Goal: Task Accomplishment & Management: Manage account settings

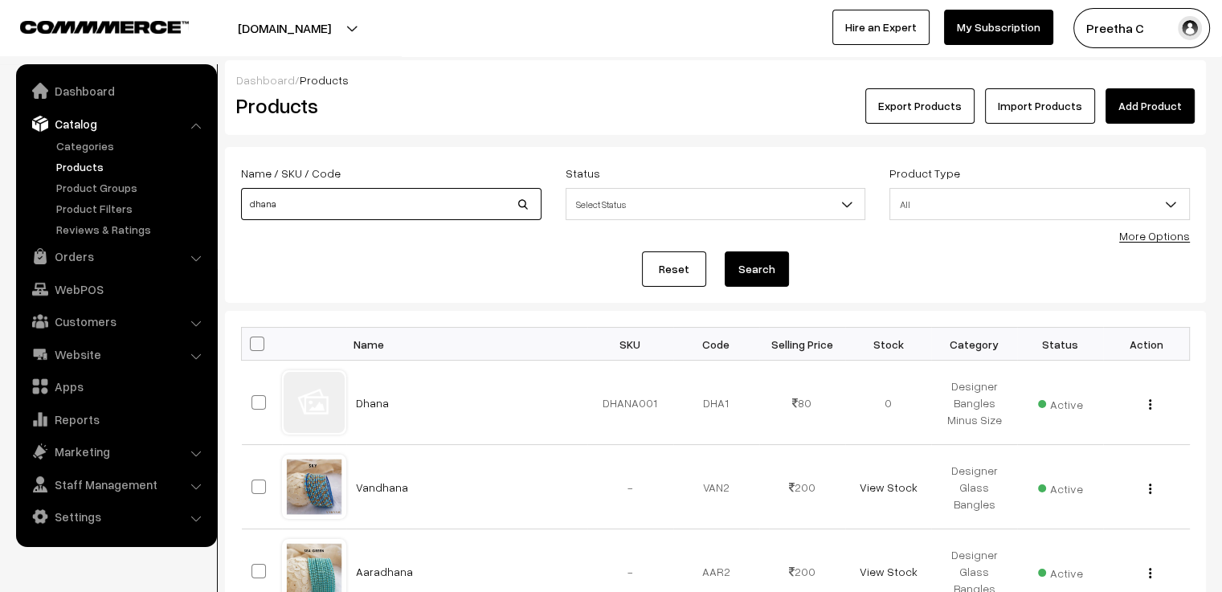
drag, startPoint x: 373, startPoint y: 200, endPoint x: 217, endPoint y: 218, distance: 156.9
click at [217, 218] on div "Dashboard / Products Products Export Products Import Products Add Product Name …" at bounding box center [611, 409] width 1222 height 698
click at [1154, 116] on link "Add Product" at bounding box center [1150, 105] width 89 height 35
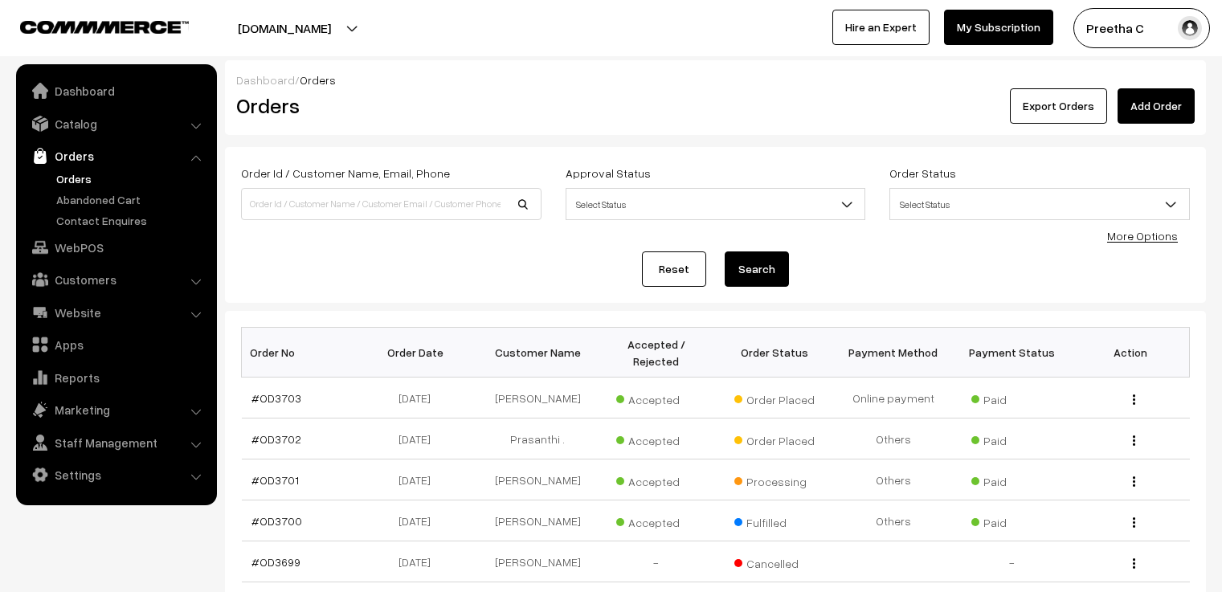
scroll to position [161, 0]
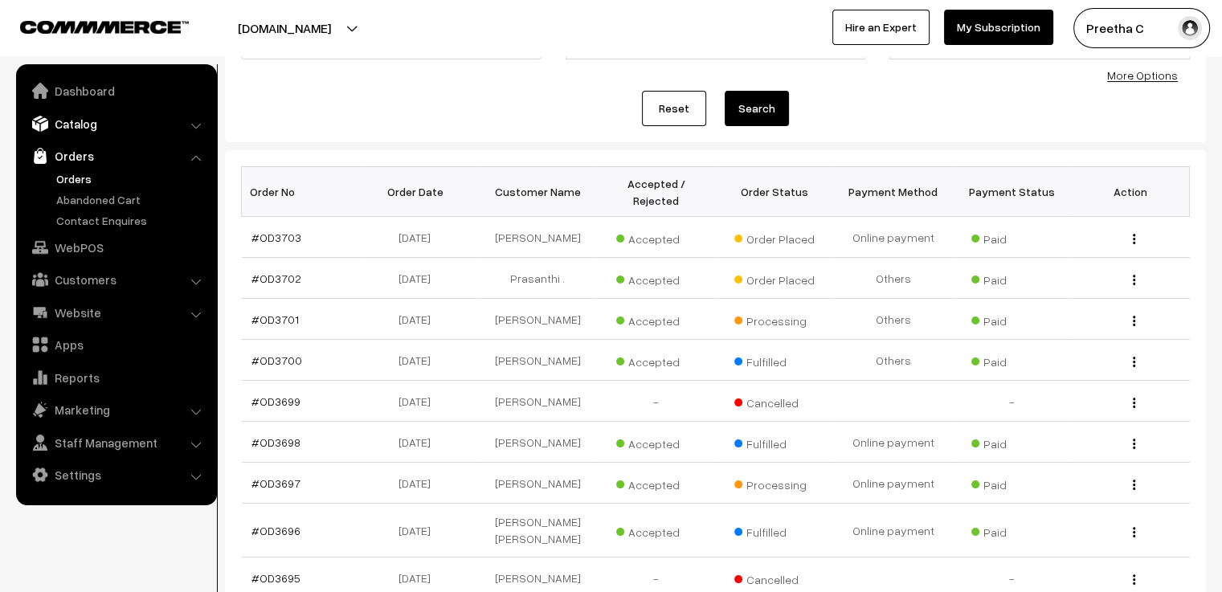
click at [123, 122] on link "Catalog" at bounding box center [115, 123] width 191 height 29
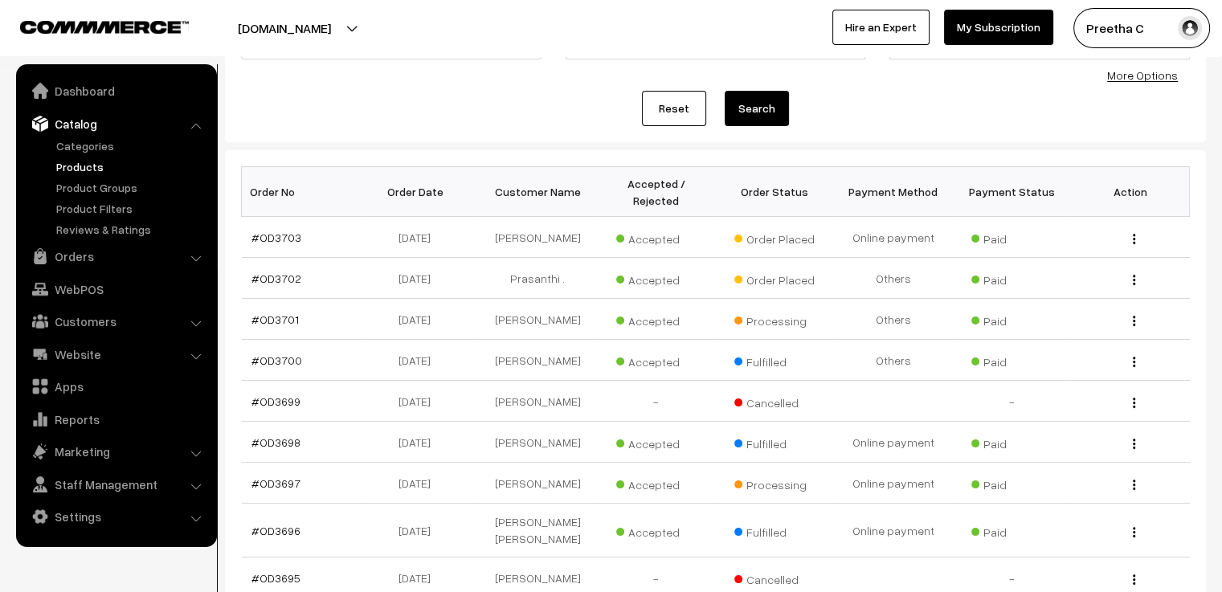
click at [92, 170] on link "Products" at bounding box center [131, 166] width 159 height 17
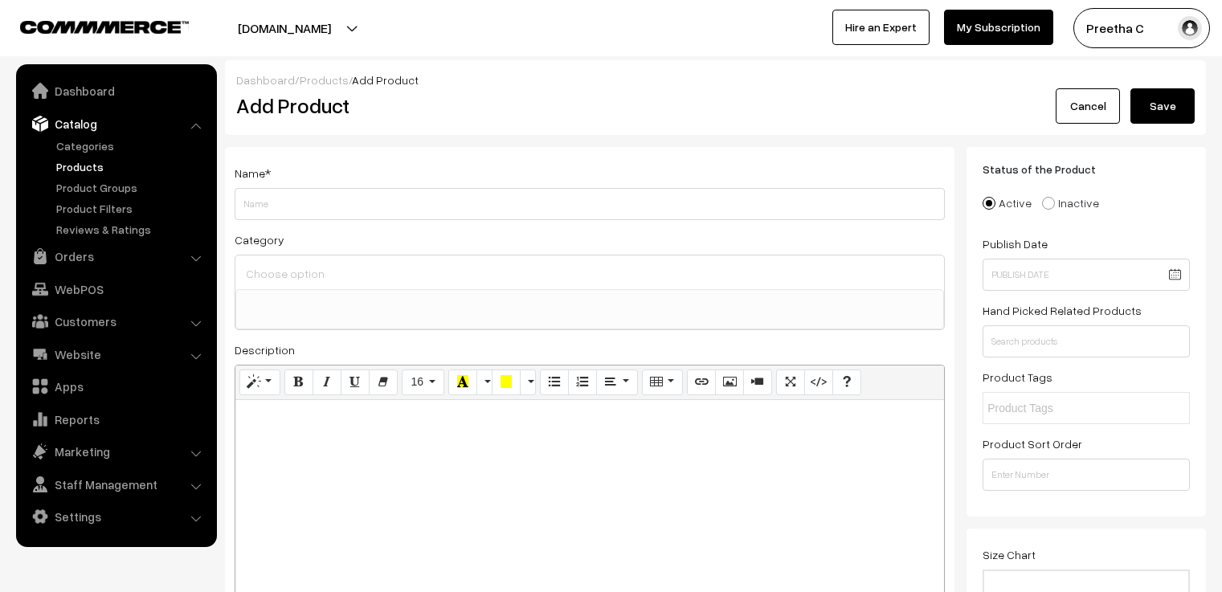
select select
click at [261, 195] on input "Weight" at bounding box center [590, 204] width 710 height 32
type input "Roja"
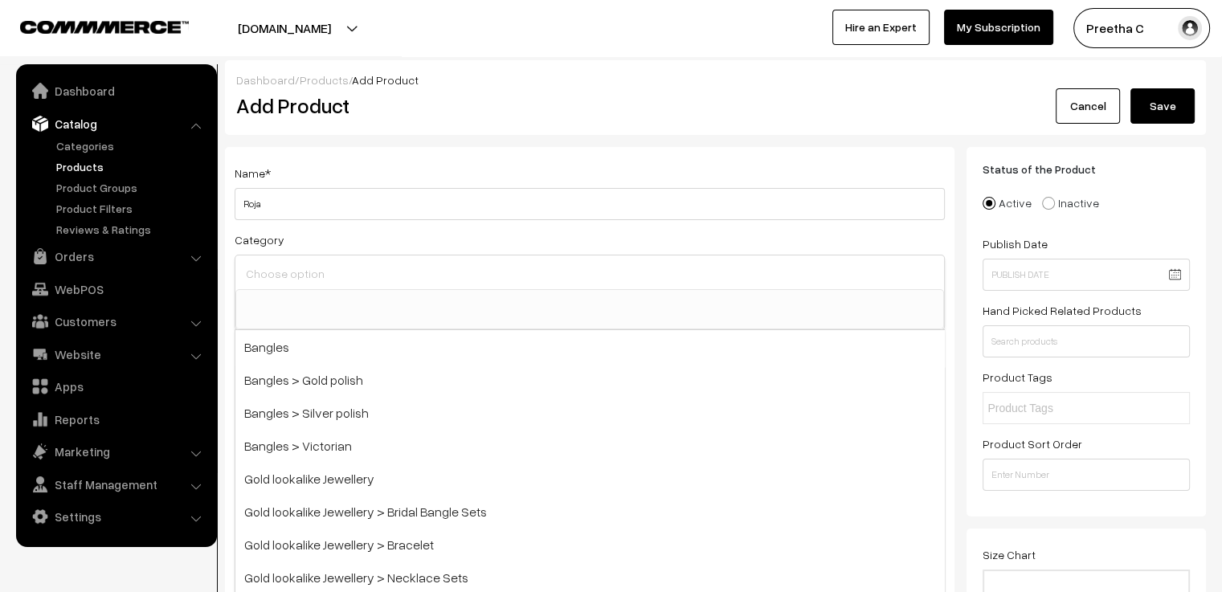
click at [350, 276] on input at bounding box center [590, 273] width 696 height 23
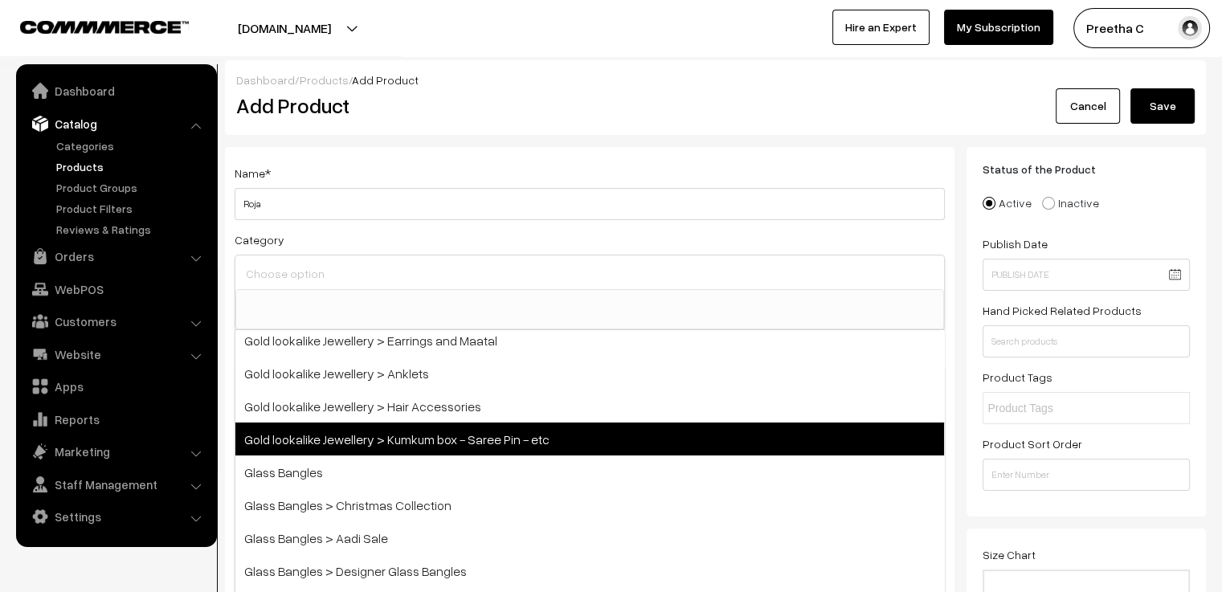
scroll to position [468, 0]
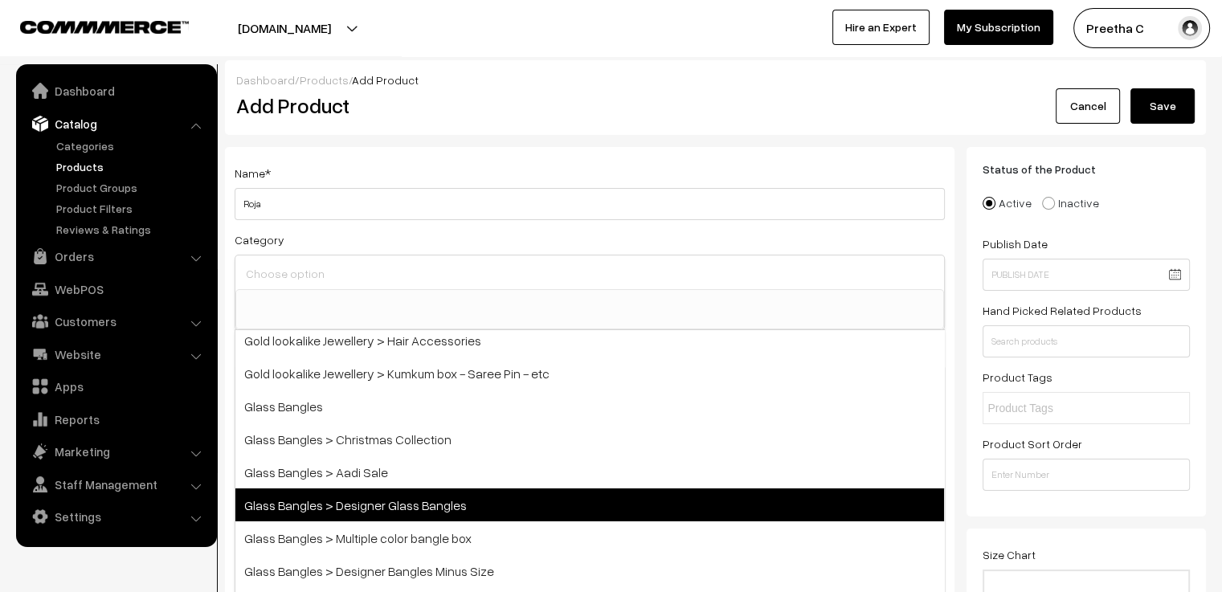
click at [493, 505] on span "Glass Bangles > Designer Glass Bangles" at bounding box center [589, 505] width 709 height 33
select select "13"
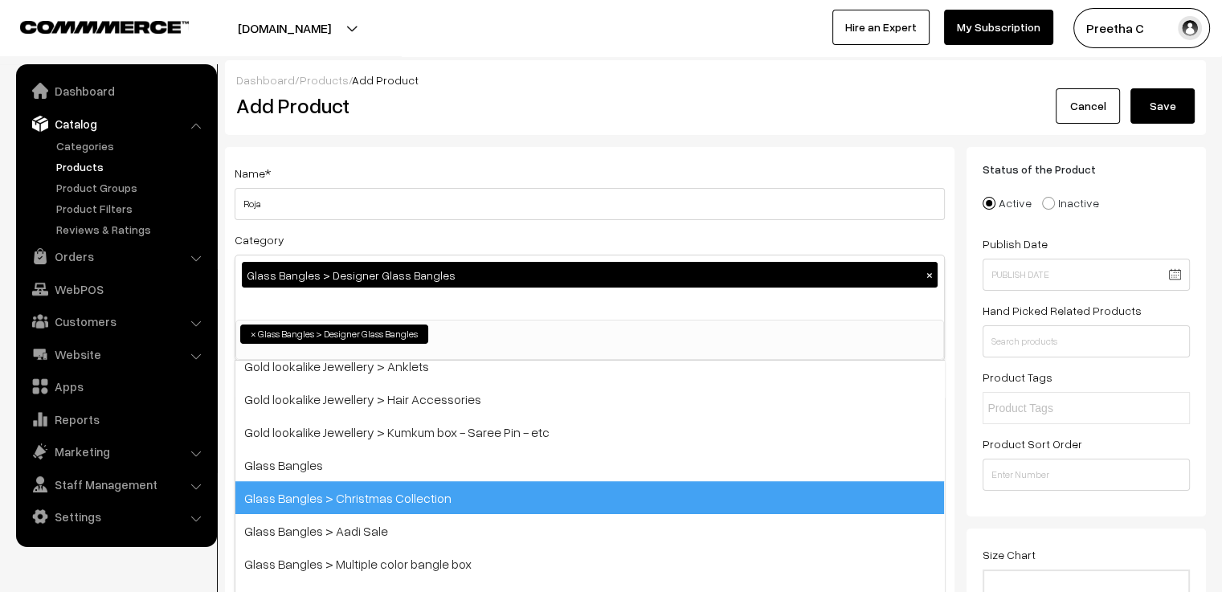
scroll to position [219, 0]
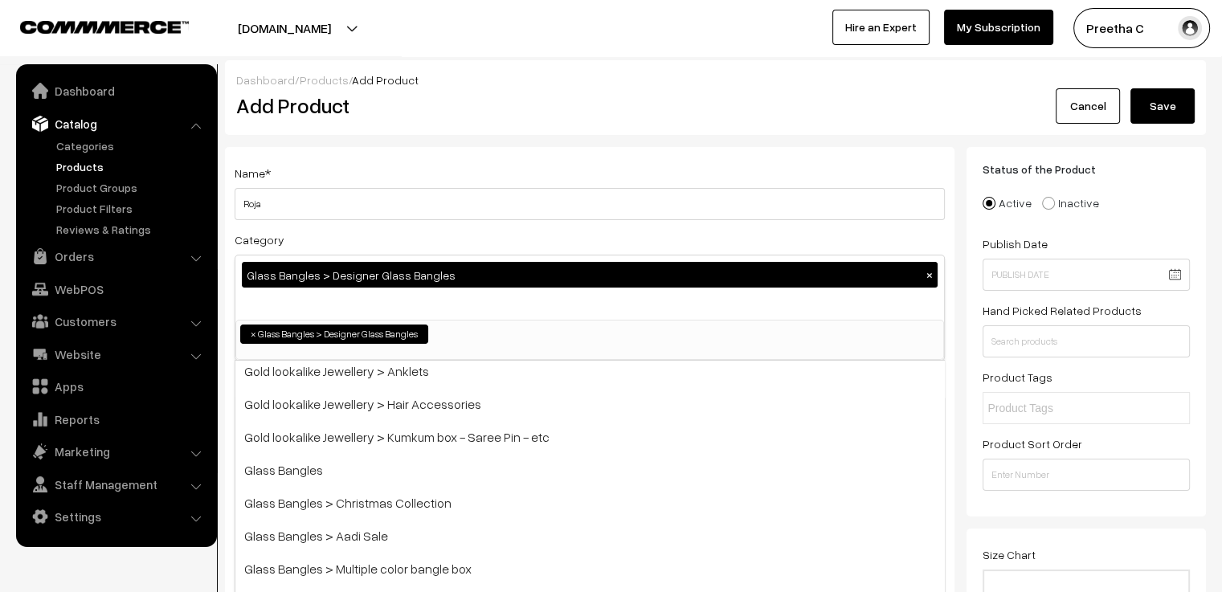
click at [595, 232] on div "Category Glass Bangles > Designer Glass Bangles × Bangles Bangles > Gold polish…" at bounding box center [590, 295] width 710 height 131
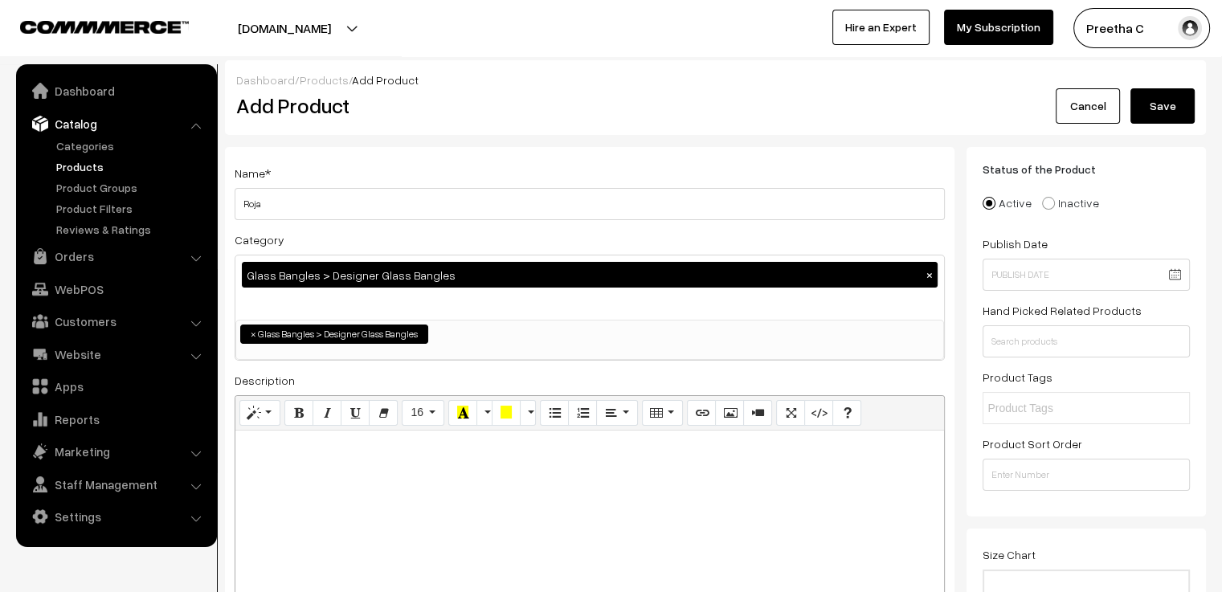
click at [362, 462] on div at bounding box center [589, 531] width 709 height 201
paste div
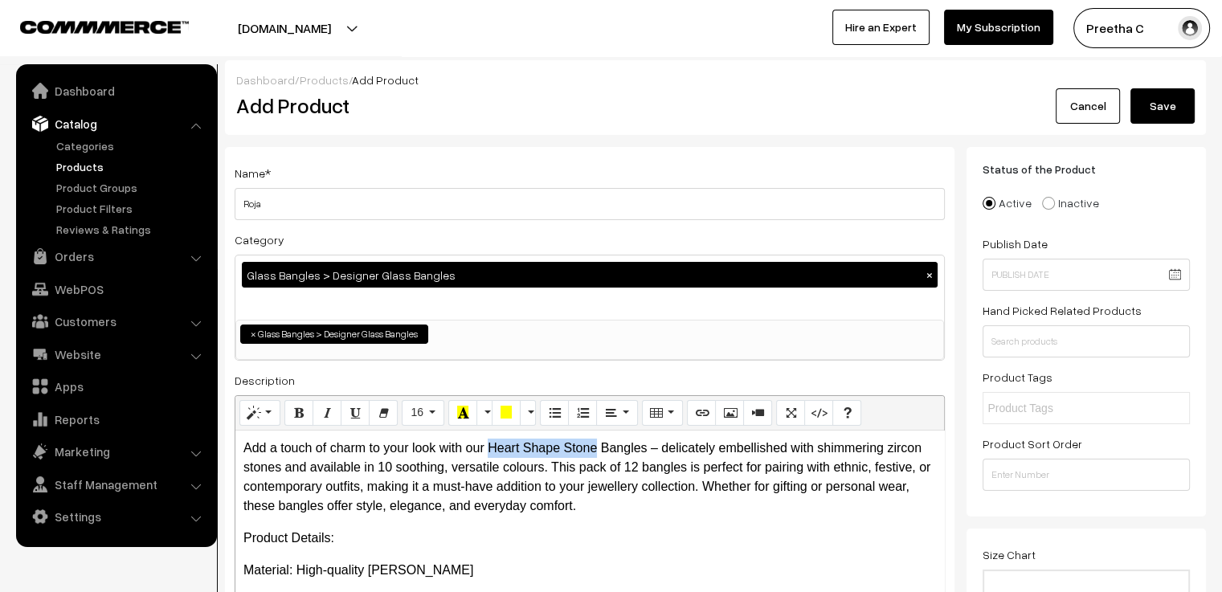
drag, startPoint x: 595, startPoint y: 451, endPoint x: 489, endPoint y: 449, distance: 106.1
click at [489, 449] on p "Add a touch of charm to your look with our Heart Shape Stone Bangles – delicate…" at bounding box center [589, 477] width 693 height 77
click at [543, 499] on p "Add a touch of charm to your look with our Rose shaped Bangles – delicately emb…" at bounding box center [589, 477] width 693 height 77
click at [385, 470] on p "Add a touch of charm to your look with our Rose shaped Bangles – delicately emb…" at bounding box center [589, 477] width 693 height 77
click at [583, 509] on p "Add a touch of charm to your look with our Rose shaped Bangles – delicately emb…" at bounding box center [589, 477] width 693 height 77
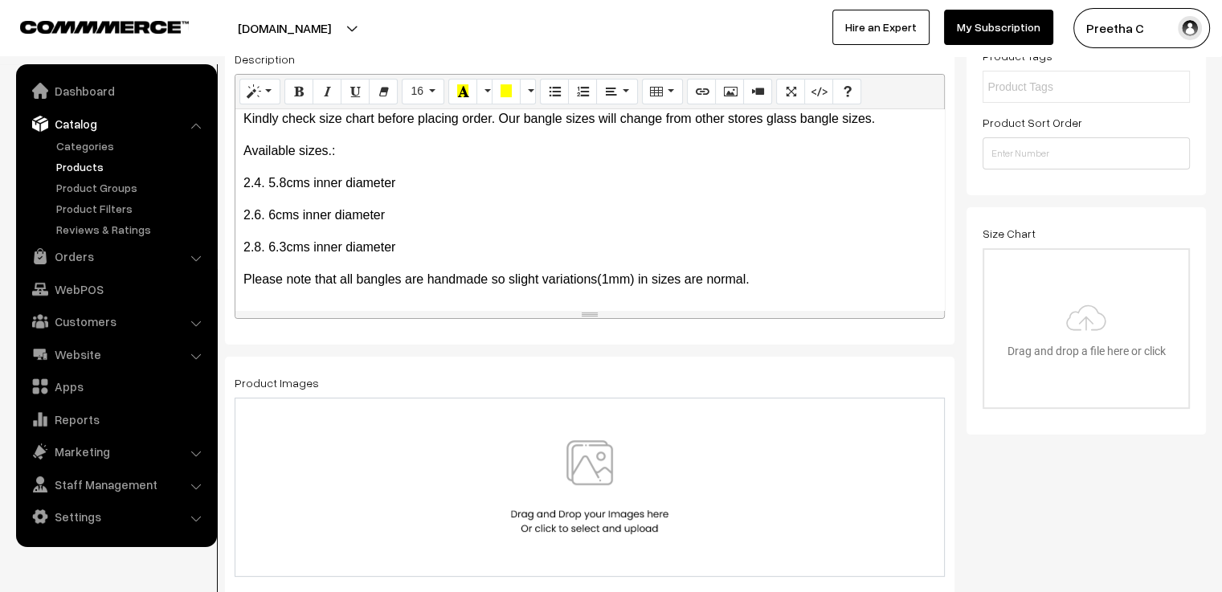
scroll to position [482, 0]
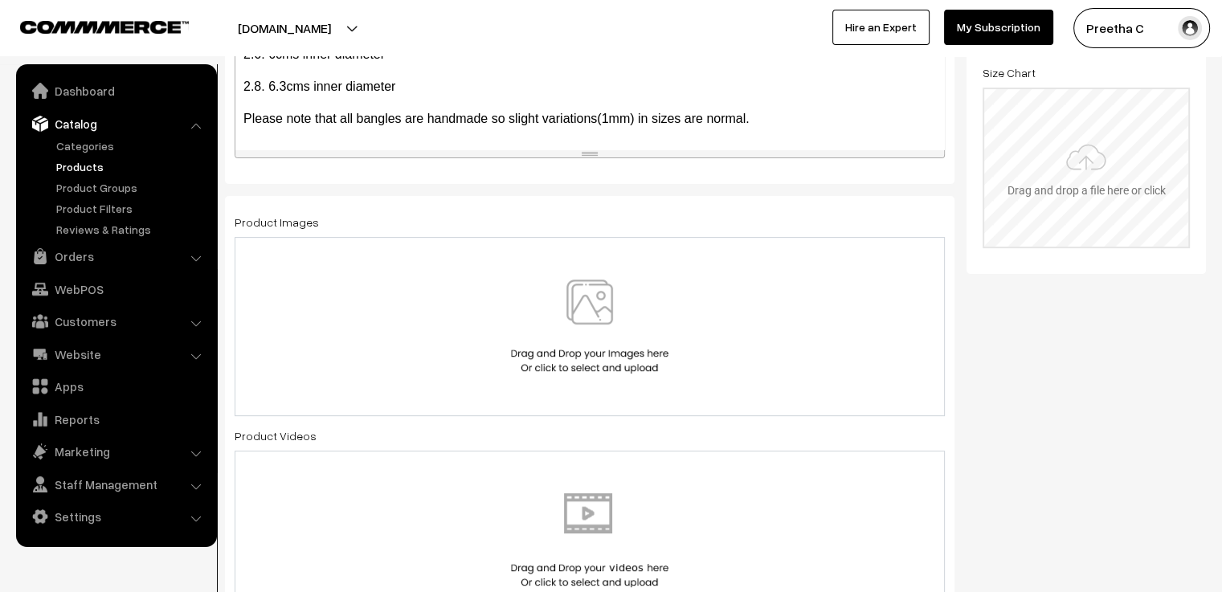
click at [1077, 172] on input "file" at bounding box center [1086, 167] width 204 height 157
type input "C:\fakepath\size chart new website.jpg"
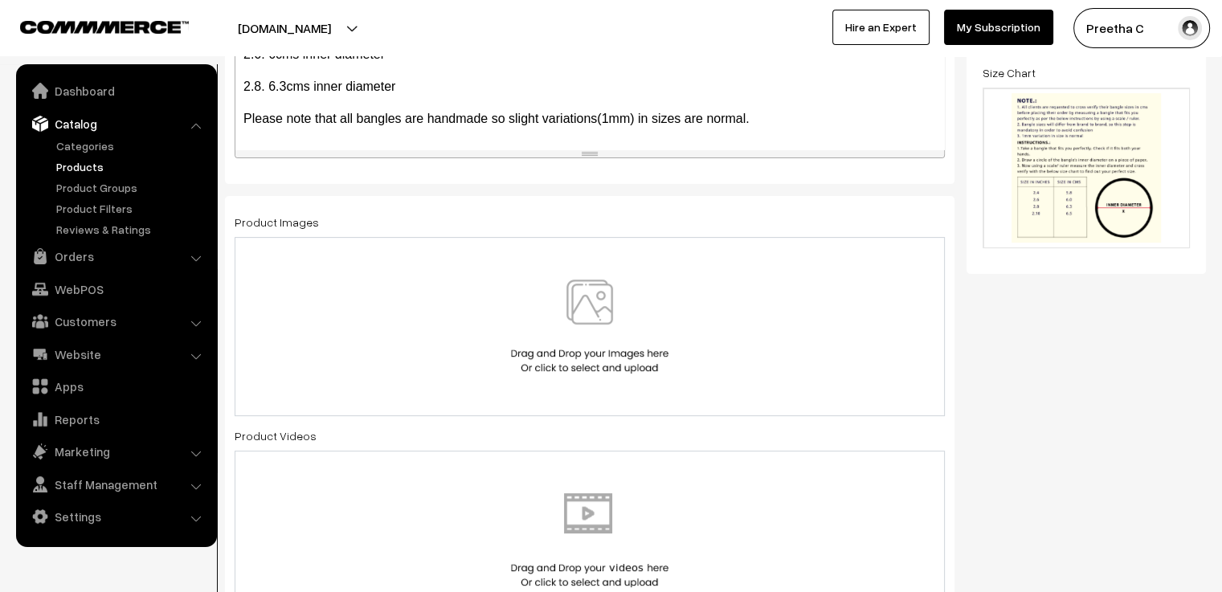
click at [611, 341] on img at bounding box center [590, 327] width 166 height 94
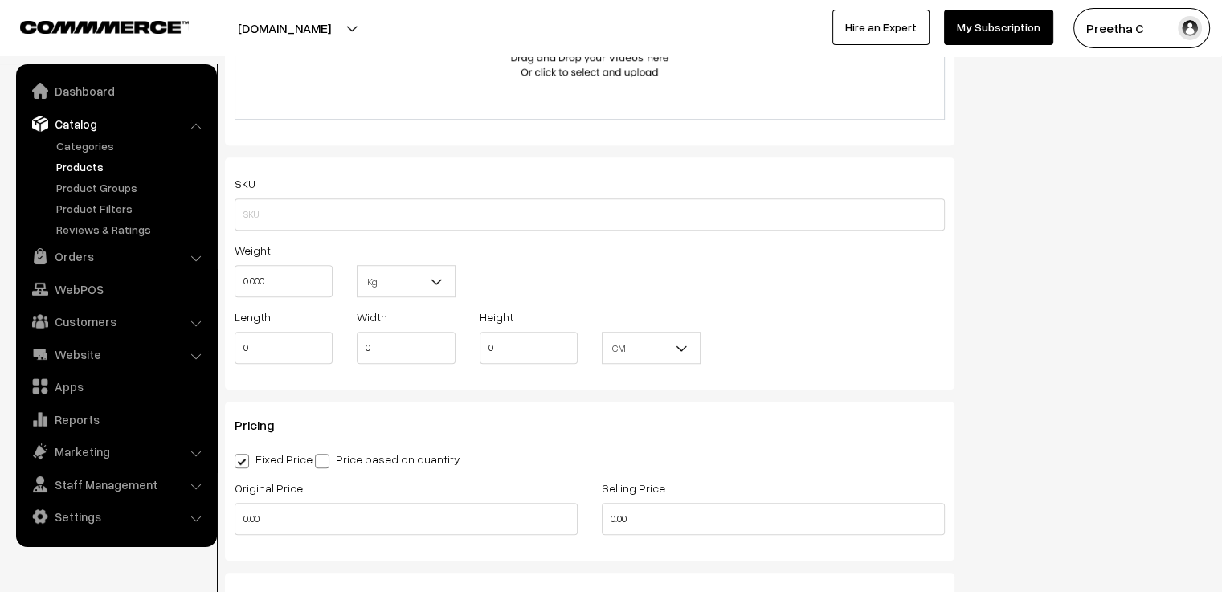
scroll to position [1205, 0]
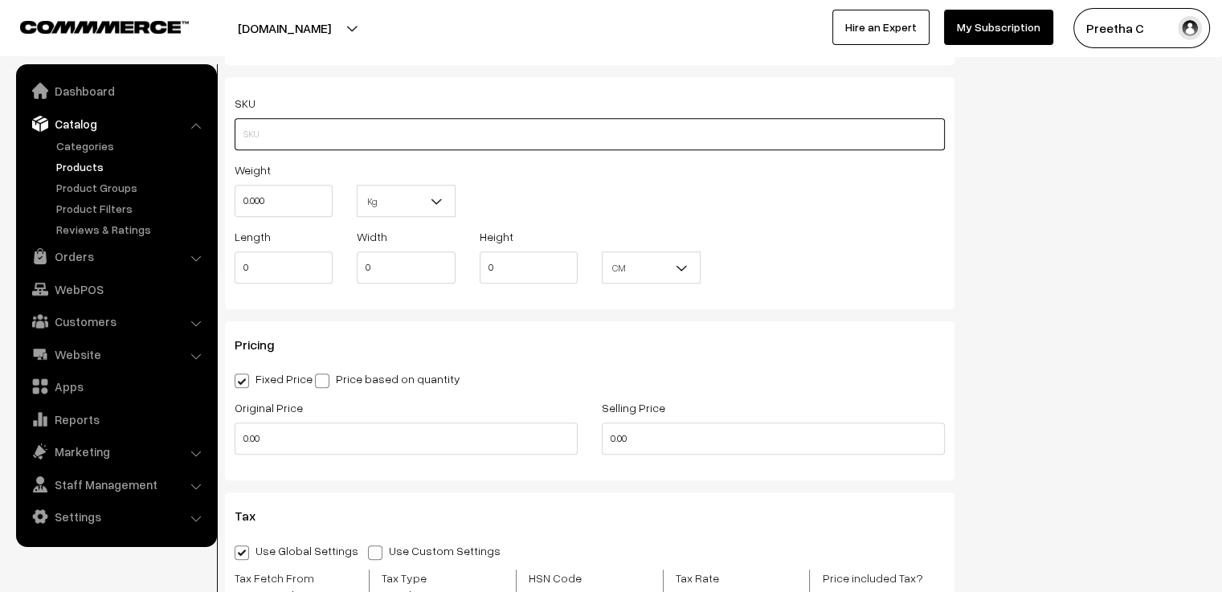
click at [399, 139] on input "text" at bounding box center [590, 134] width 710 height 32
type input "DGBROJ01"
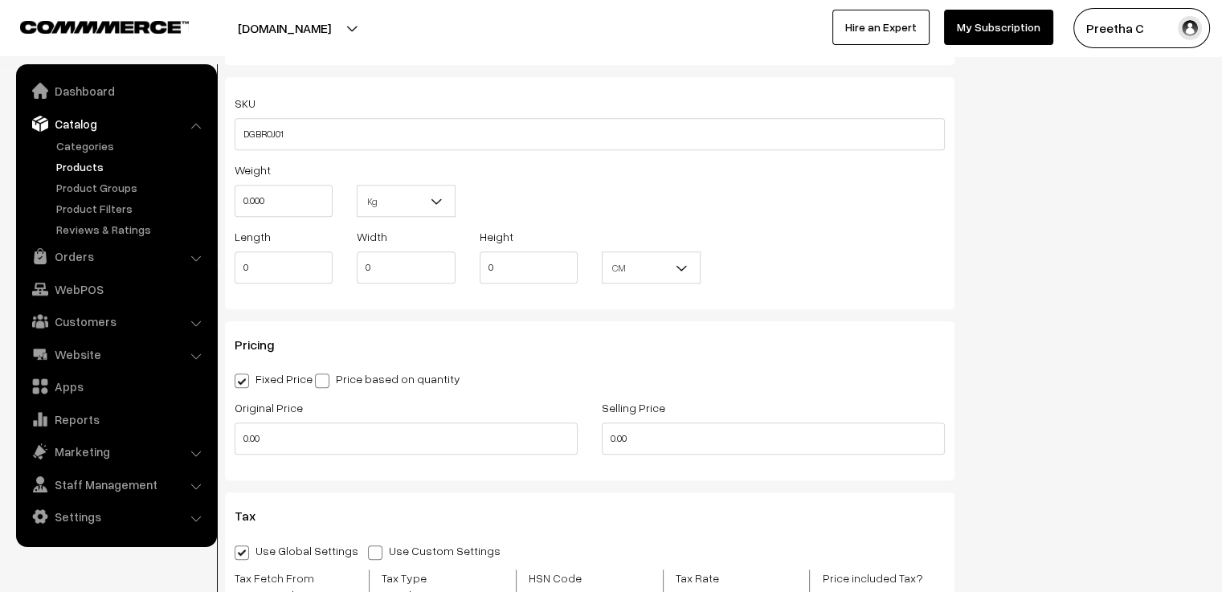
click at [533, 161] on div "Weight 0.000 Kg Kg" at bounding box center [590, 193] width 734 height 67
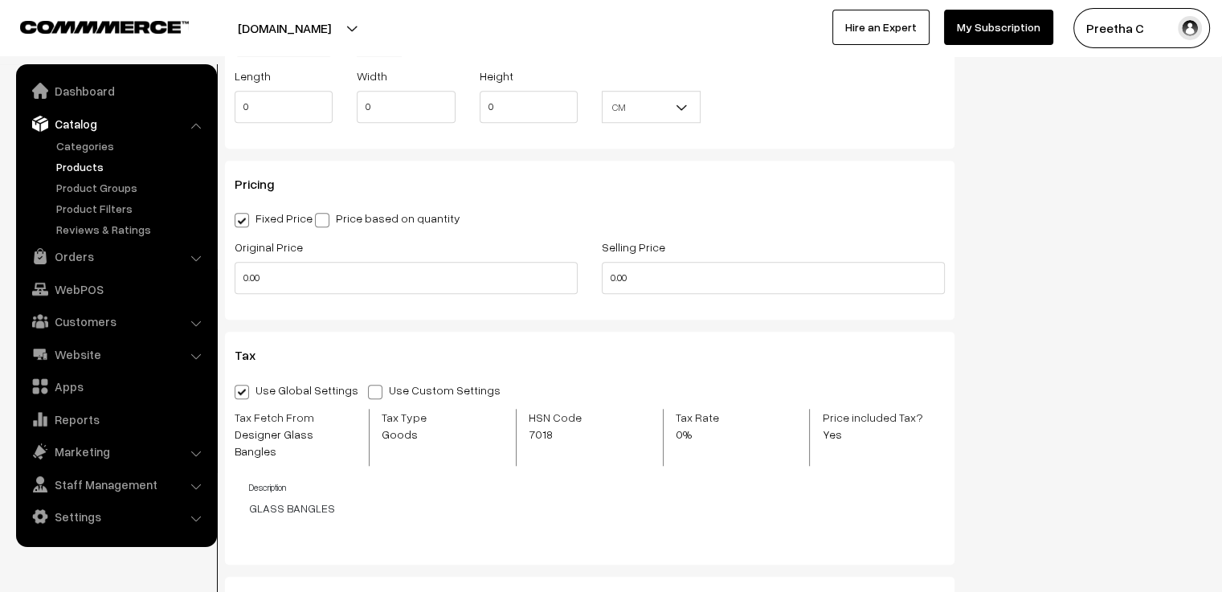
scroll to position [1446, 0]
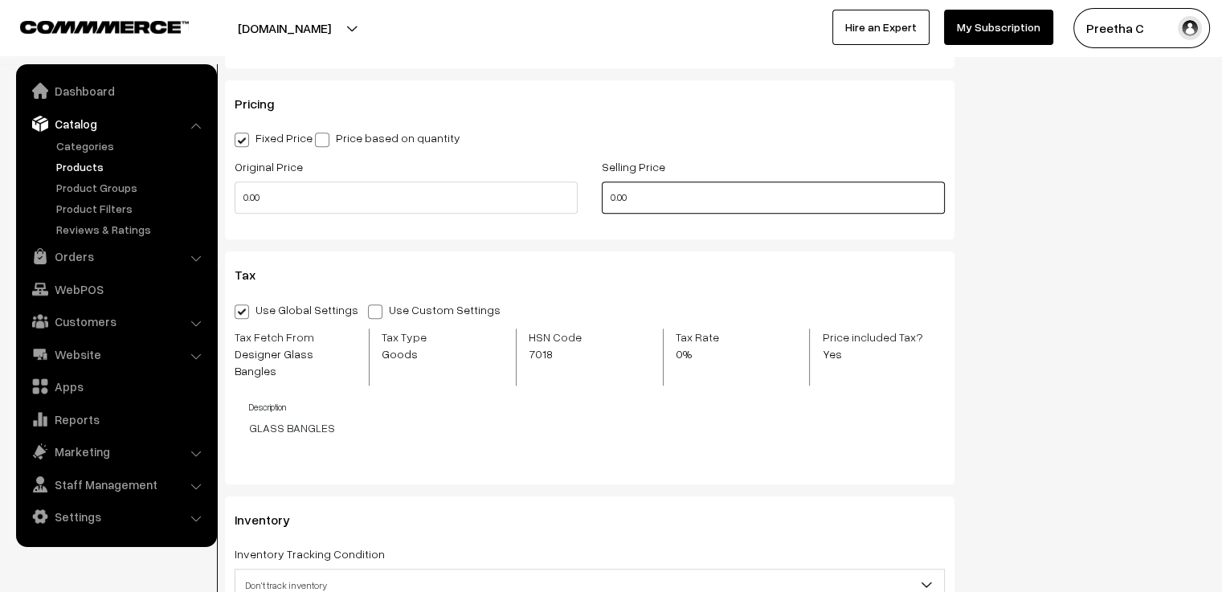
drag, startPoint x: 615, startPoint y: 200, endPoint x: 568, endPoint y: 211, distance: 47.9
click at [584, 207] on div "Original Price 0.00 Selling Price 0.00" at bounding box center [590, 190] width 734 height 67
type input "250"
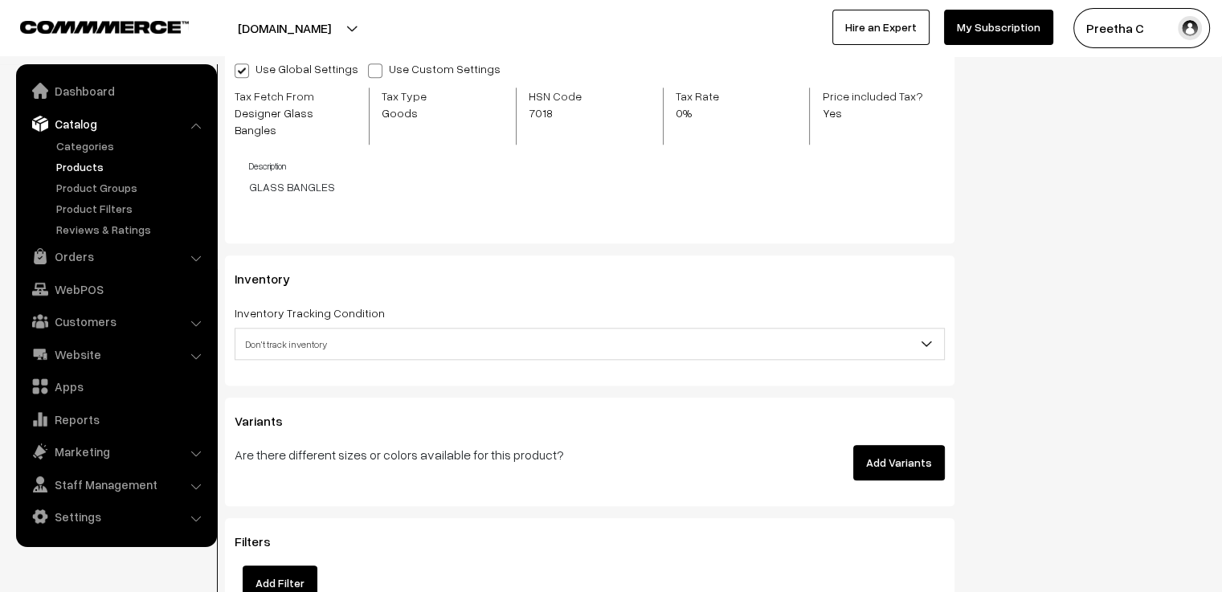
scroll to position [1768, 0]
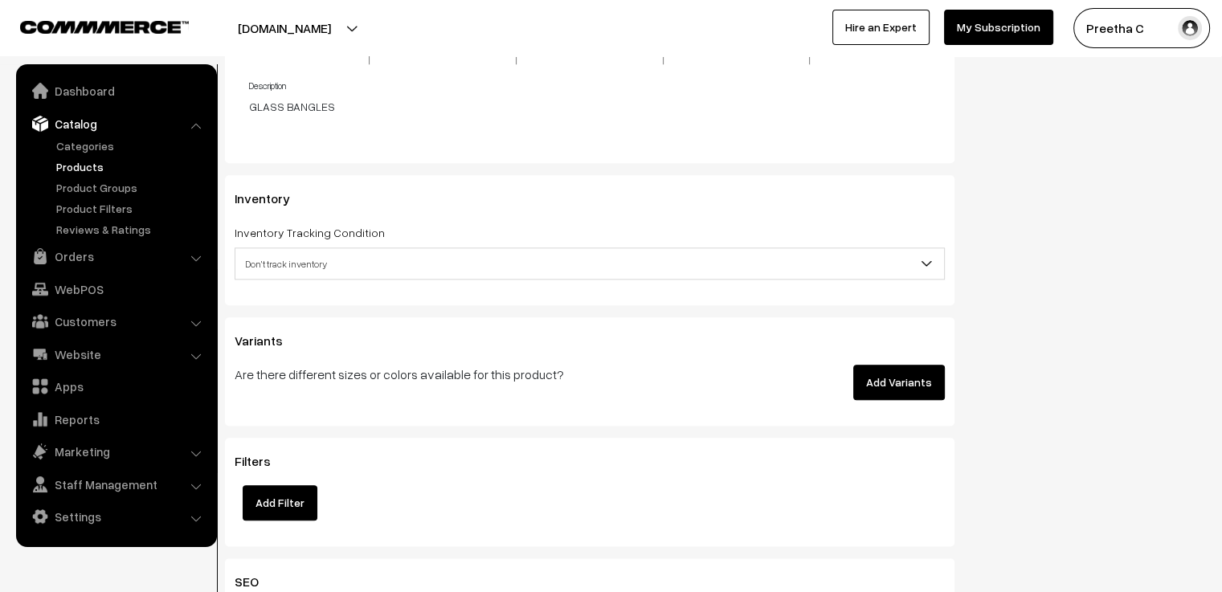
click at [603, 251] on span "Don't track inventory" at bounding box center [589, 264] width 709 height 28
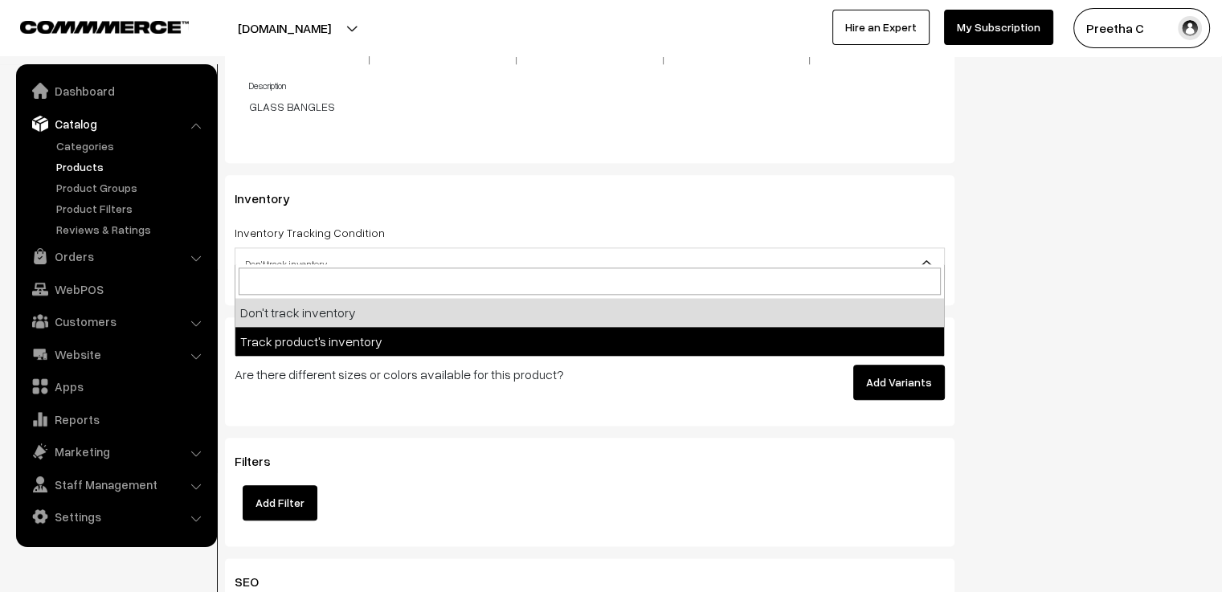
select select "2"
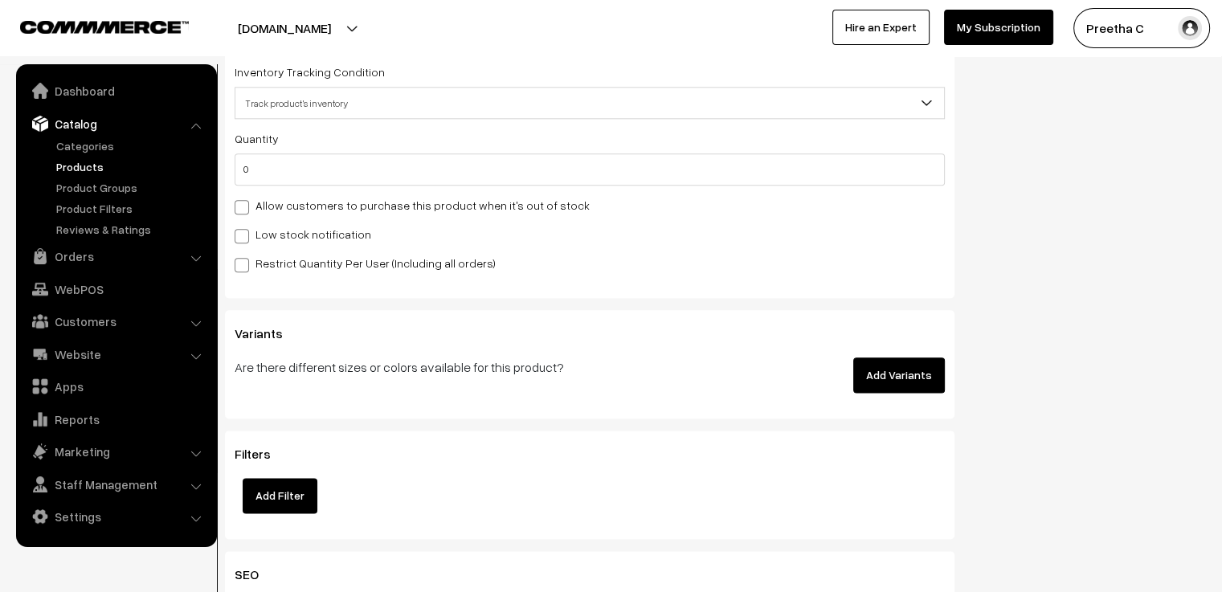
scroll to position [2009, 0]
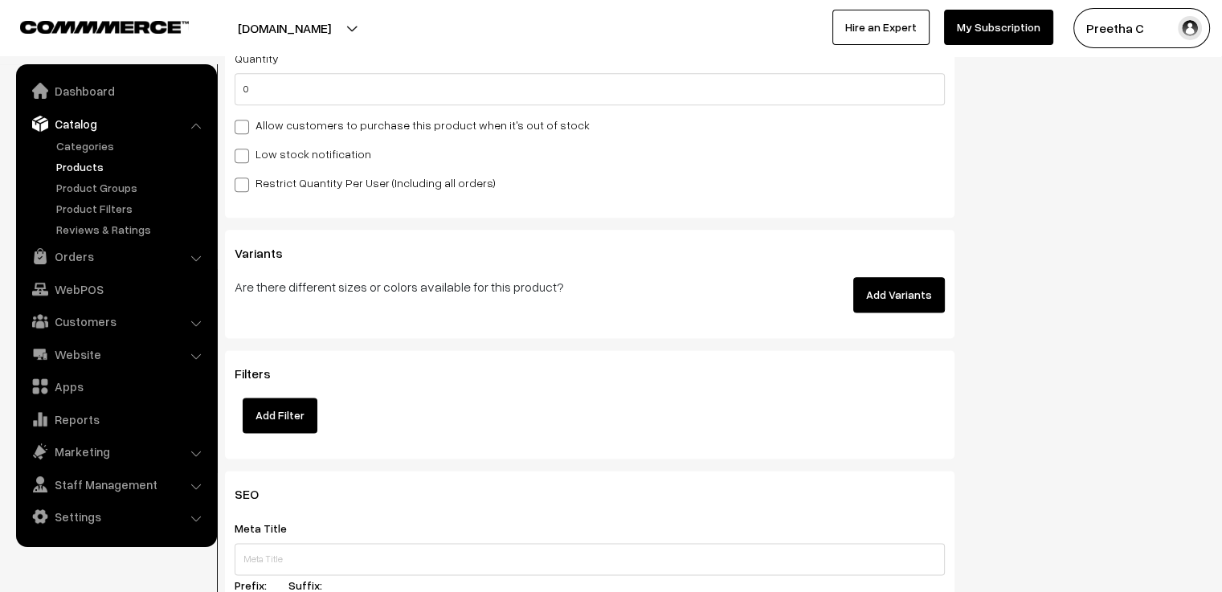
click at [915, 287] on button "Add Variants" at bounding box center [899, 294] width 92 height 35
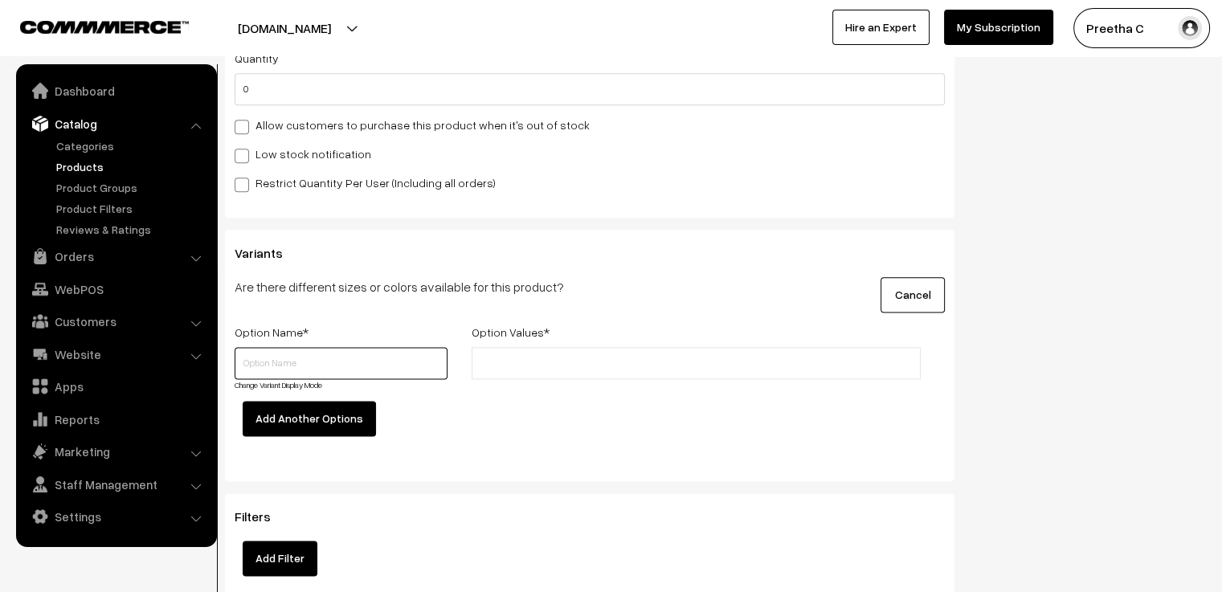
click at [283, 349] on input "text" at bounding box center [341, 363] width 213 height 32
type input "Colour"
click at [313, 406] on button "Add Another Options" at bounding box center [309, 418] width 133 height 35
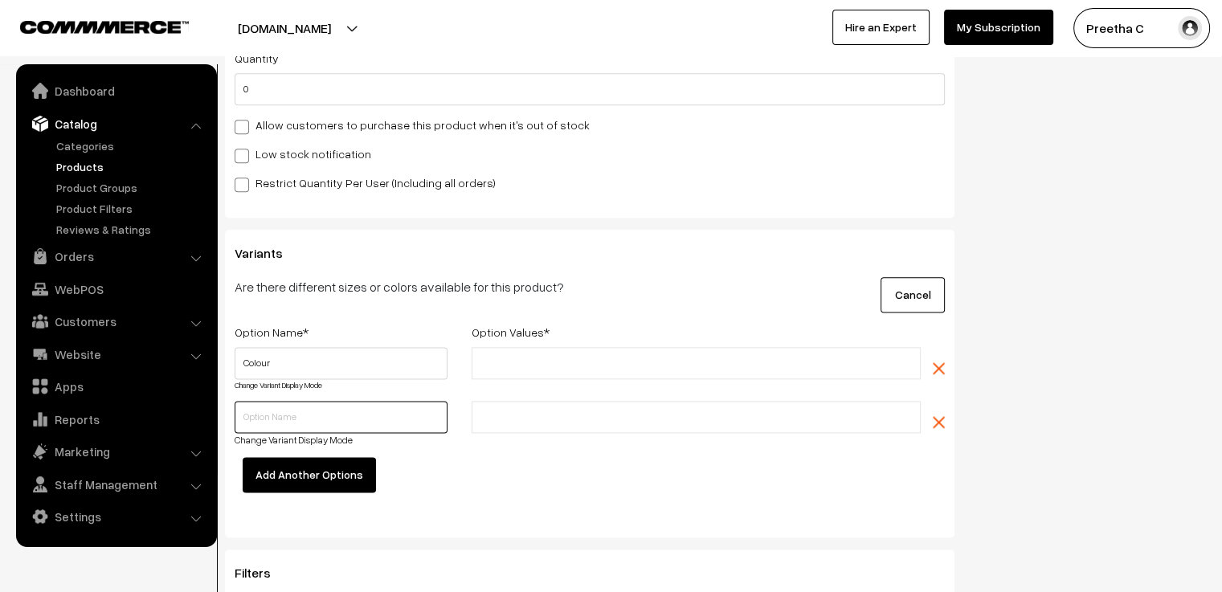
click at [313, 406] on input "text" at bounding box center [341, 417] width 213 height 32
click at [313, 406] on input "Sizze" at bounding box center [341, 417] width 213 height 32
type input "Size"
click at [558, 409] on input "text" at bounding box center [546, 417] width 141 height 17
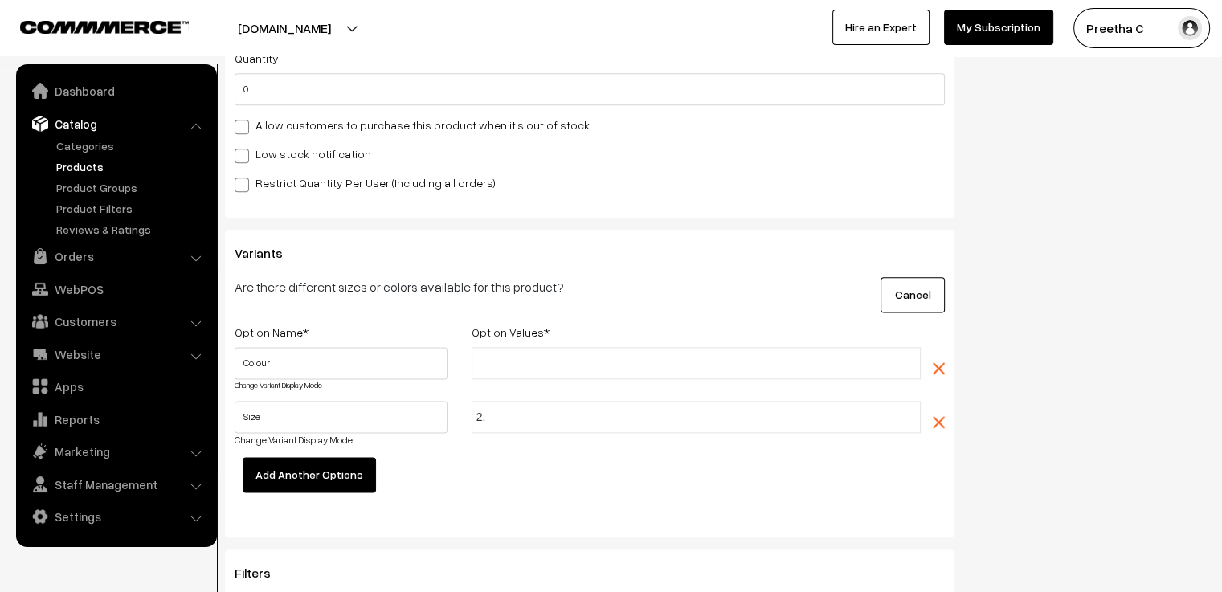
type input "2.4"
type input "2.6"
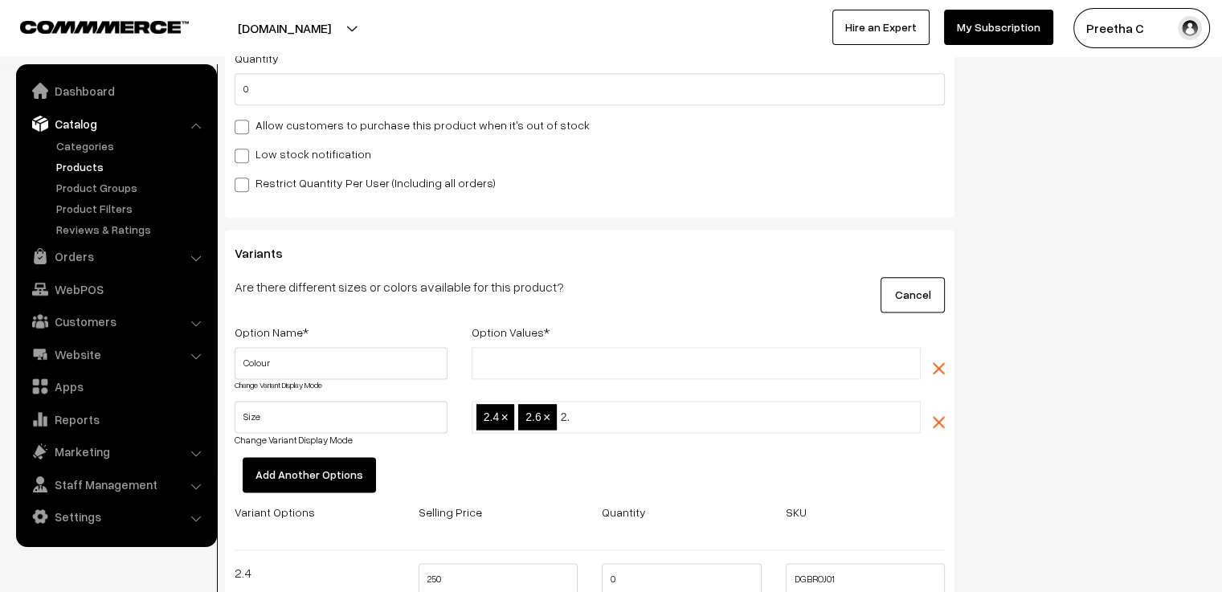
type input "2.8"
type input "2.10"
click at [559, 355] on input "text" at bounding box center [546, 363] width 141 height 17
type input "Bottle Green"
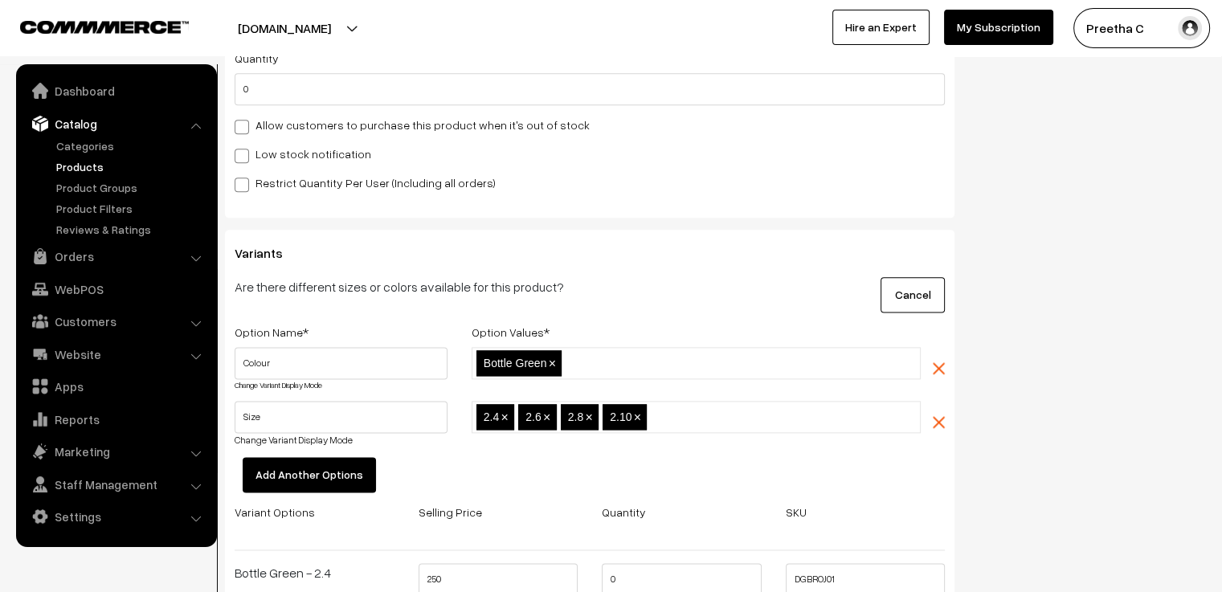
click at [662, 355] on input "text" at bounding box center [636, 363] width 141 height 17
type input "English Rose"
type input "Gold"
type input "Lavender"
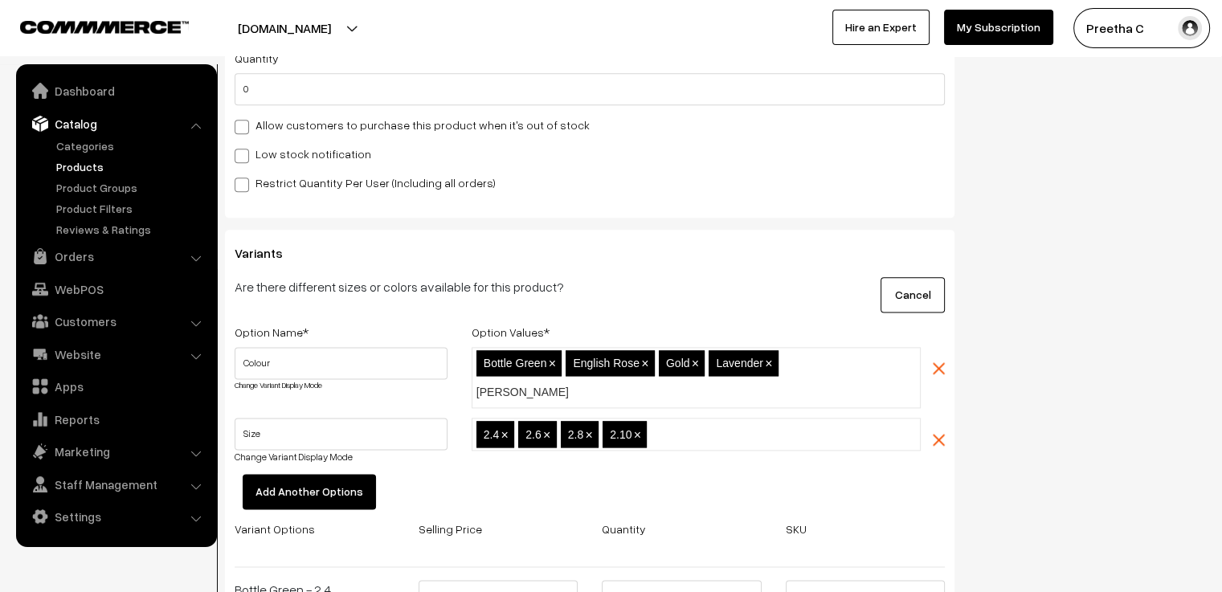
type input "Maroon"
type input "Rani Pink"
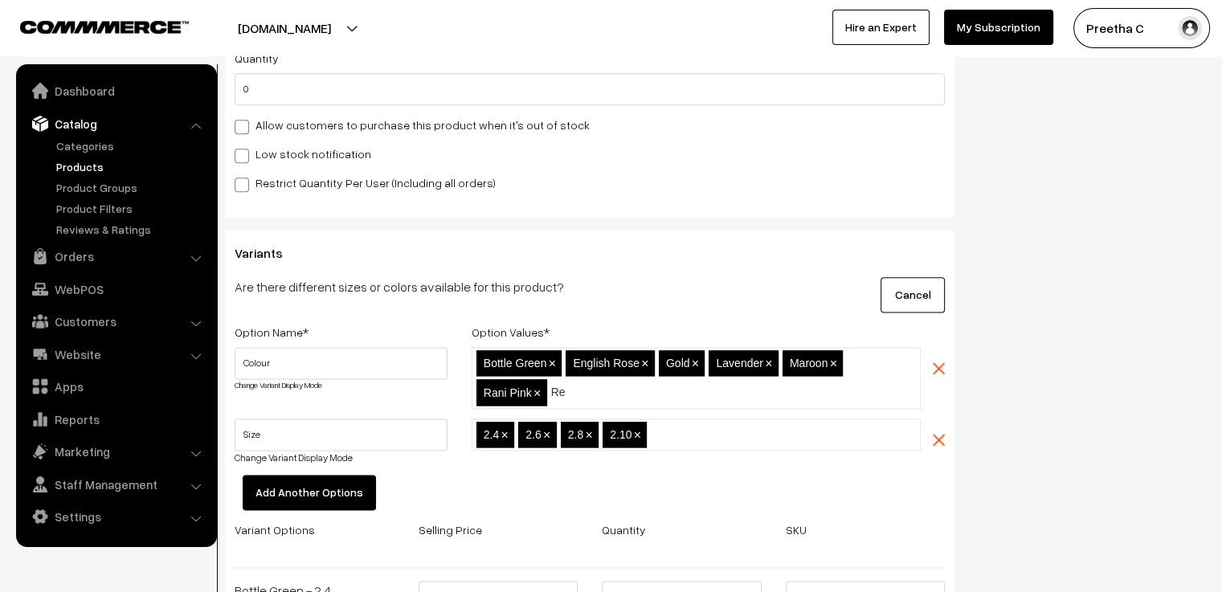
type input "Red"
type input "White"
type input "WIne"
type input "Wine"
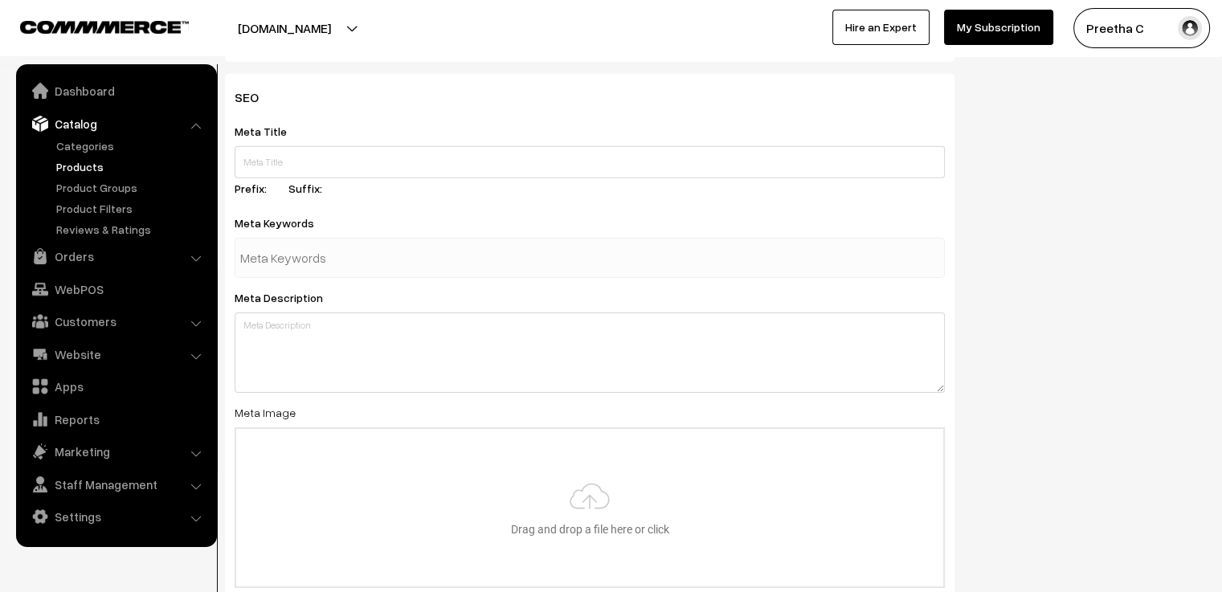
scroll to position [5062, 0]
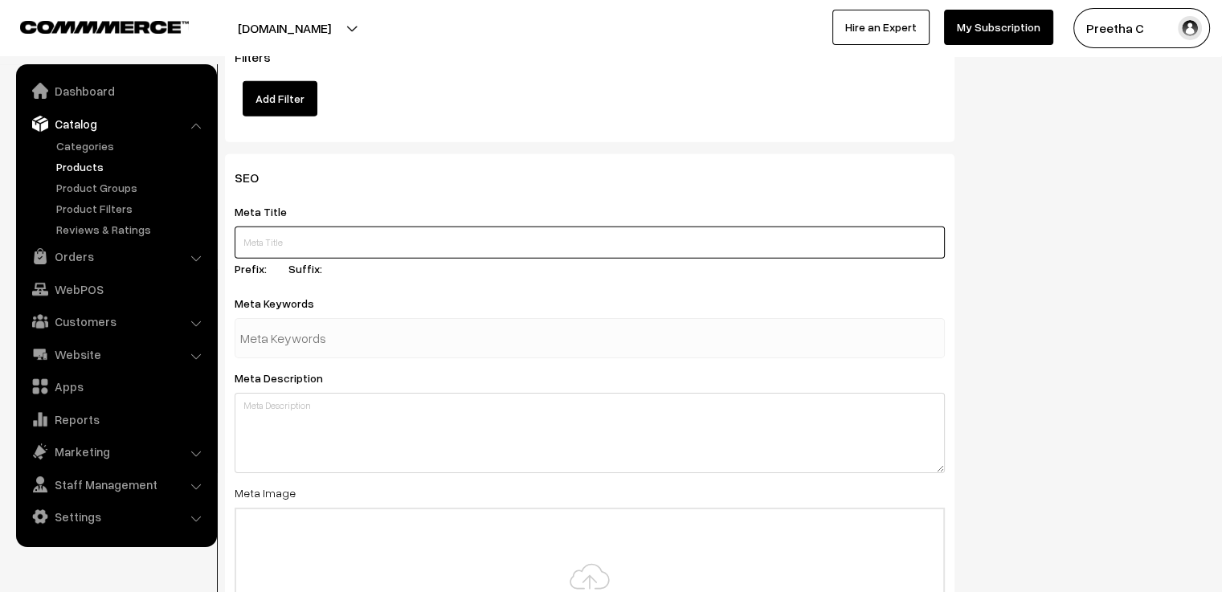
click at [325, 227] on input "text" at bounding box center [590, 243] width 710 height 32
type input "Rose Shaped glass bangles with Zircon stones"
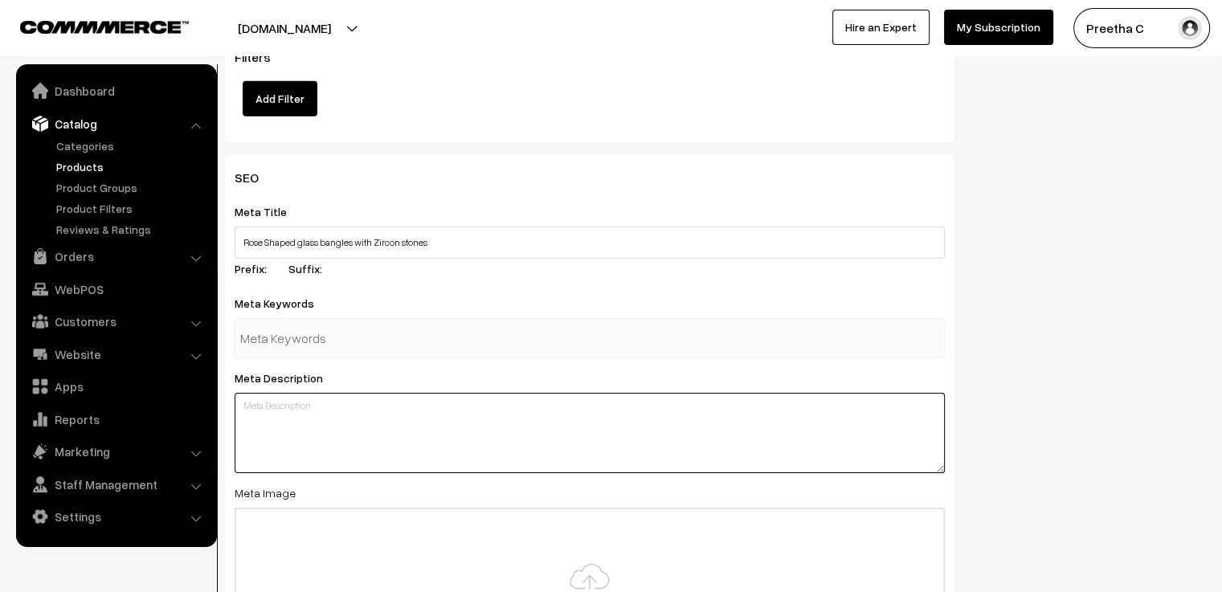
drag, startPoint x: 349, startPoint y: 378, endPoint x: 342, endPoint y: 396, distance: 18.8
click at [347, 393] on textarea at bounding box center [590, 433] width 710 height 80
click at [341, 322] on input "text" at bounding box center [323, 338] width 167 height 32
paste input "glass bangles, rose shaped bangles, zircon stone bangles, green glass bangles, …"
type input "glass bangles, rose shaped bangles, zircon stone bangles, green glass bangles, …"
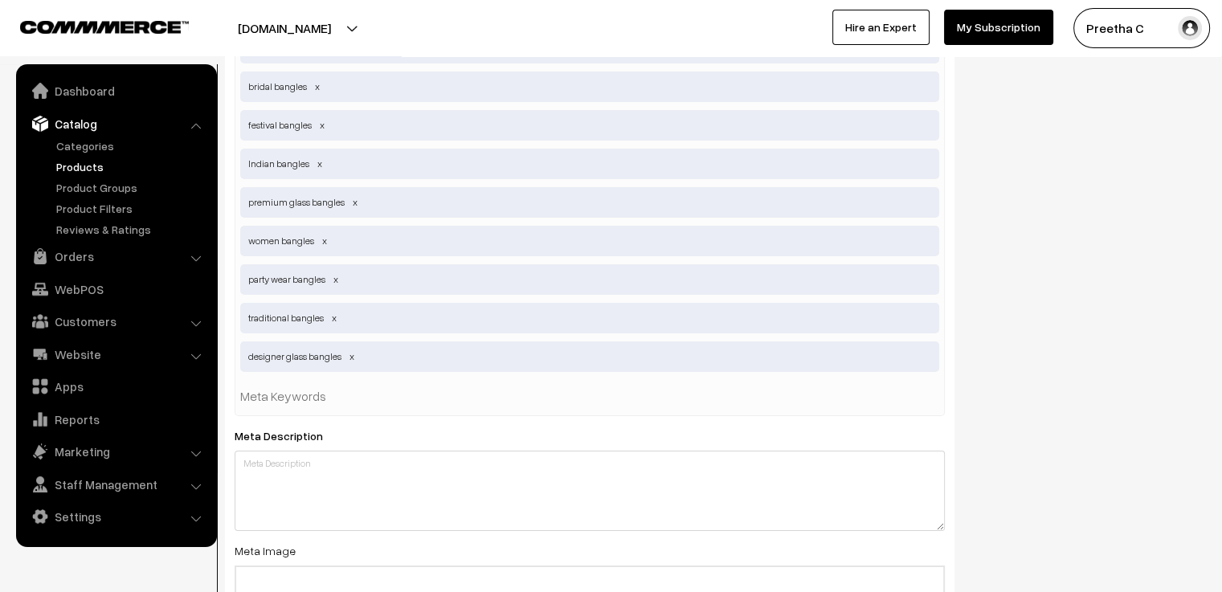
scroll to position [5624, 0]
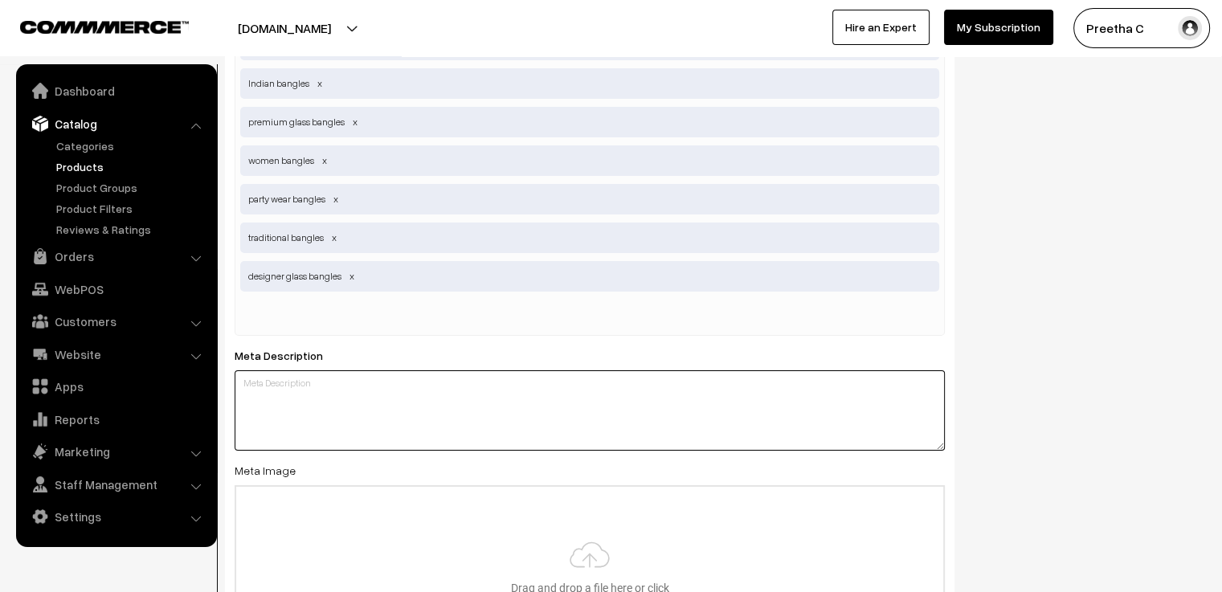
click at [410, 370] on textarea at bounding box center [590, 410] width 710 height 80
paste textarea "Latest rose‑shaped glass bangles with zircon stones. Set of 12 (1 dozen). Premi…"
type textarea "Latest rose‑shaped glass bangles with zircon stones. Set of 12 (1 dozen). Premi…"
click at [643, 537] on input "file" at bounding box center [589, 565] width 707 height 157
type input "C:\fakepath\1.jpg"
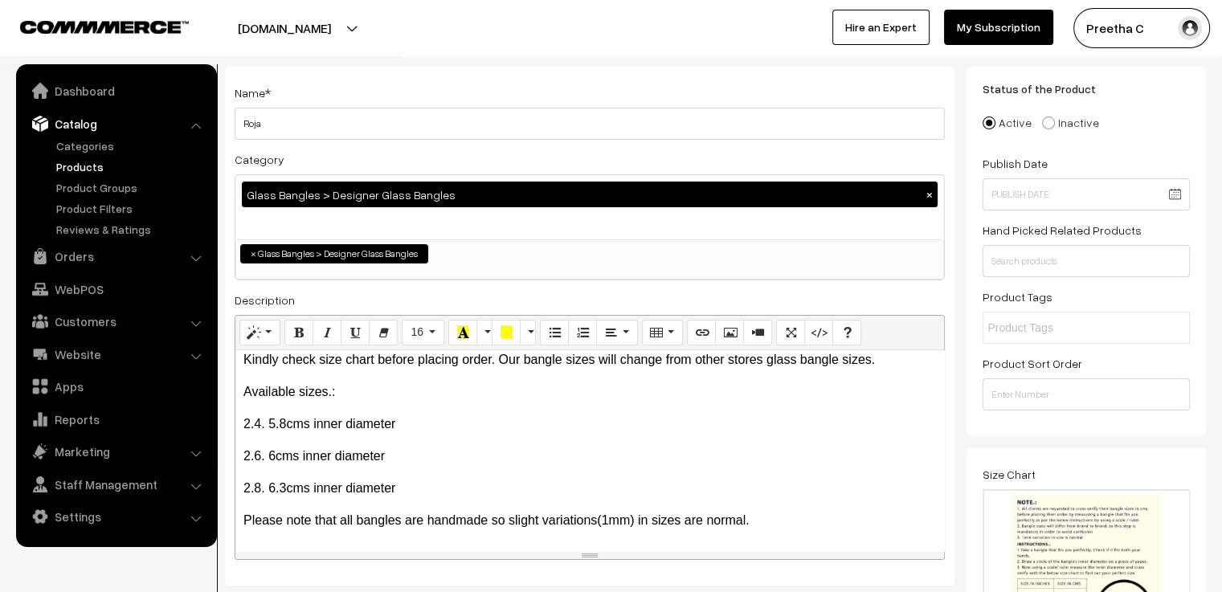
scroll to position [0, 0]
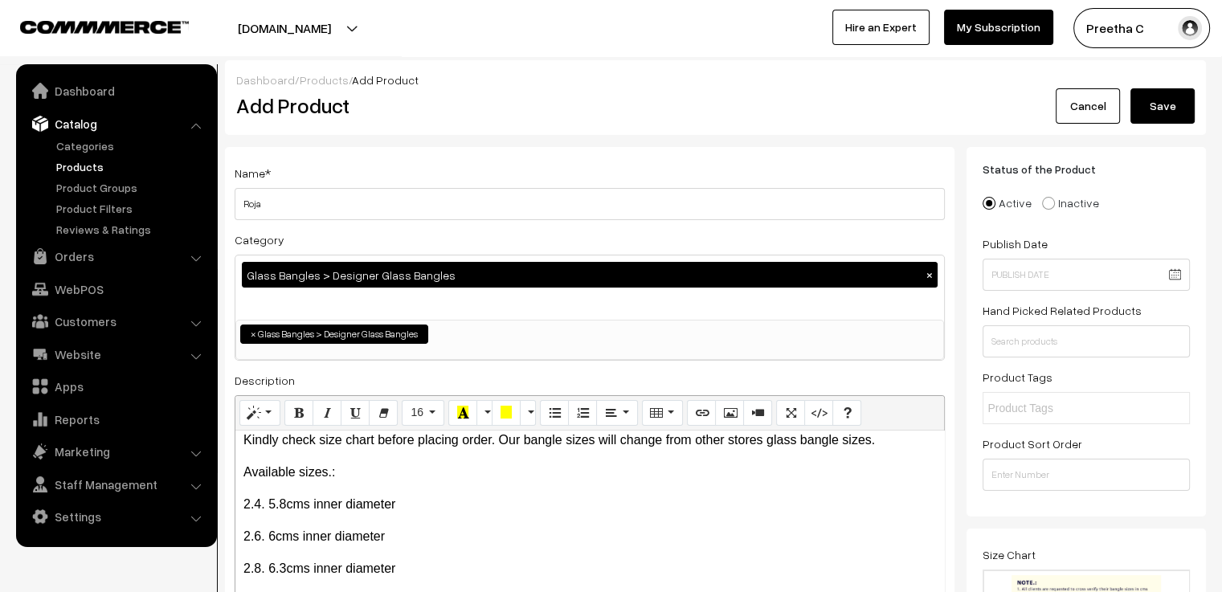
click at [1177, 115] on button "Save" at bounding box center [1162, 105] width 64 height 35
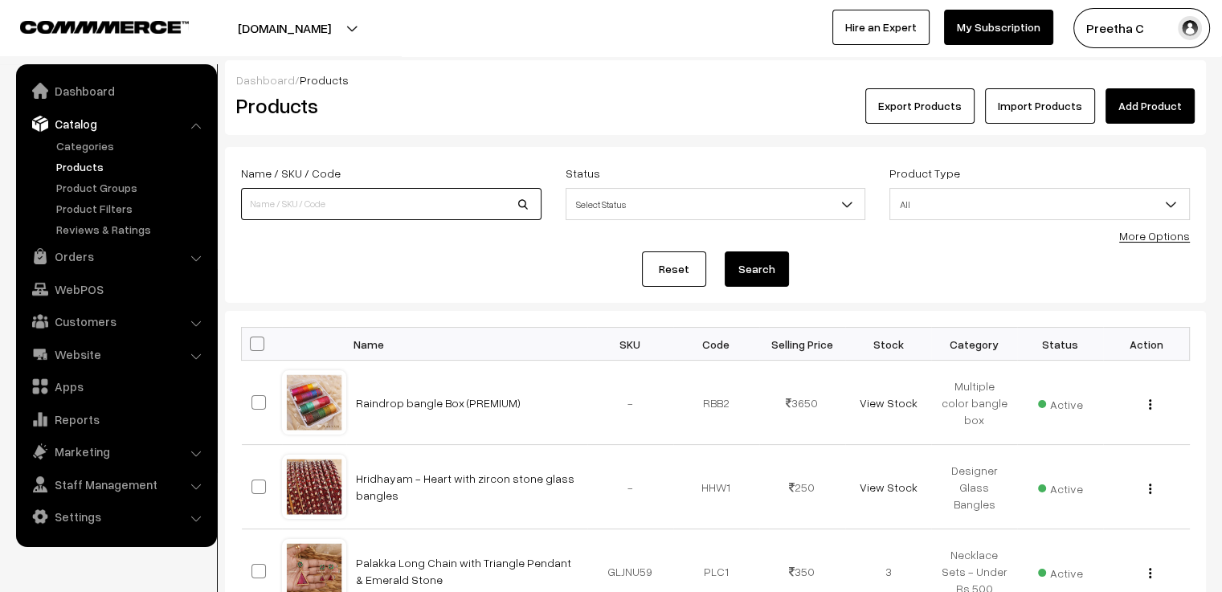
click at [418, 212] on input at bounding box center [391, 204] width 300 height 32
type input "hr"
click at [725, 251] on button "Search" at bounding box center [757, 268] width 64 height 35
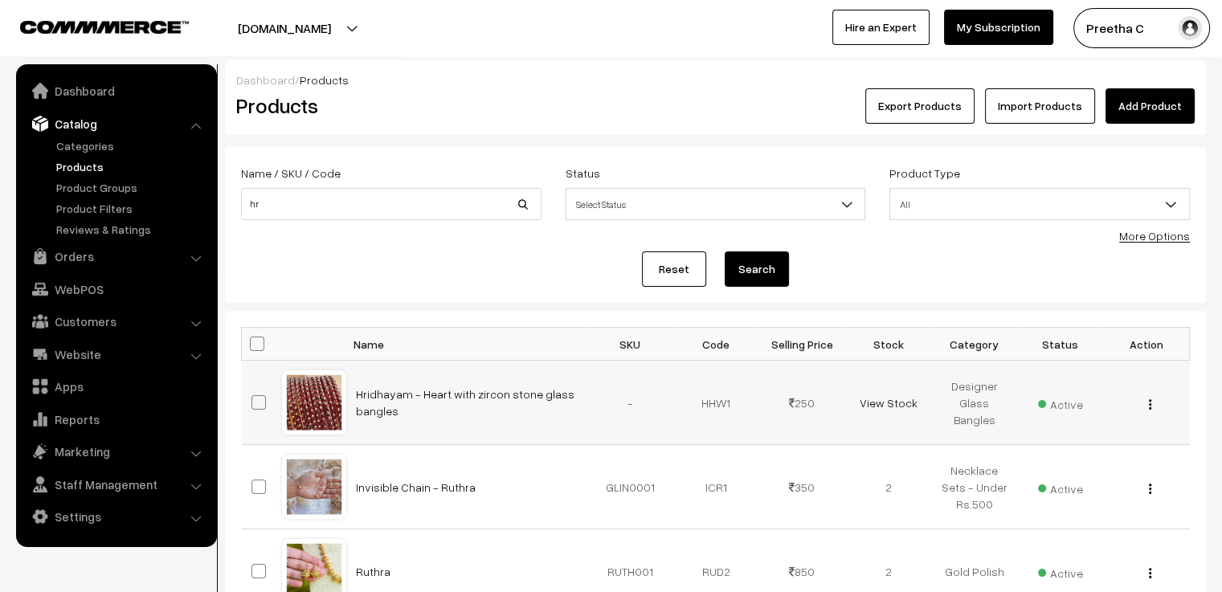
click at [1149, 405] on img "button" at bounding box center [1150, 404] width 2 height 10
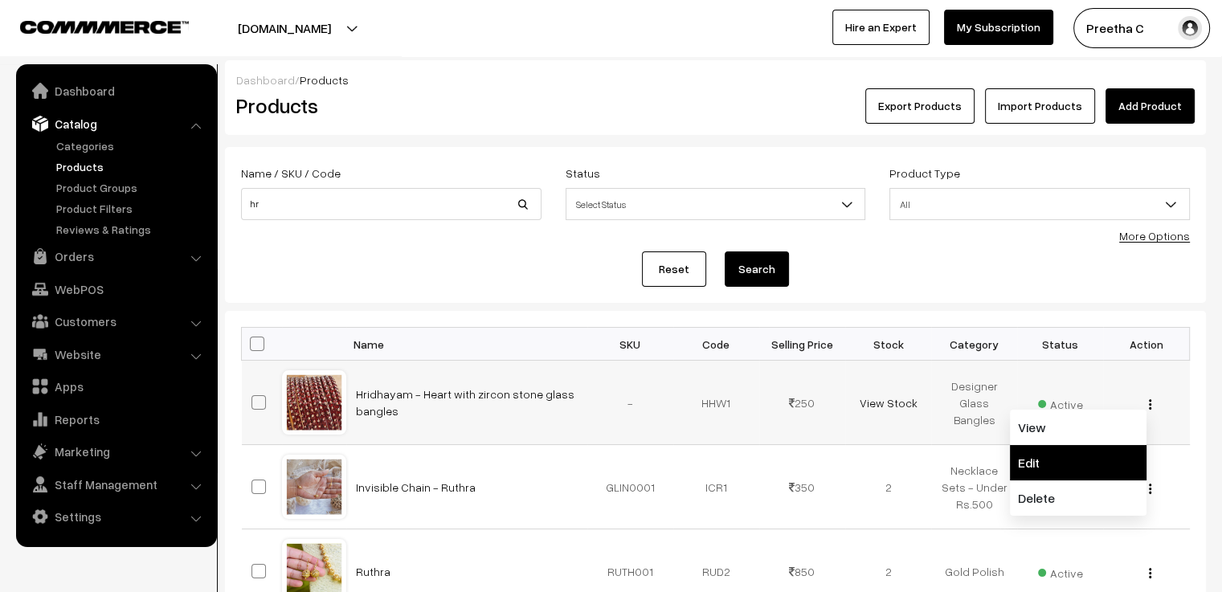
click at [1091, 455] on link "Edit" at bounding box center [1078, 462] width 137 height 35
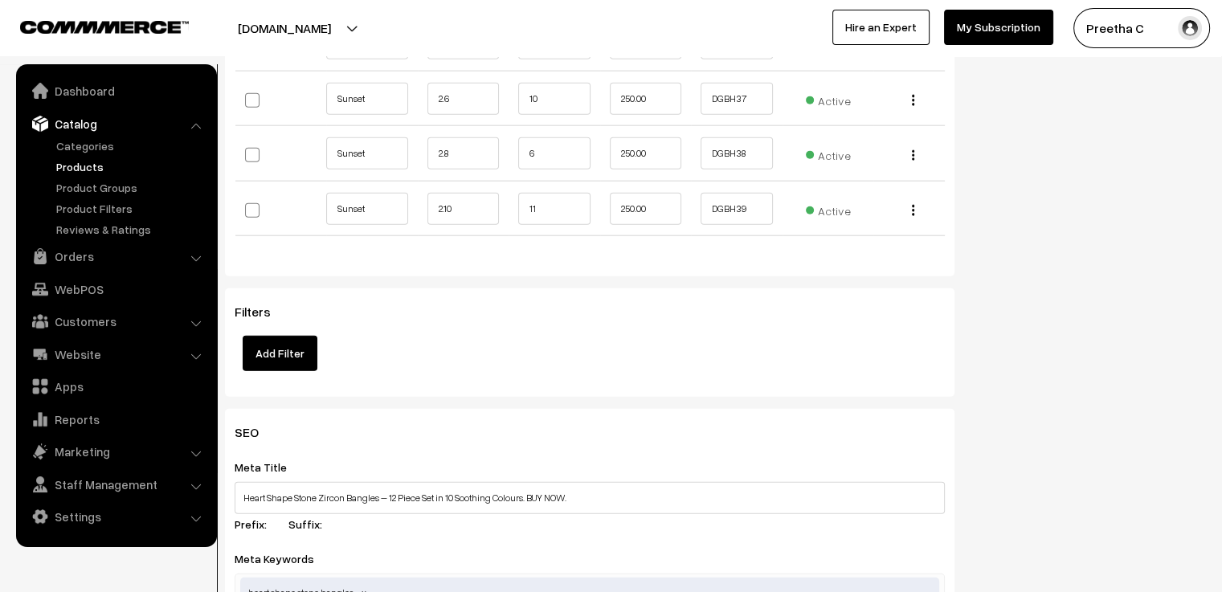
scroll to position [4098, 0]
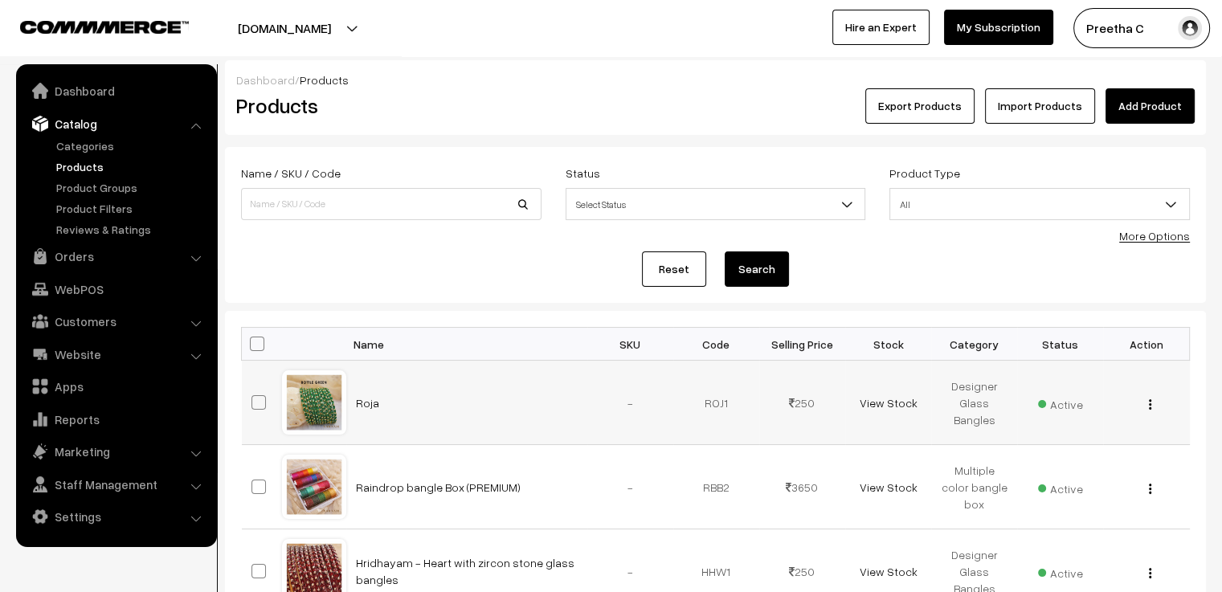
click at [1151, 406] on button "button" at bounding box center [1150, 404] width 4 height 13
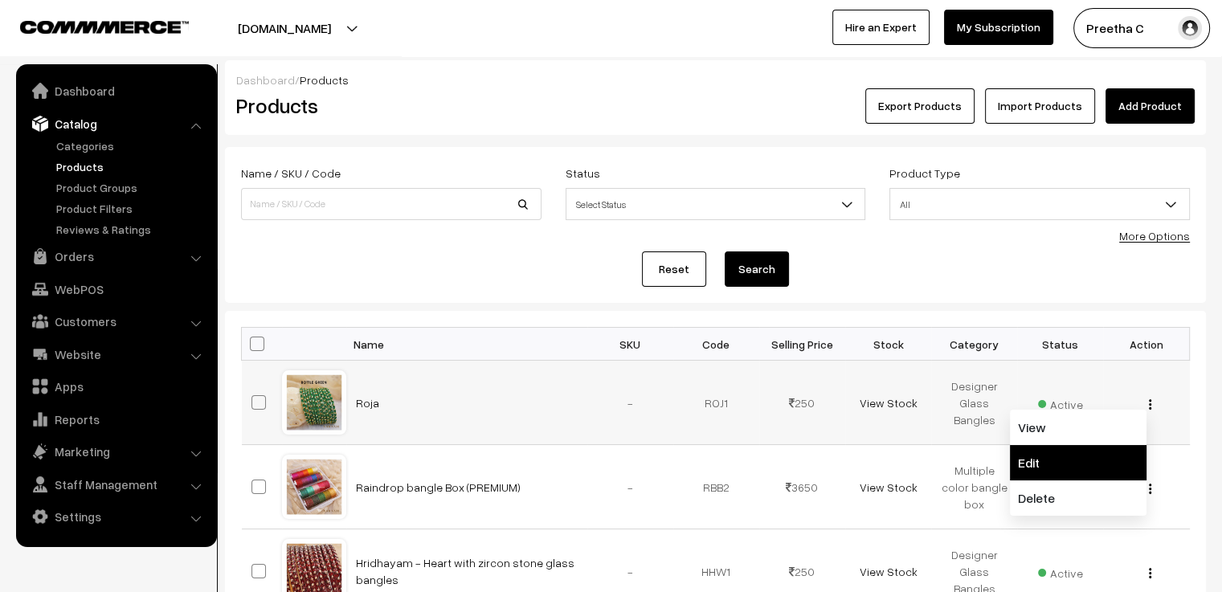
click at [1087, 457] on link "Edit" at bounding box center [1078, 462] width 137 height 35
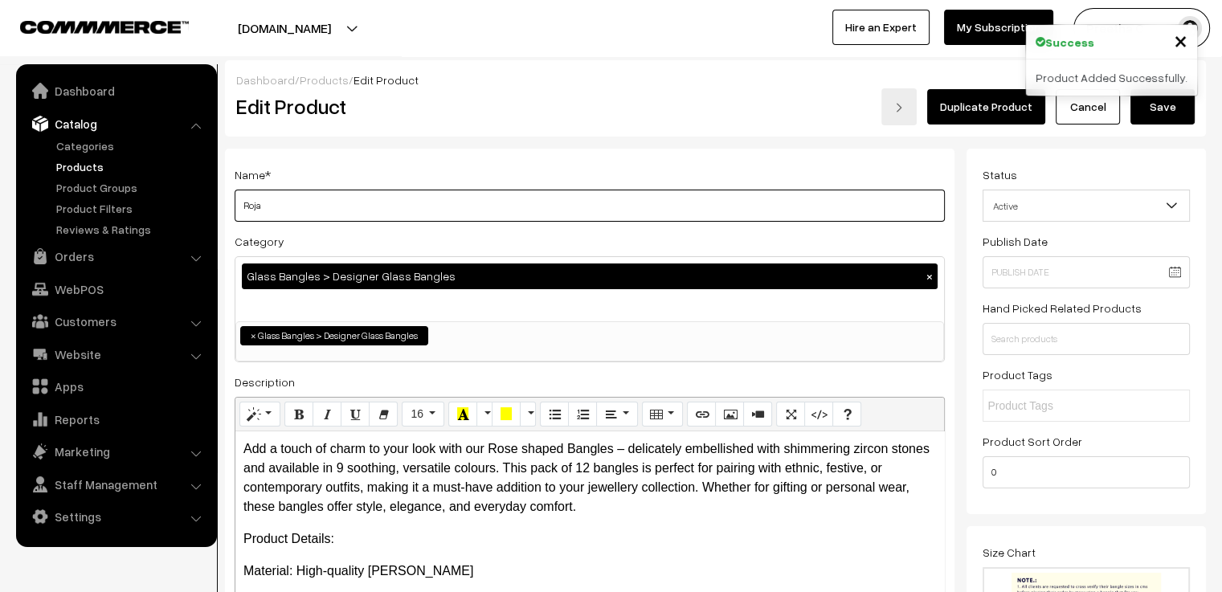
click at [323, 208] on input "Roja" at bounding box center [590, 206] width 710 height 32
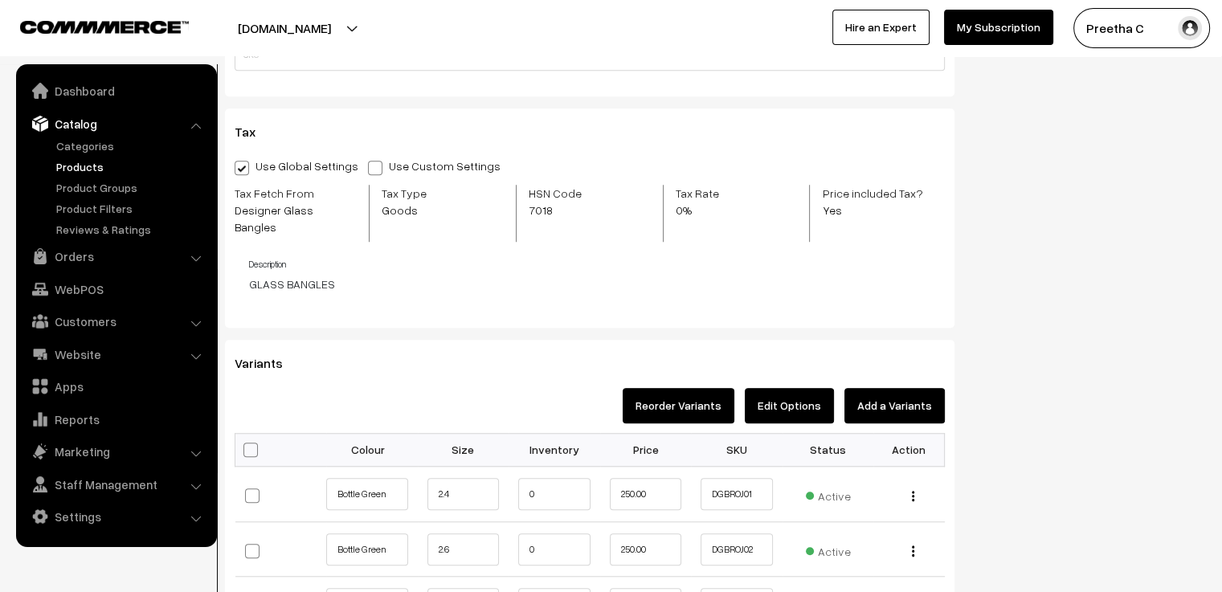
scroll to position [1527, 0]
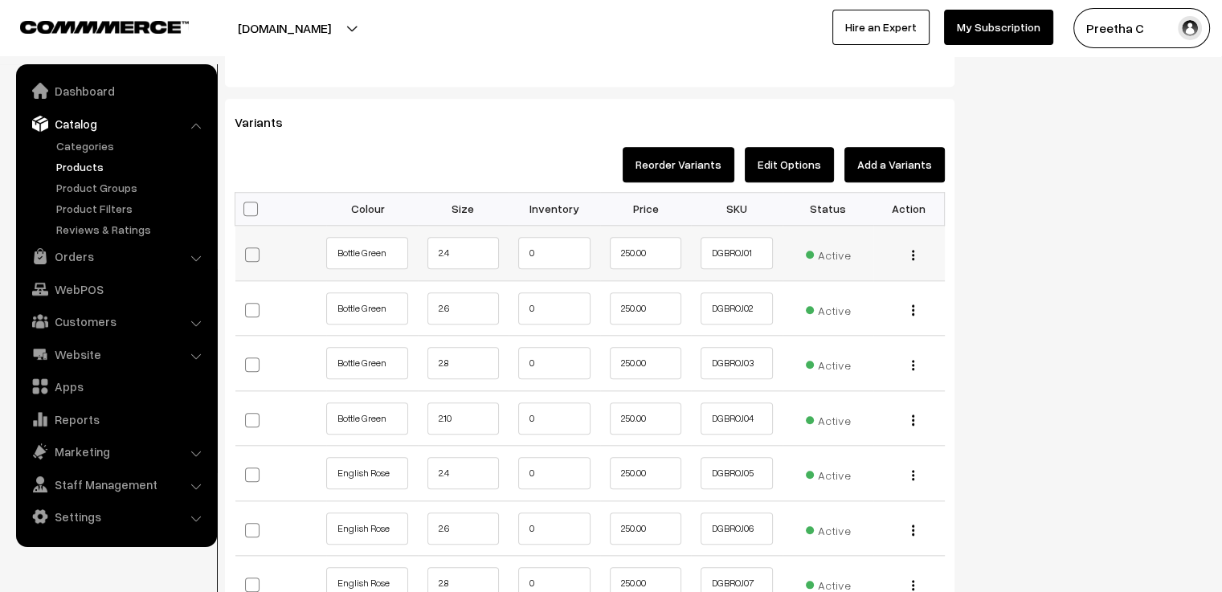
click at [914, 250] on img "button" at bounding box center [913, 255] width 2 height 10
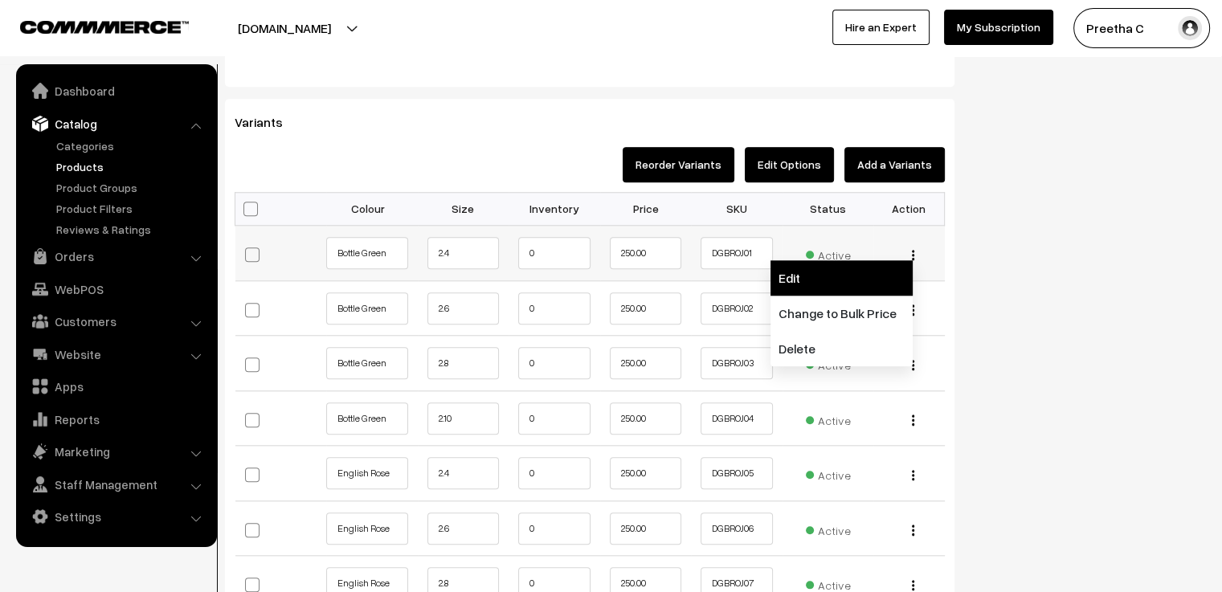
click at [857, 266] on link "Edit" at bounding box center [842, 277] width 142 height 35
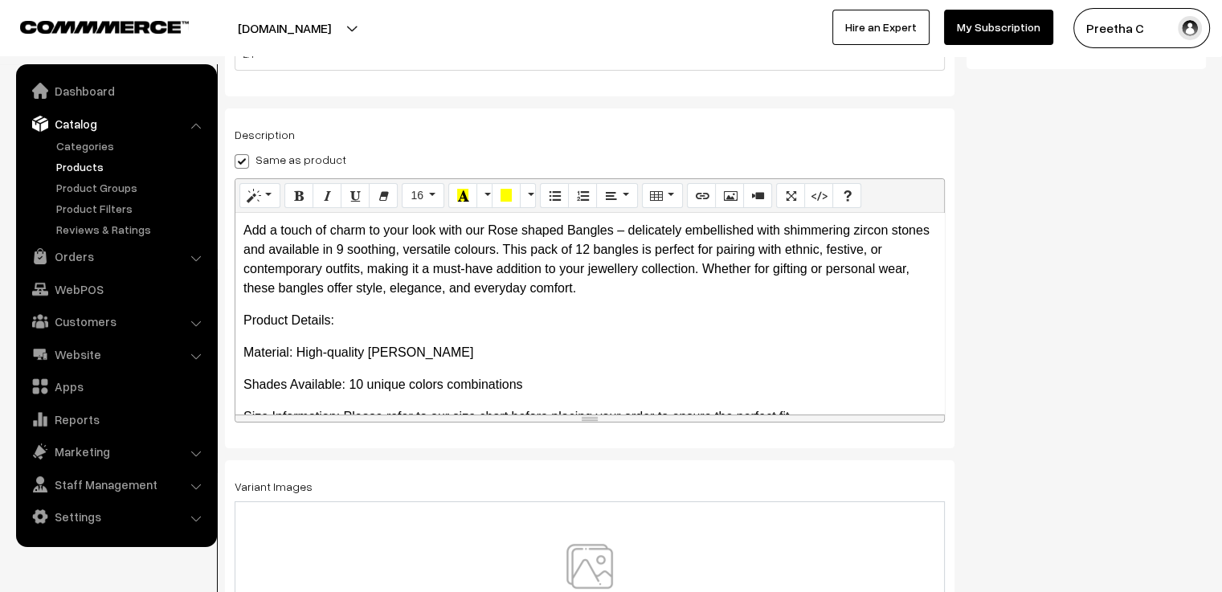
scroll to position [281, 0]
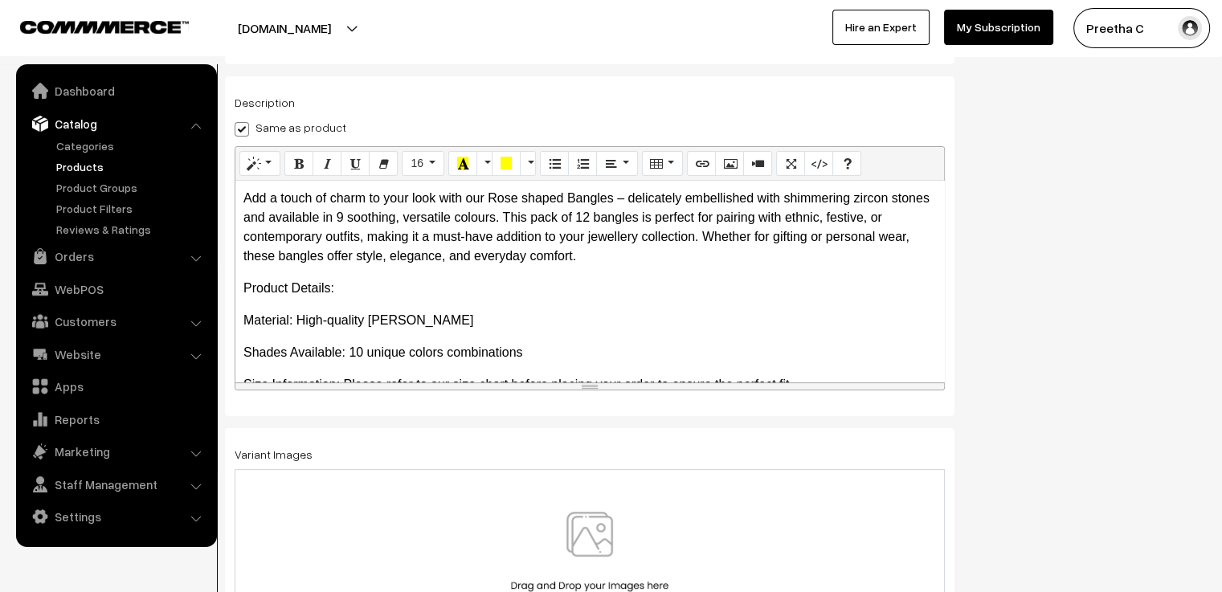
click at [589, 512] on div at bounding box center [590, 558] width 710 height 179
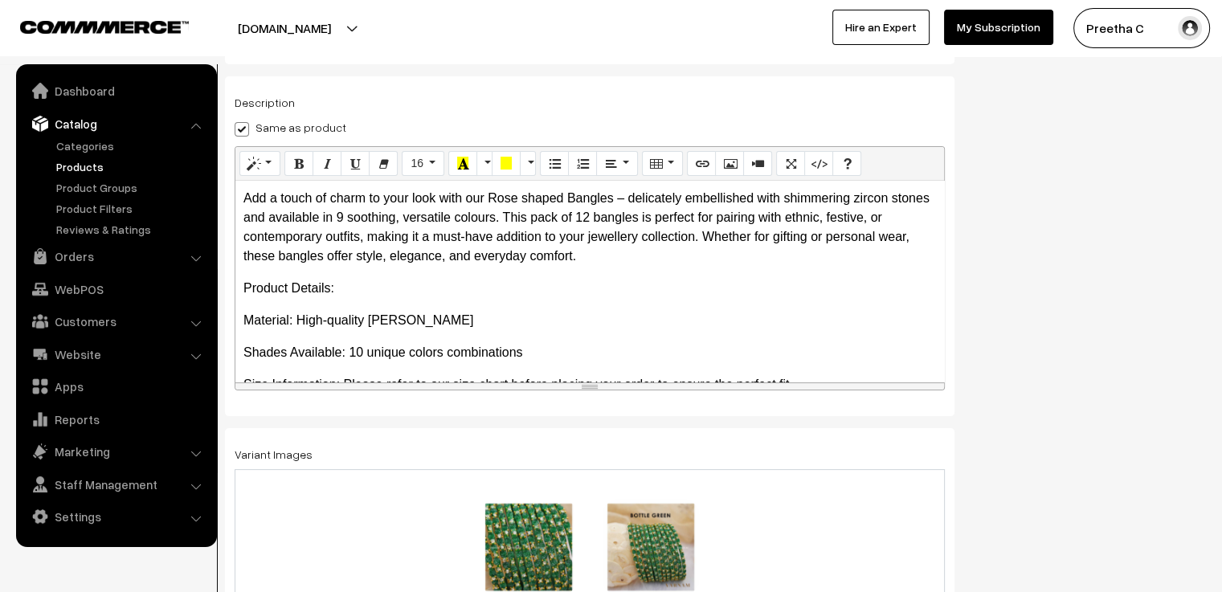
scroll to position [0, 0]
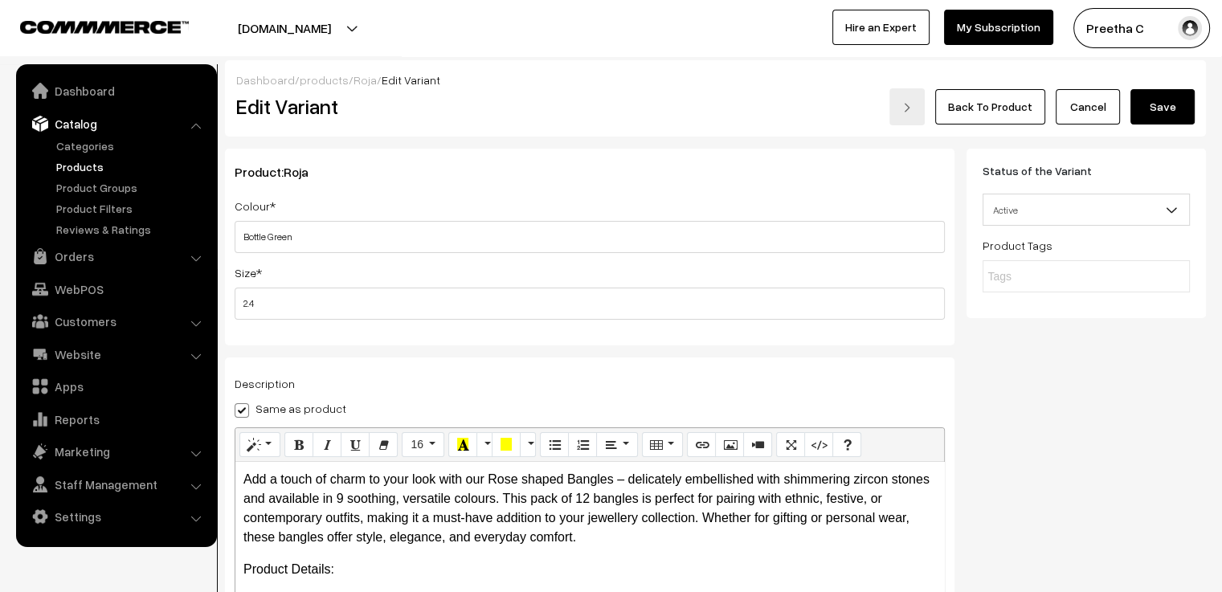
click at [1169, 106] on button "Save" at bounding box center [1162, 106] width 64 height 35
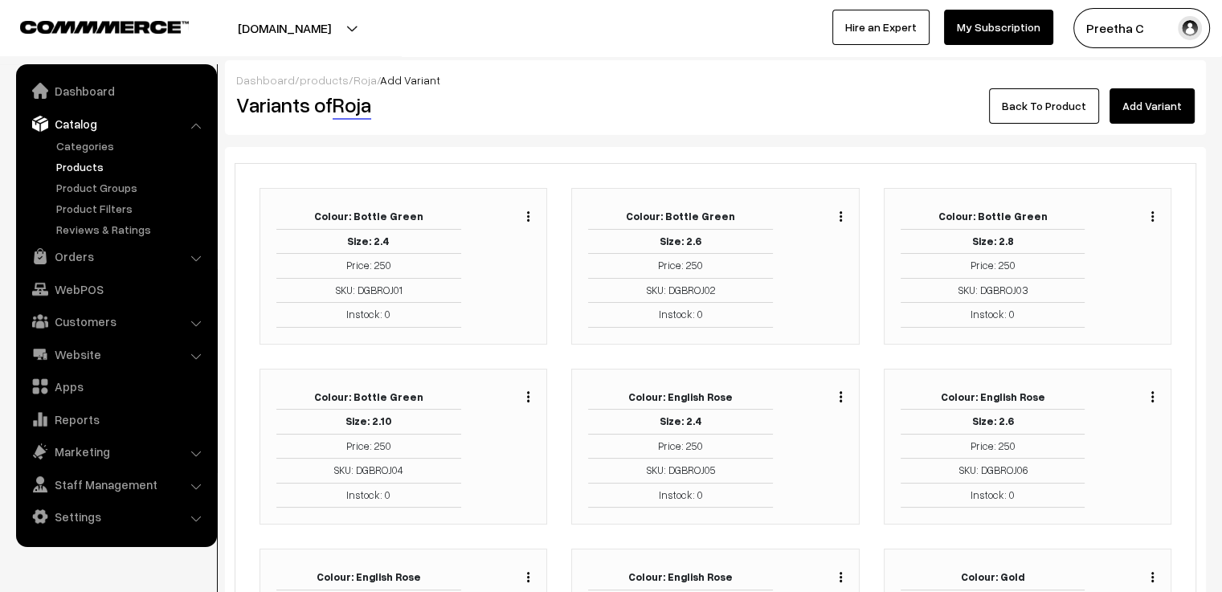
click at [842, 215] on button "button" at bounding box center [841, 216] width 4 height 13
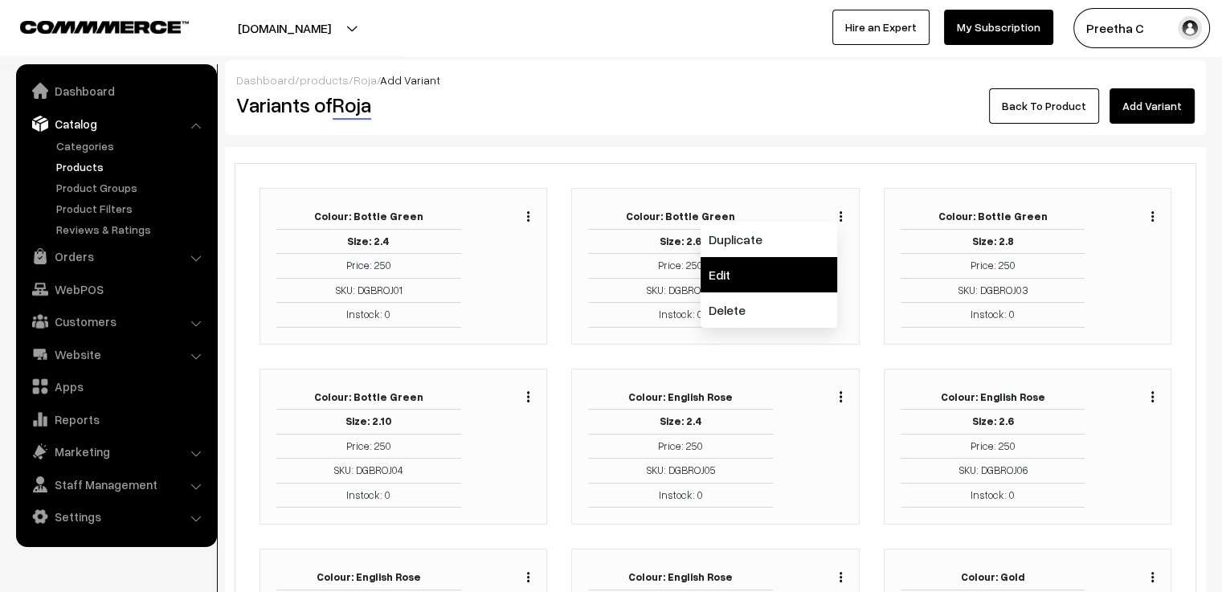
click at [810, 266] on link "Edit" at bounding box center [769, 274] width 137 height 35
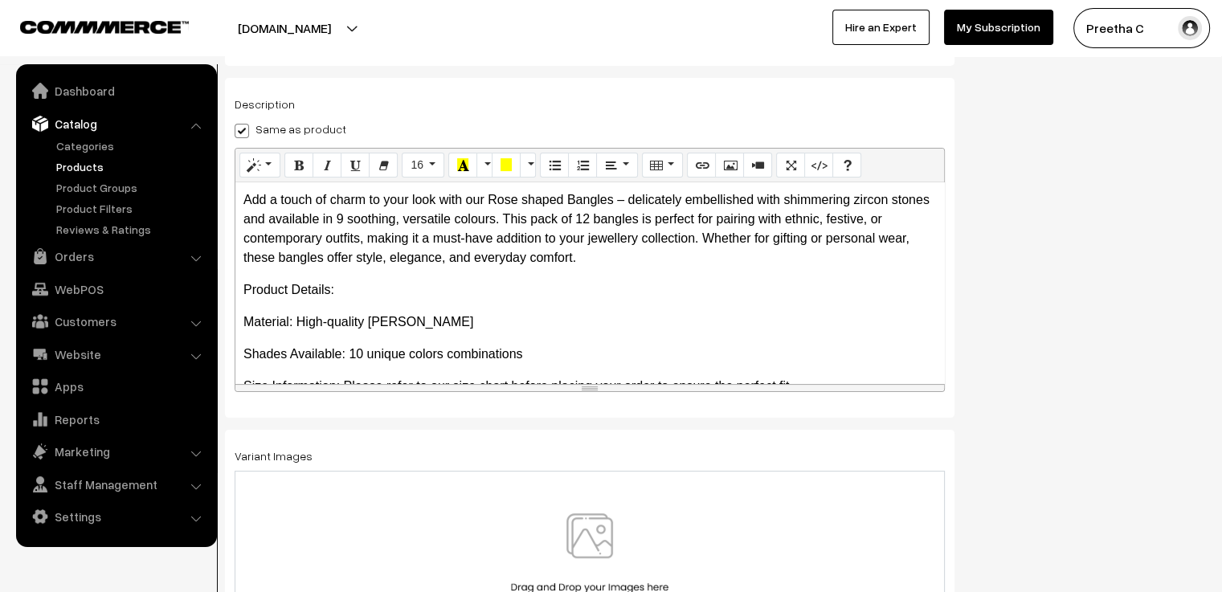
scroll to position [281, 0]
click at [639, 529] on img at bounding box center [590, 559] width 166 height 94
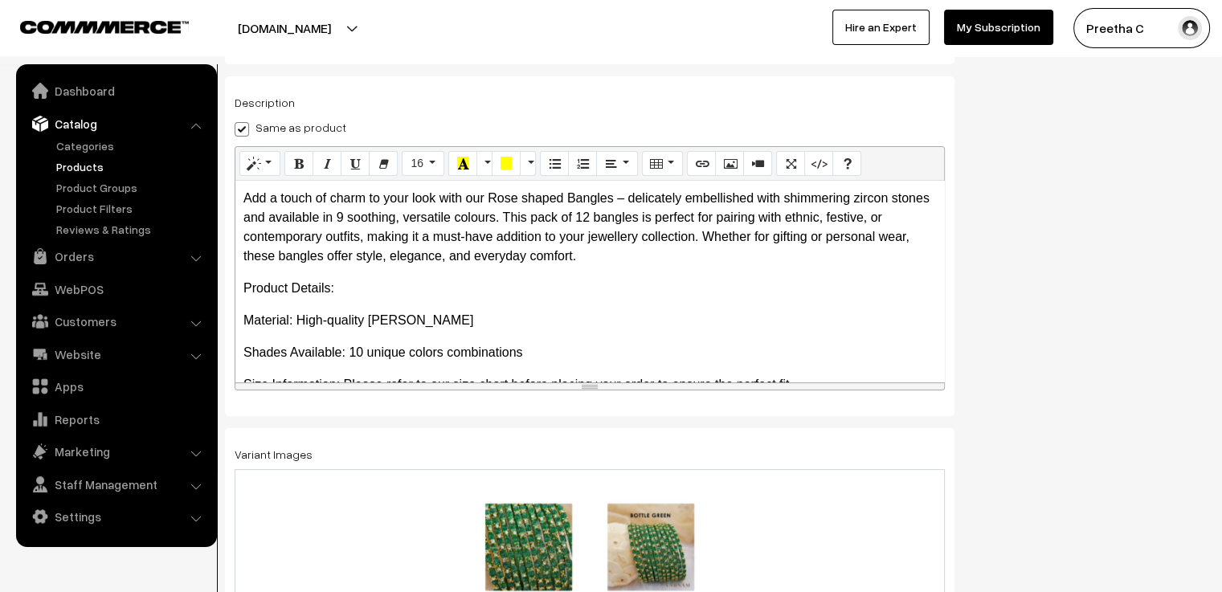
scroll to position [0, 0]
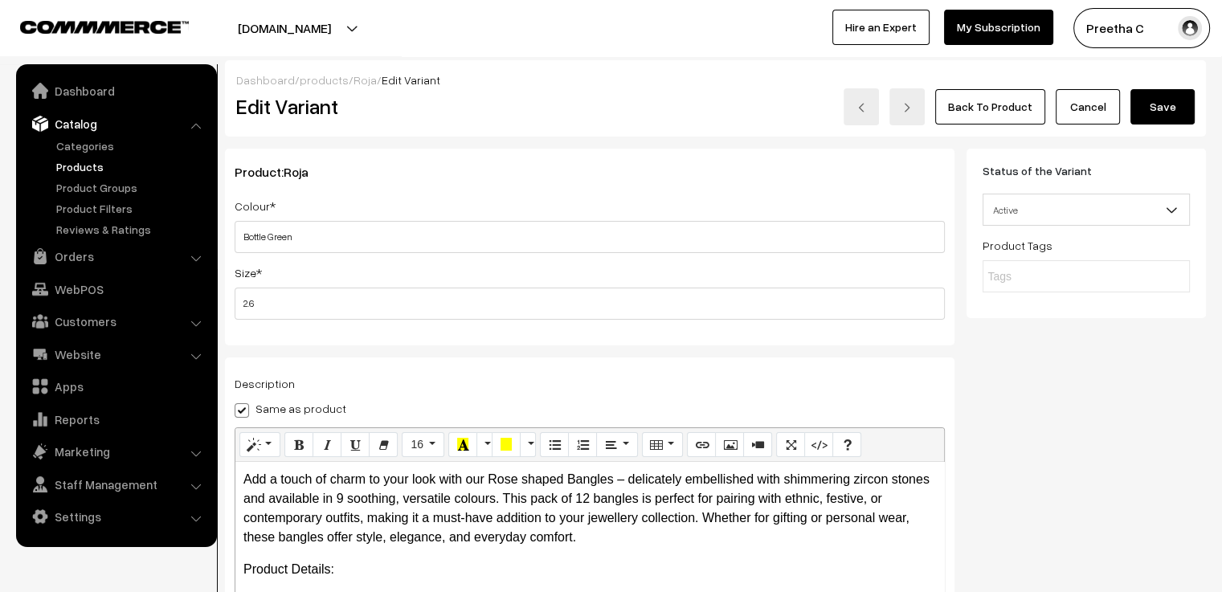
click at [1167, 109] on button "Save" at bounding box center [1162, 106] width 64 height 35
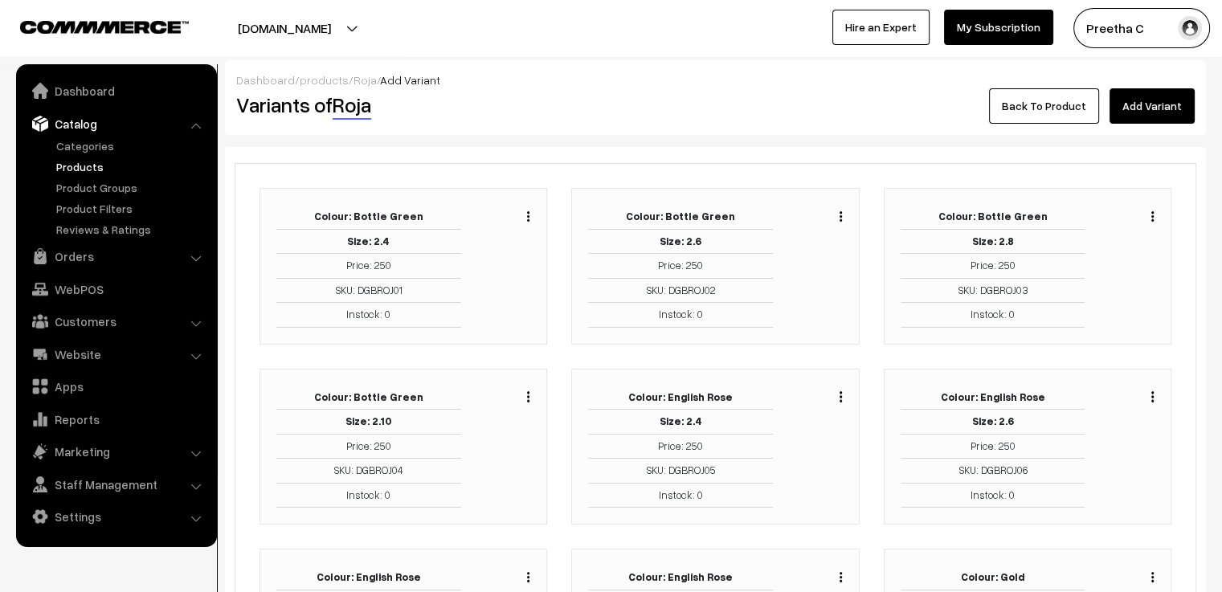
click at [1152, 218] on img "button" at bounding box center [1152, 216] width 2 height 10
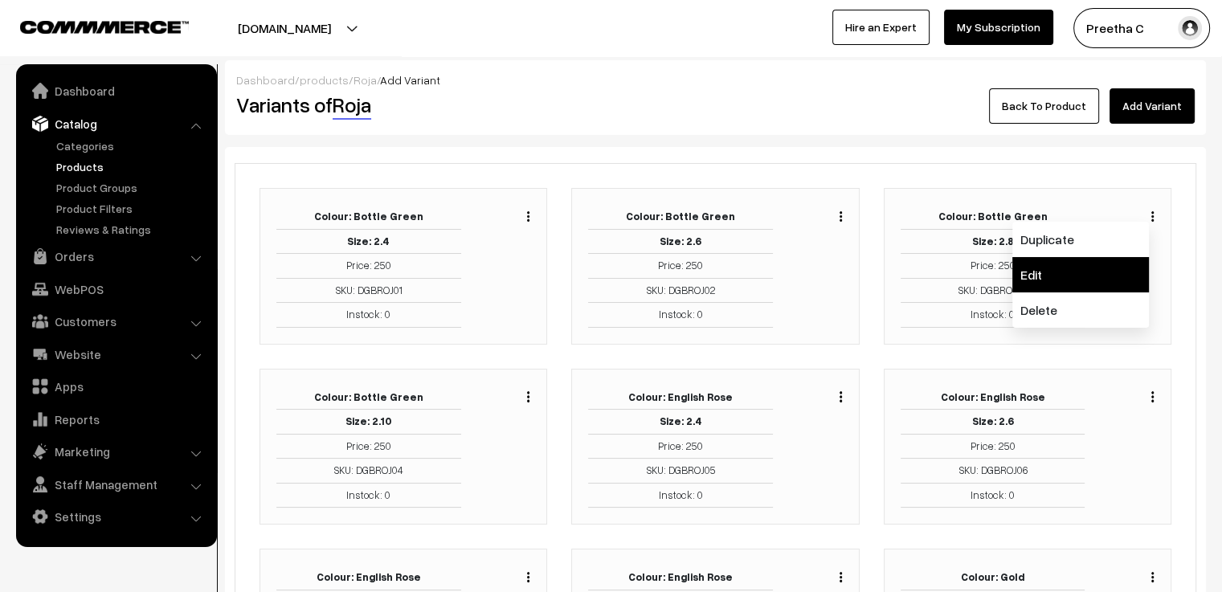
click at [1110, 264] on link "Edit" at bounding box center [1080, 274] width 137 height 35
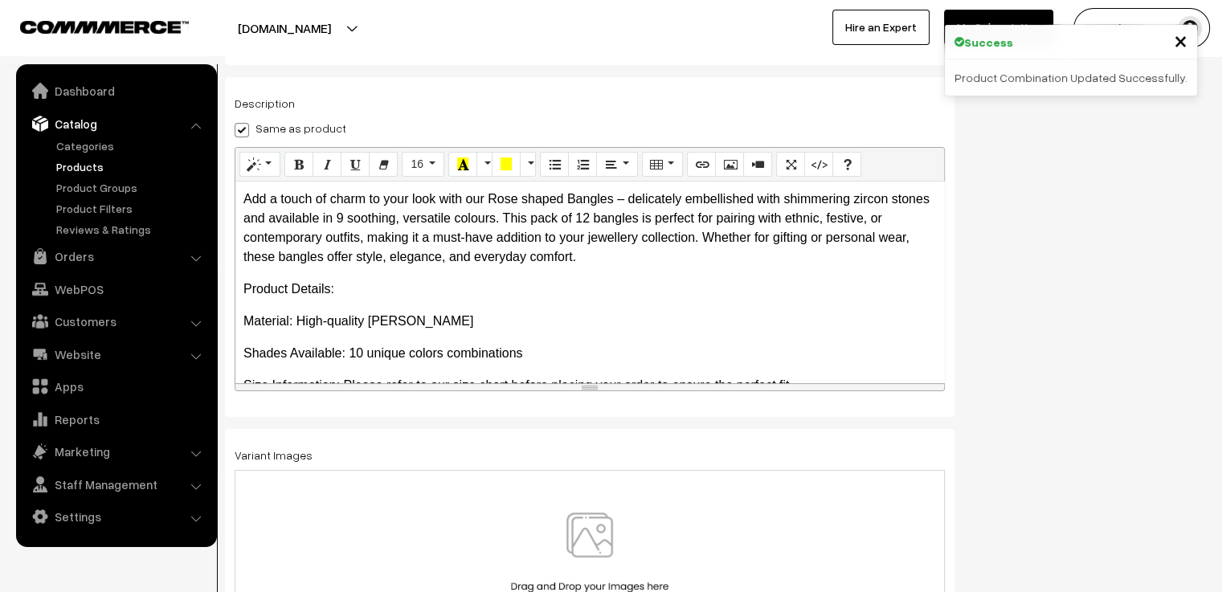
scroll to position [281, 0]
click at [632, 494] on div at bounding box center [590, 558] width 710 height 179
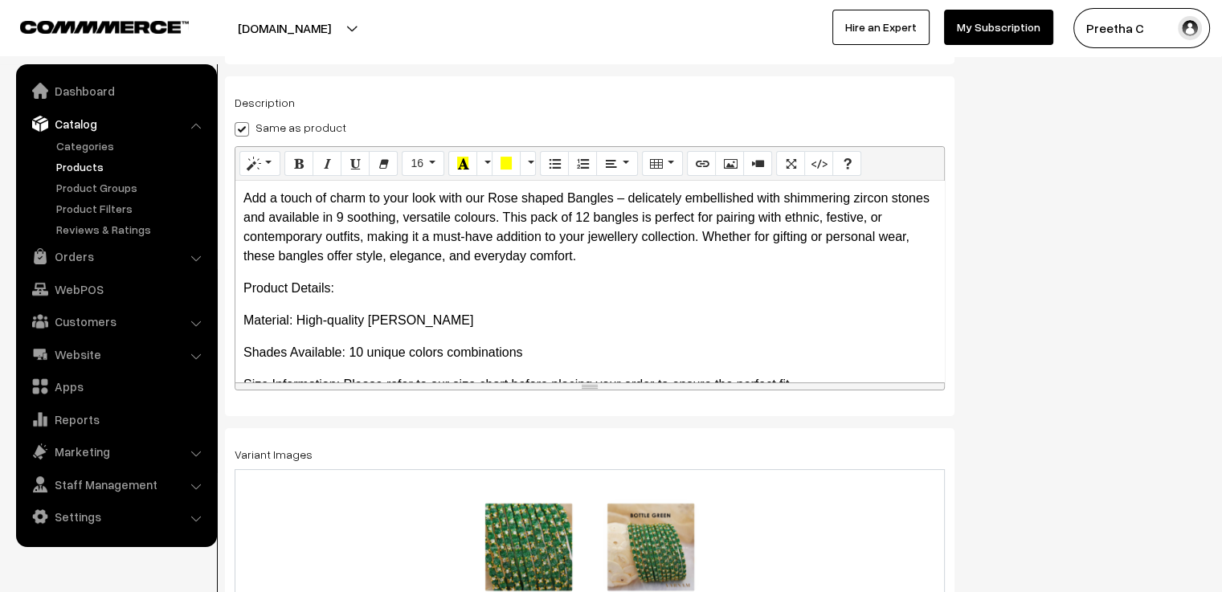
scroll to position [0, 0]
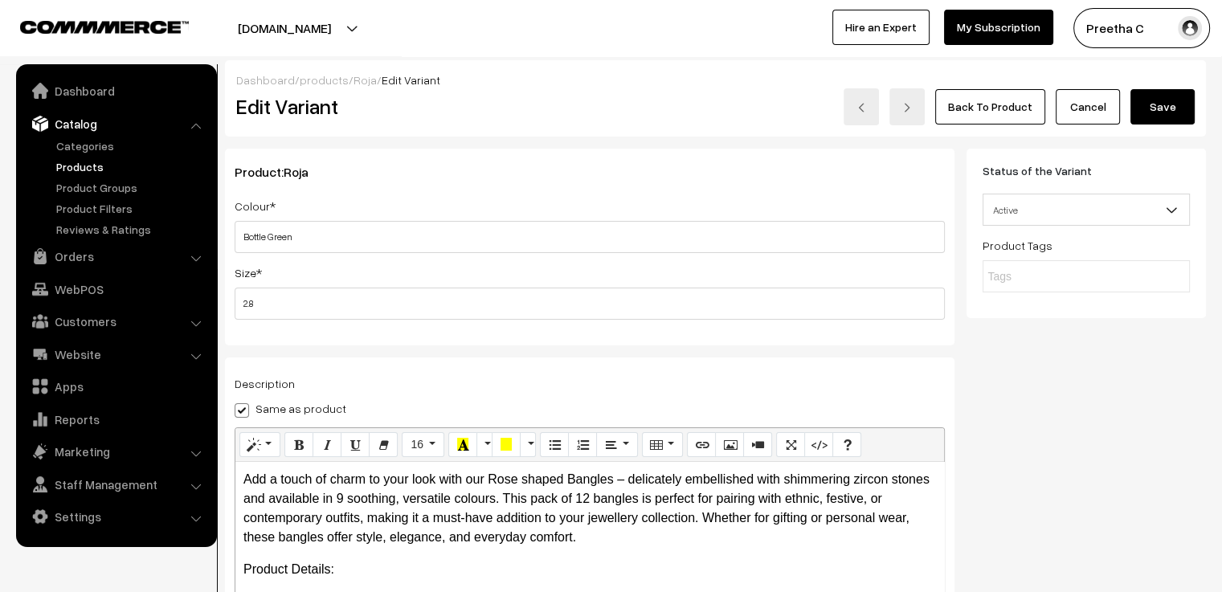
click at [1167, 122] on button "Save" at bounding box center [1162, 106] width 64 height 35
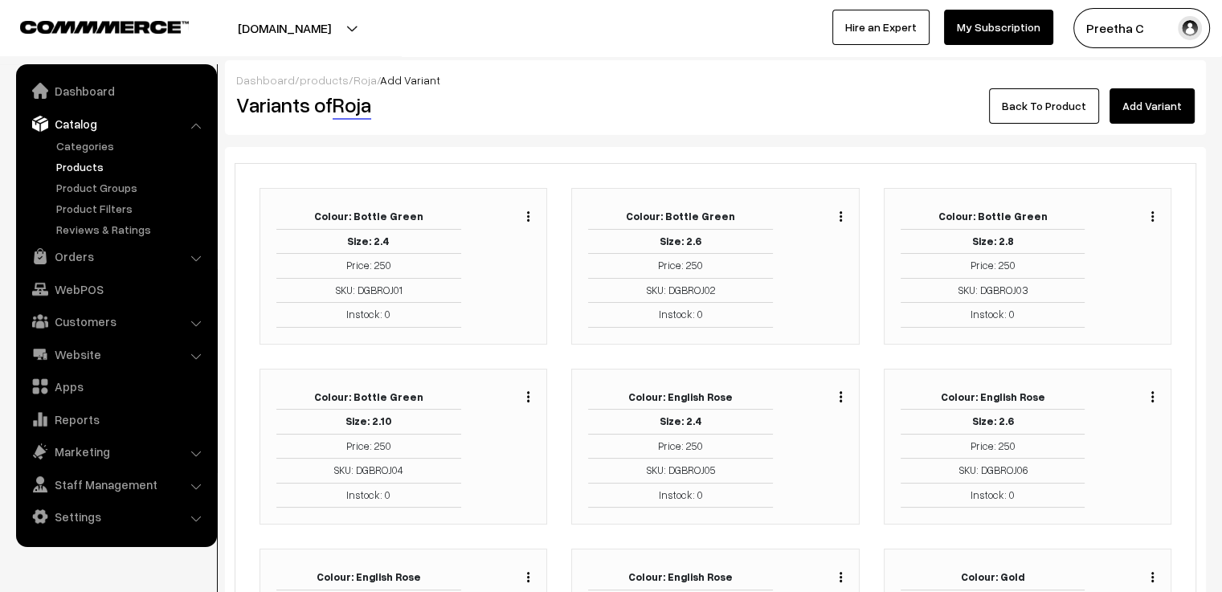
click at [525, 397] on div "Duplicate Edit Delete" at bounding box center [524, 395] width 12 height 19
click at [530, 395] on div "Duplicate Edit Delete" at bounding box center [508, 447] width 70 height 123
click at [529, 395] on img "button" at bounding box center [528, 396] width 2 height 10
click at [487, 460] on link "Edit" at bounding box center [456, 455] width 137 height 35
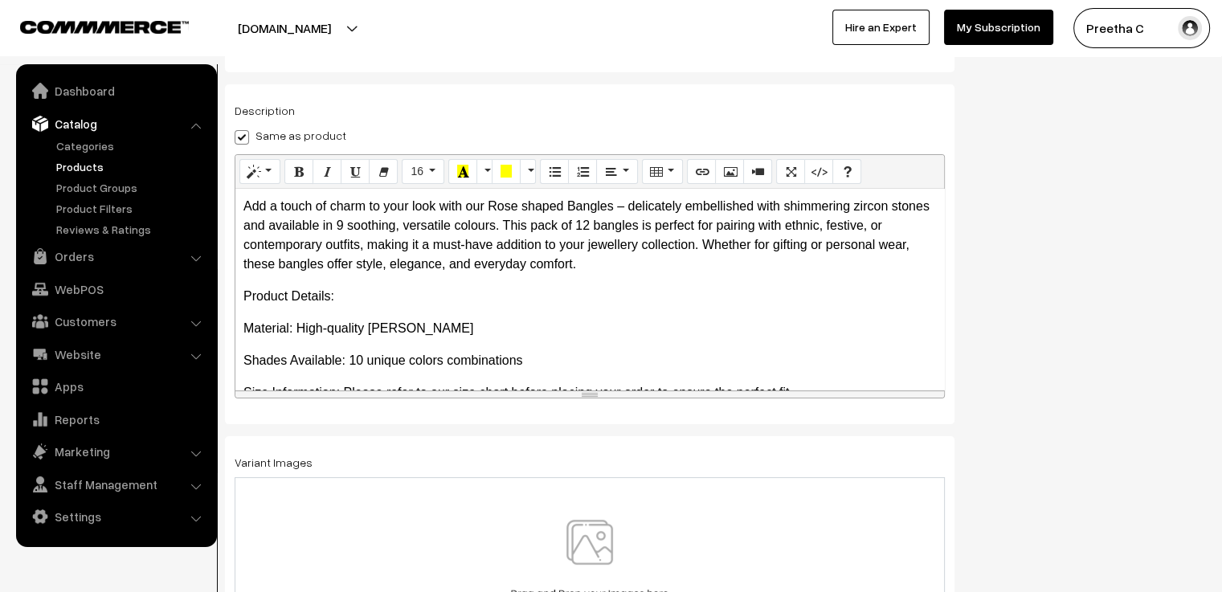
scroll to position [281, 0]
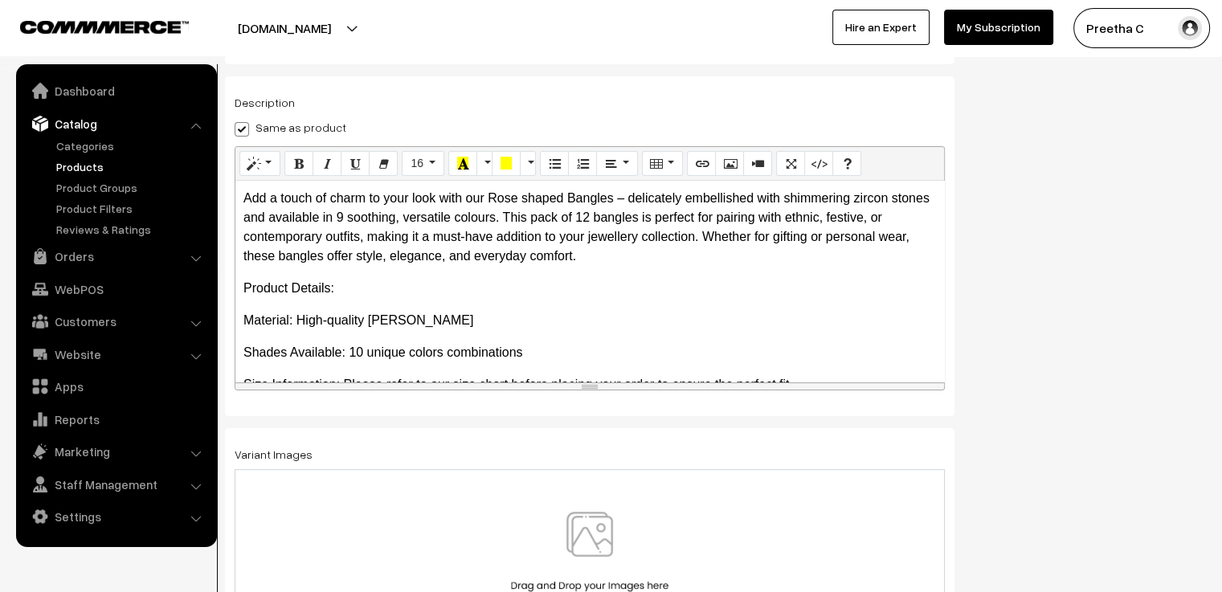
click at [536, 519] on img at bounding box center [590, 559] width 166 height 94
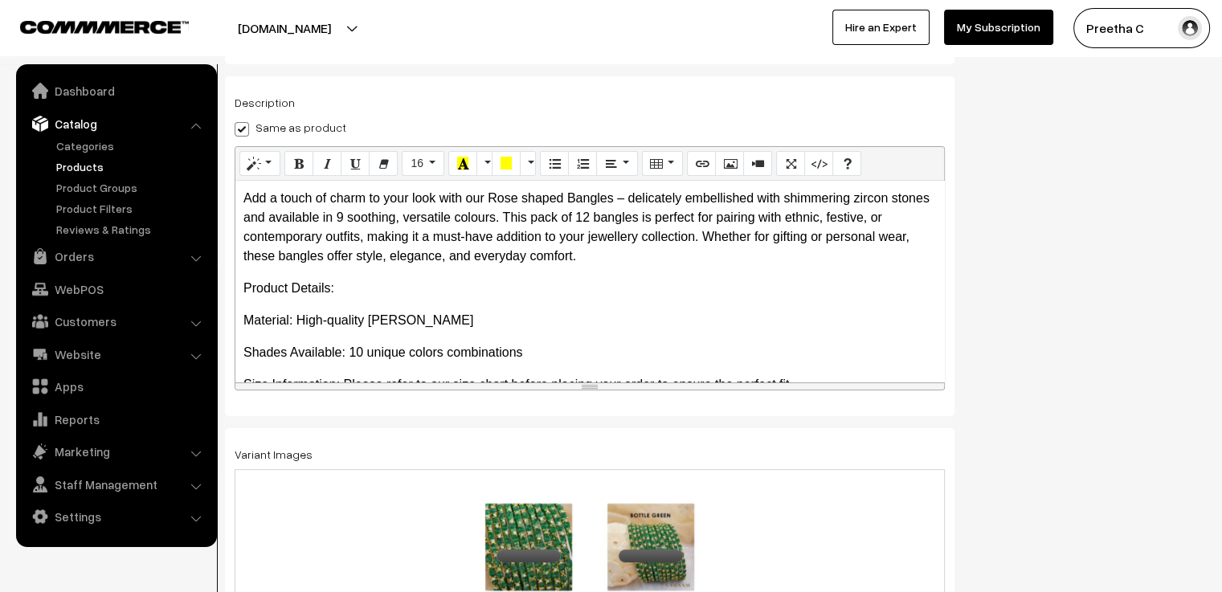
scroll to position [0, 0]
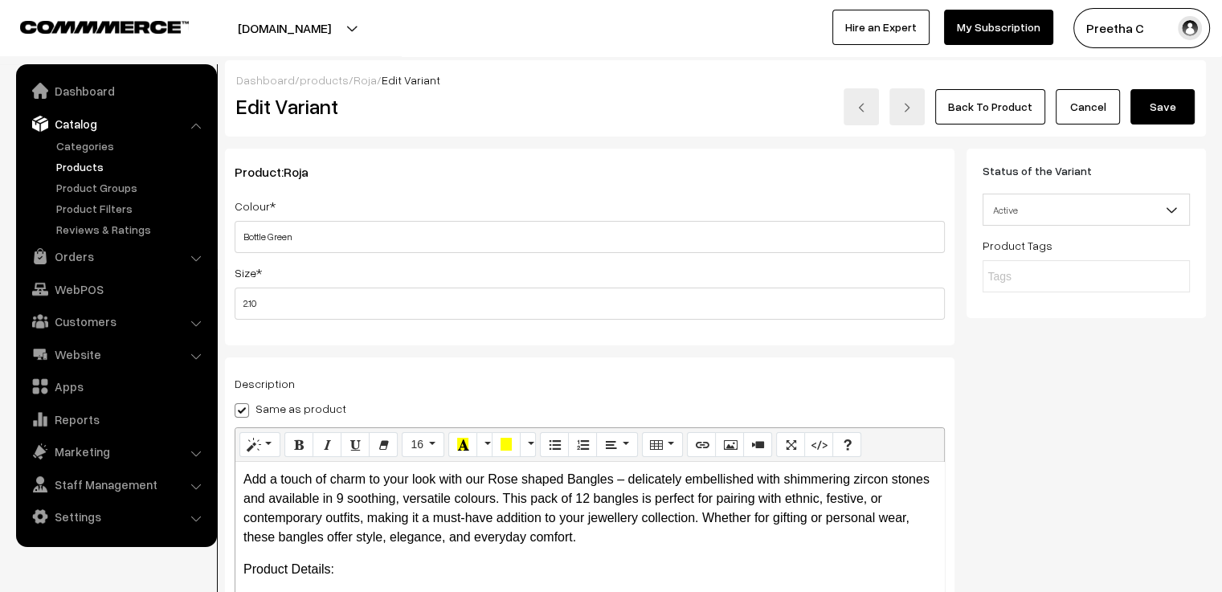
click at [1175, 110] on button "Save" at bounding box center [1162, 106] width 64 height 35
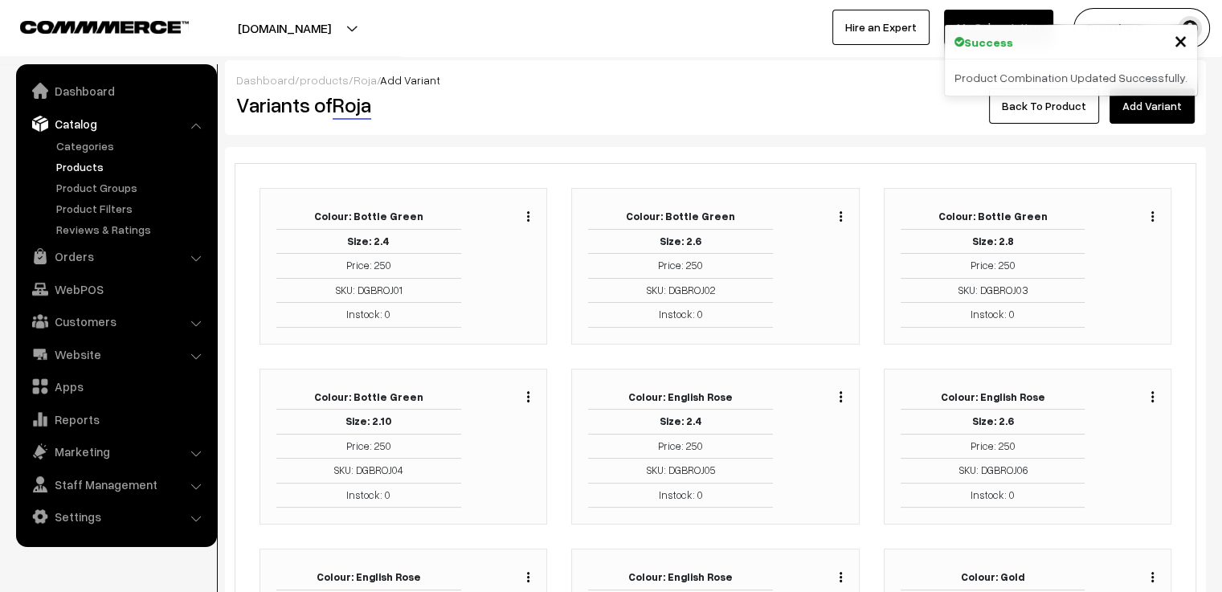
click at [1152, 395] on img "button" at bounding box center [1152, 396] width 2 height 10
click at [1109, 448] on link "Edit" at bounding box center [1080, 455] width 137 height 35
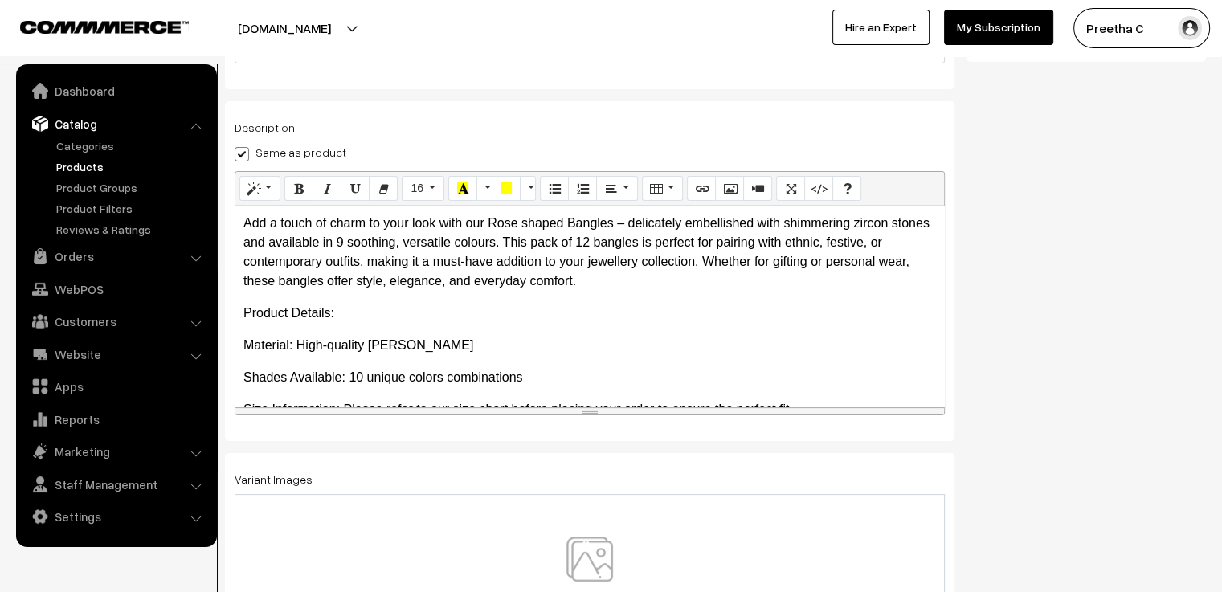
scroll to position [281, 0]
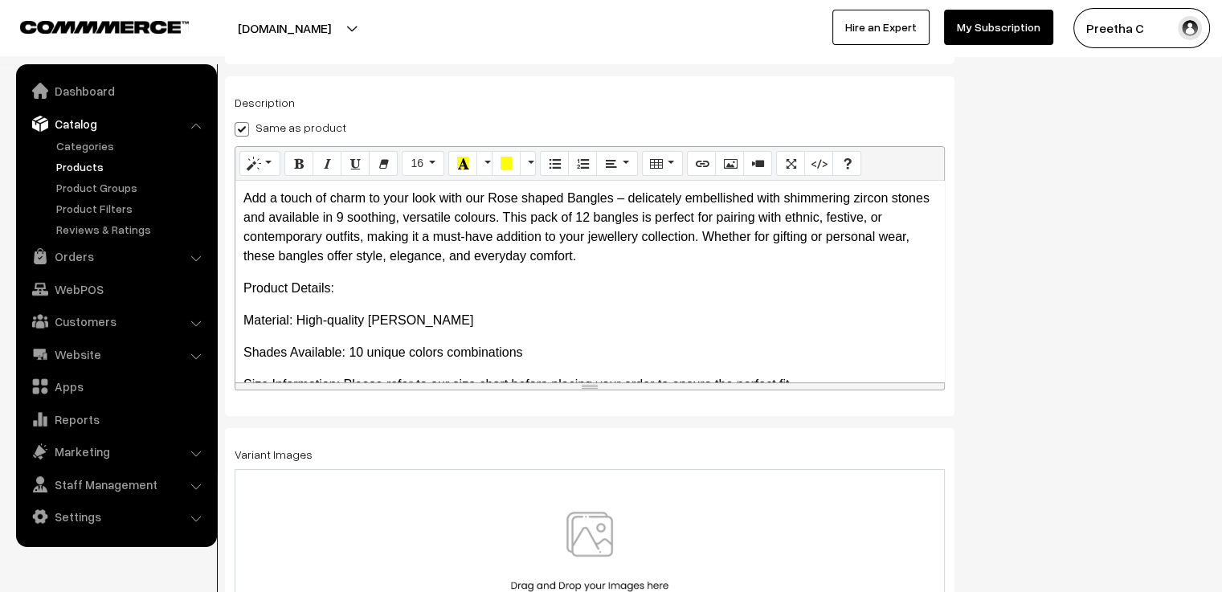
click at [748, 528] on div at bounding box center [589, 559] width 677 height 94
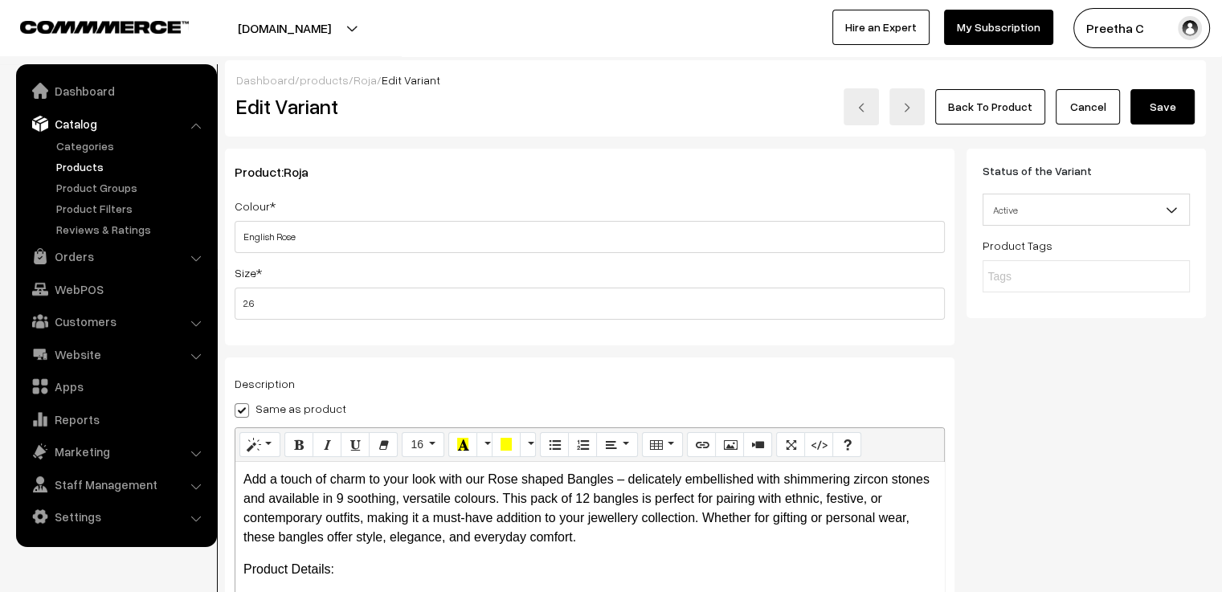
click at [1173, 108] on button "Save" at bounding box center [1162, 106] width 64 height 35
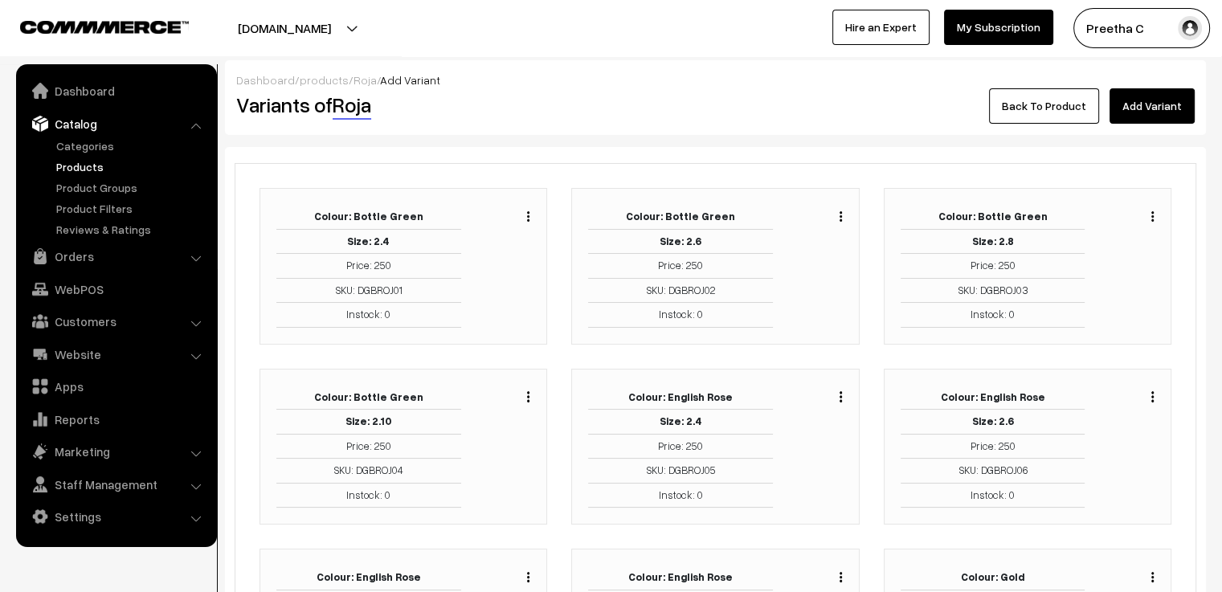
click at [839, 391] on button "button" at bounding box center [841, 396] width 4 height 13
click at [807, 452] on link "Edit" at bounding box center [769, 455] width 137 height 35
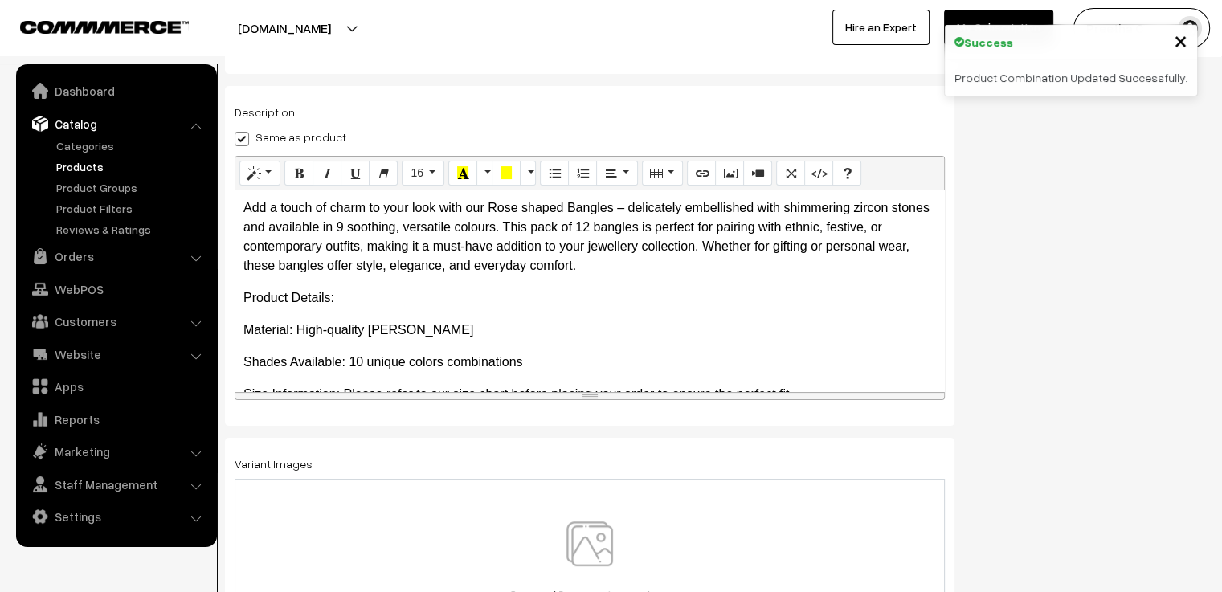
scroll to position [281, 0]
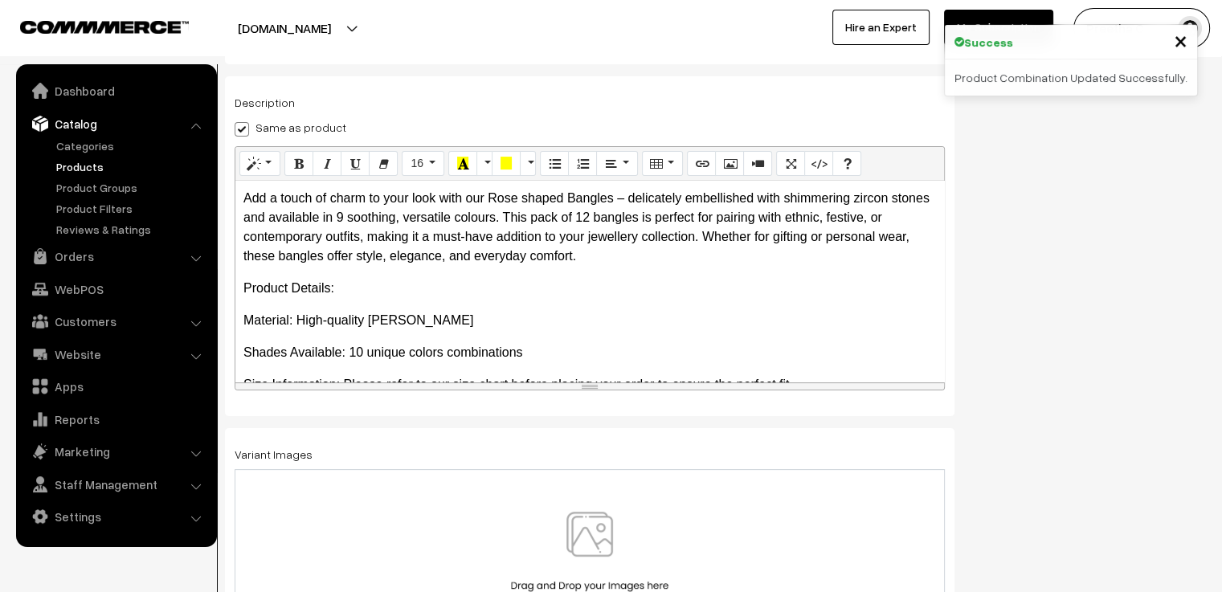
click at [699, 482] on div at bounding box center [590, 558] width 710 height 179
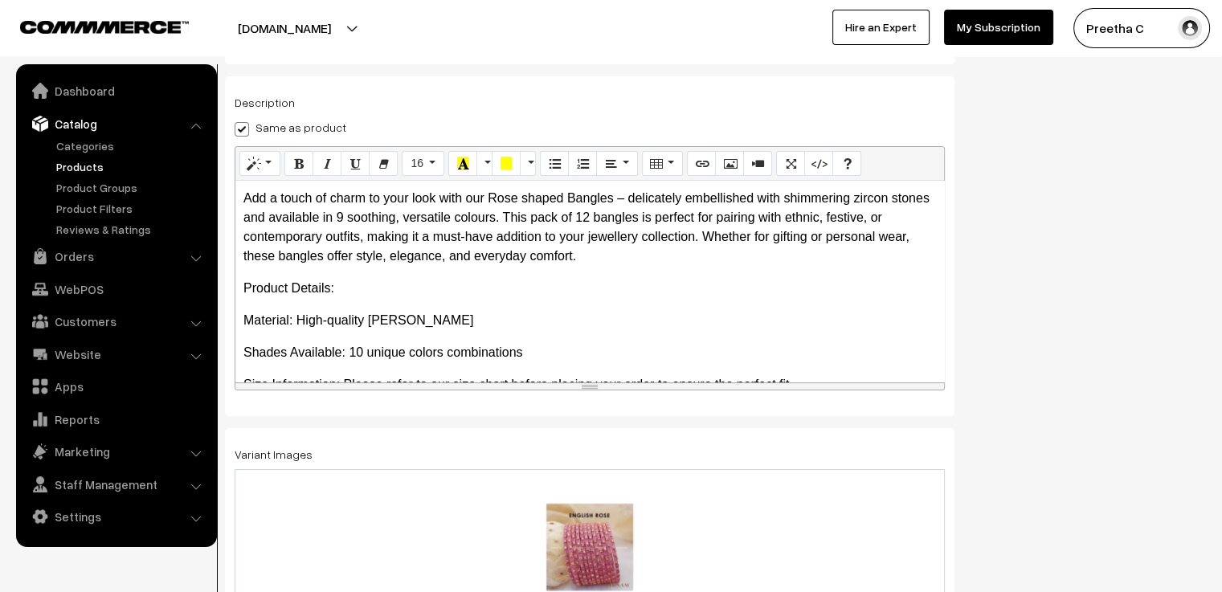
scroll to position [0, 0]
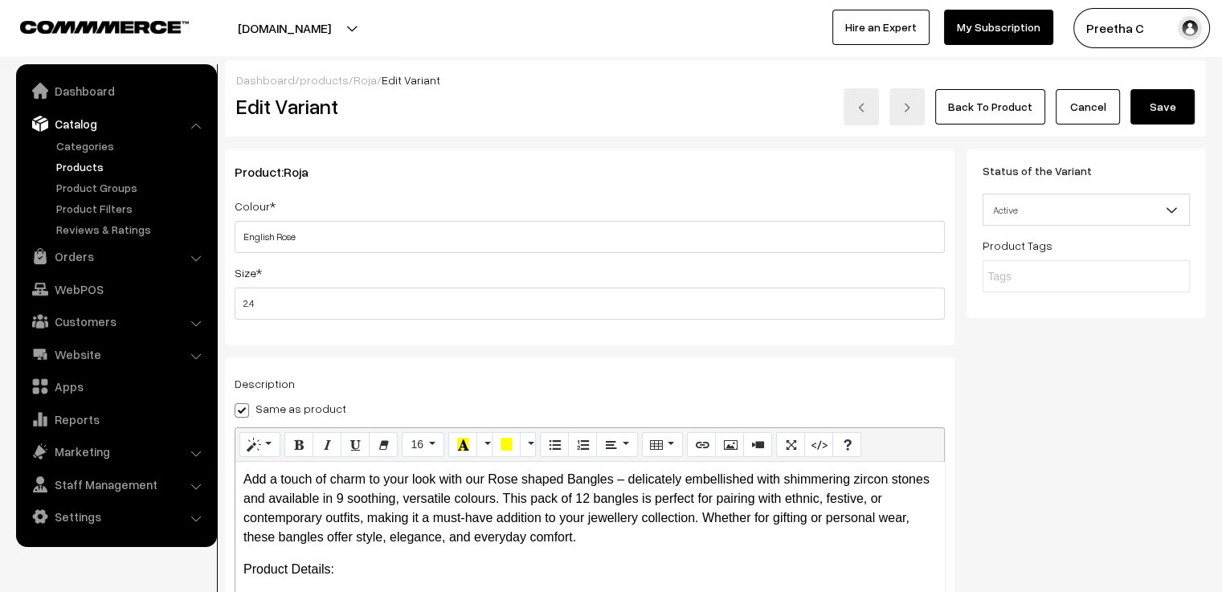
click at [1171, 113] on button "Save" at bounding box center [1162, 106] width 64 height 35
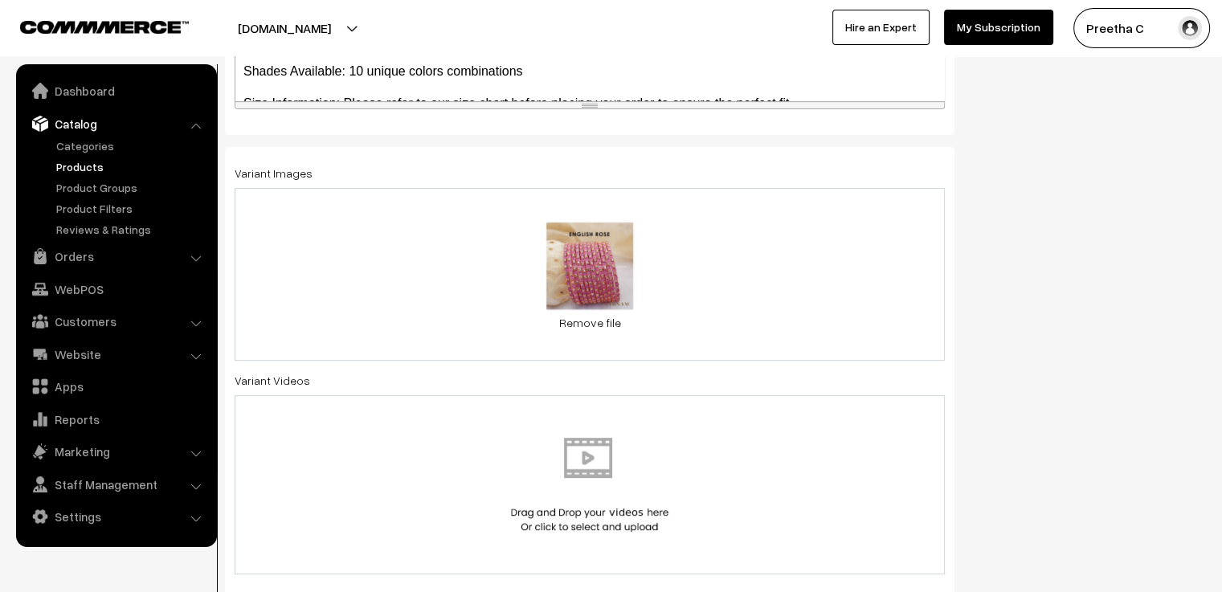
scroll to position [643, 0]
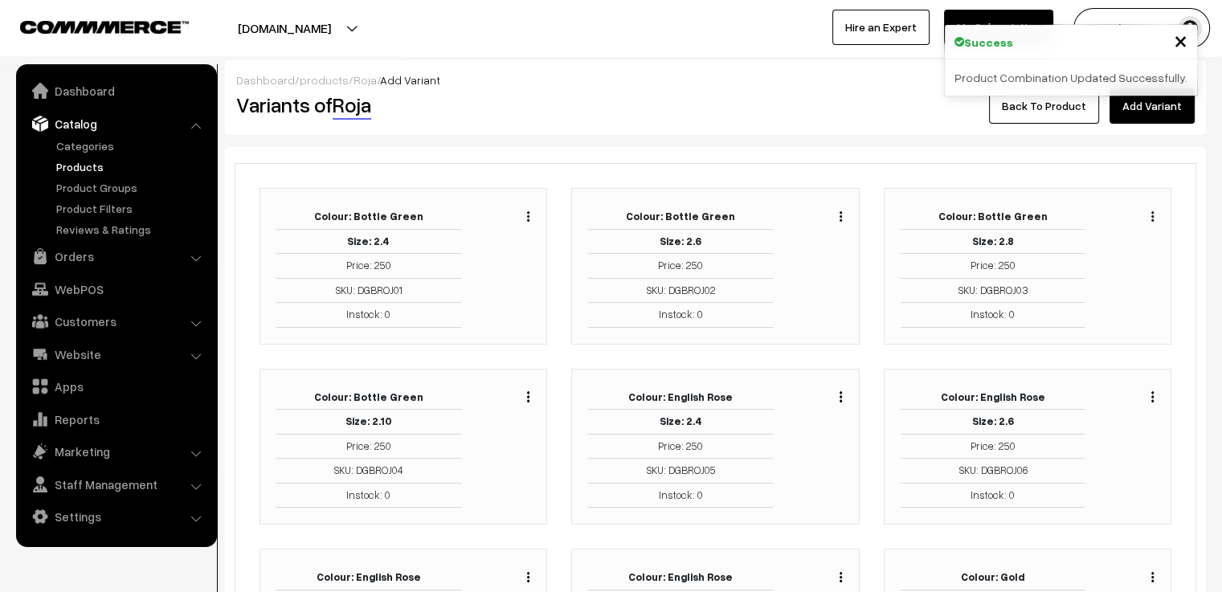
scroll to position [321, 0]
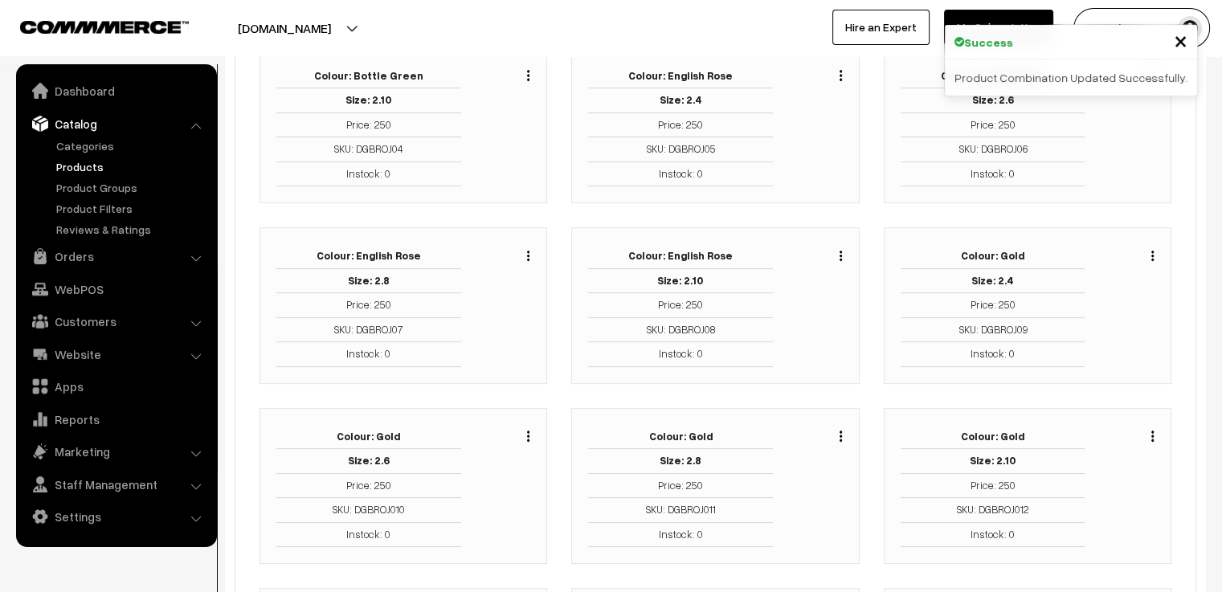
click at [528, 255] on img "button" at bounding box center [528, 256] width 2 height 10
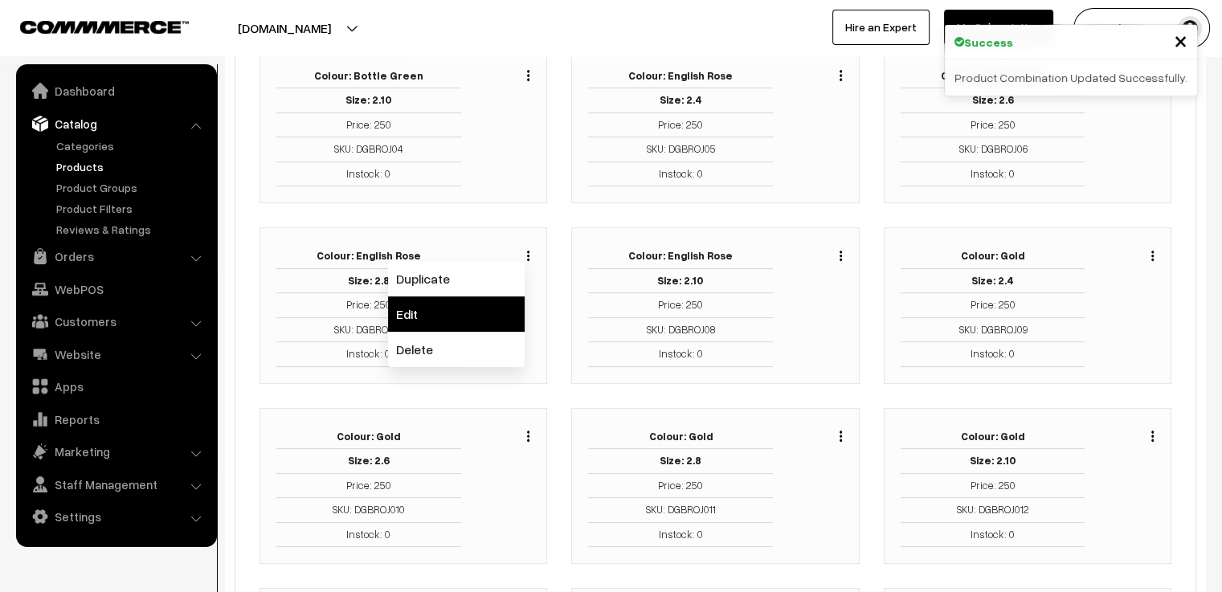
click at [495, 303] on link "Edit" at bounding box center [456, 313] width 137 height 35
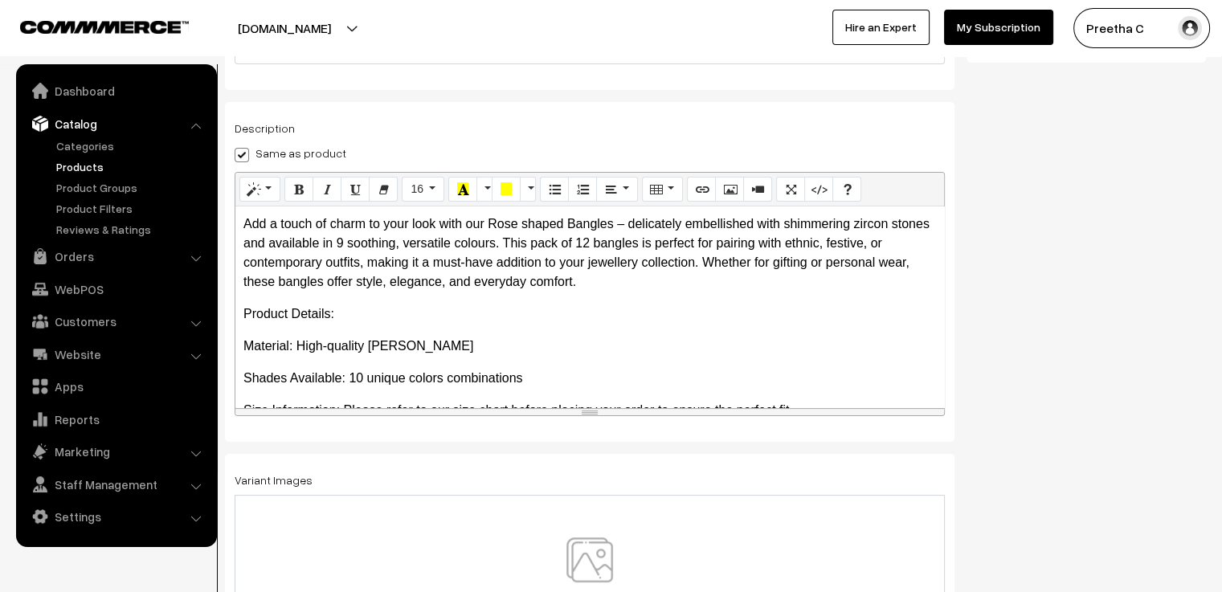
scroll to position [281, 0]
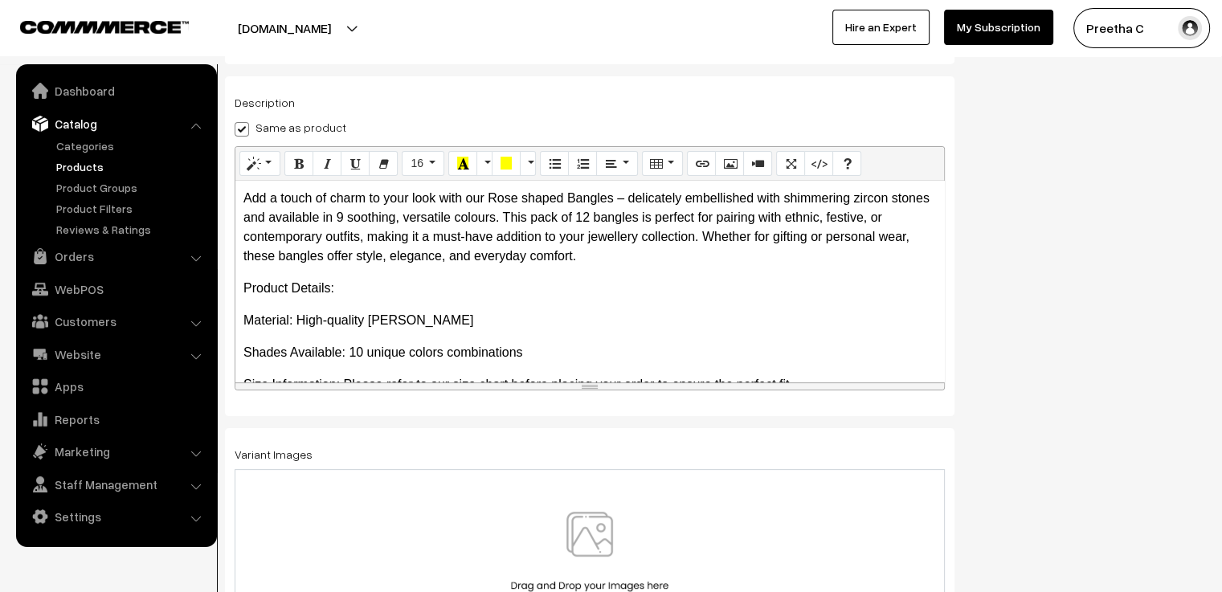
click at [584, 513] on img at bounding box center [590, 559] width 166 height 94
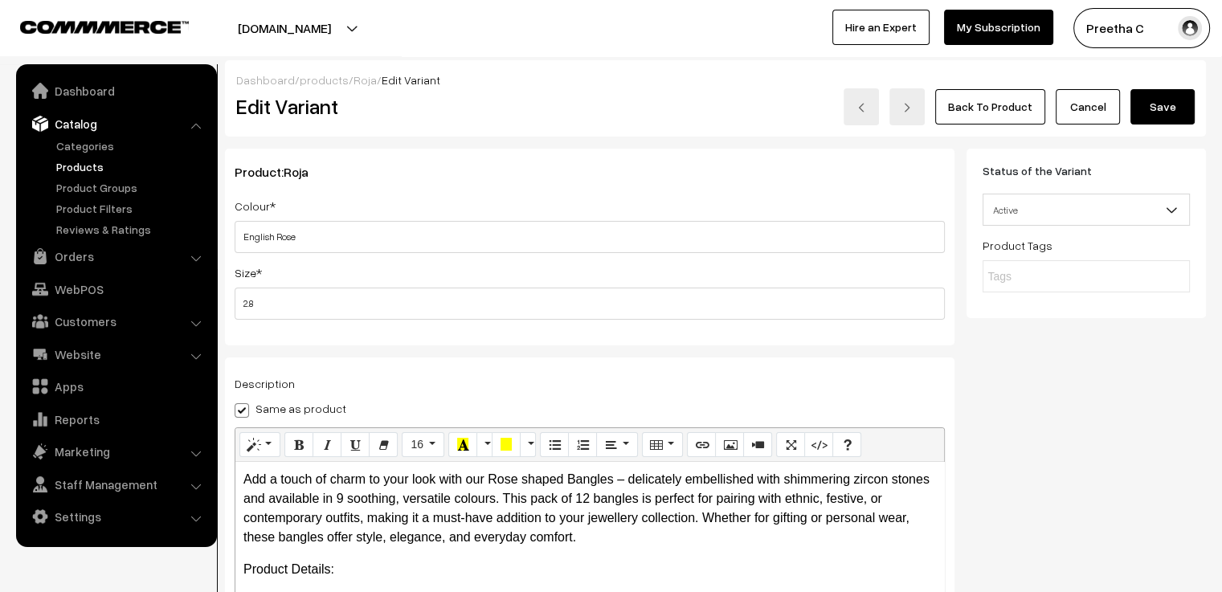
click at [1182, 114] on button "Save" at bounding box center [1162, 106] width 64 height 35
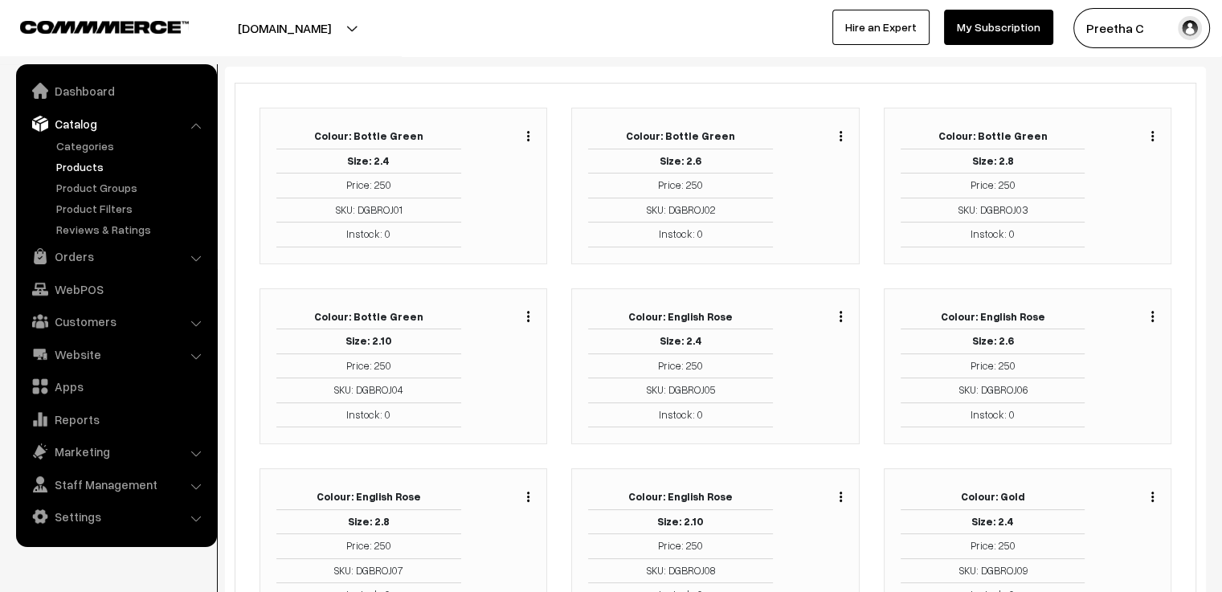
scroll to position [161, 0]
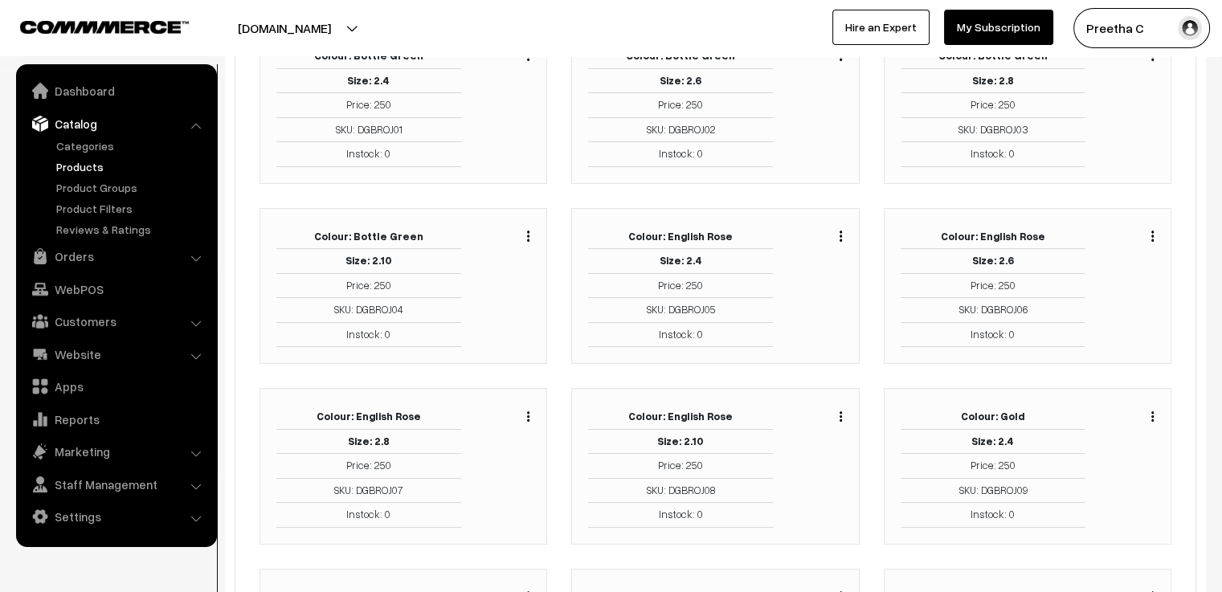
click at [841, 416] on img "button" at bounding box center [841, 416] width 2 height 10
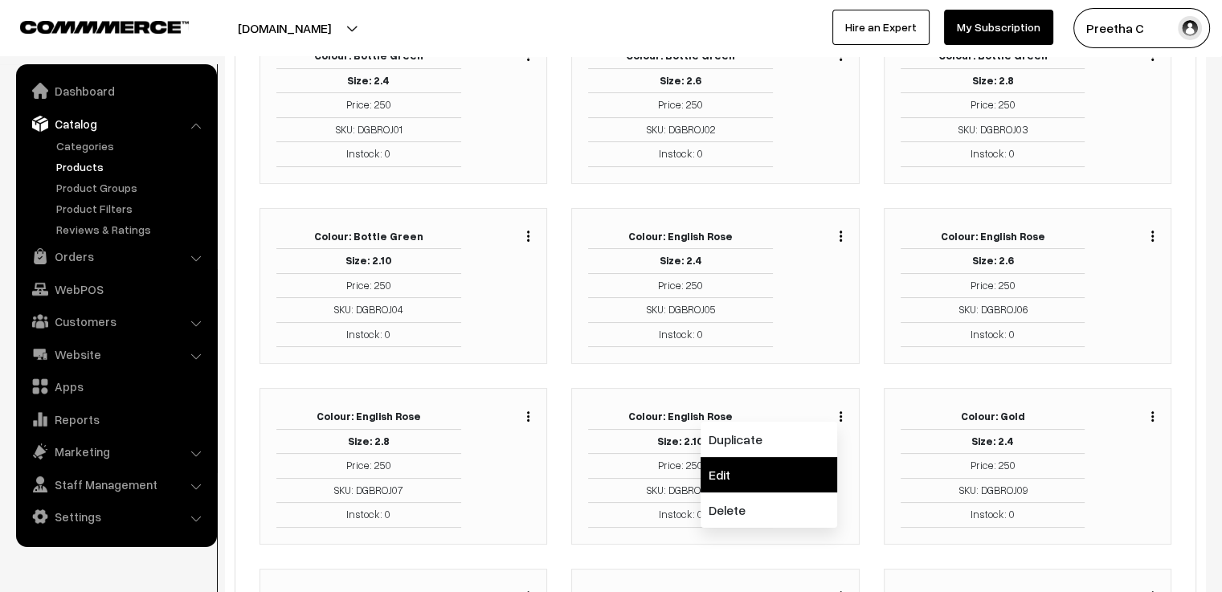
click at [790, 470] on link "Edit" at bounding box center [769, 474] width 137 height 35
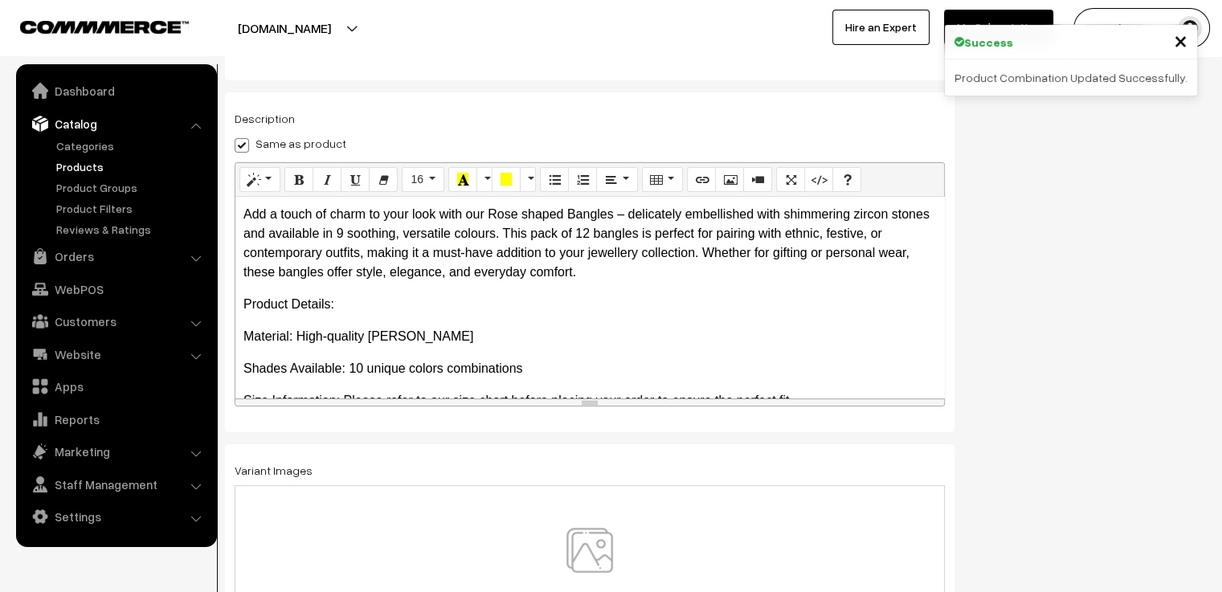
scroll to position [281, 0]
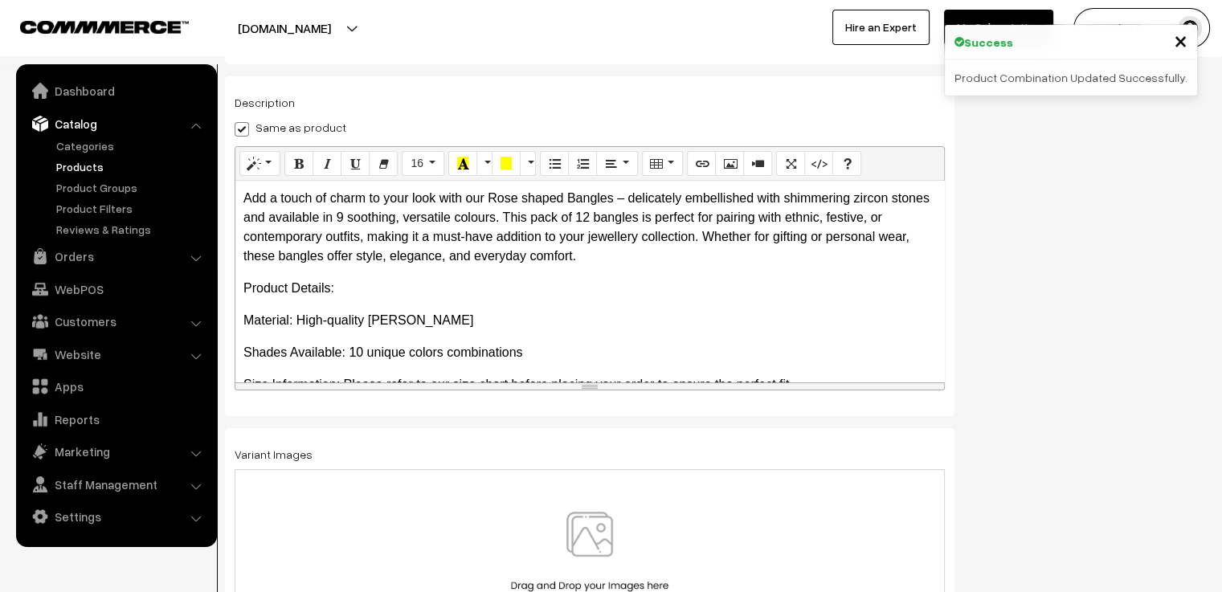
click at [611, 543] on img at bounding box center [590, 559] width 166 height 94
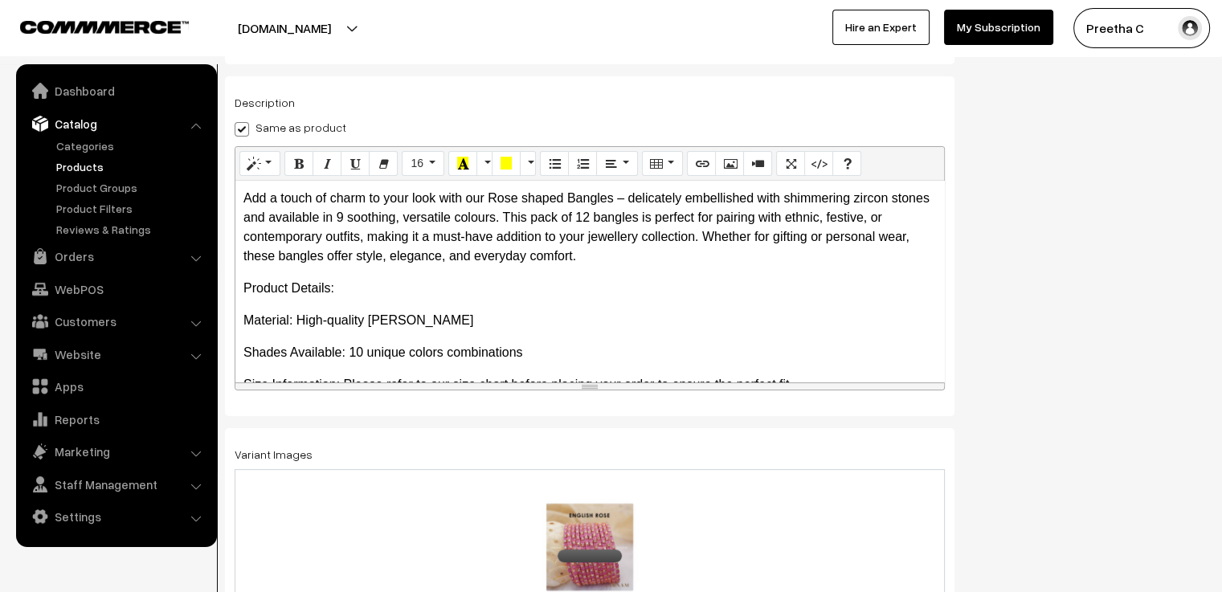
scroll to position [0, 0]
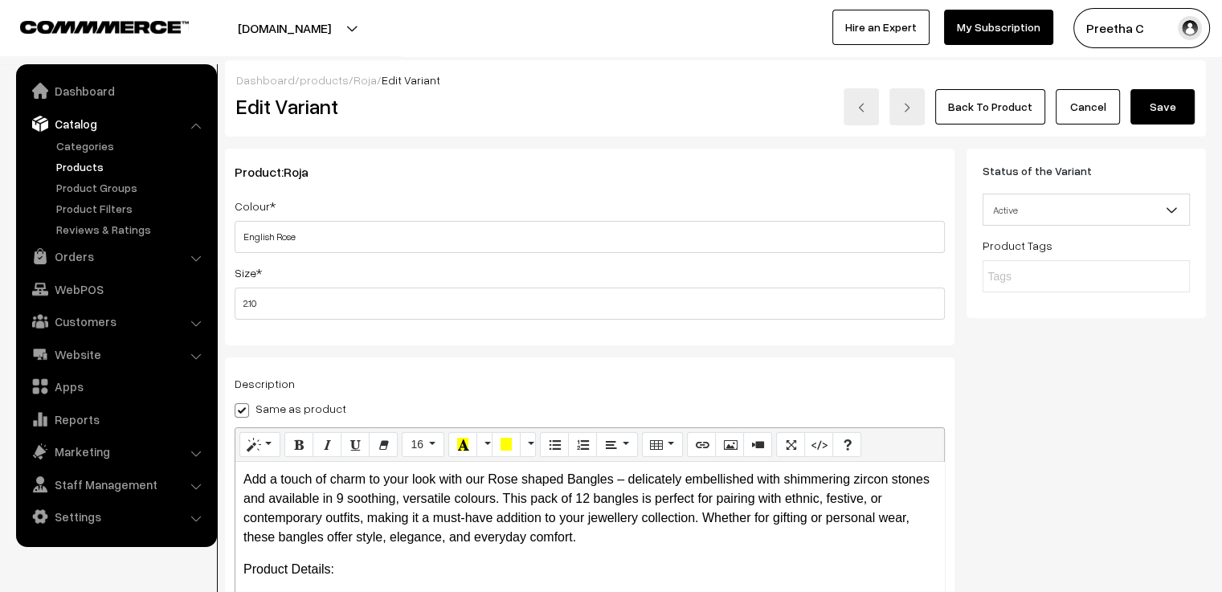
click at [1171, 117] on button "Save" at bounding box center [1162, 106] width 64 height 35
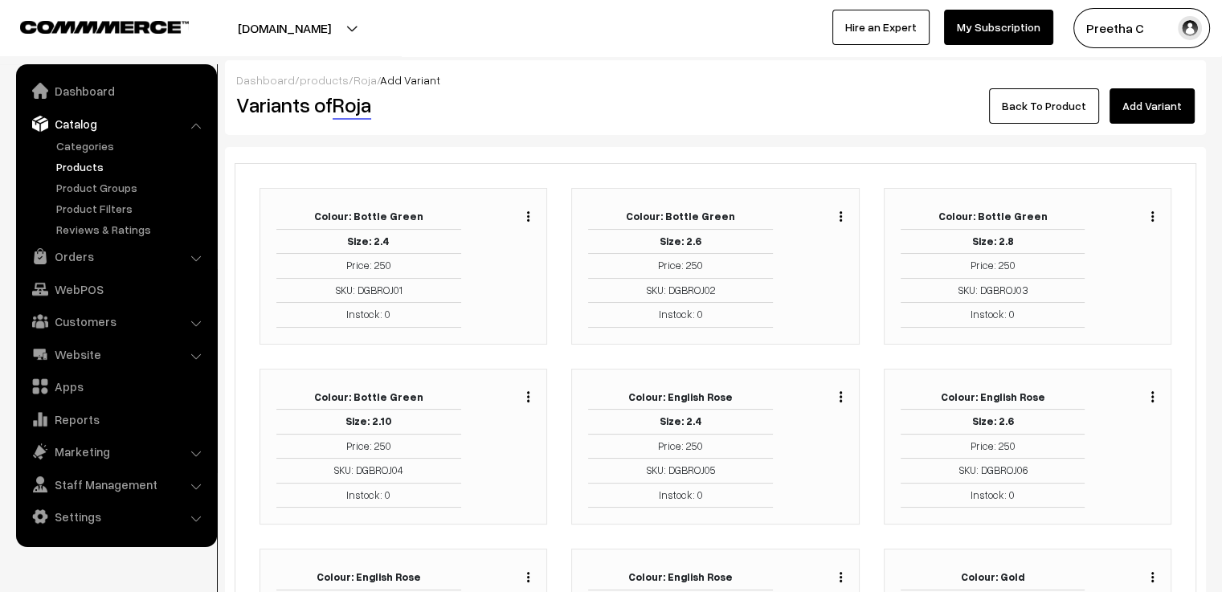
scroll to position [80, 0]
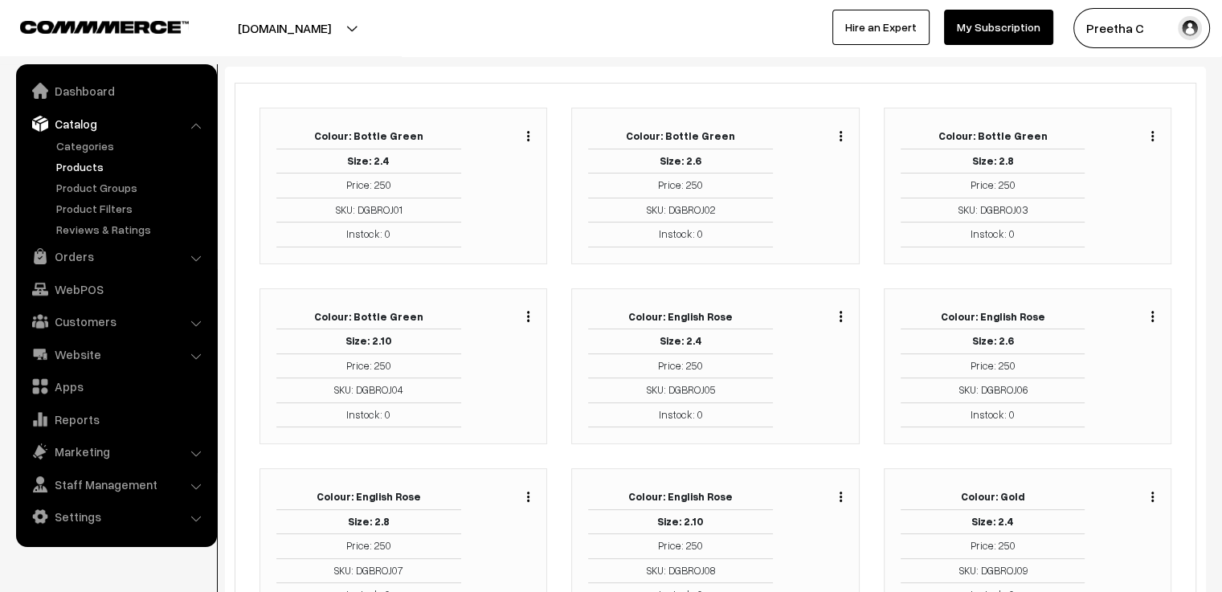
click at [1153, 492] on img "button" at bounding box center [1152, 497] width 2 height 10
click at [1085, 544] on link "Edit" at bounding box center [1080, 555] width 137 height 35
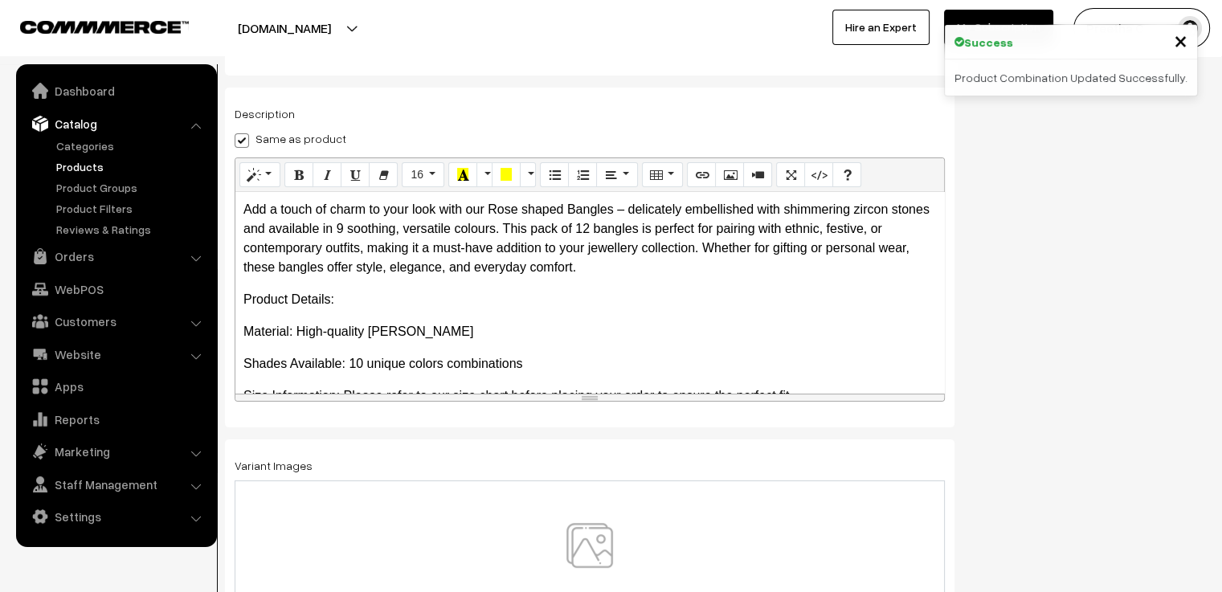
scroll to position [281, 0]
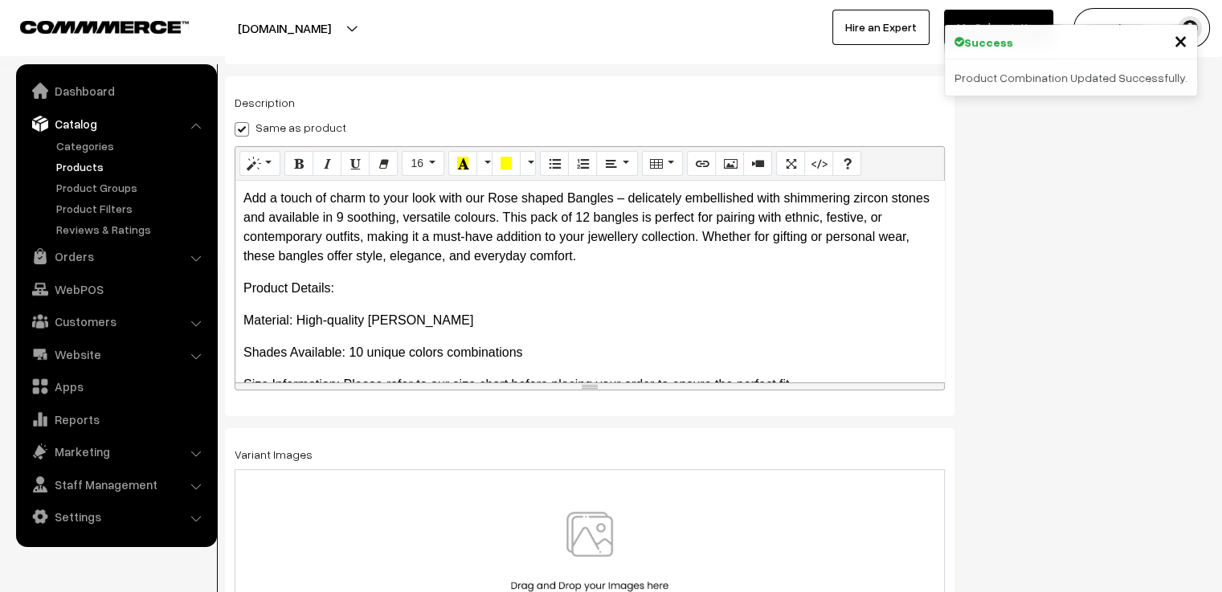
click at [572, 536] on img at bounding box center [590, 559] width 166 height 94
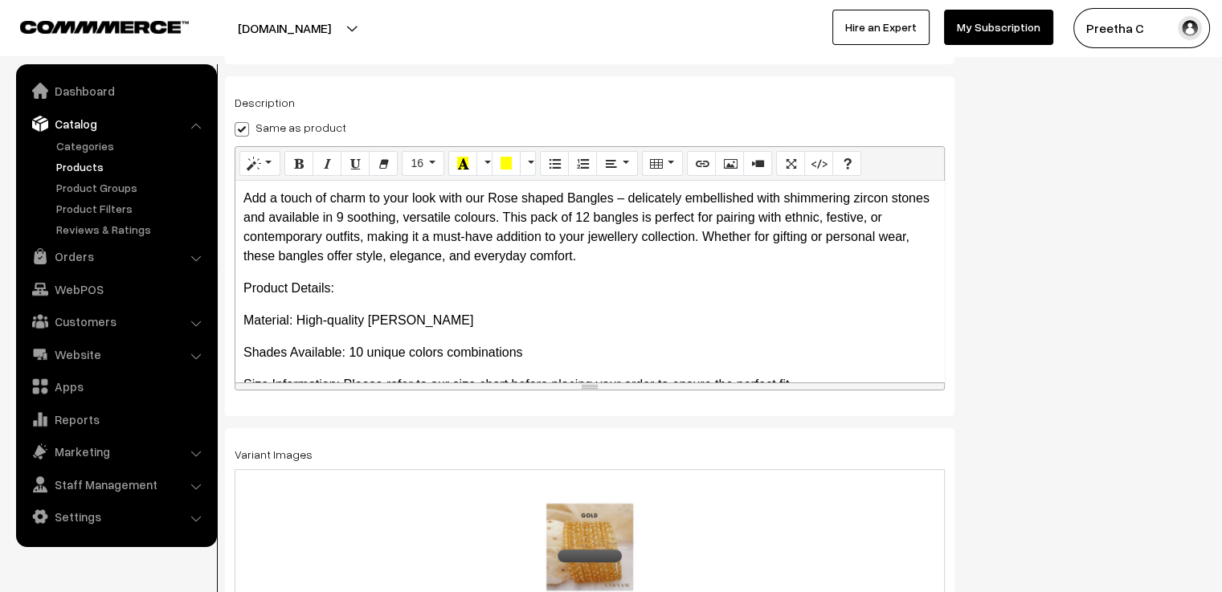
scroll to position [0, 0]
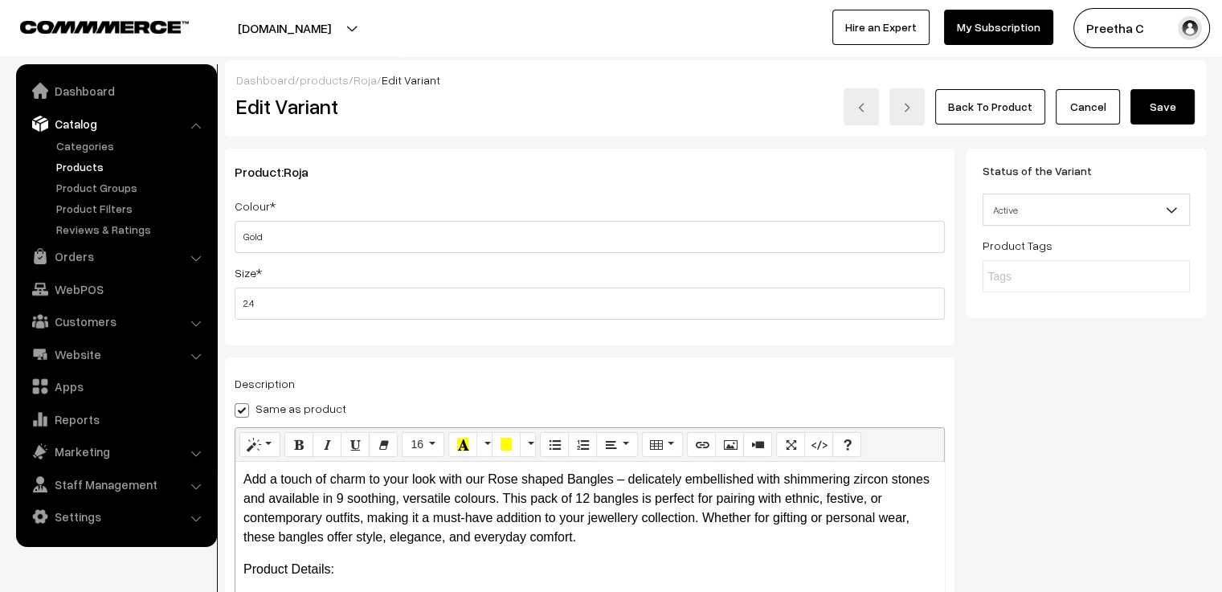
click at [1170, 112] on button "Save" at bounding box center [1162, 106] width 64 height 35
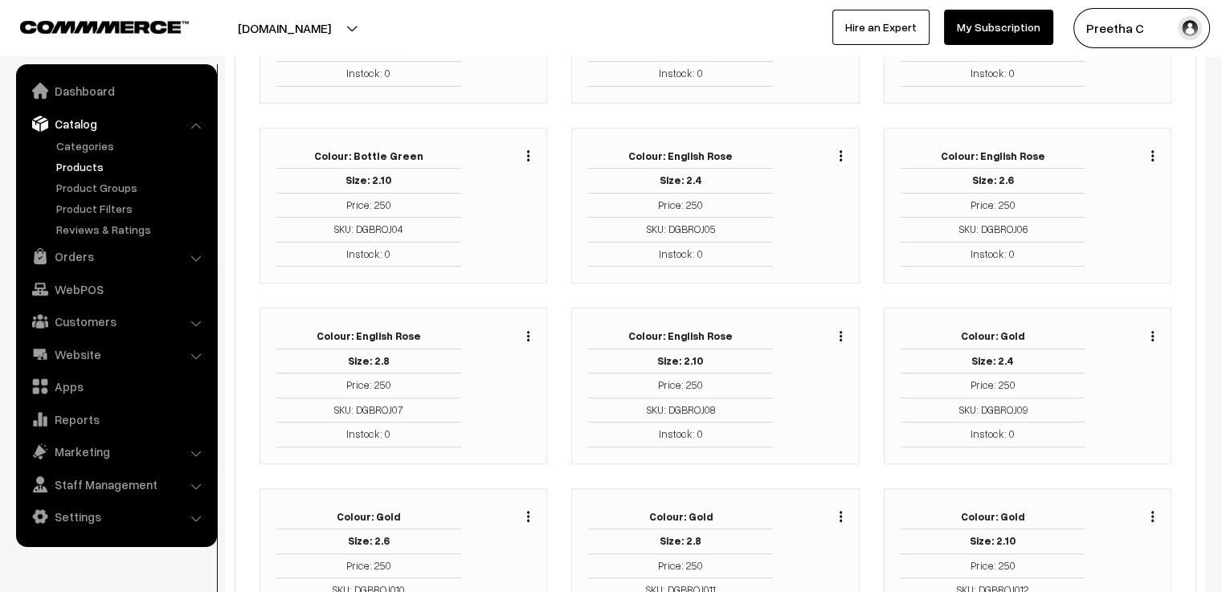
scroll to position [321, 0]
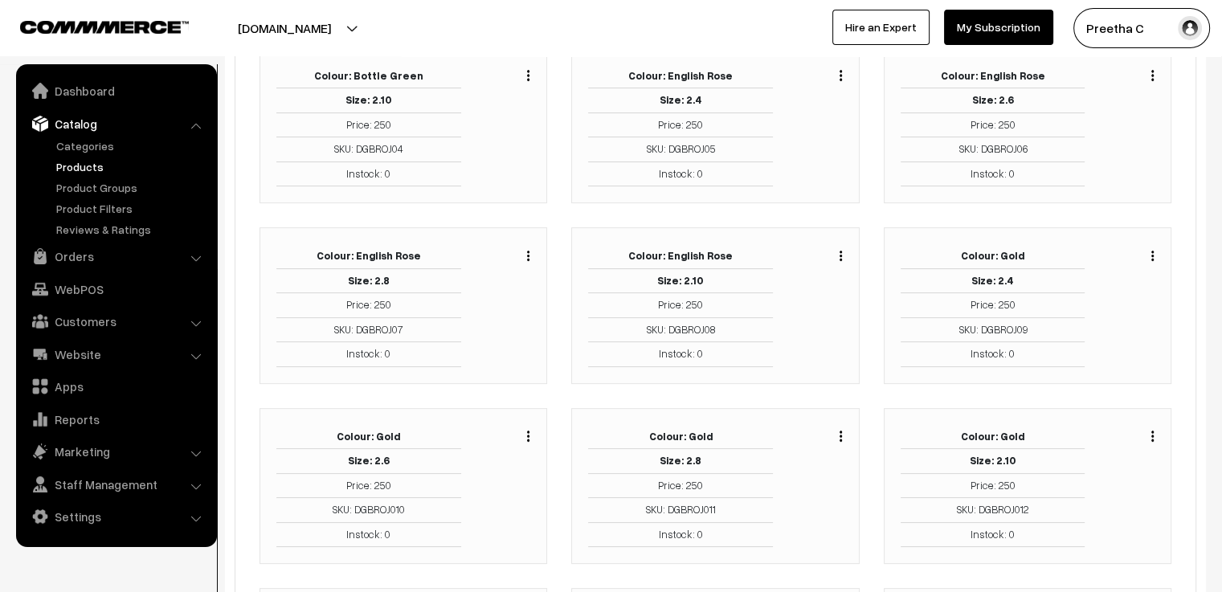
click at [529, 436] on img "button" at bounding box center [528, 436] width 2 height 10
click at [505, 493] on link "Edit" at bounding box center [456, 494] width 137 height 35
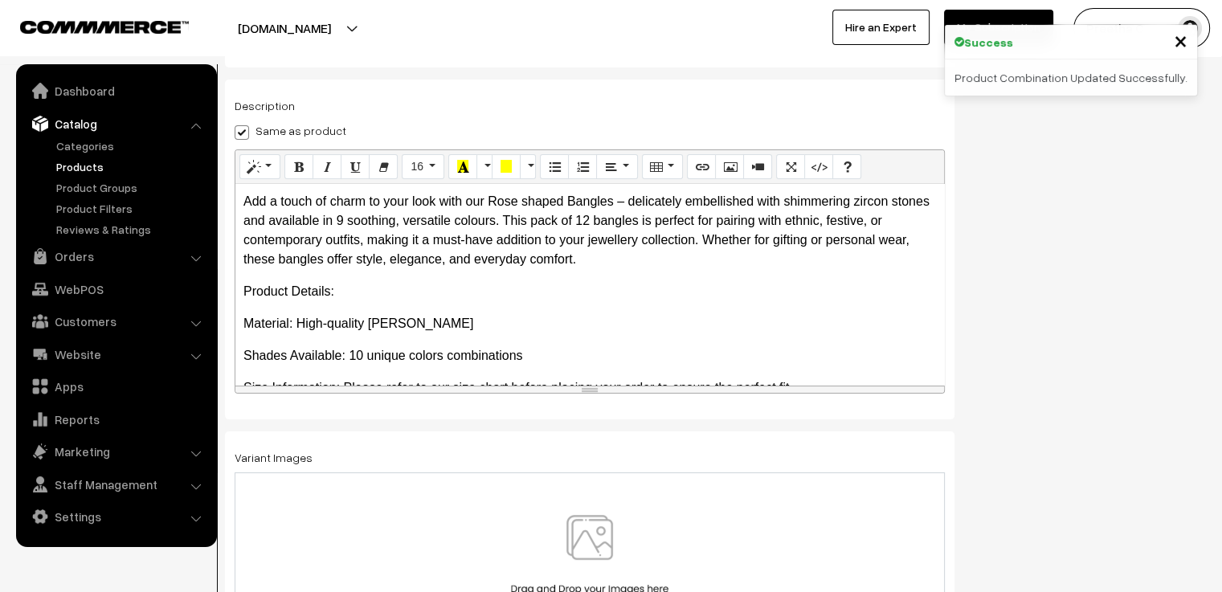
scroll to position [281, 0]
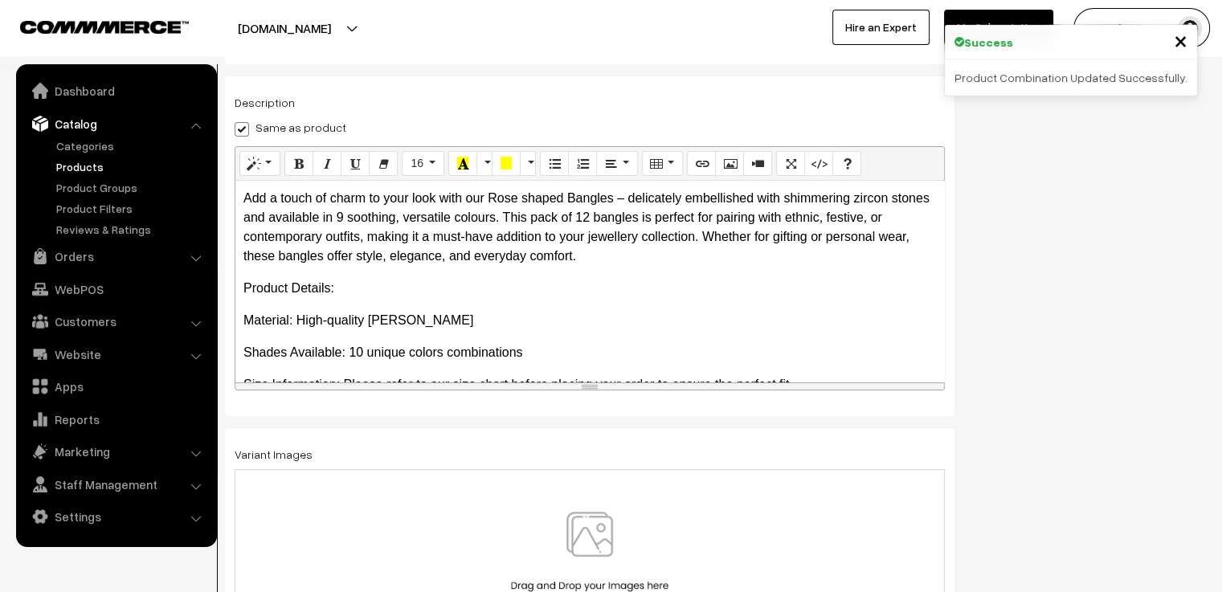
click at [603, 536] on img at bounding box center [590, 559] width 166 height 94
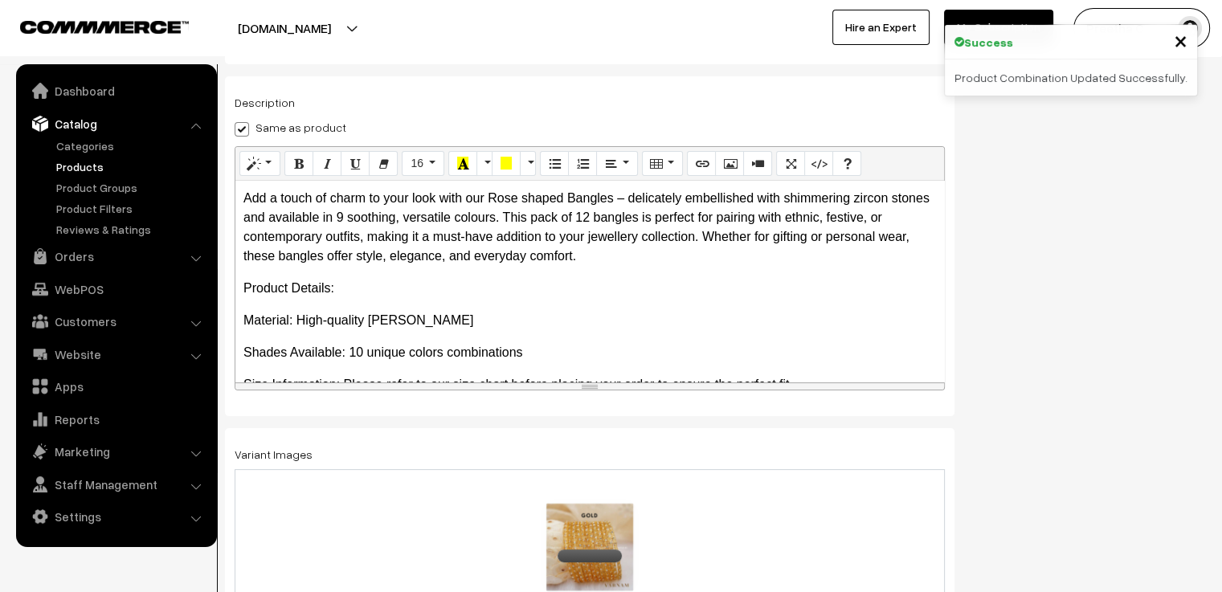
scroll to position [0, 0]
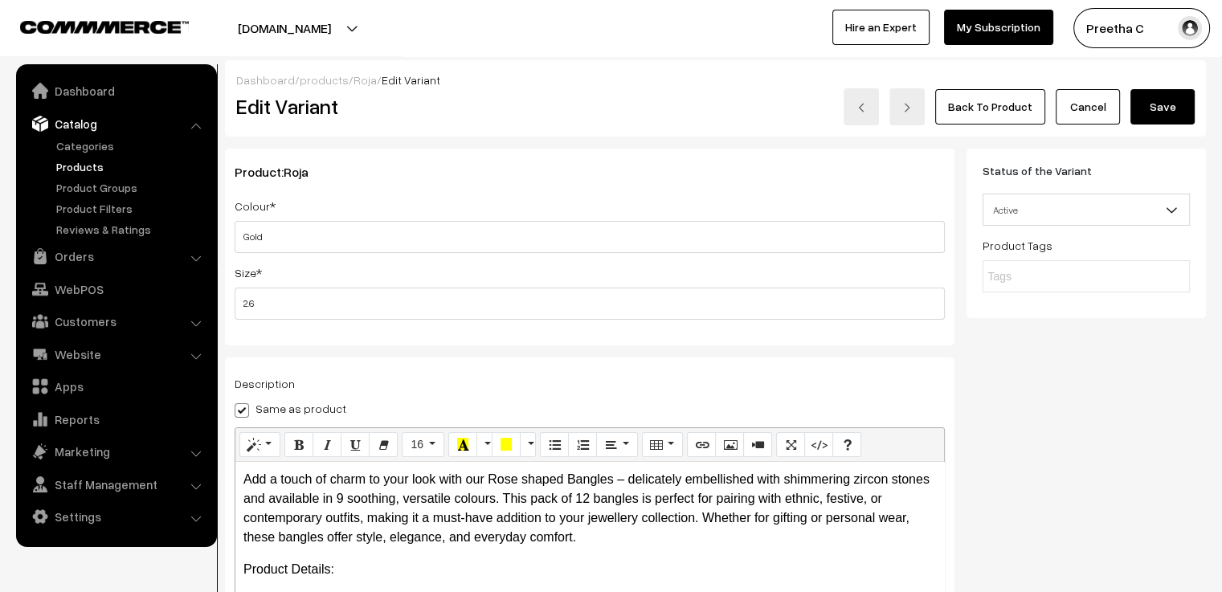
click at [1178, 97] on button "Save" at bounding box center [1162, 106] width 64 height 35
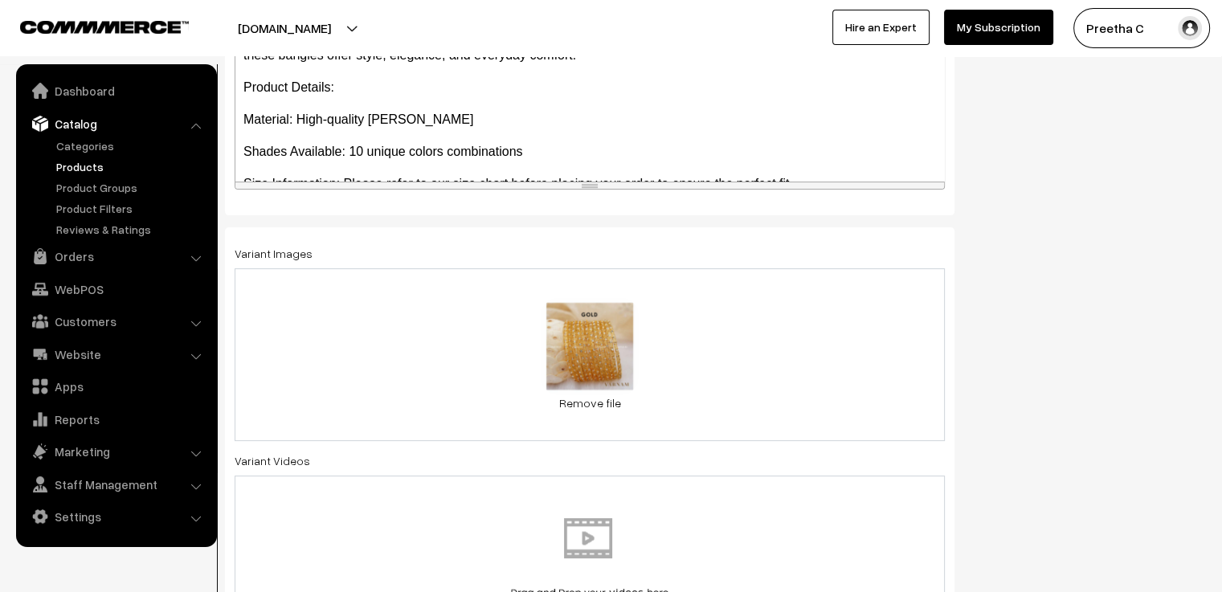
scroll to position [562, 0]
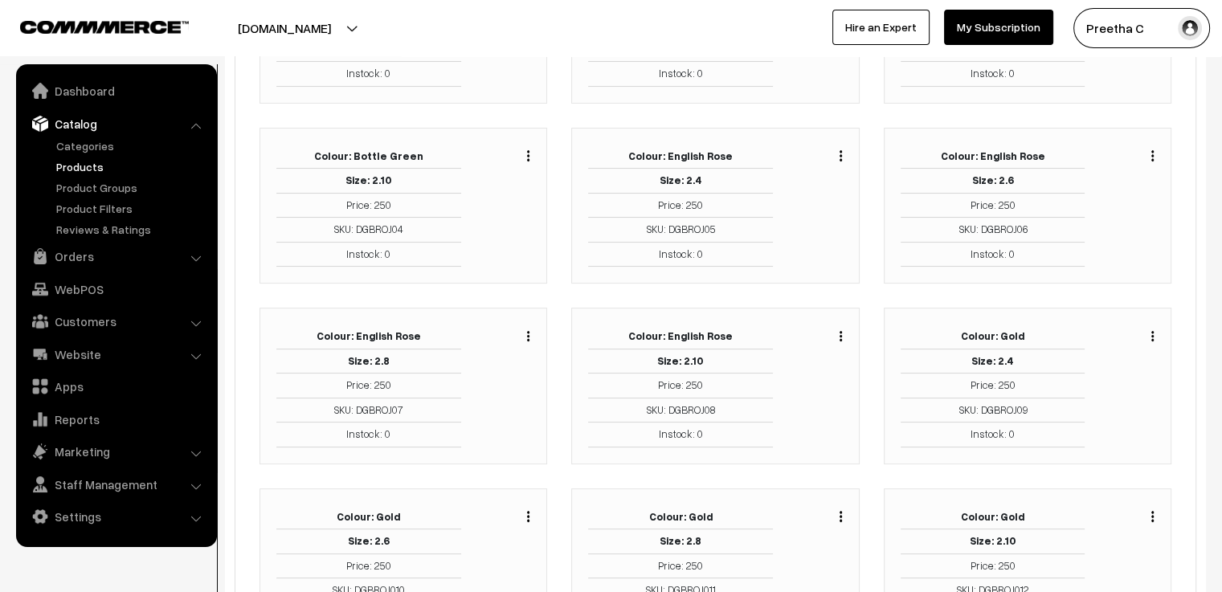
scroll to position [321, 0]
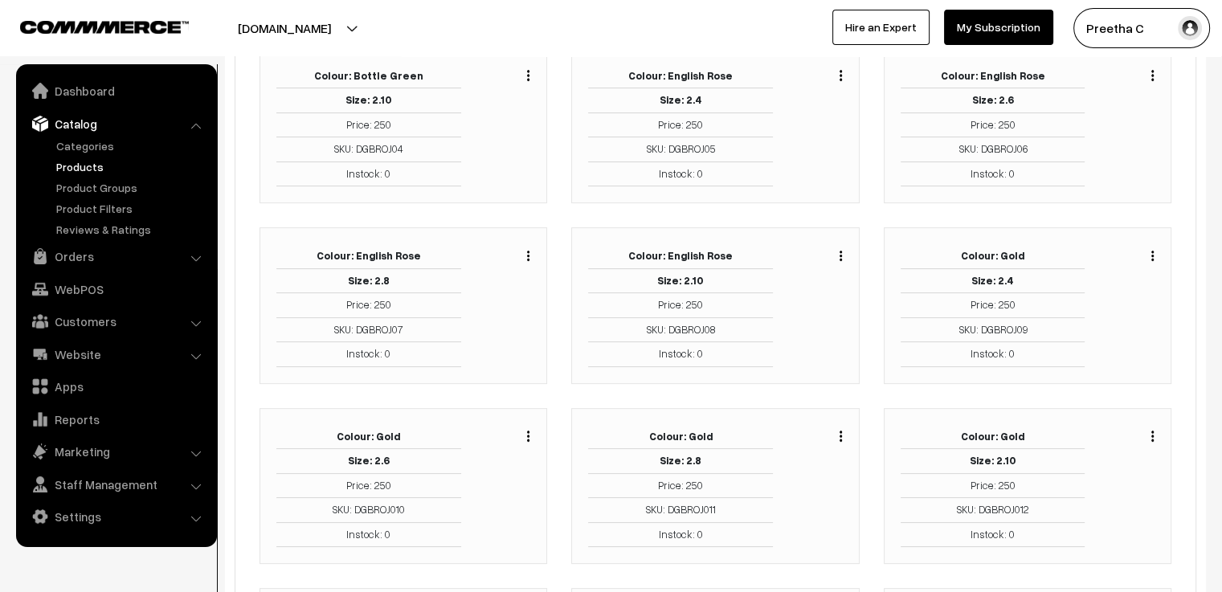
click at [840, 431] on img "button" at bounding box center [841, 436] width 2 height 10
click at [789, 489] on link "Edit" at bounding box center [769, 494] width 137 height 35
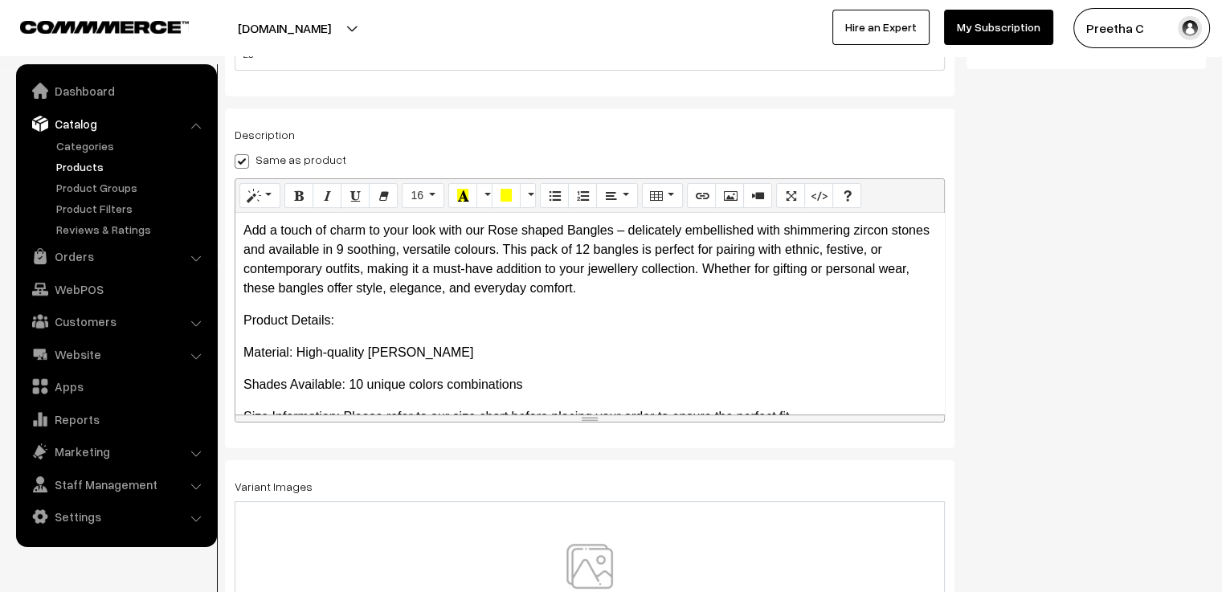
scroll to position [281, 0]
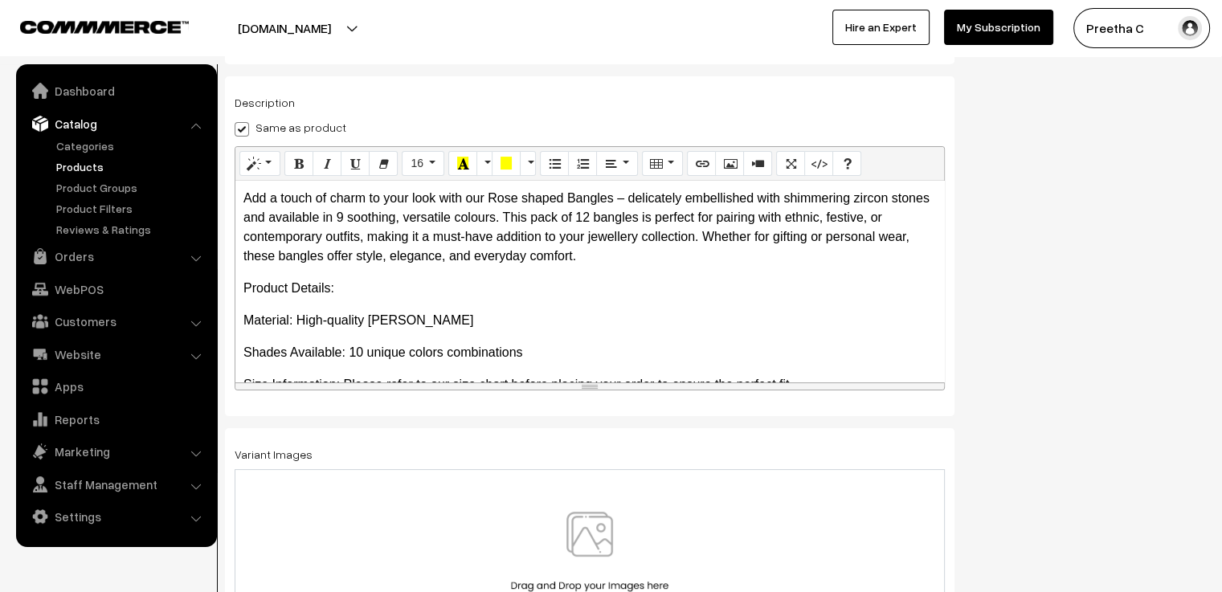
click at [623, 558] on img at bounding box center [590, 559] width 166 height 94
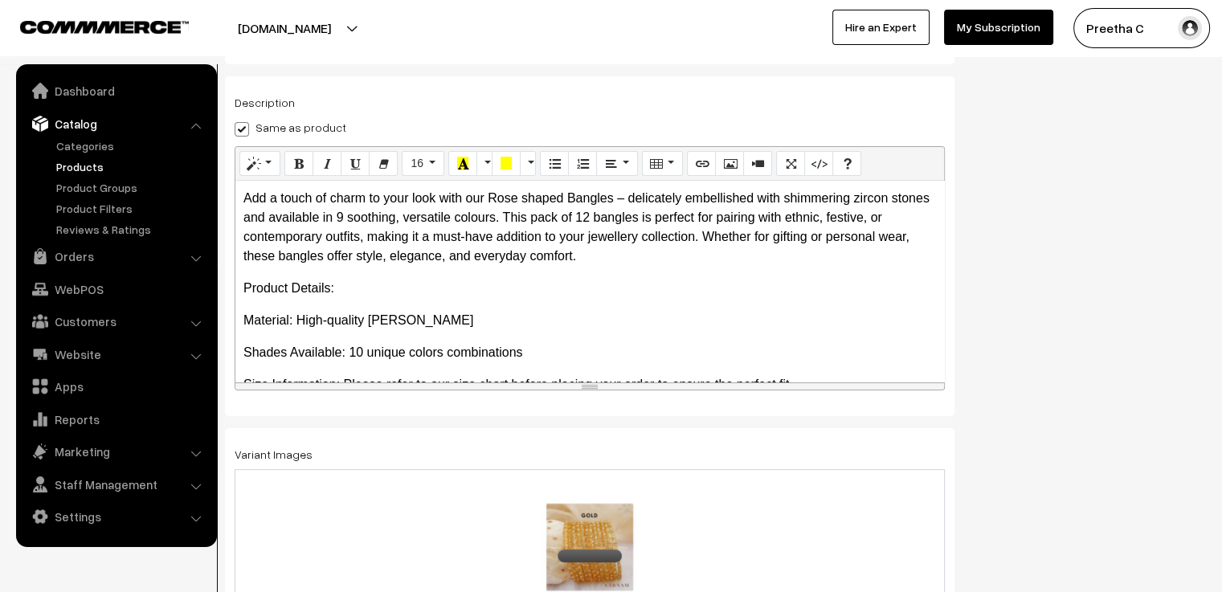
scroll to position [0, 0]
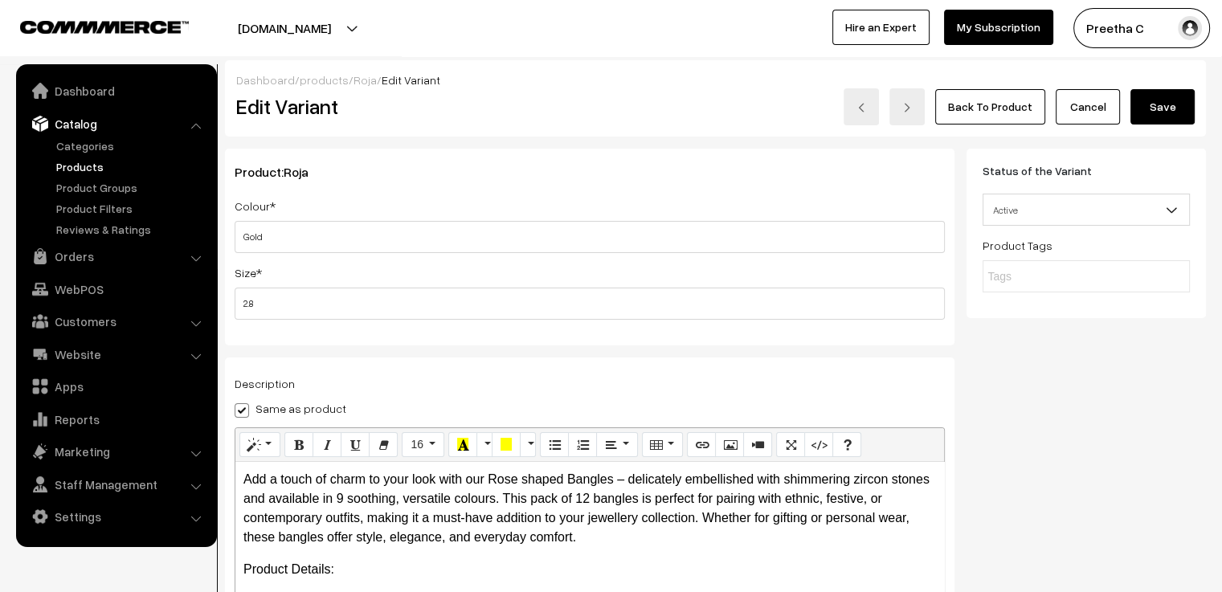
click at [1184, 91] on button "Save" at bounding box center [1162, 106] width 64 height 35
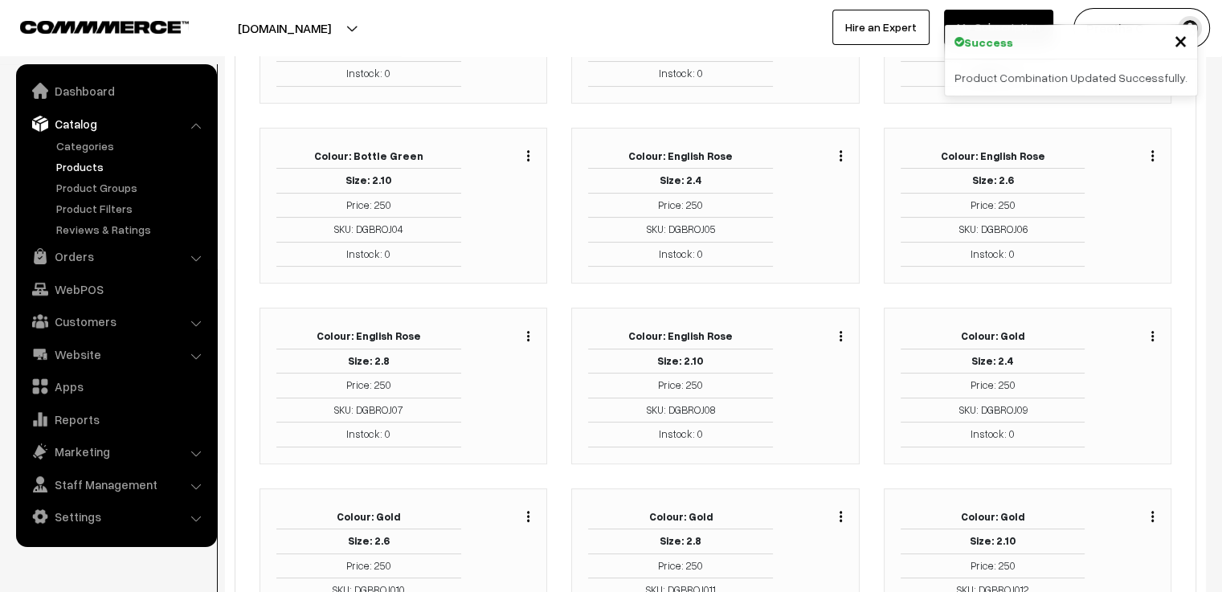
scroll to position [321, 0]
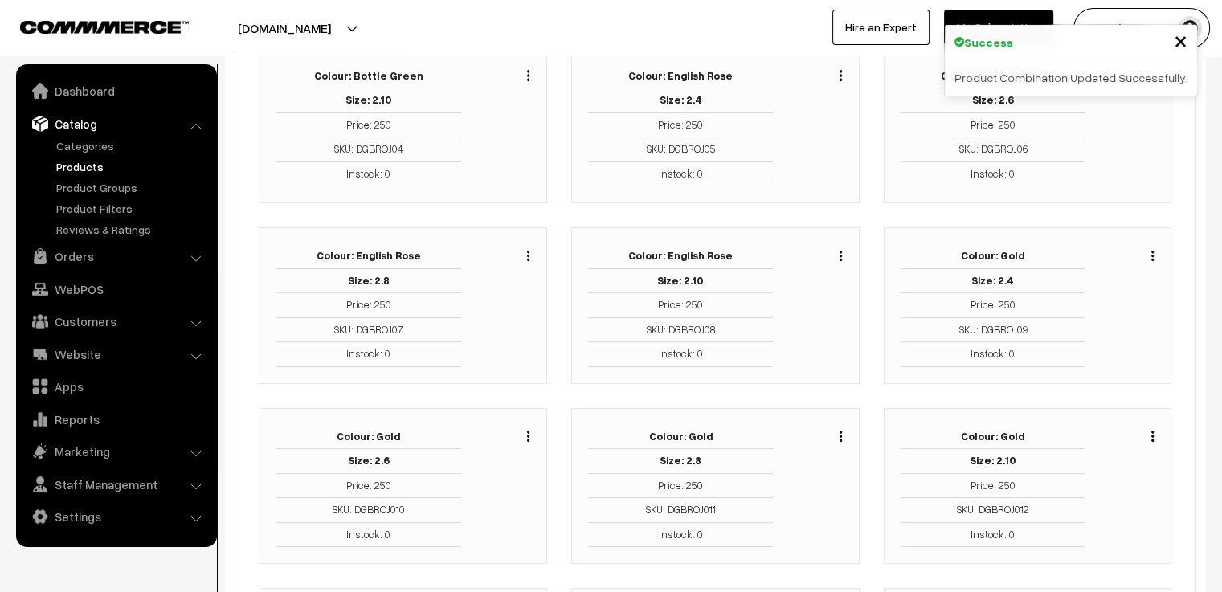
click at [1153, 435] on img "button" at bounding box center [1152, 436] width 2 height 10
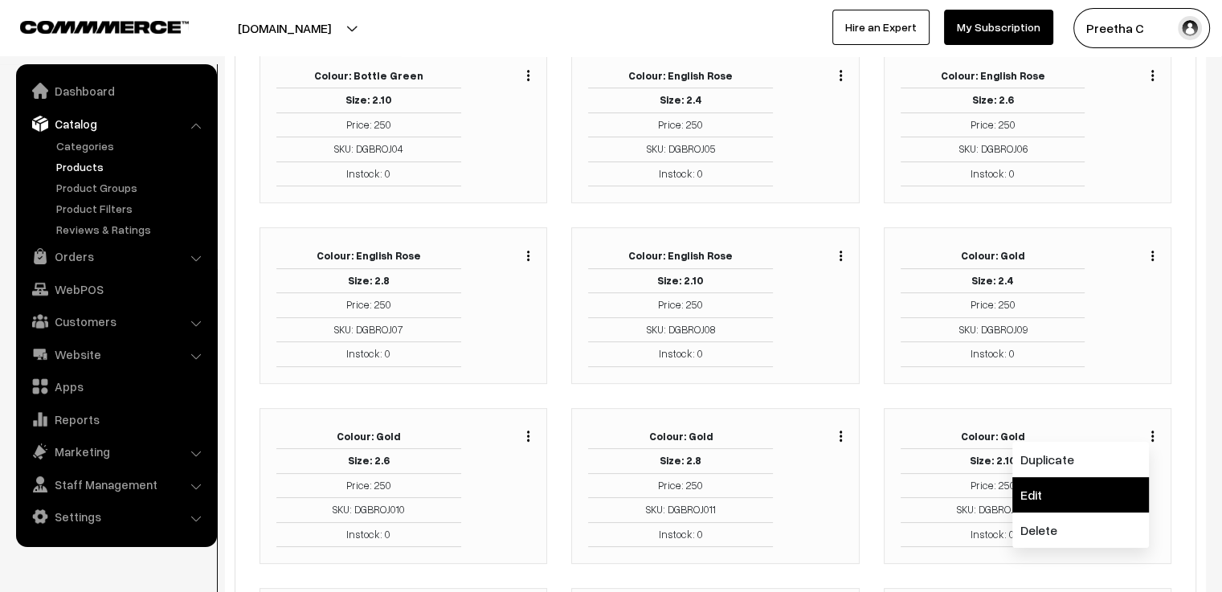
click at [1113, 489] on link "Edit" at bounding box center [1080, 494] width 137 height 35
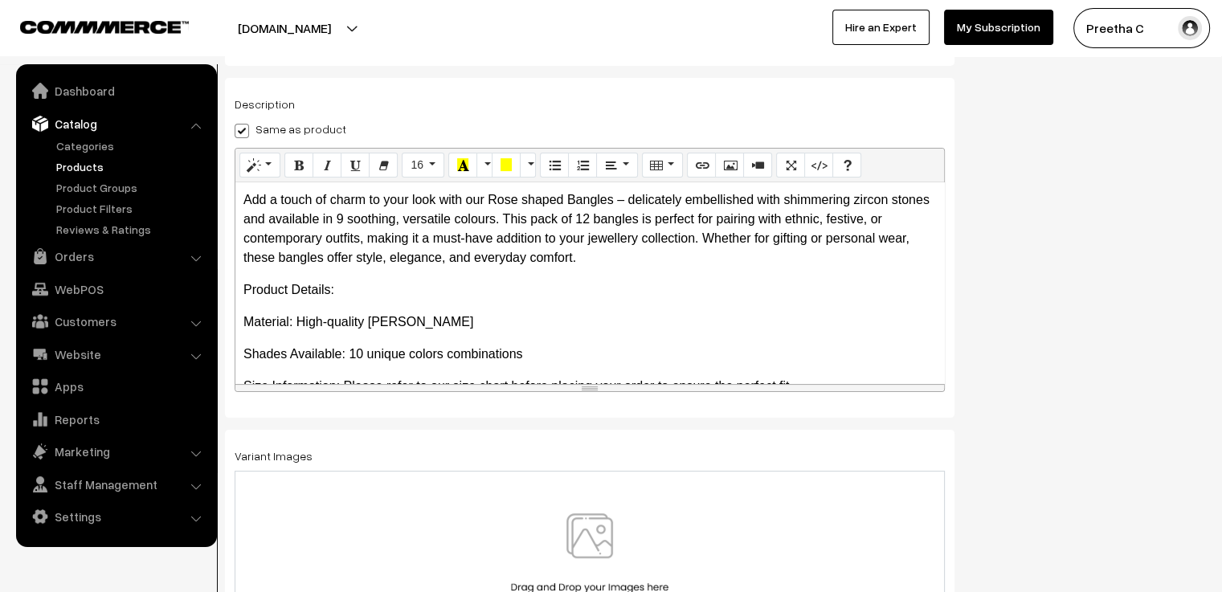
scroll to position [281, 0]
click at [668, 528] on img at bounding box center [590, 559] width 166 height 94
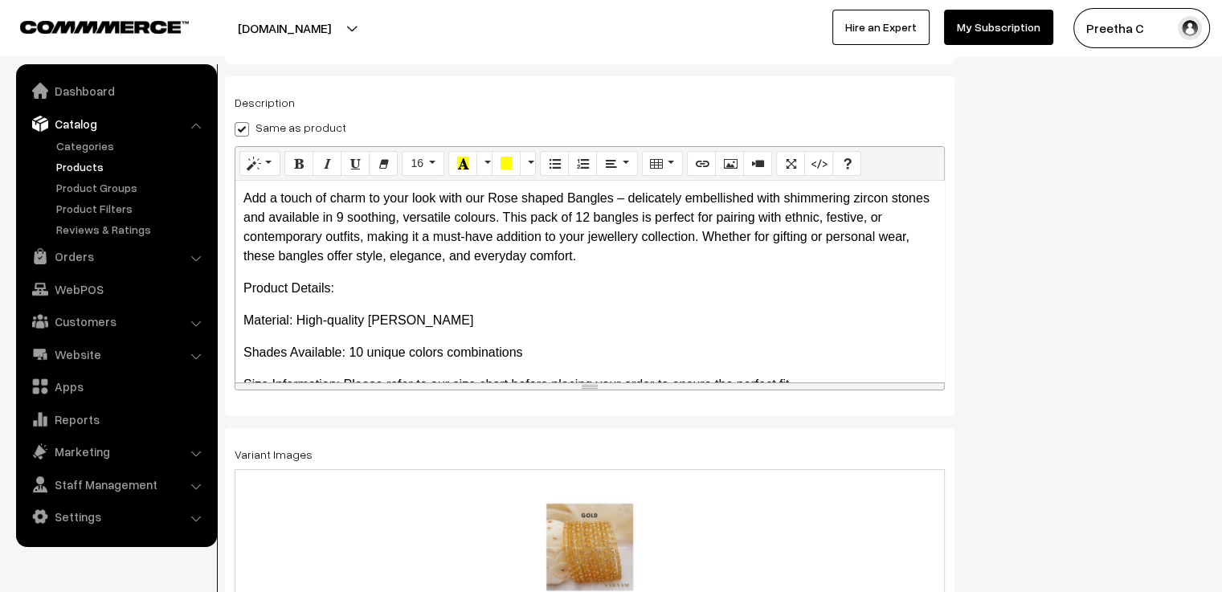
scroll to position [0, 0]
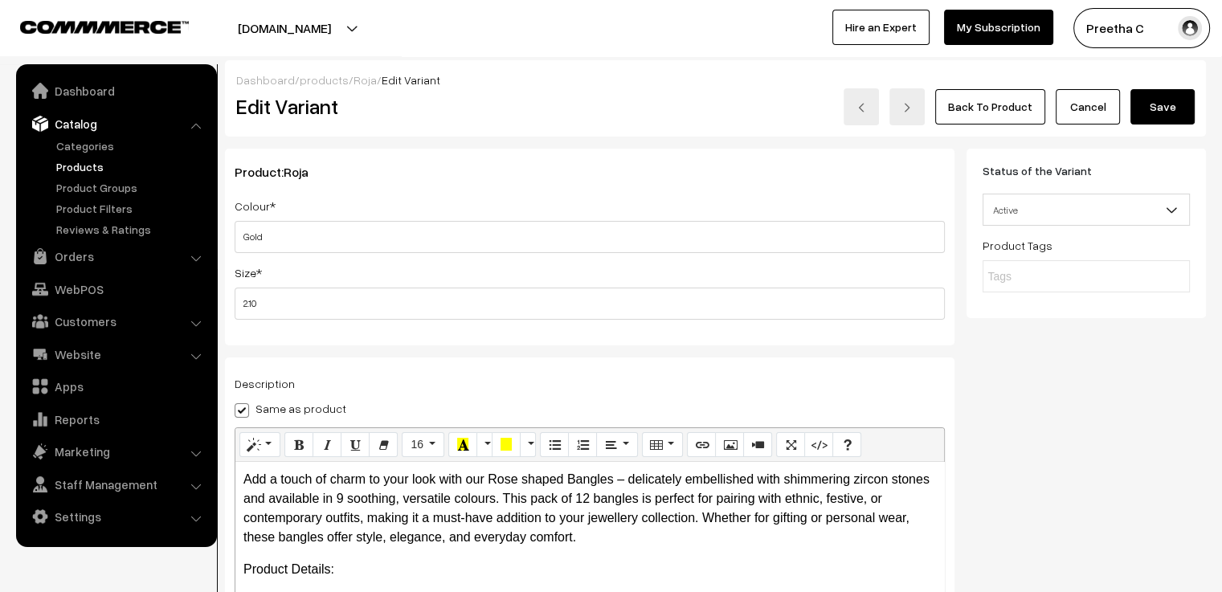
click at [1167, 103] on button "Save" at bounding box center [1162, 106] width 64 height 35
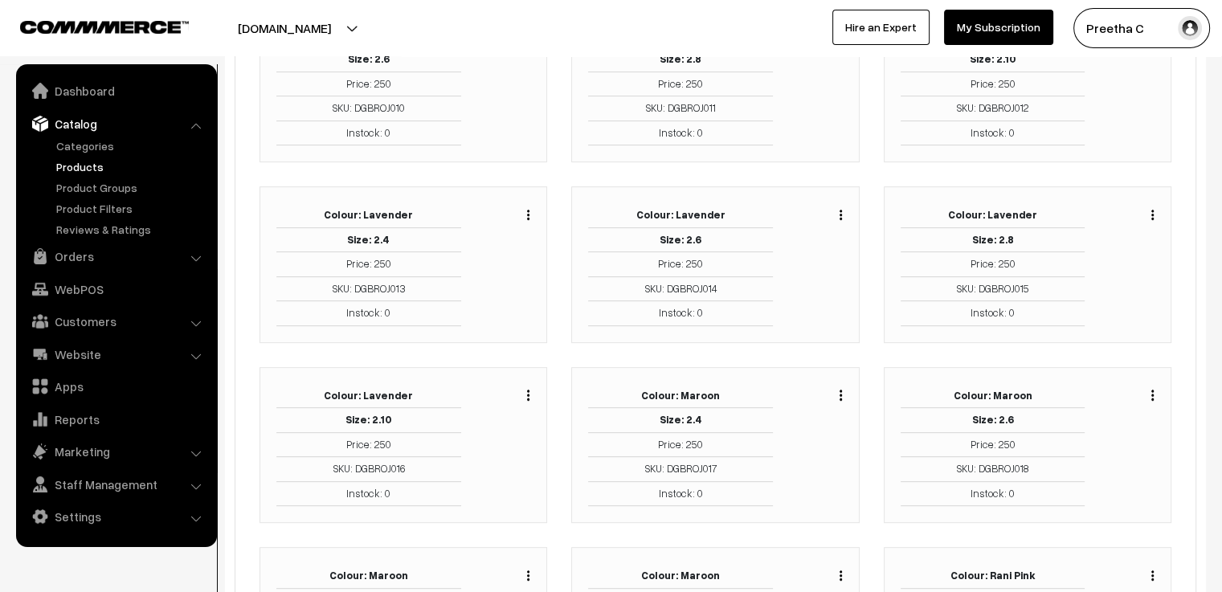
scroll to position [643, 0]
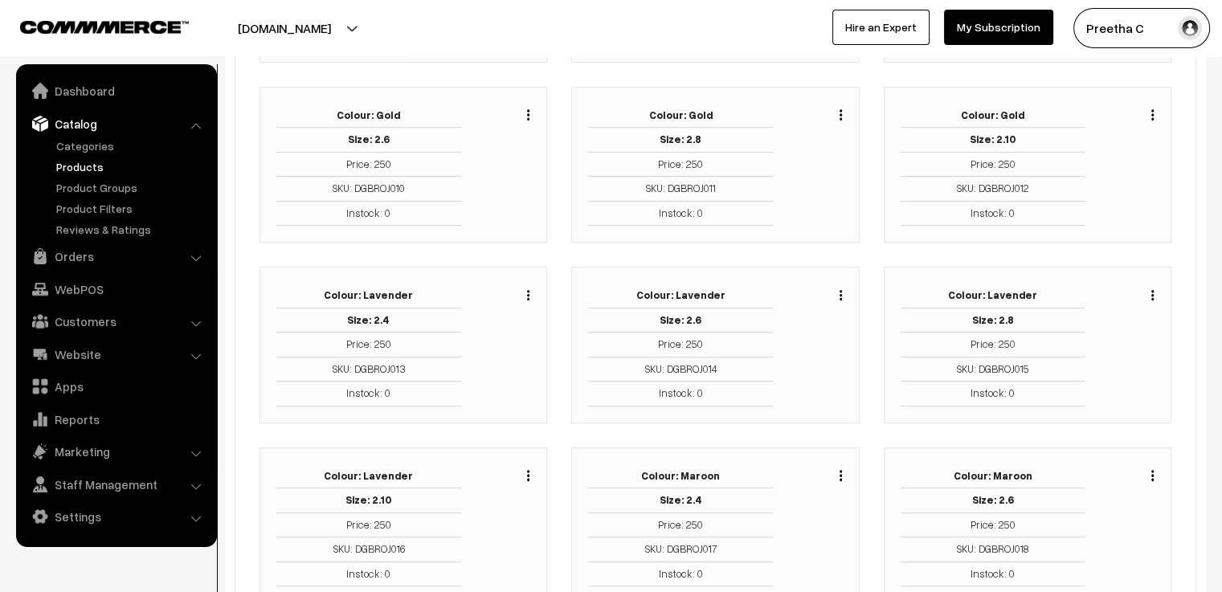
click at [529, 295] on button "button" at bounding box center [528, 294] width 4 height 13
click at [499, 348] on link "Edit" at bounding box center [456, 353] width 137 height 35
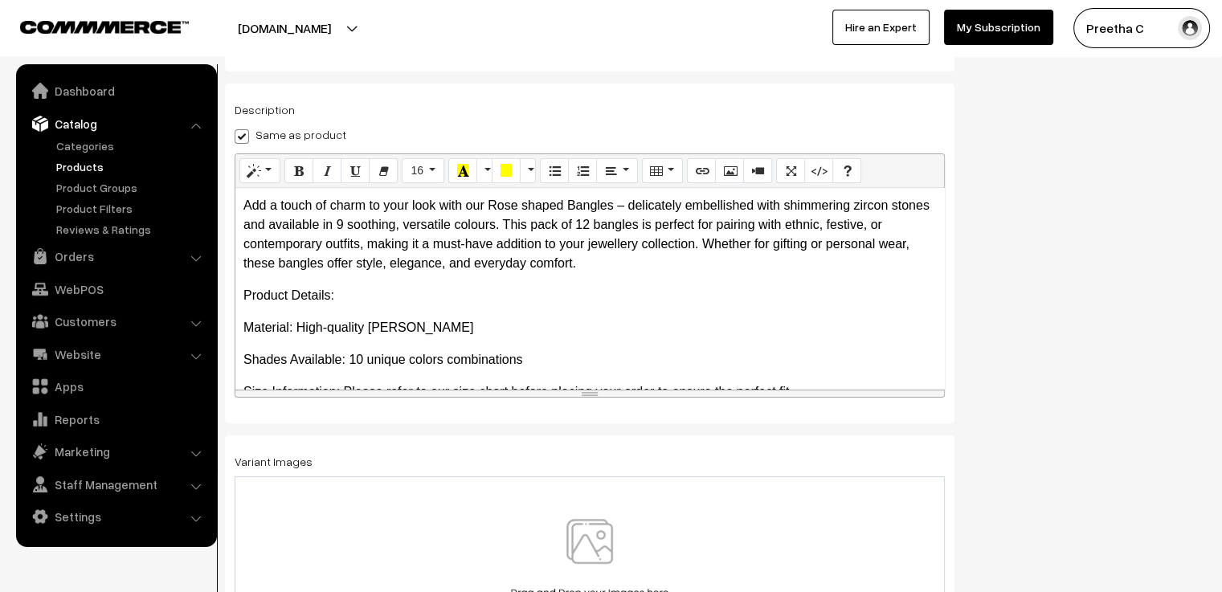
scroll to position [281, 0]
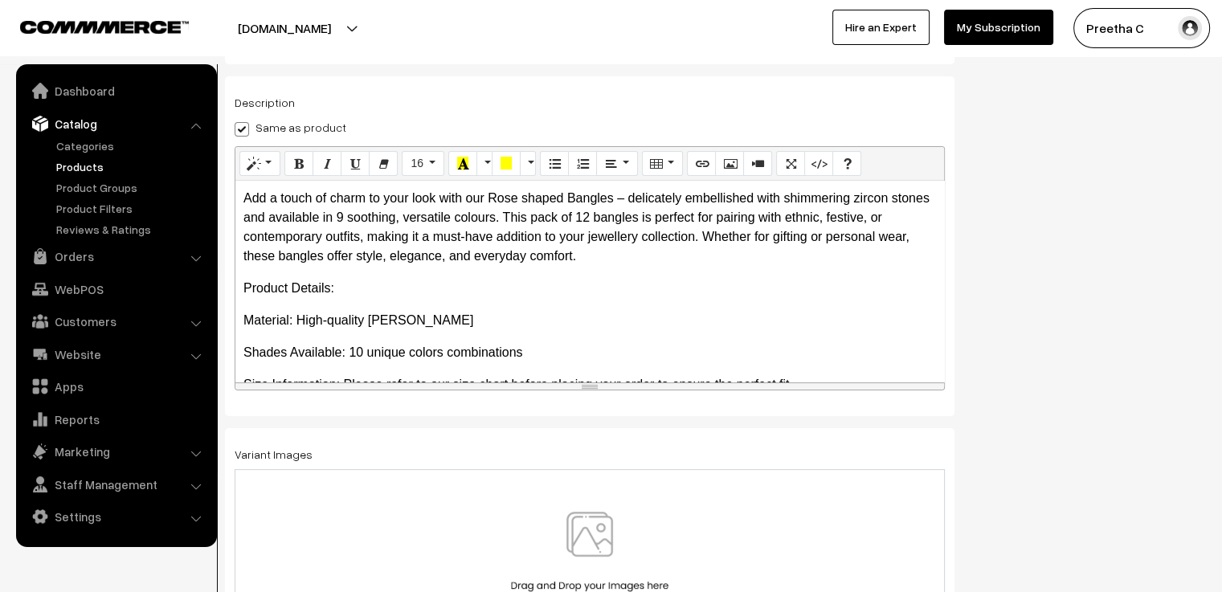
click at [587, 513] on img at bounding box center [590, 559] width 166 height 94
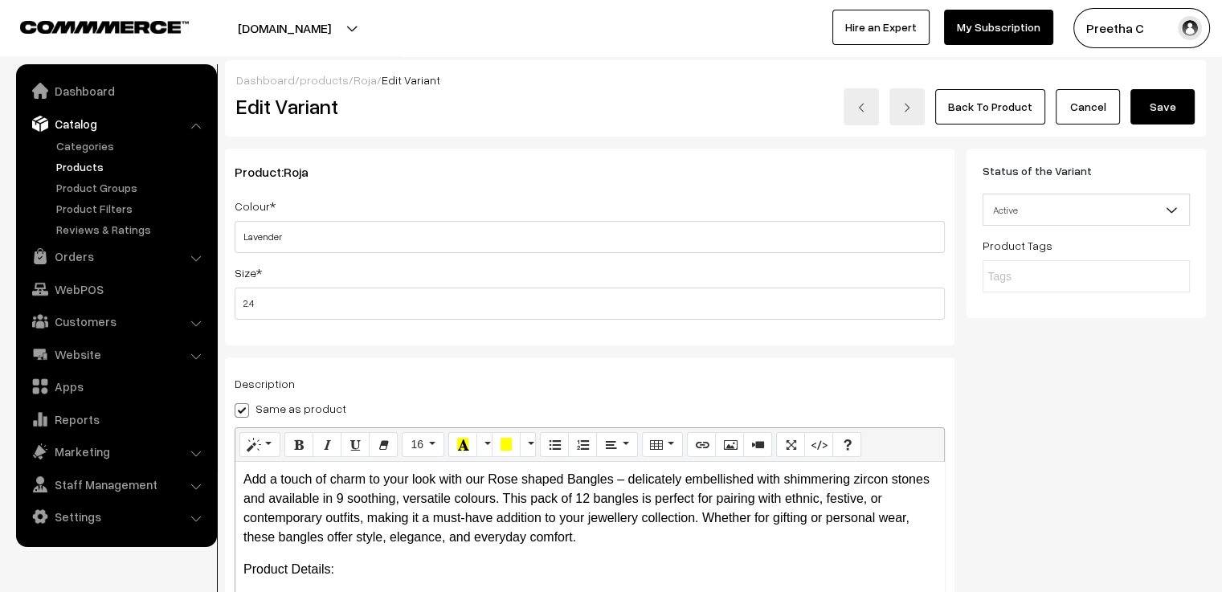
click at [1162, 115] on button "Save" at bounding box center [1162, 106] width 64 height 35
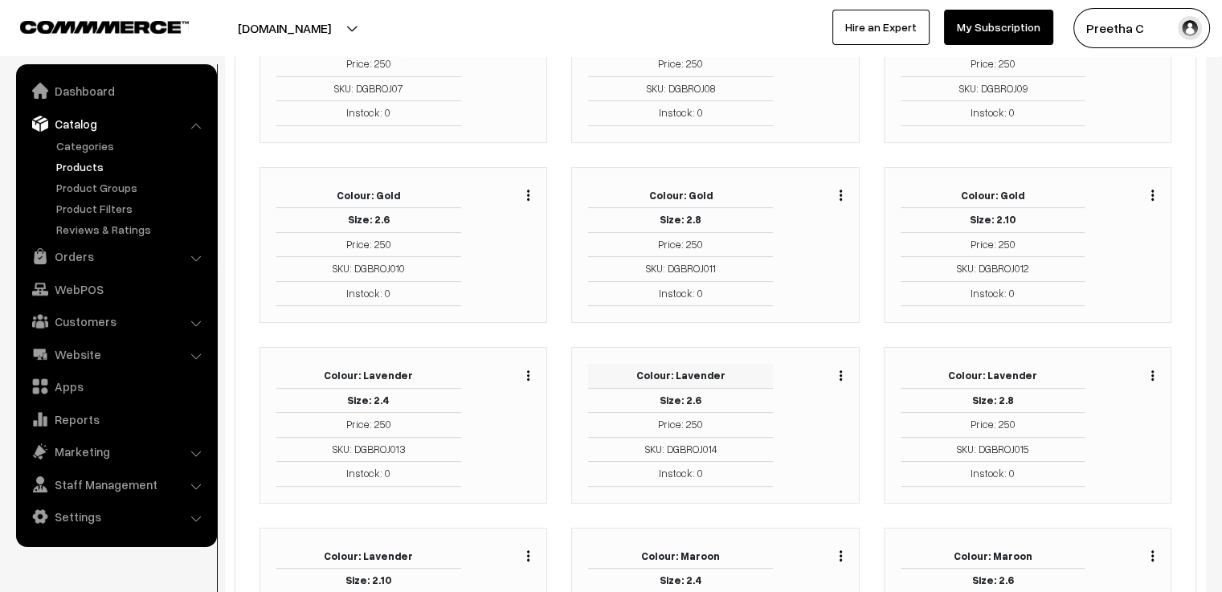
scroll to position [482, 0]
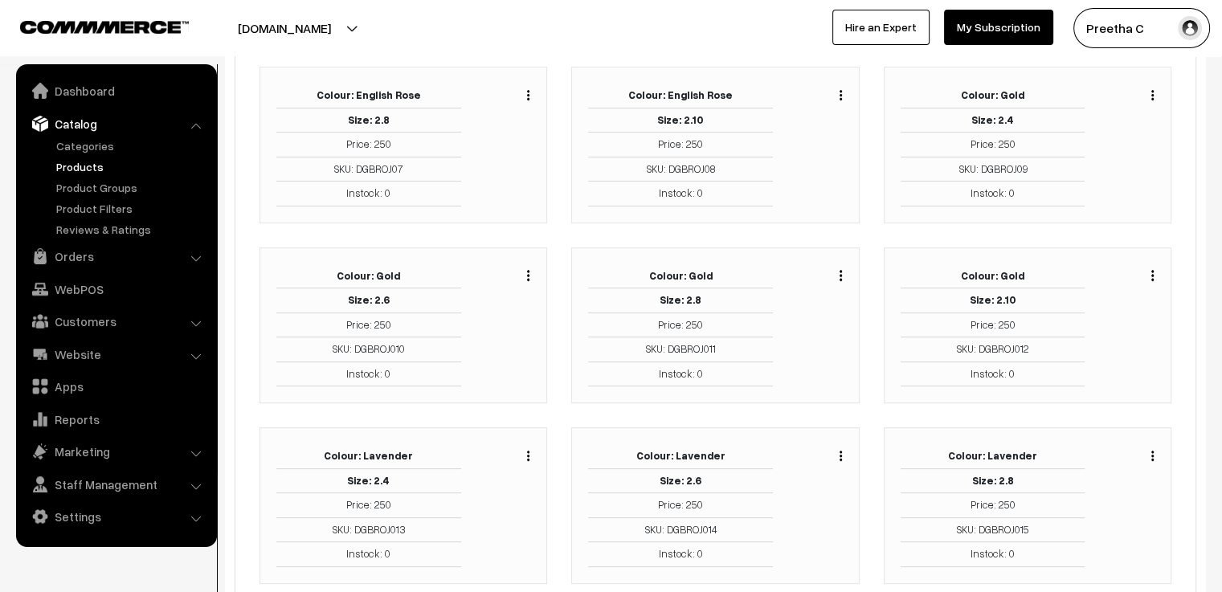
click at [840, 455] on img "button" at bounding box center [841, 456] width 2 height 10
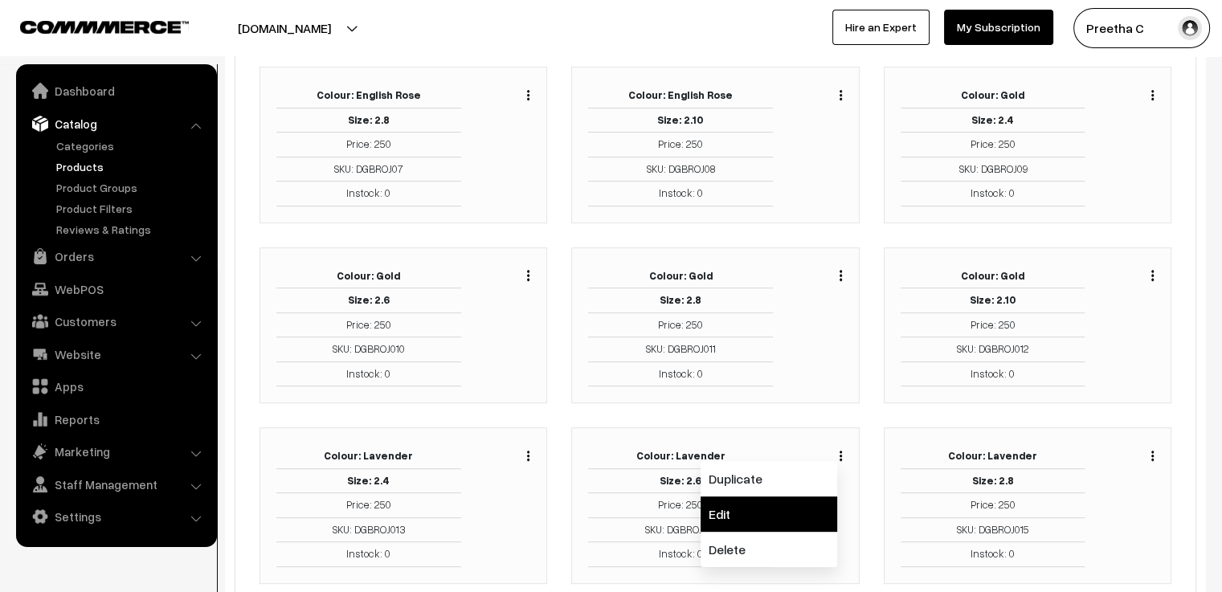
click at [789, 504] on link "Edit" at bounding box center [769, 514] width 137 height 35
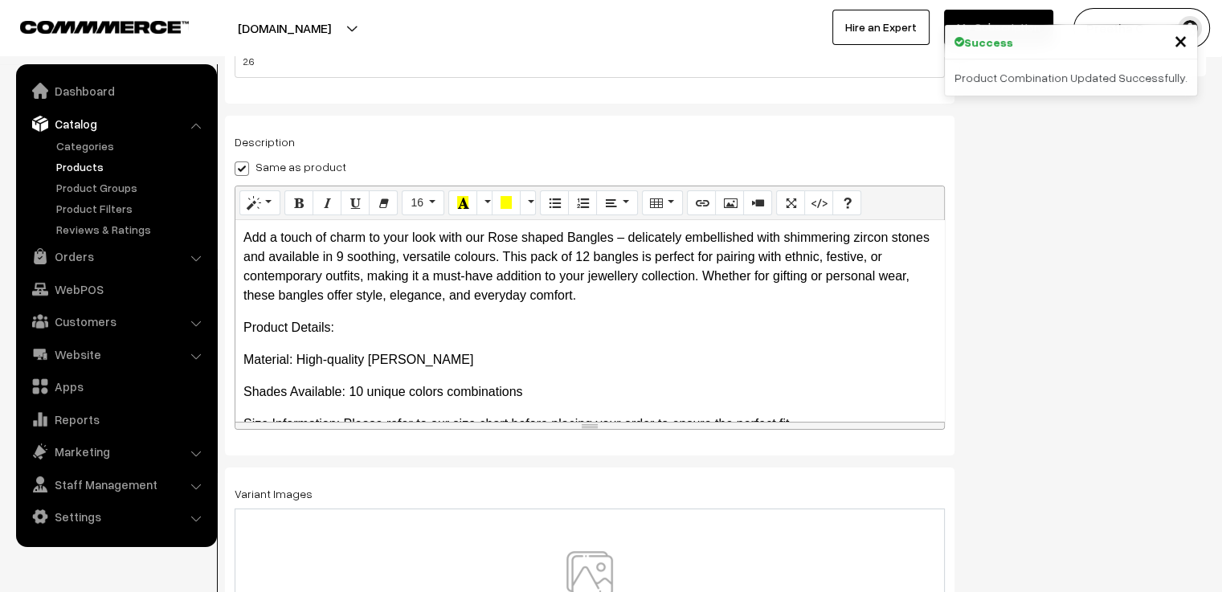
scroll to position [281, 0]
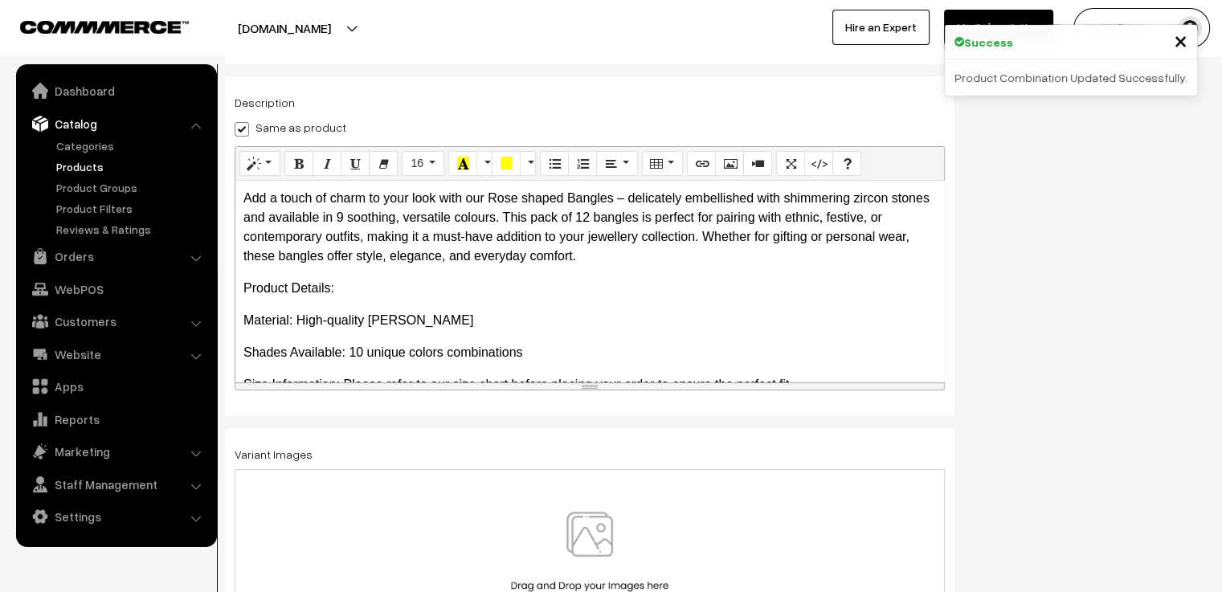
click at [662, 527] on img at bounding box center [590, 559] width 166 height 94
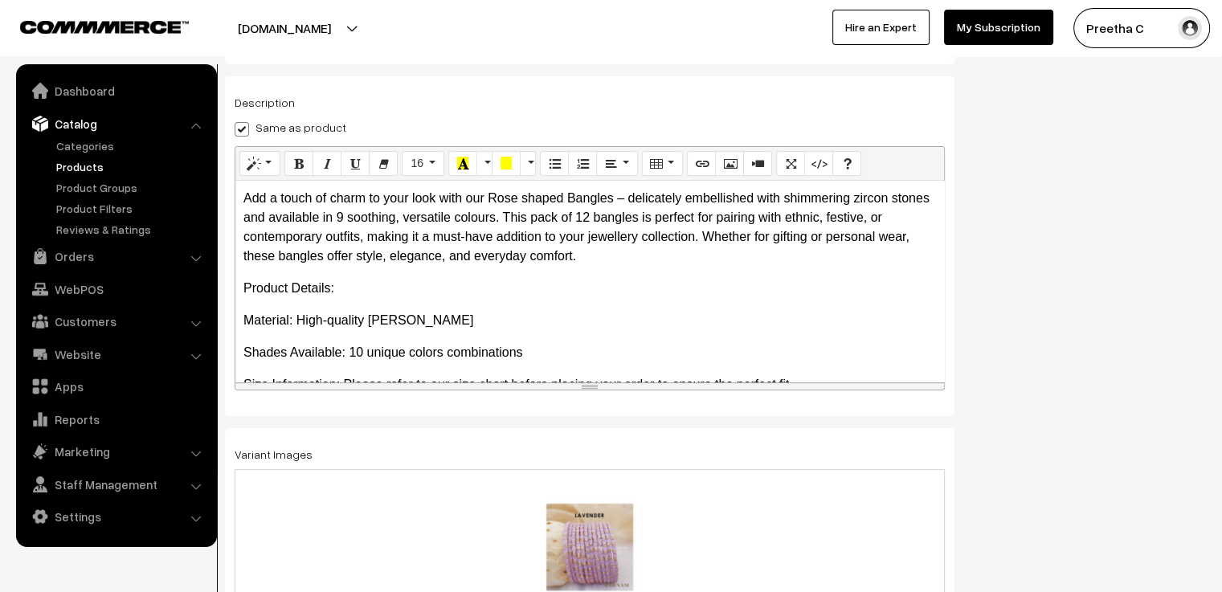
scroll to position [0, 0]
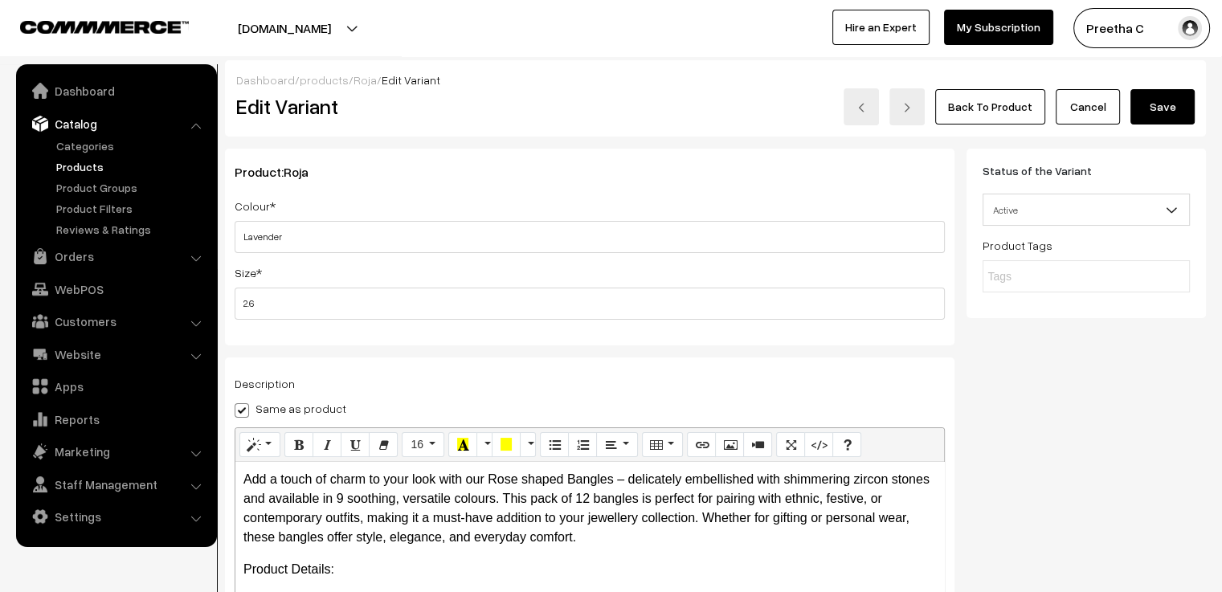
click at [1176, 103] on button "Save" at bounding box center [1162, 106] width 64 height 35
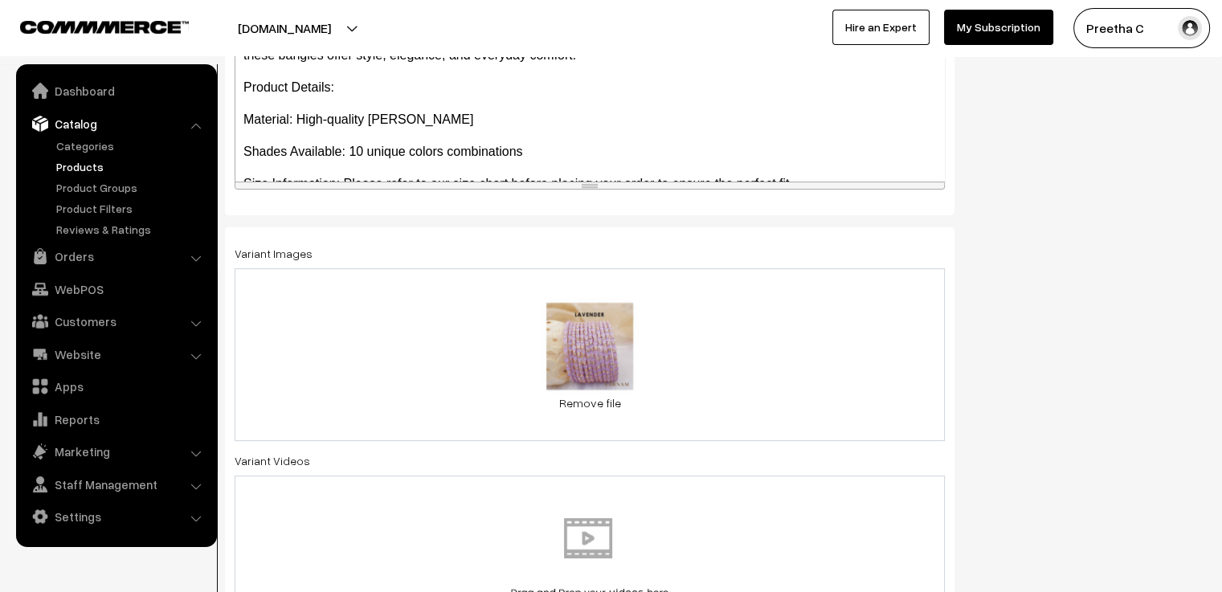
scroll to position [562, 0]
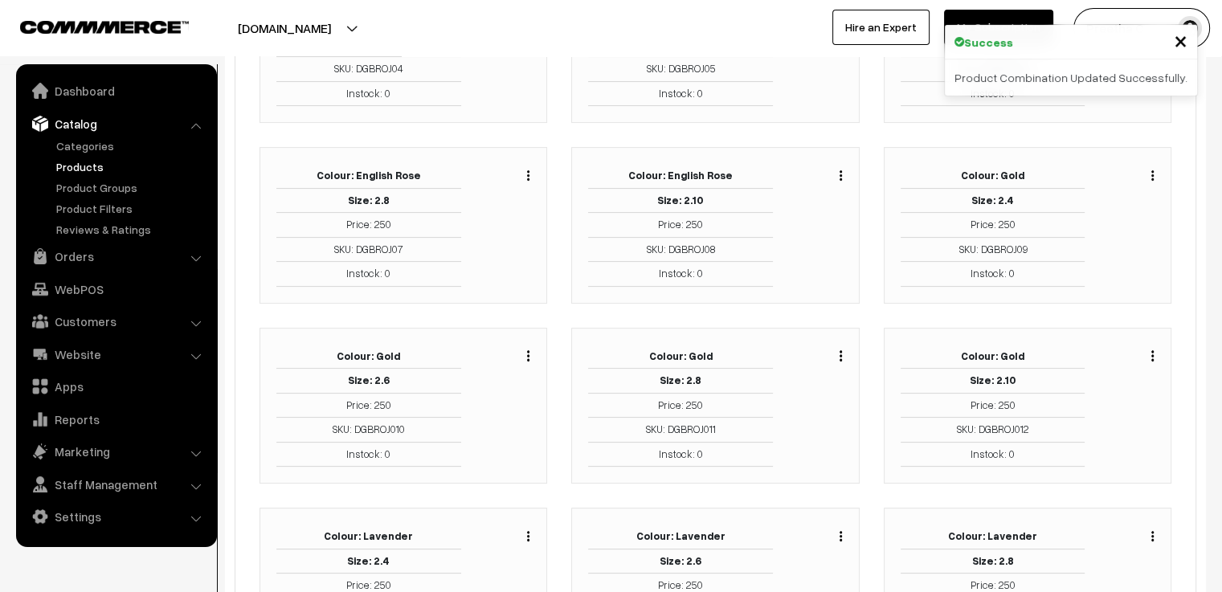
scroll to position [562, 0]
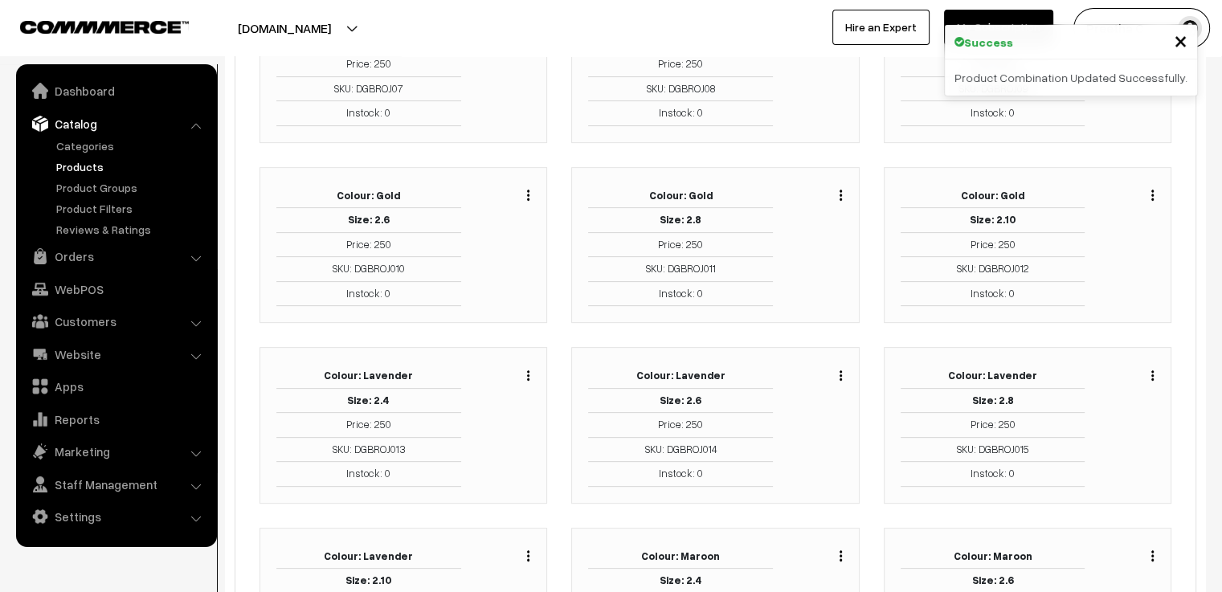
click at [1154, 370] on button "button" at bounding box center [1153, 375] width 4 height 13
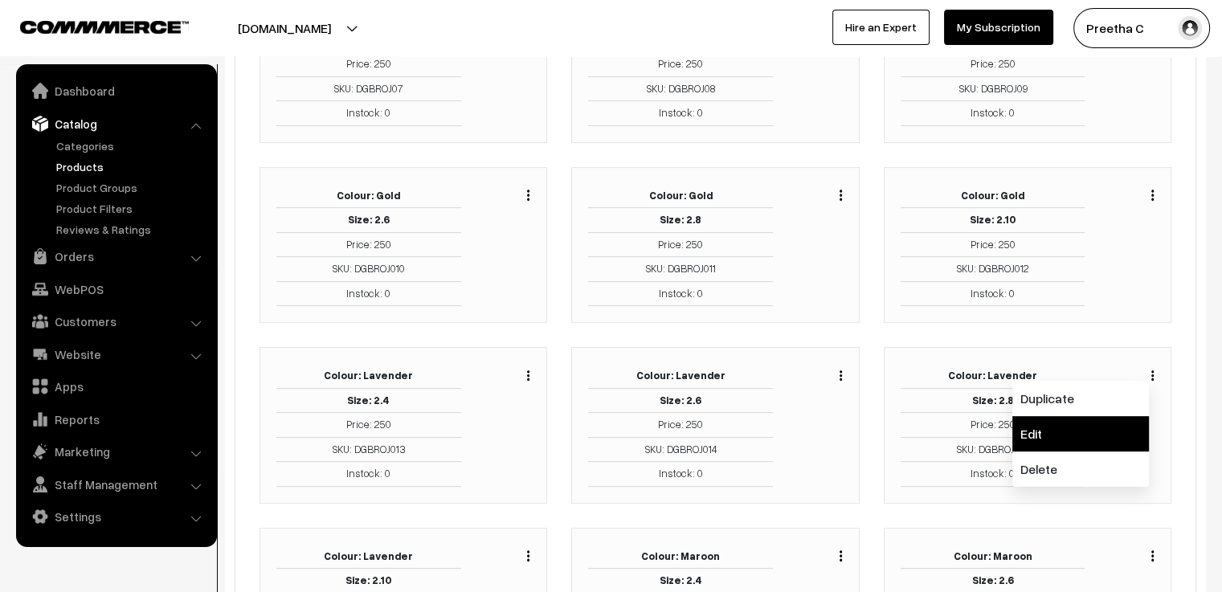
click at [1102, 425] on link "Edit" at bounding box center [1080, 433] width 137 height 35
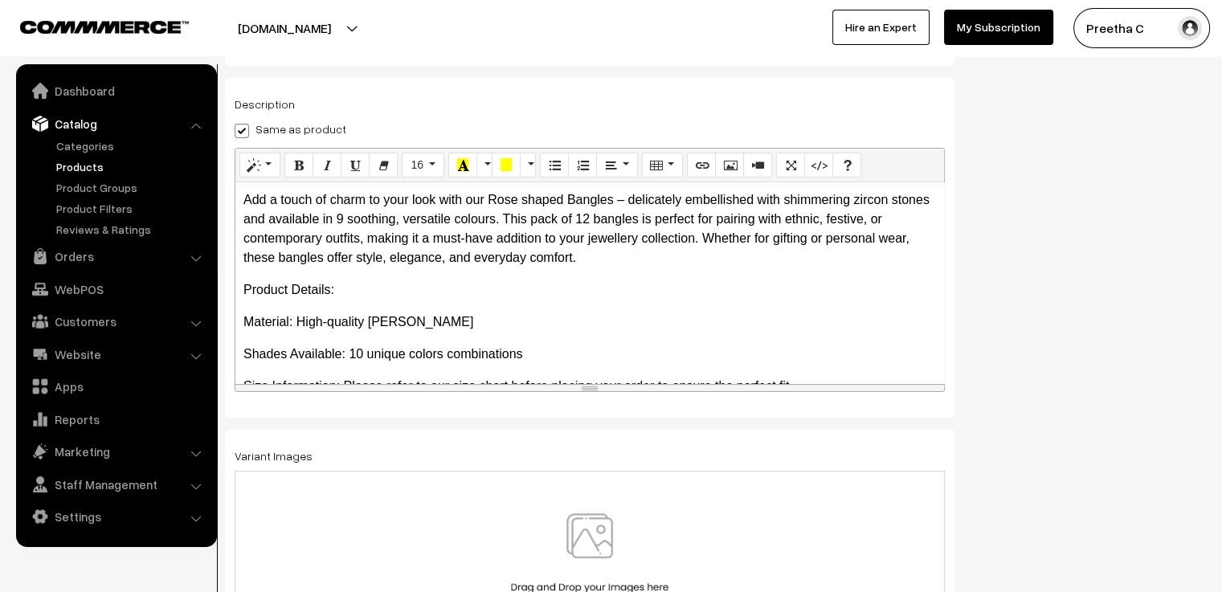
scroll to position [281, 0]
click at [619, 509] on div at bounding box center [590, 558] width 710 height 179
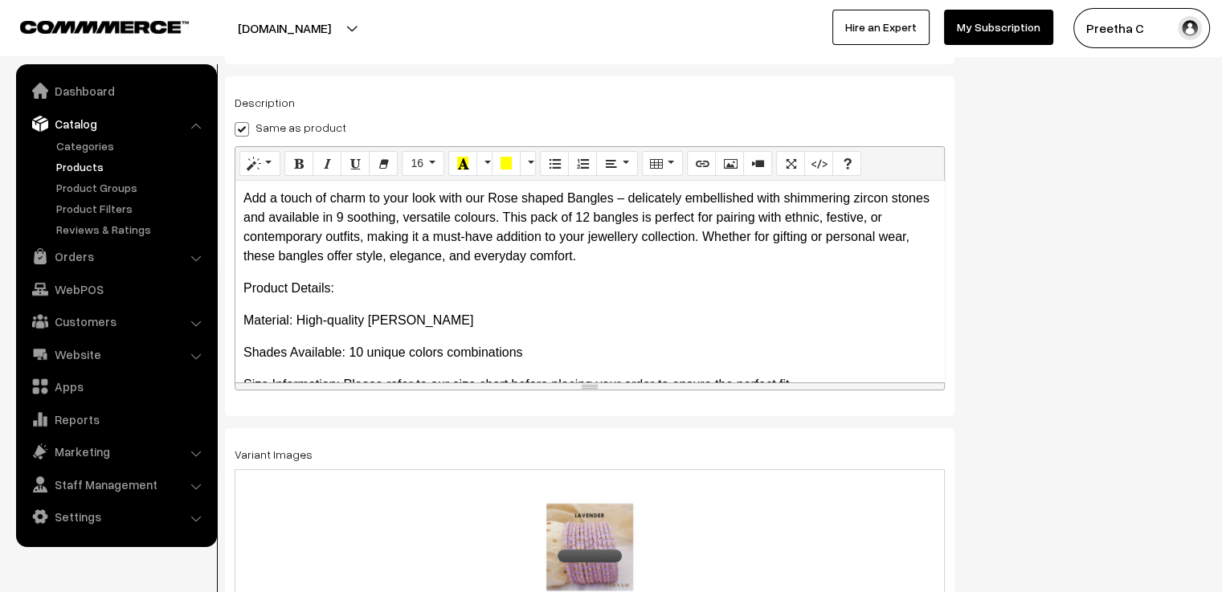
scroll to position [0, 0]
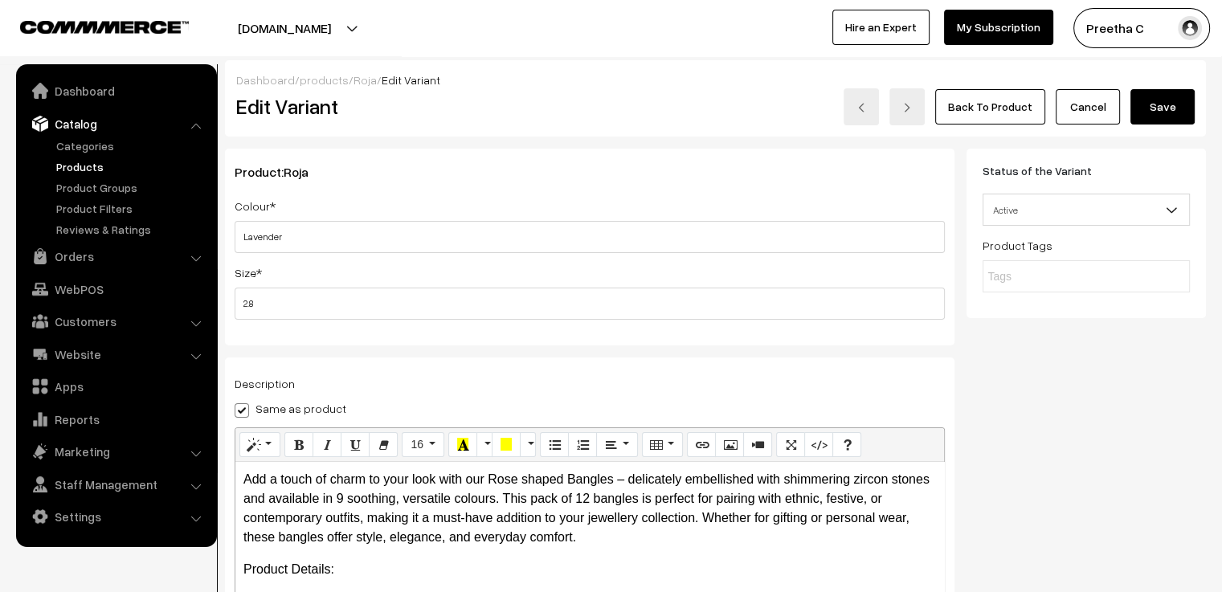
click at [1167, 111] on button "Save" at bounding box center [1162, 106] width 64 height 35
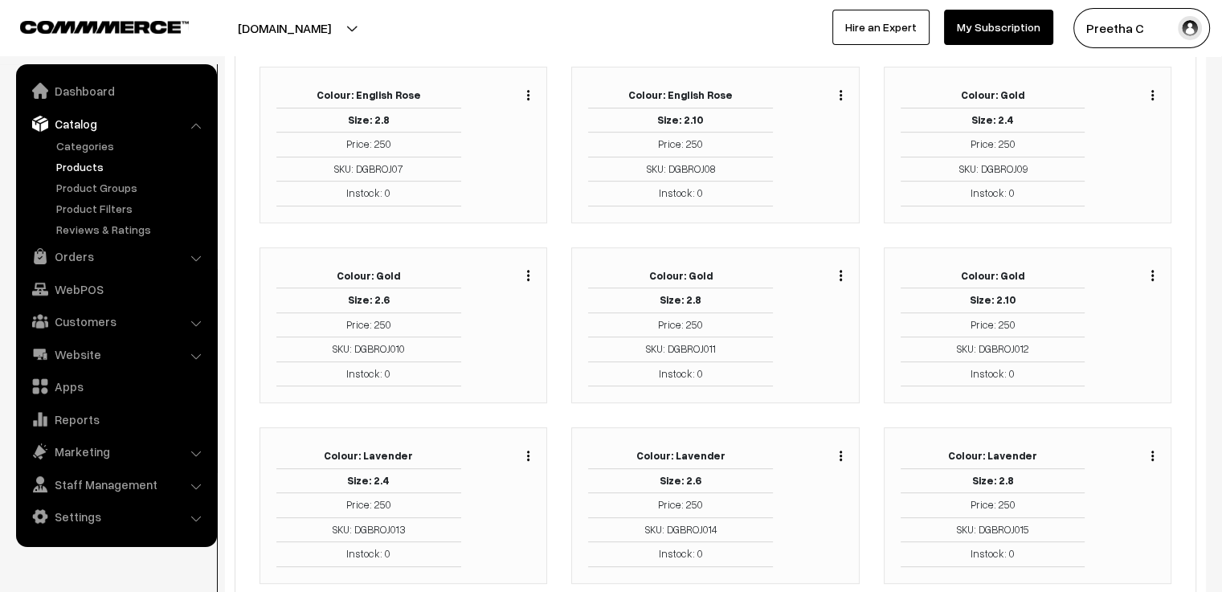
scroll to position [723, 0]
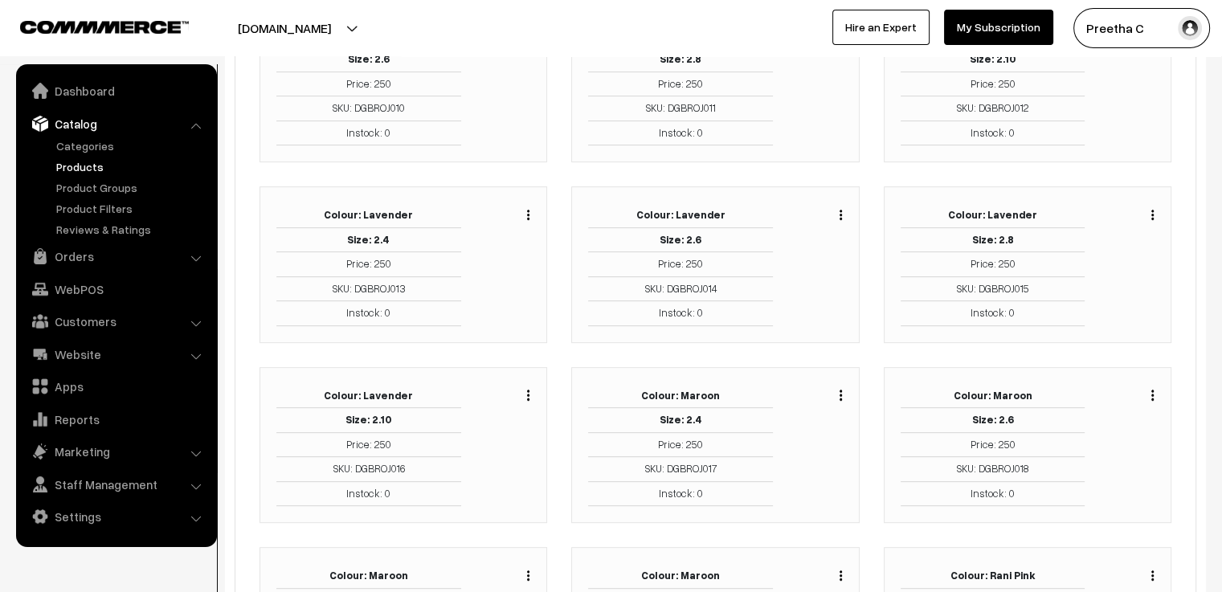
click at [526, 390] on button "button" at bounding box center [528, 394] width 4 height 13
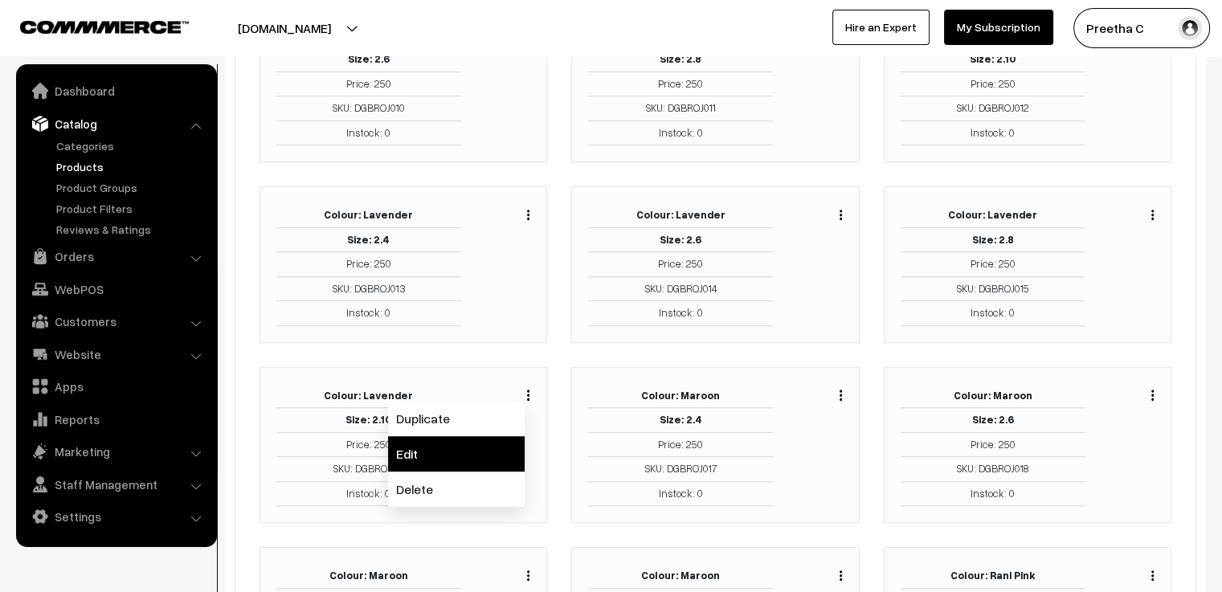
click at [491, 441] on link "Edit" at bounding box center [456, 453] width 137 height 35
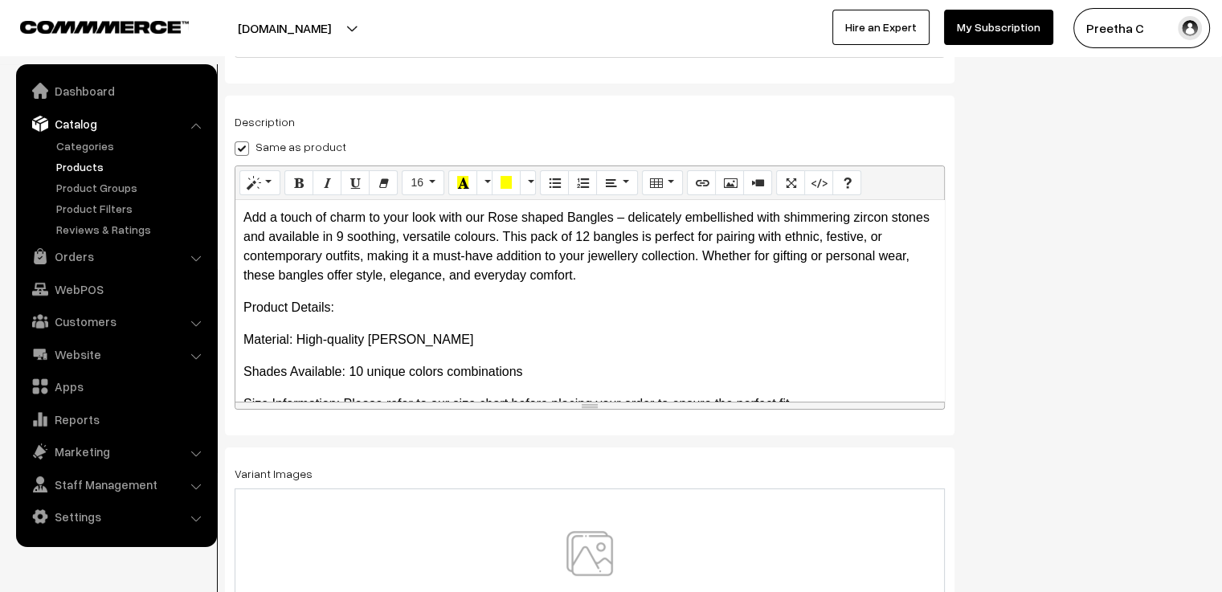
scroll to position [281, 0]
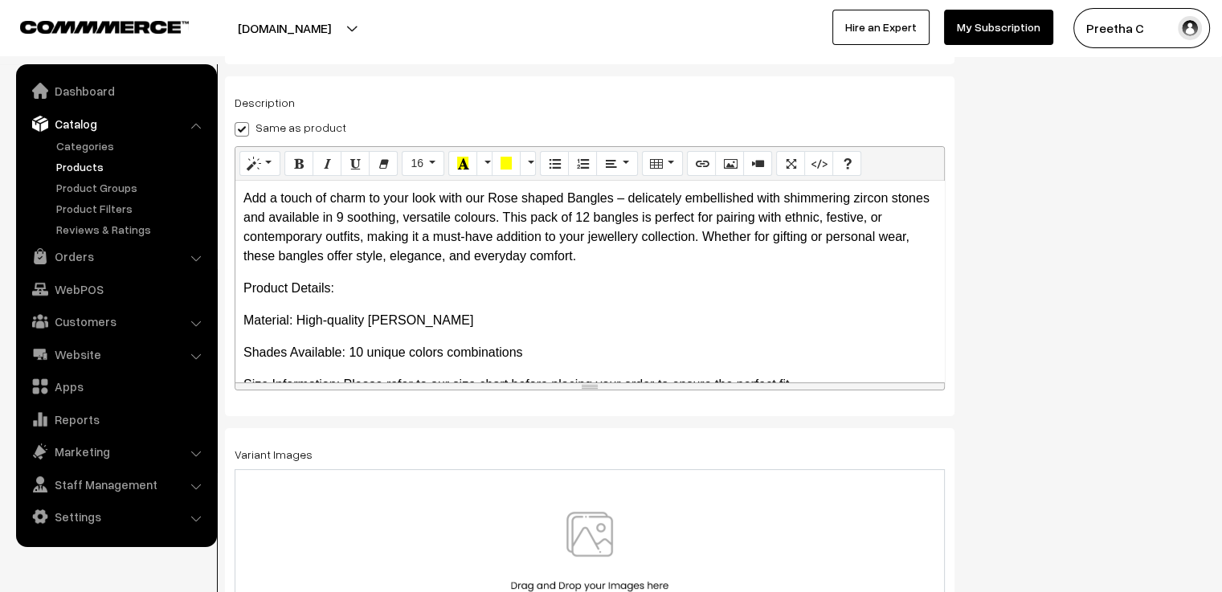
click at [573, 523] on img at bounding box center [590, 559] width 166 height 94
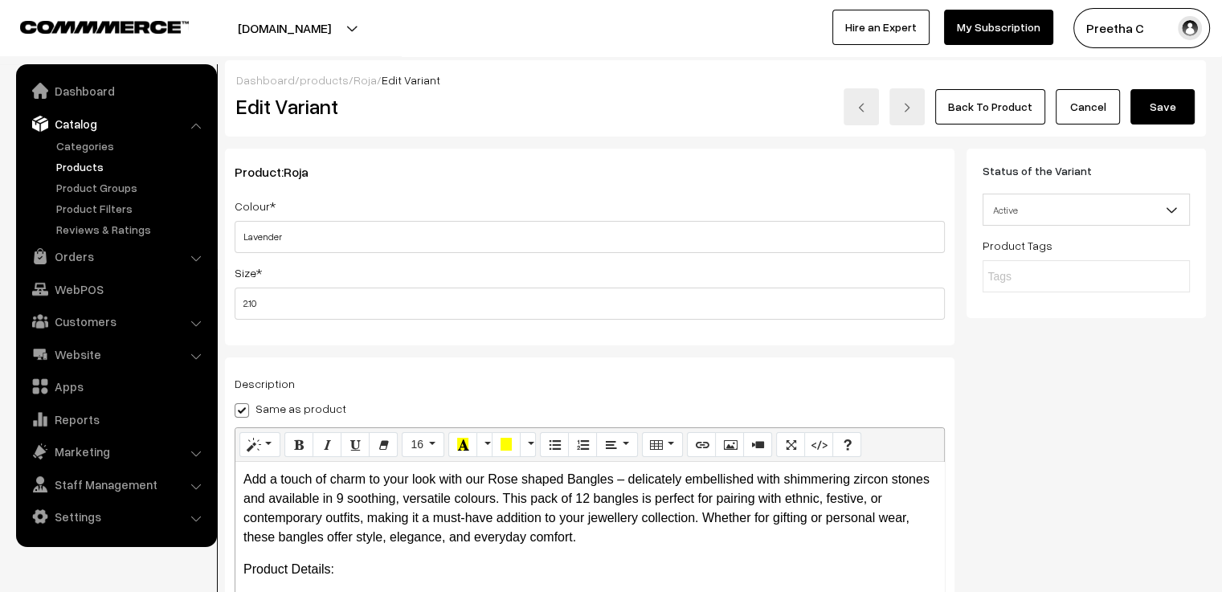
click at [1166, 113] on button "Save" at bounding box center [1162, 106] width 64 height 35
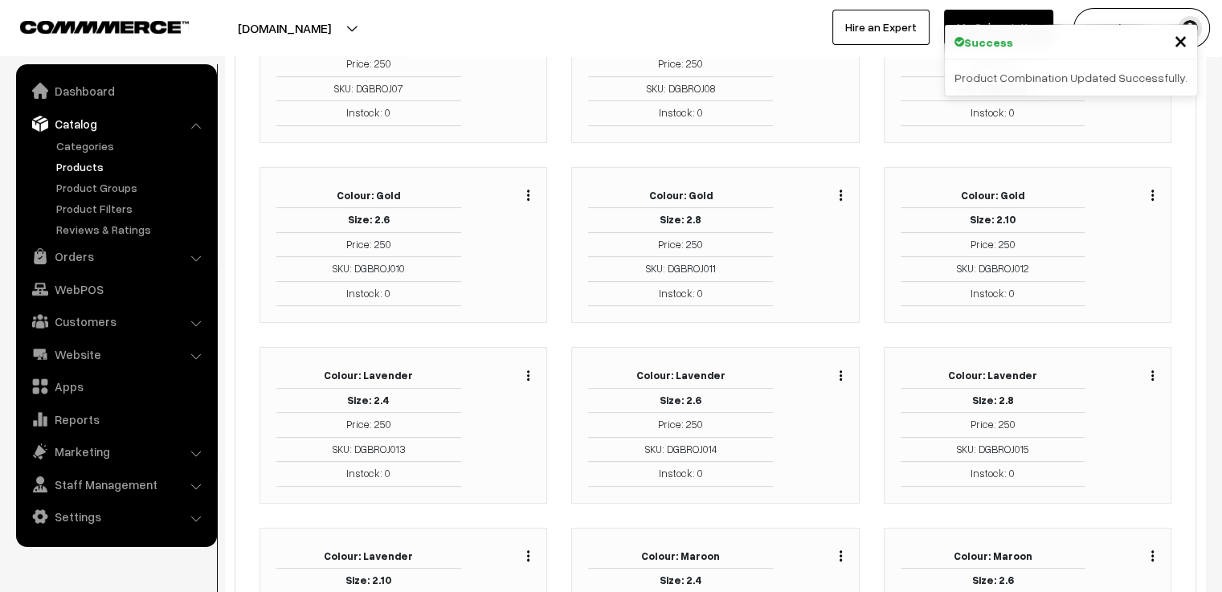
scroll to position [643, 0]
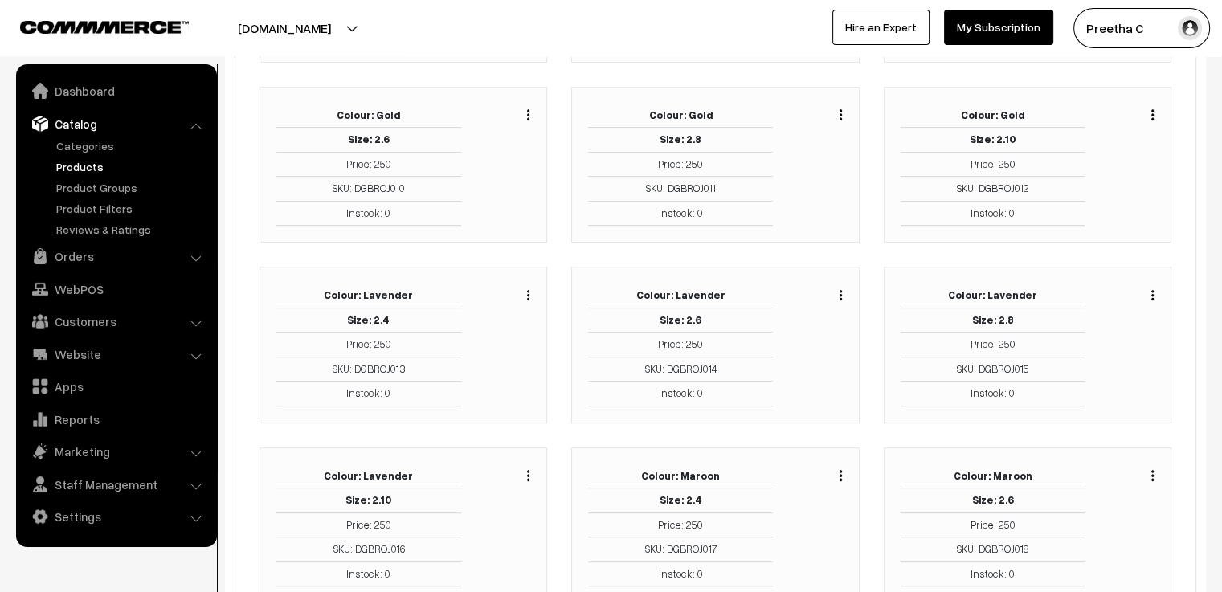
click at [527, 471] on img "button" at bounding box center [528, 475] width 2 height 10
click at [487, 525] on link "Edit" at bounding box center [456, 534] width 137 height 35
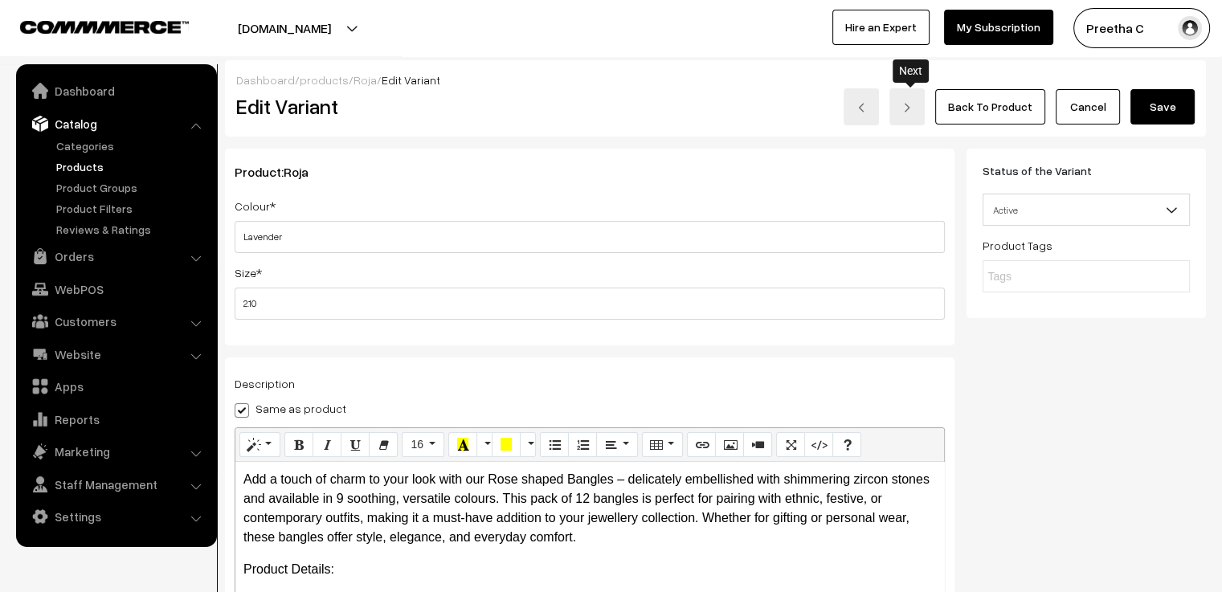
click at [918, 116] on link at bounding box center [906, 106] width 35 height 37
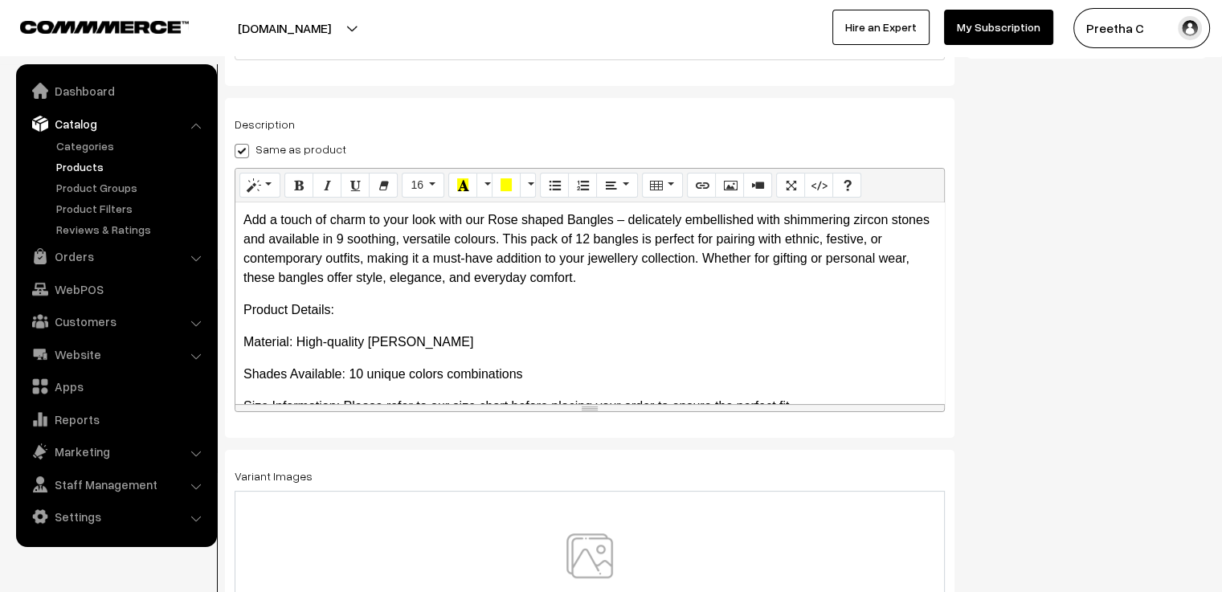
scroll to position [281, 0]
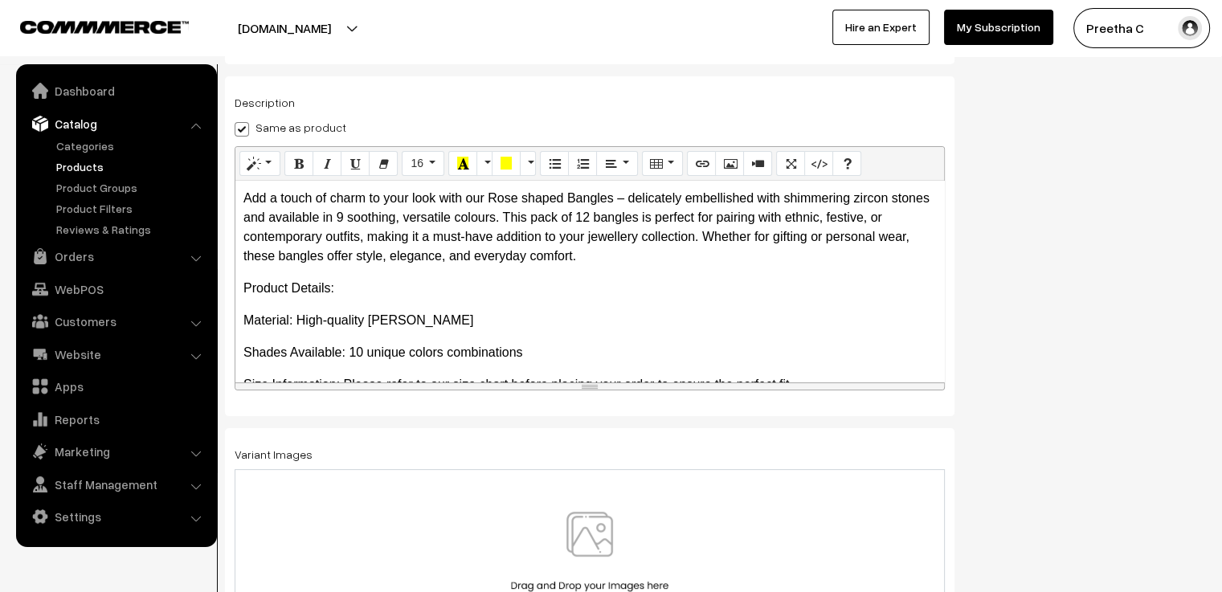
click at [590, 537] on img at bounding box center [590, 559] width 166 height 94
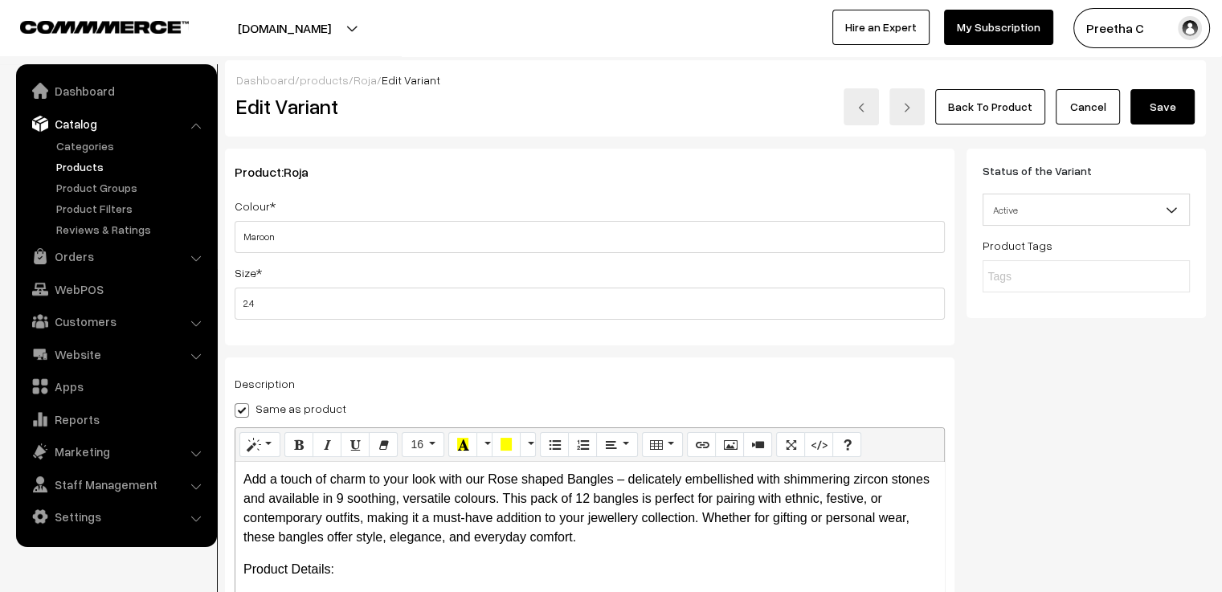
click at [1162, 120] on button "Save" at bounding box center [1162, 106] width 64 height 35
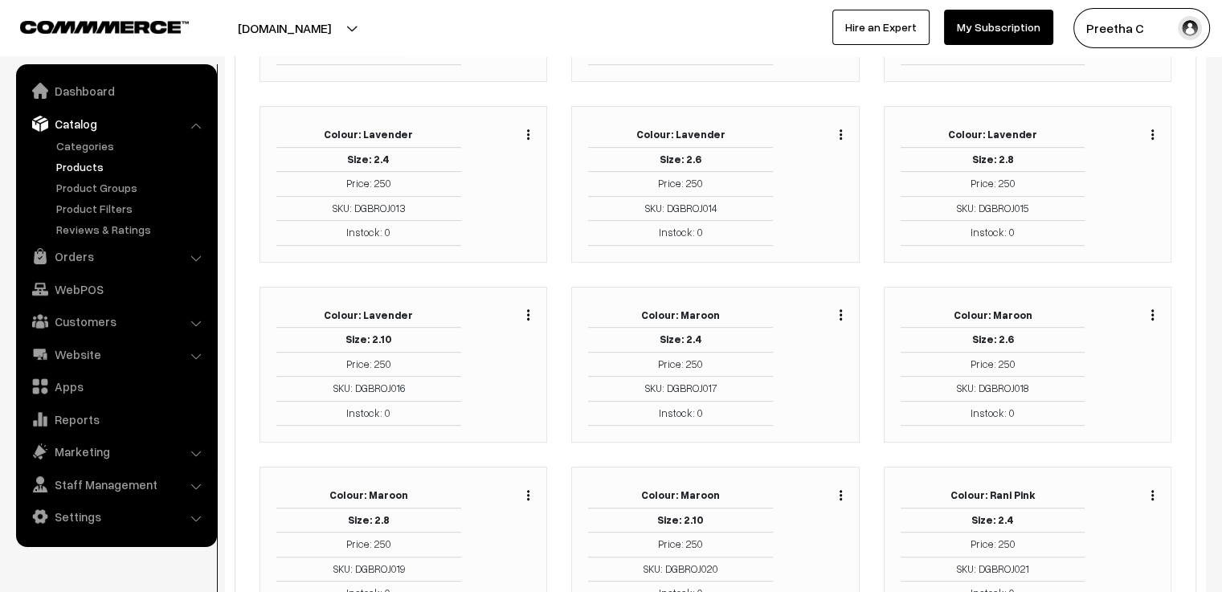
scroll to position [884, 0]
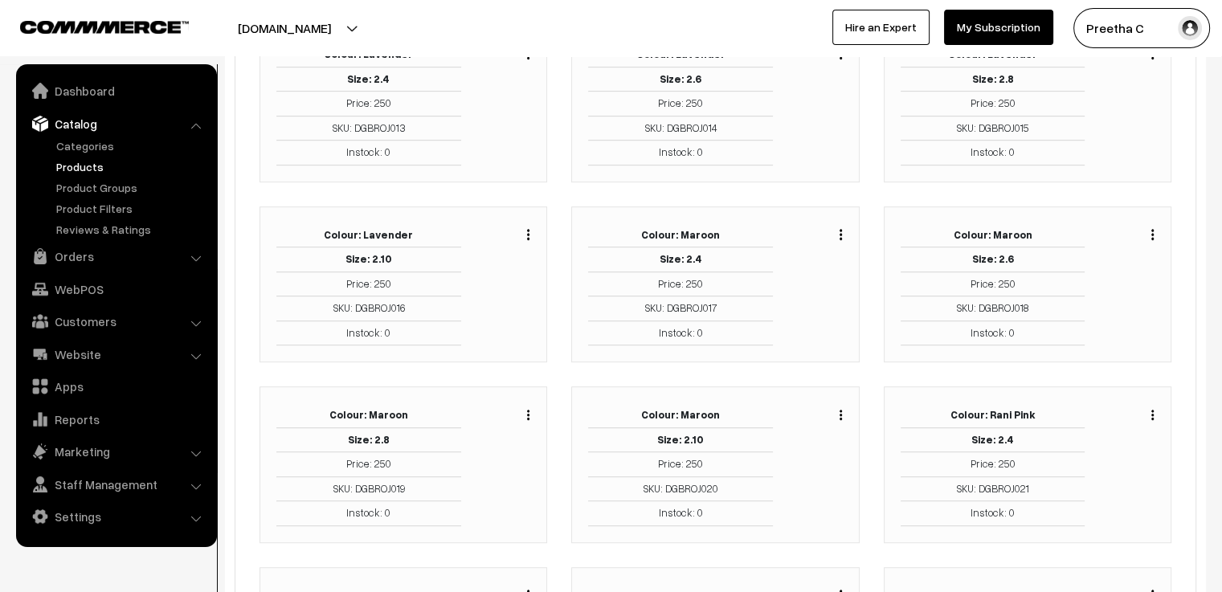
click at [1153, 229] on img "button" at bounding box center [1152, 234] width 2 height 10
click at [1104, 296] on link "Edit" at bounding box center [1080, 293] width 137 height 35
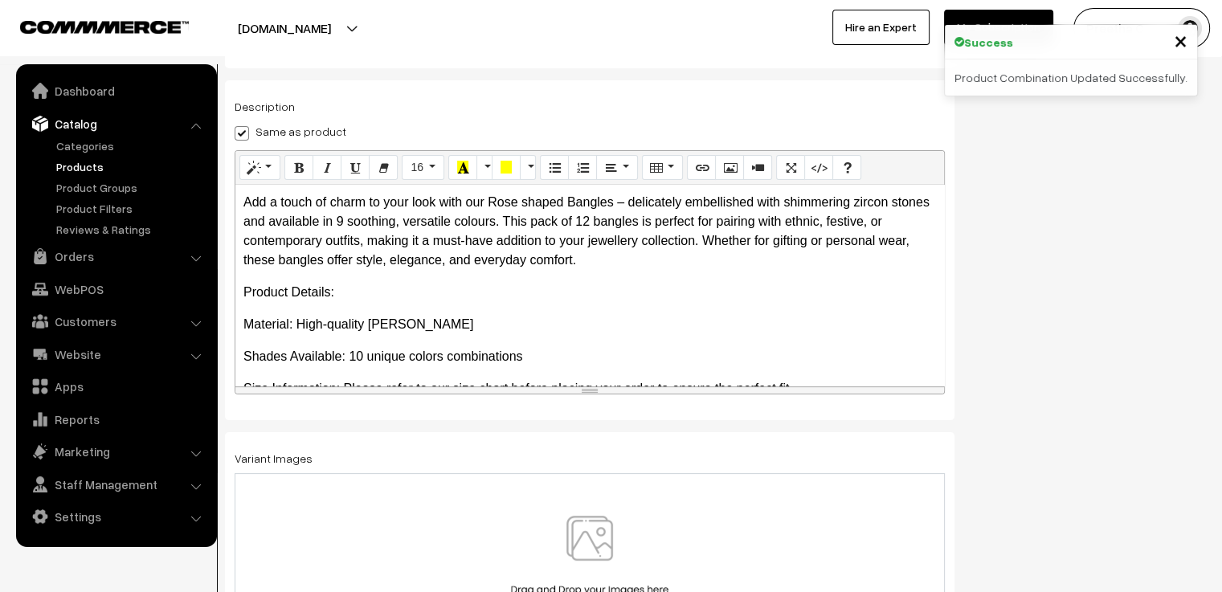
scroll to position [281, 0]
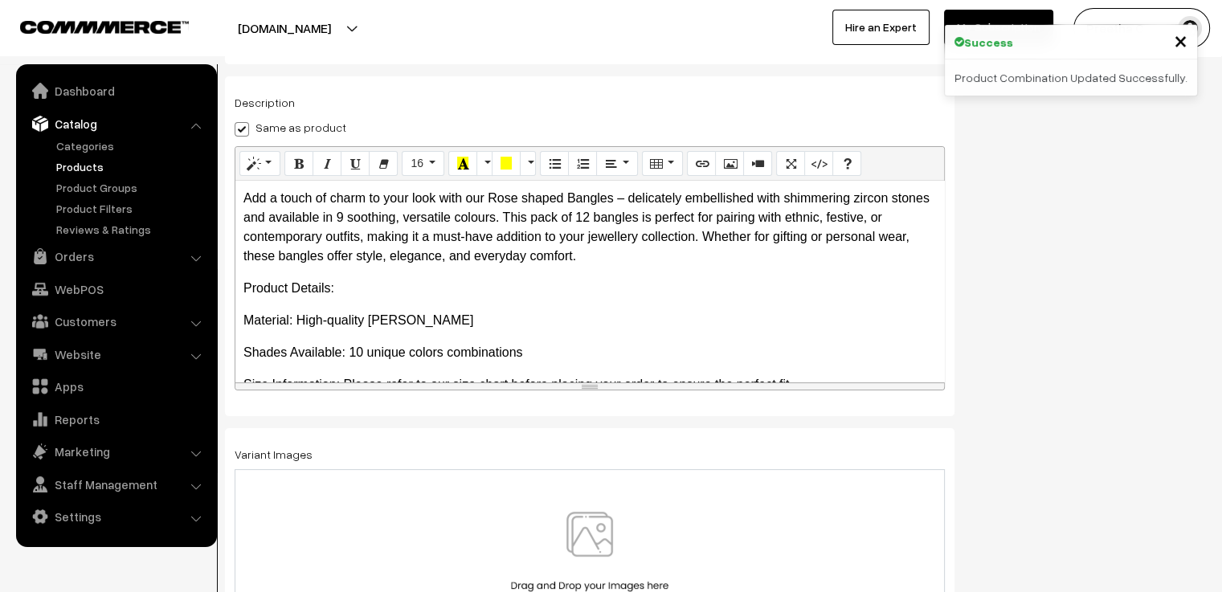
click at [564, 535] on img at bounding box center [590, 559] width 166 height 94
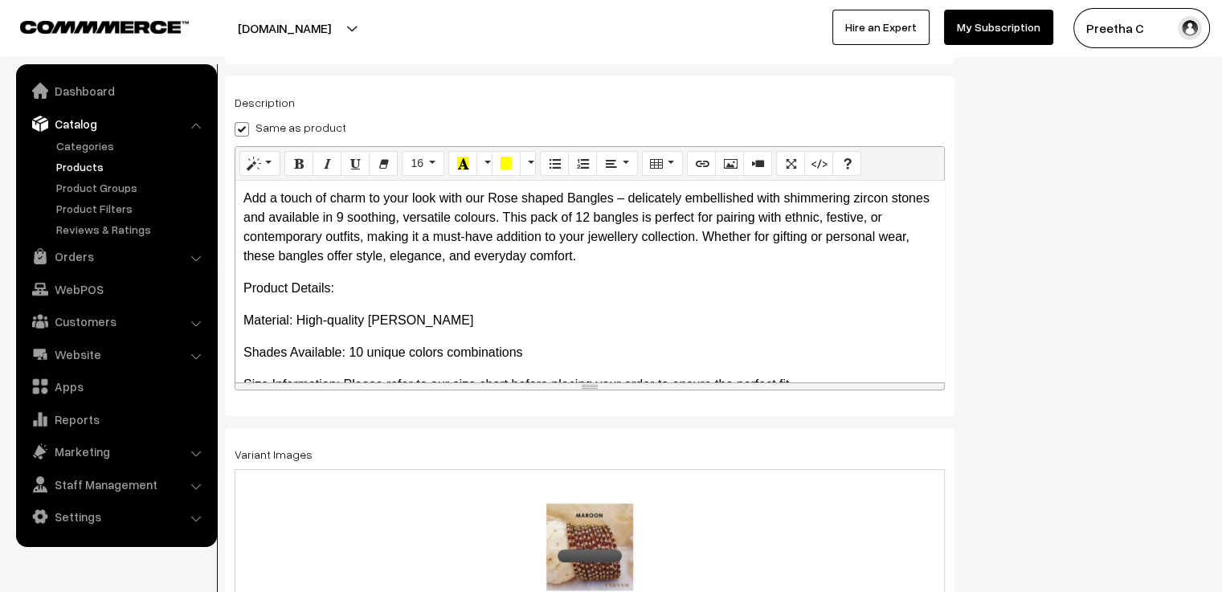
scroll to position [0, 0]
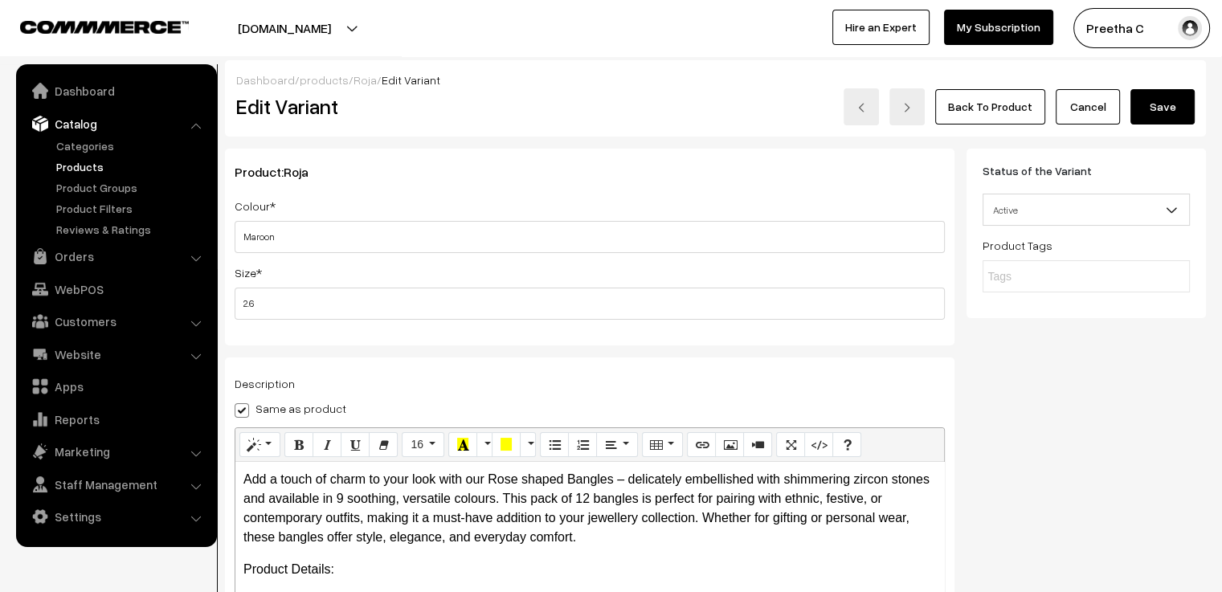
click at [1173, 112] on button "Save" at bounding box center [1162, 106] width 64 height 35
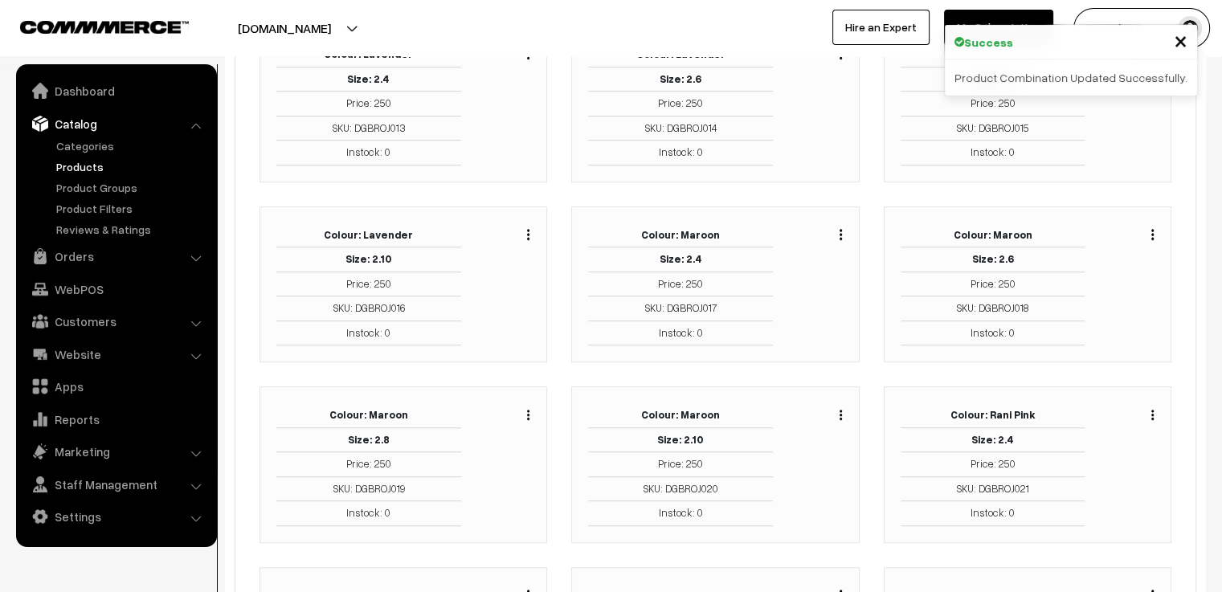
scroll to position [964, 0]
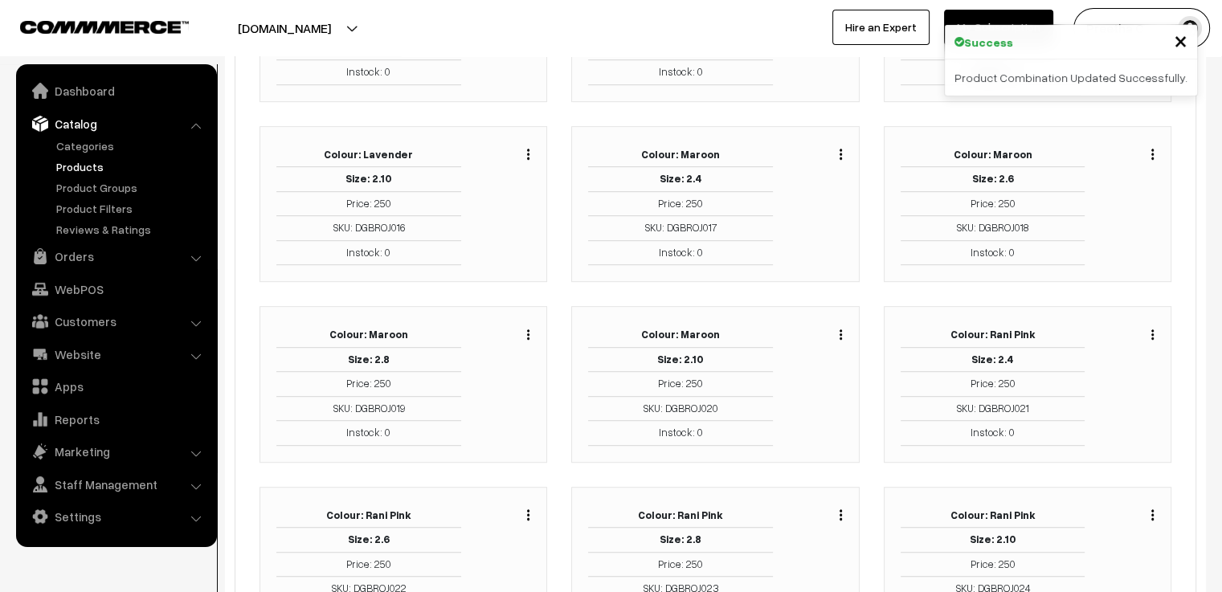
click at [529, 330] on img "button" at bounding box center [528, 334] width 2 height 10
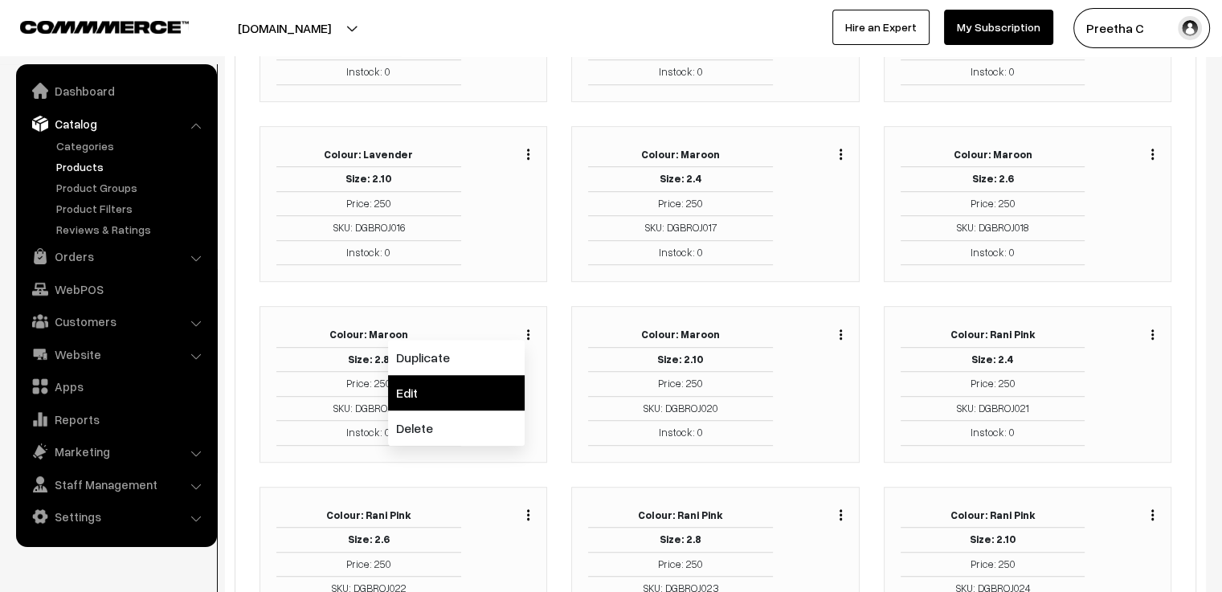
click at [504, 378] on link "Edit" at bounding box center [456, 392] width 137 height 35
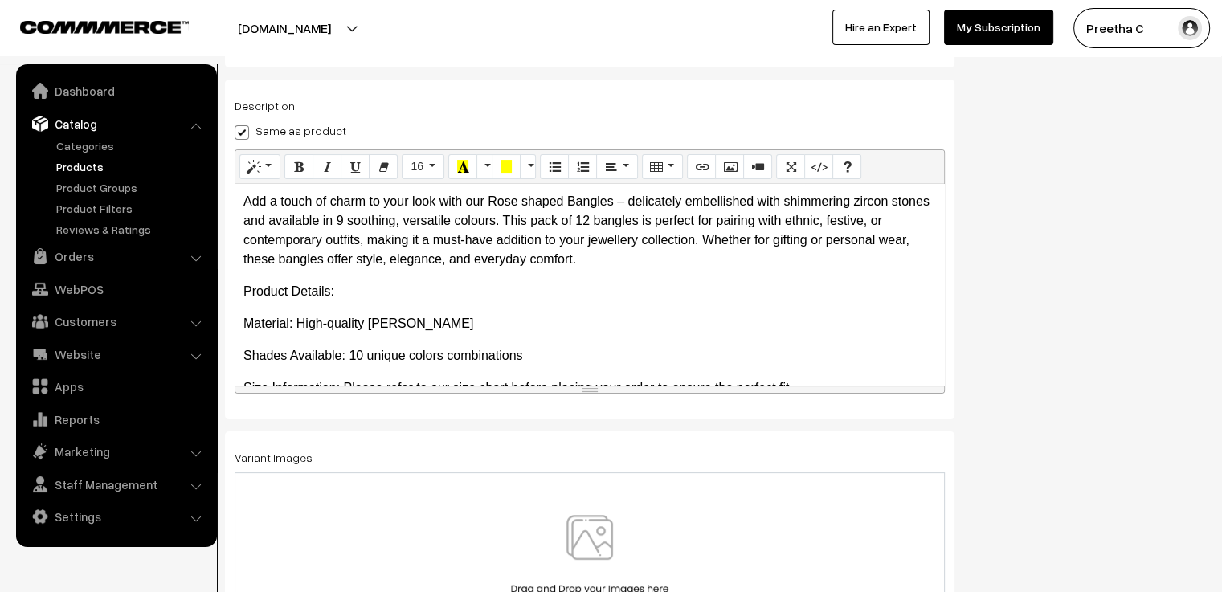
scroll to position [281, 0]
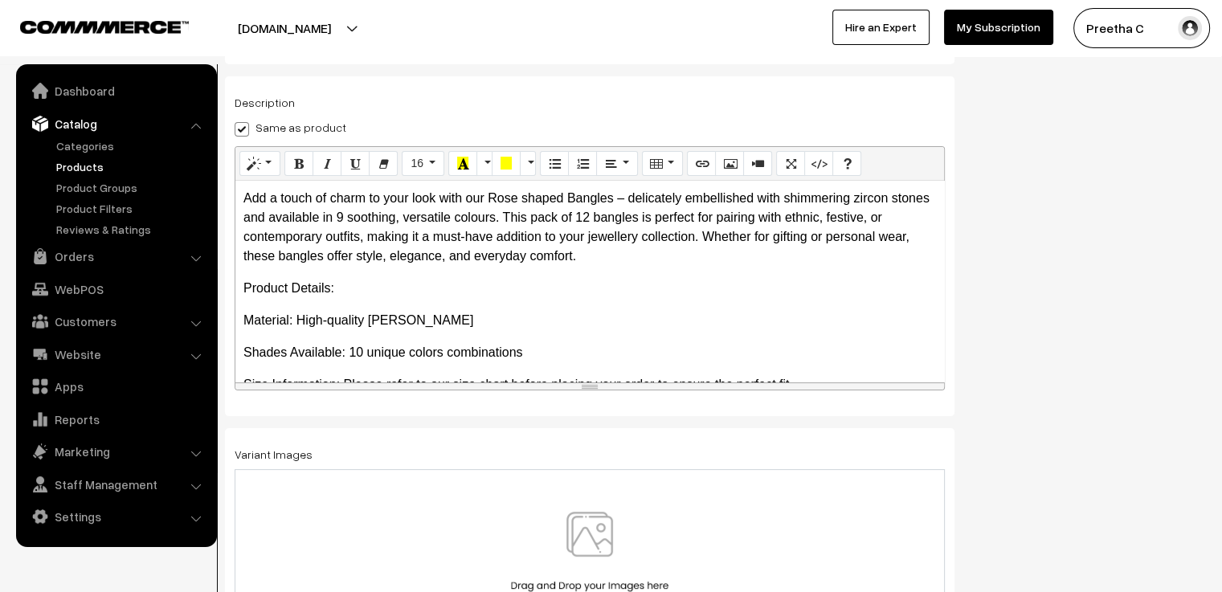
click at [553, 523] on img at bounding box center [590, 559] width 166 height 94
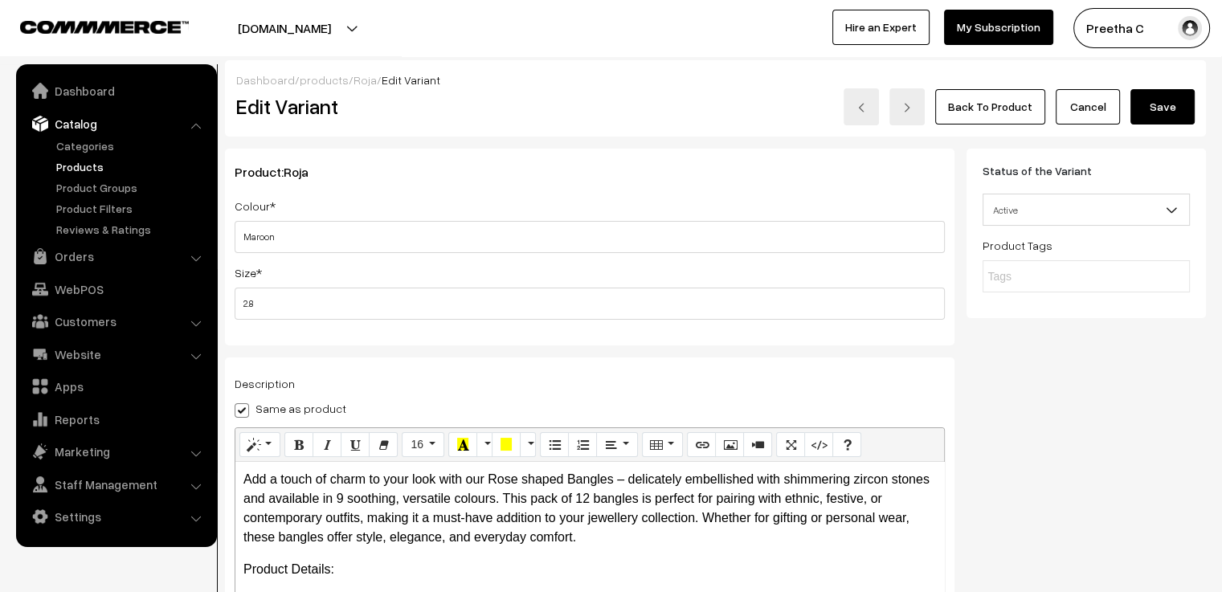
click at [1172, 112] on button "Save" at bounding box center [1162, 106] width 64 height 35
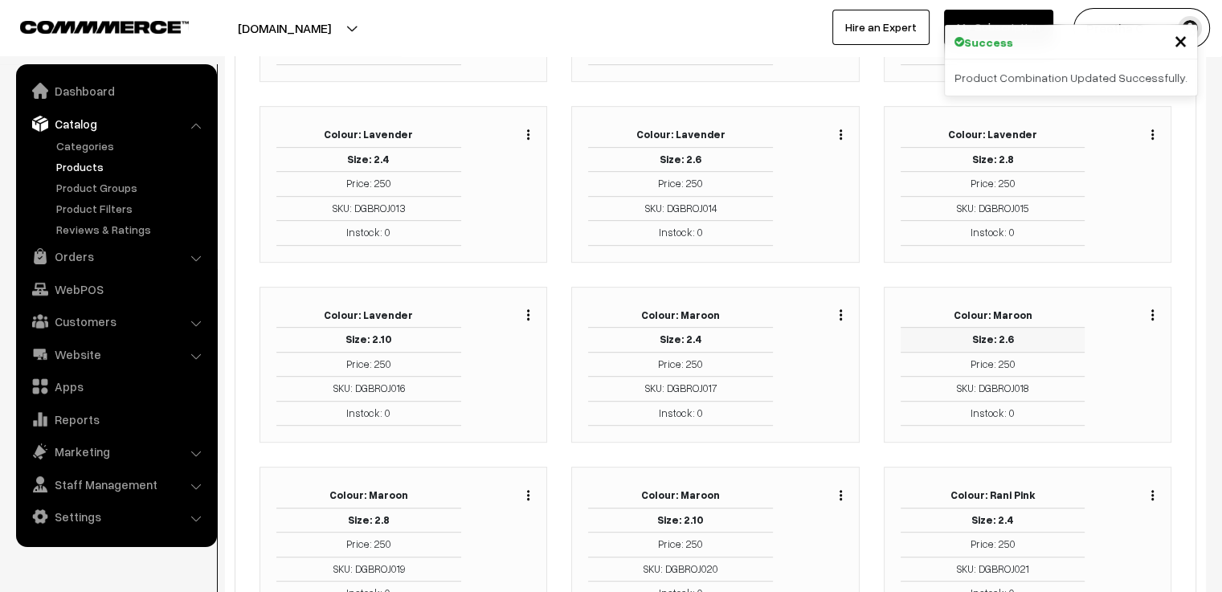
scroll to position [884, 0]
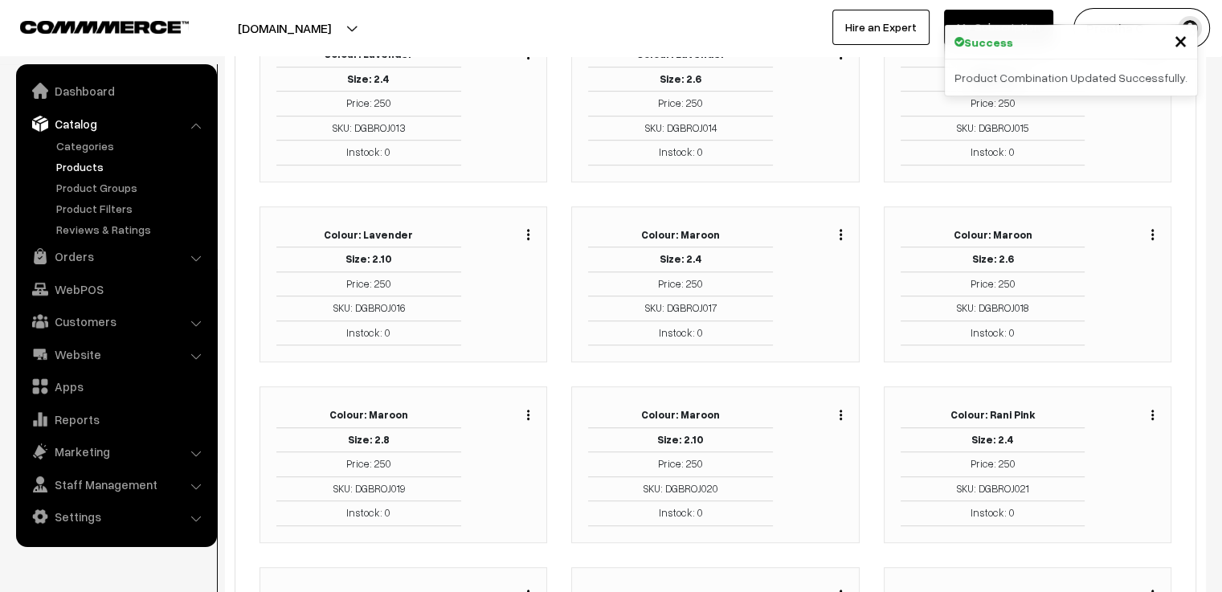
click at [528, 410] on img "button" at bounding box center [528, 415] width 2 height 10
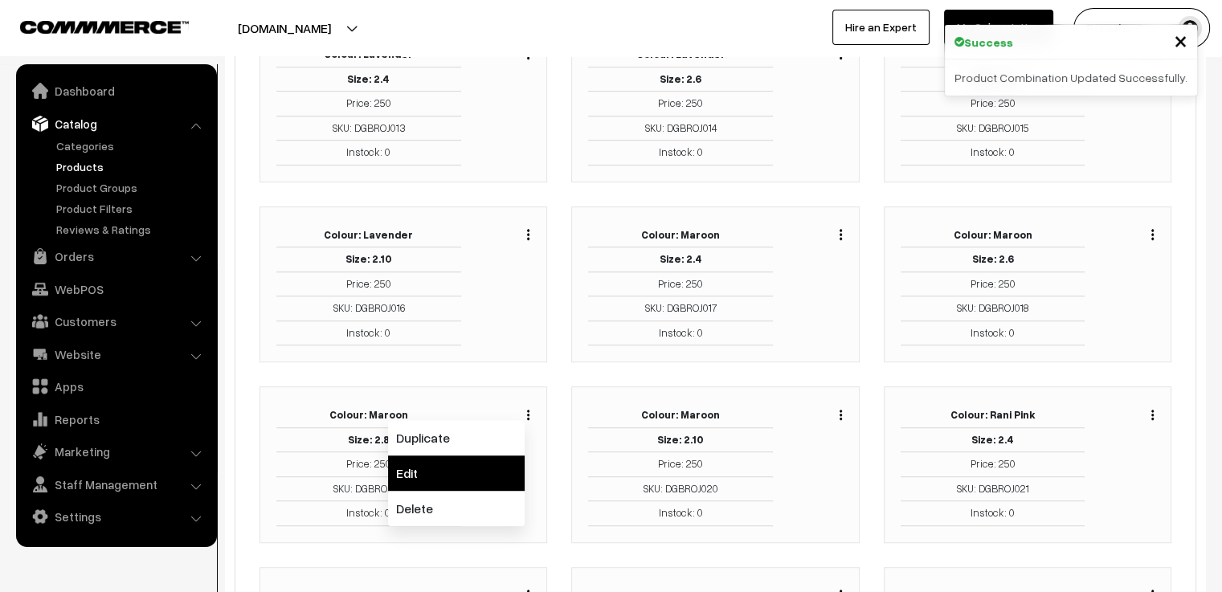
click at [499, 460] on link "Edit" at bounding box center [456, 473] width 137 height 35
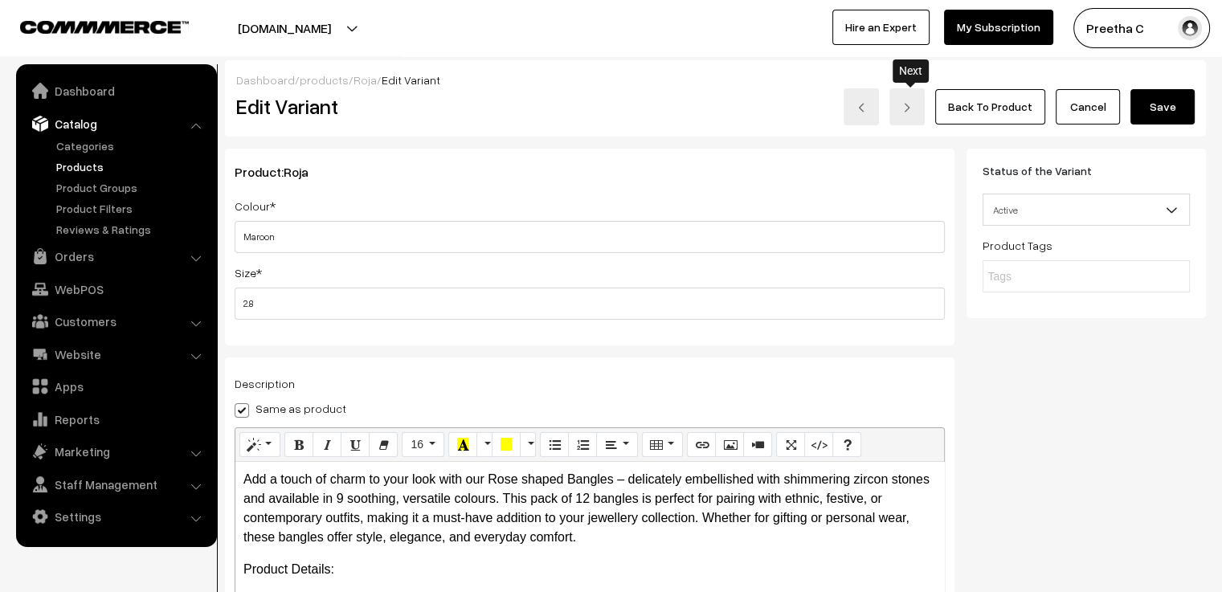
click at [909, 110] on img at bounding box center [907, 108] width 10 height 10
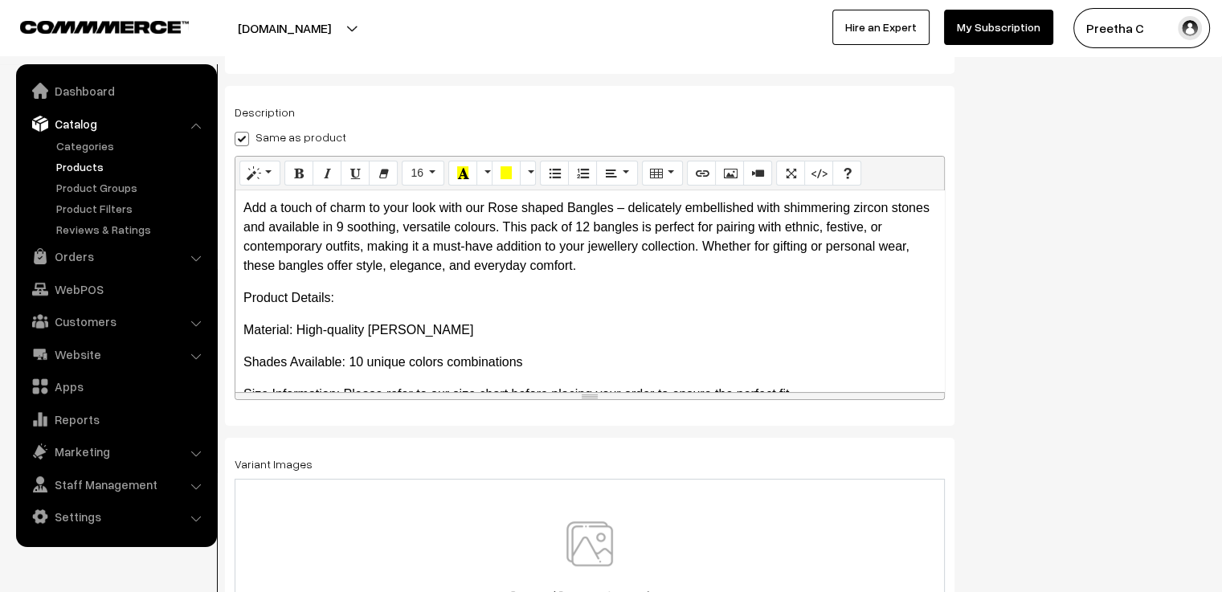
scroll to position [281, 0]
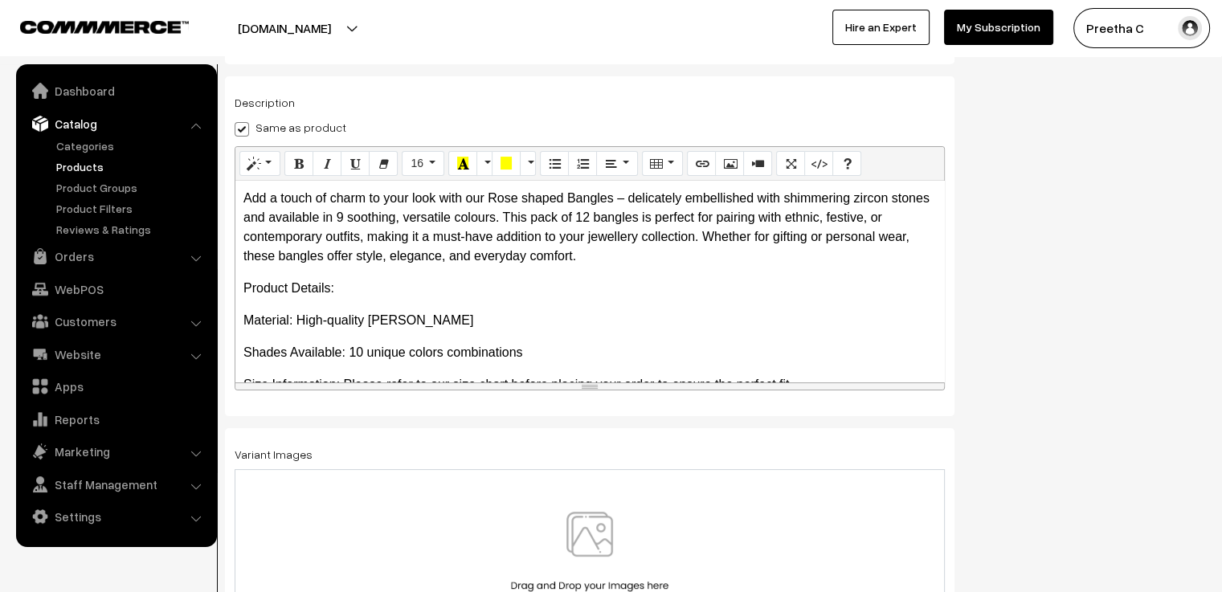
click at [686, 529] on div at bounding box center [589, 559] width 677 height 94
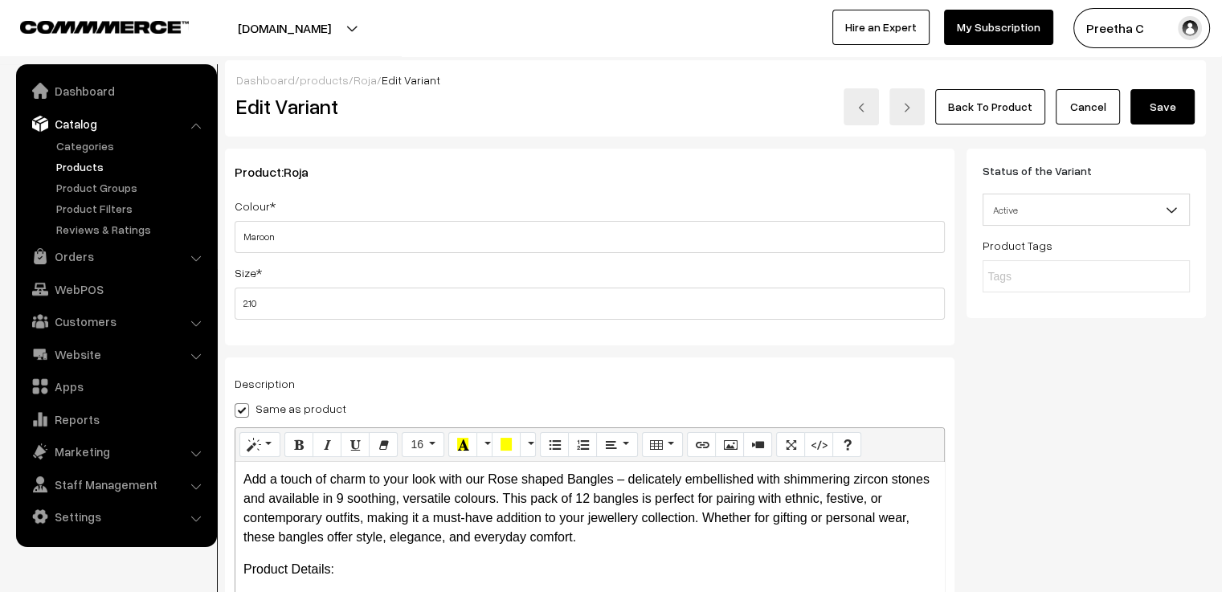
click at [1169, 107] on button "Save" at bounding box center [1162, 106] width 64 height 35
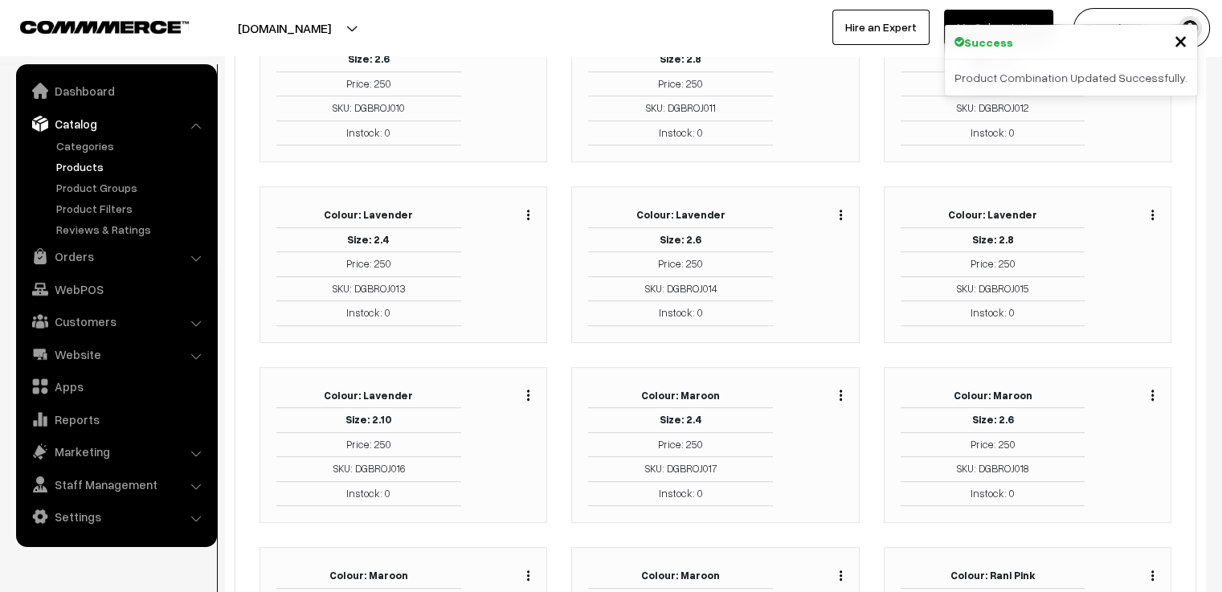
scroll to position [803, 0]
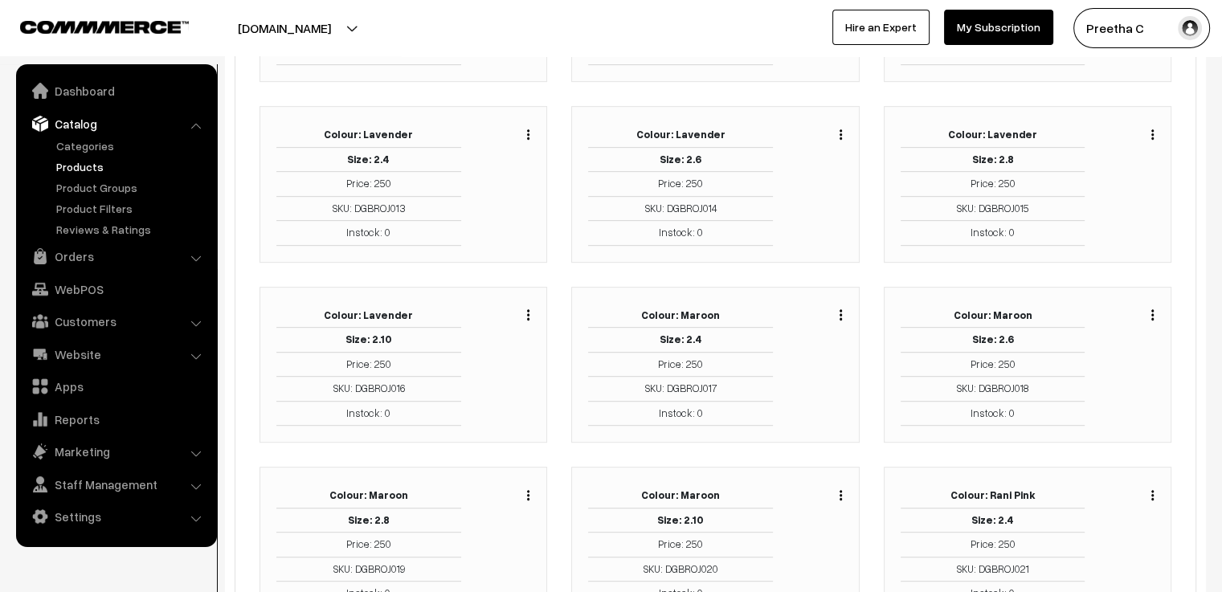
click at [1155, 489] on div "Duplicate Edit Delete" at bounding box center [1132, 545] width 70 height 123
click at [1151, 492] on img "button" at bounding box center [1152, 495] width 2 height 10
click at [1094, 536] on link "Edit" at bounding box center [1080, 553] width 137 height 35
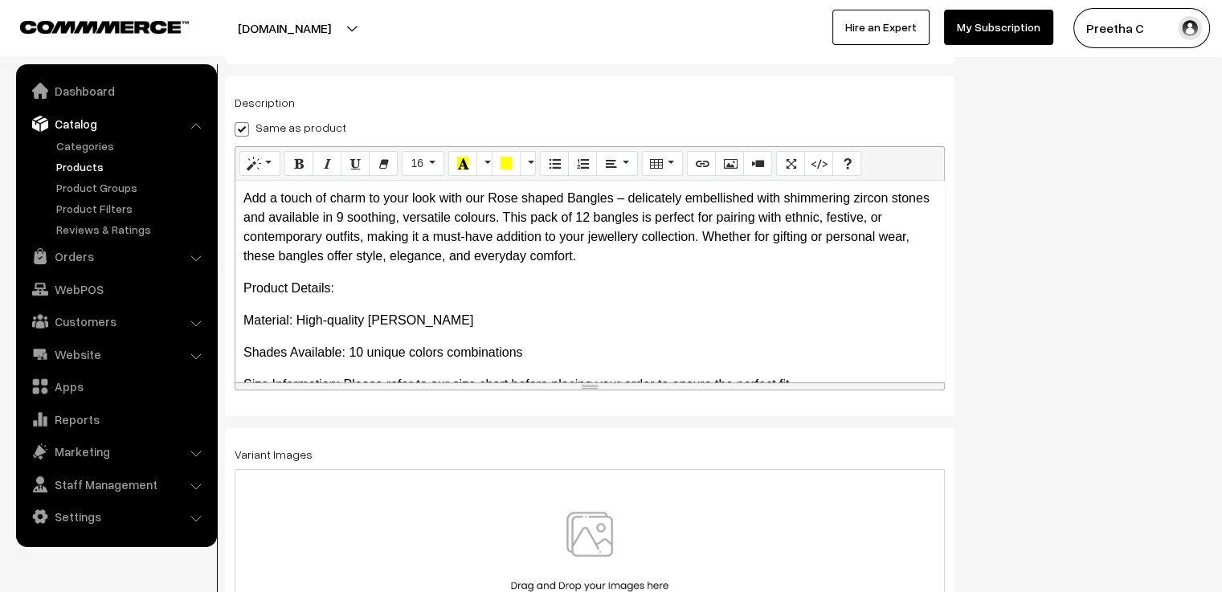
scroll to position [161, 0]
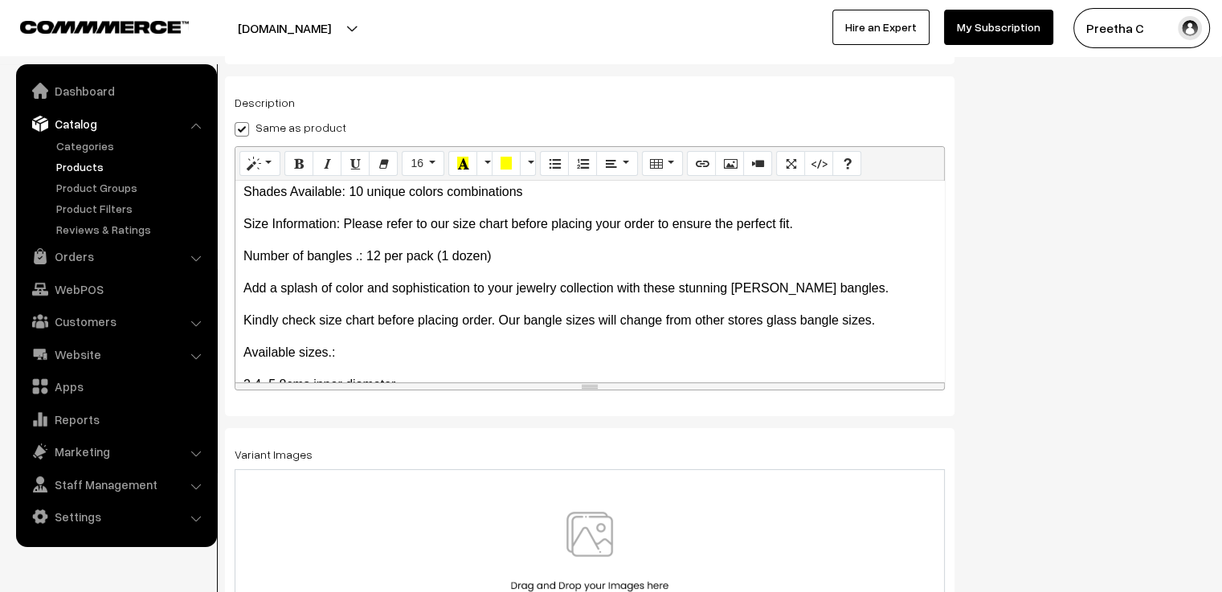
click at [588, 535] on img at bounding box center [590, 559] width 166 height 94
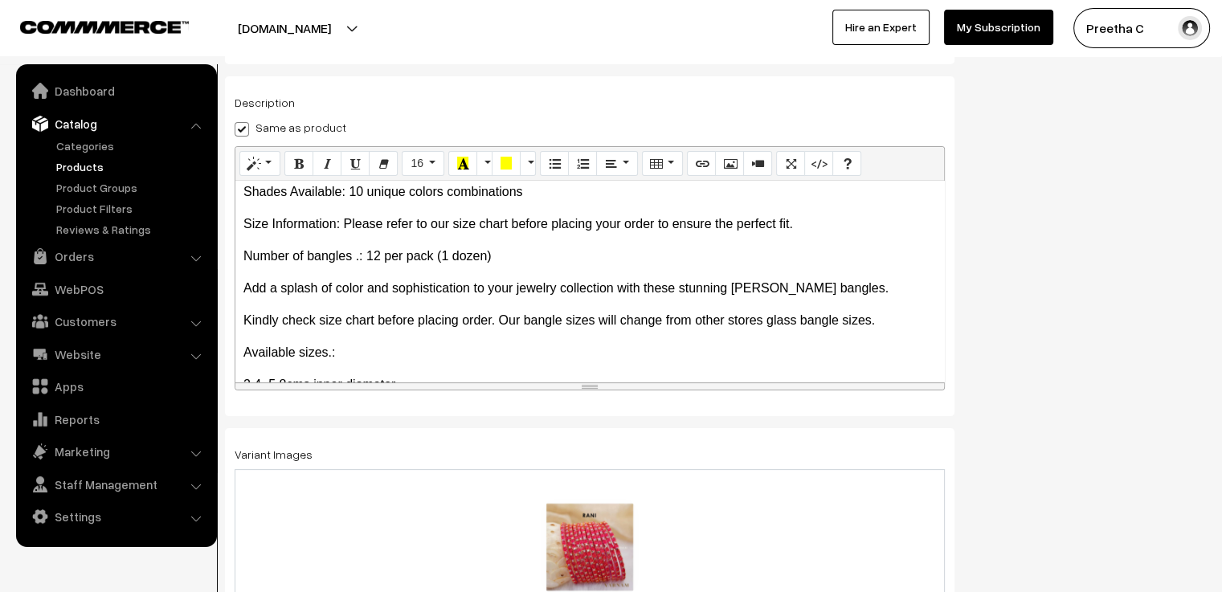
scroll to position [0, 0]
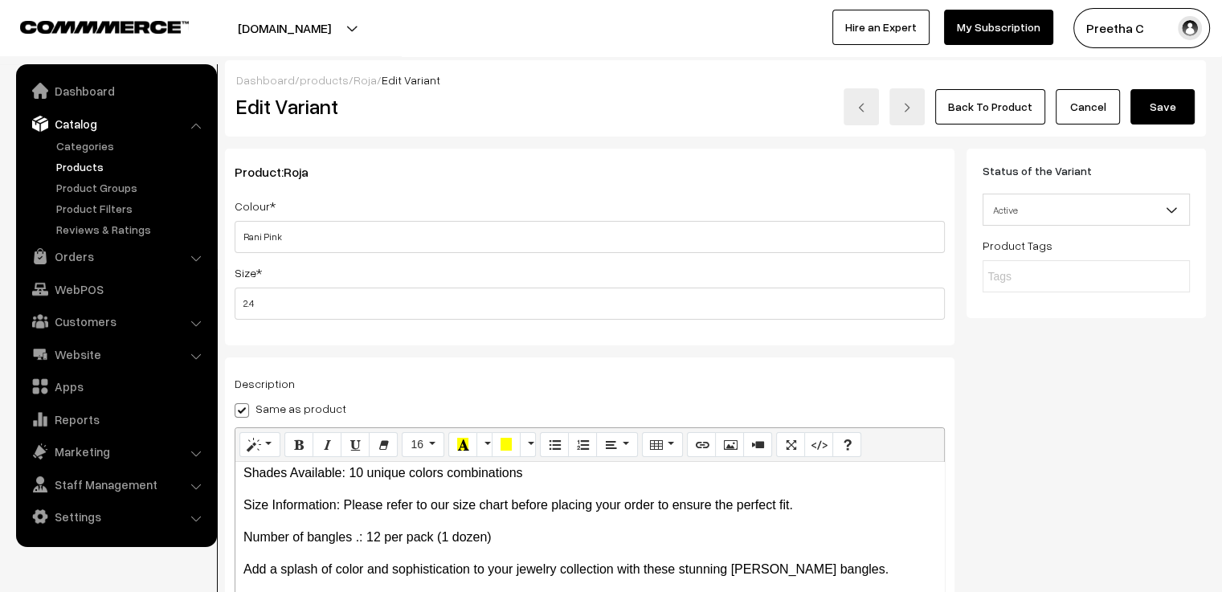
click at [1171, 107] on button "Save" at bounding box center [1162, 106] width 64 height 35
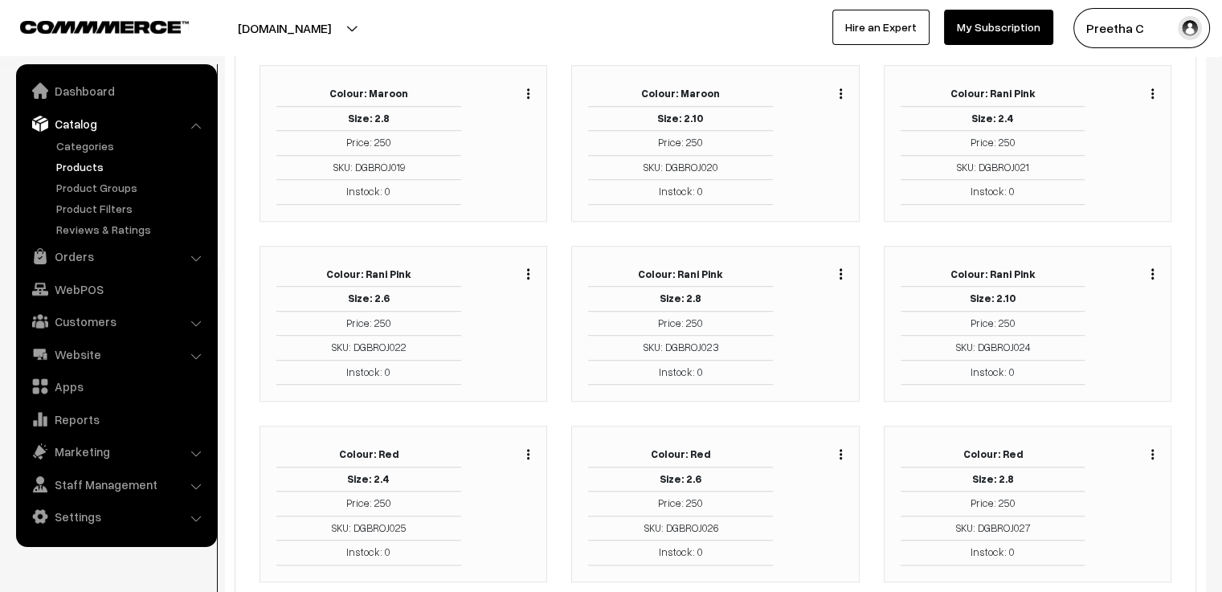
scroll to position [1286, 0]
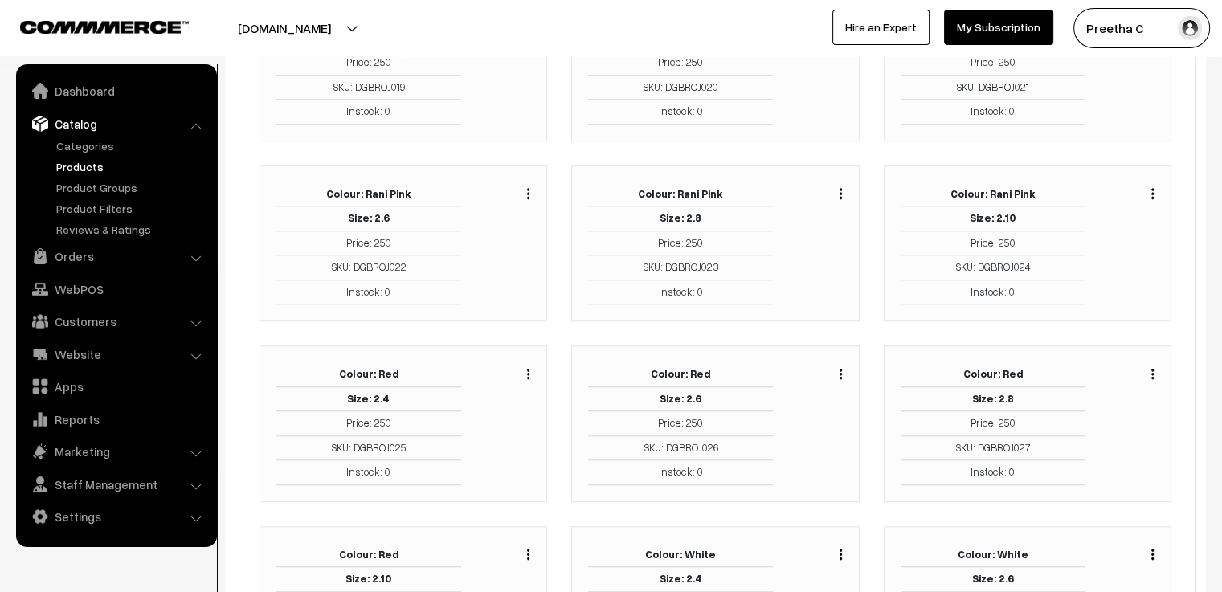
click at [531, 186] on div "Duplicate Edit Delete" at bounding box center [508, 243] width 70 height 123
click at [530, 187] on div "Duplicate Edit Delete" at bounding box center [508, 243] width 70 height 123
click at [529, 188] on img "button" at bounding box center [528, 193] width 2 height 10
click at [488, 250] on link "Edit" at bounding box center [456, 252] width 137 height 35
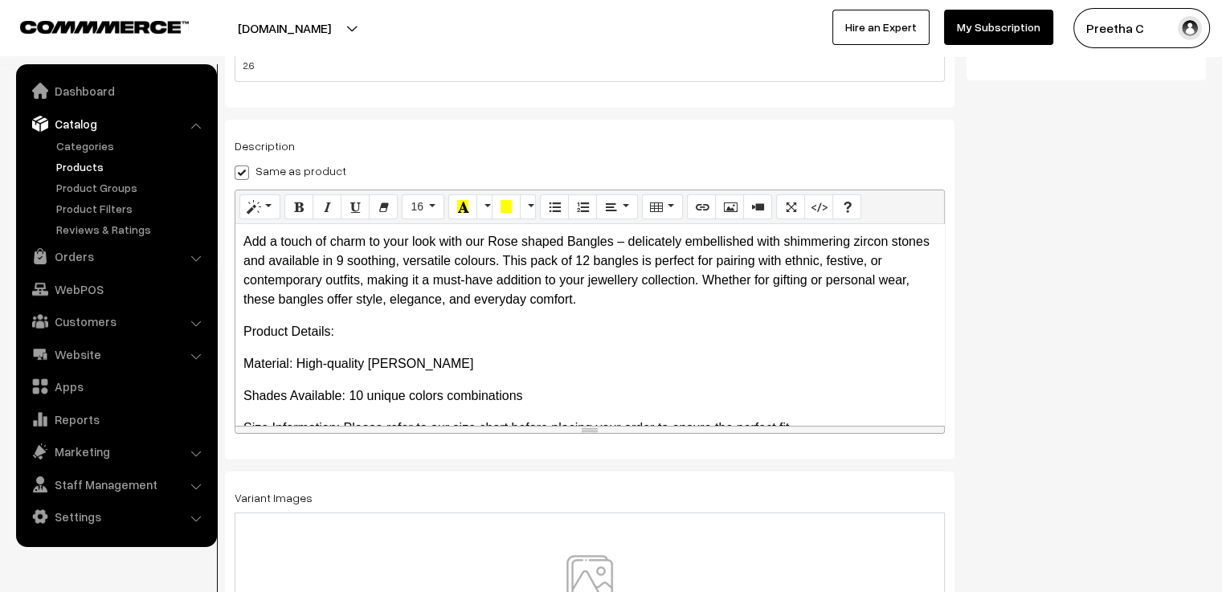
scroll to position [281, 0]
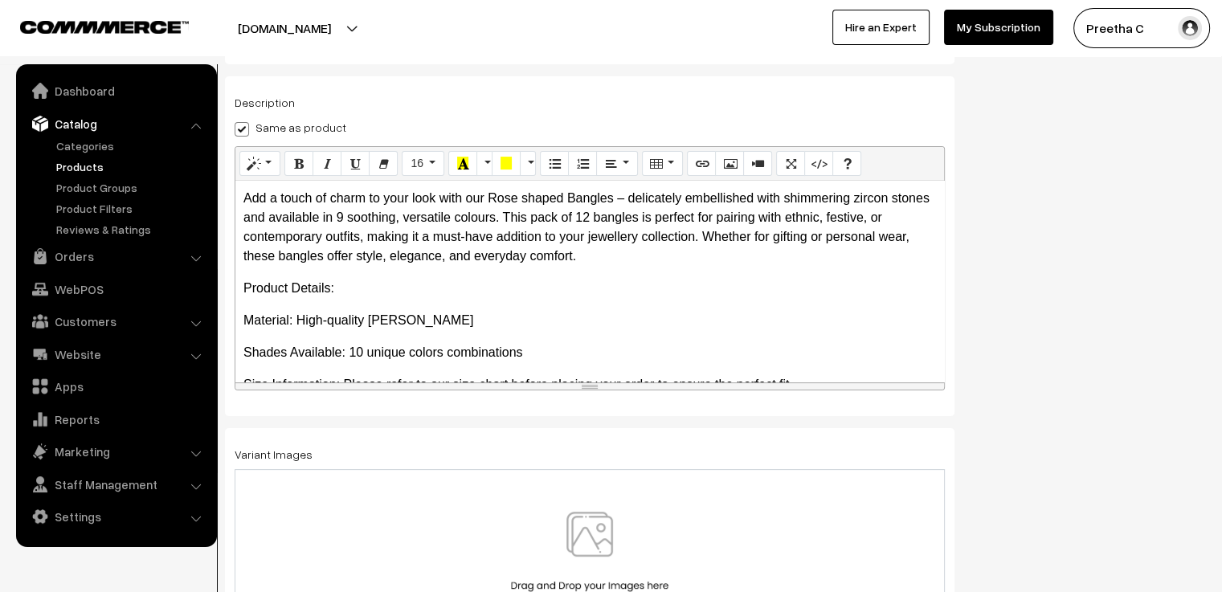
click at [599, 518] on img at bounding box center [590, 559] width 166 height 94
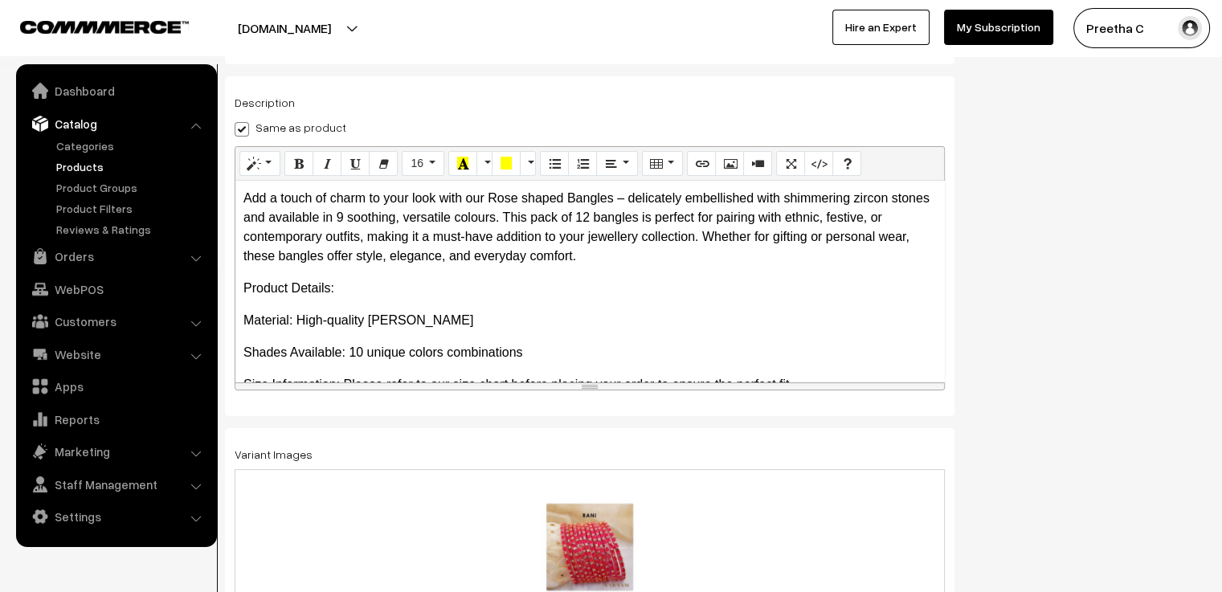
scroll to position [0, 0]
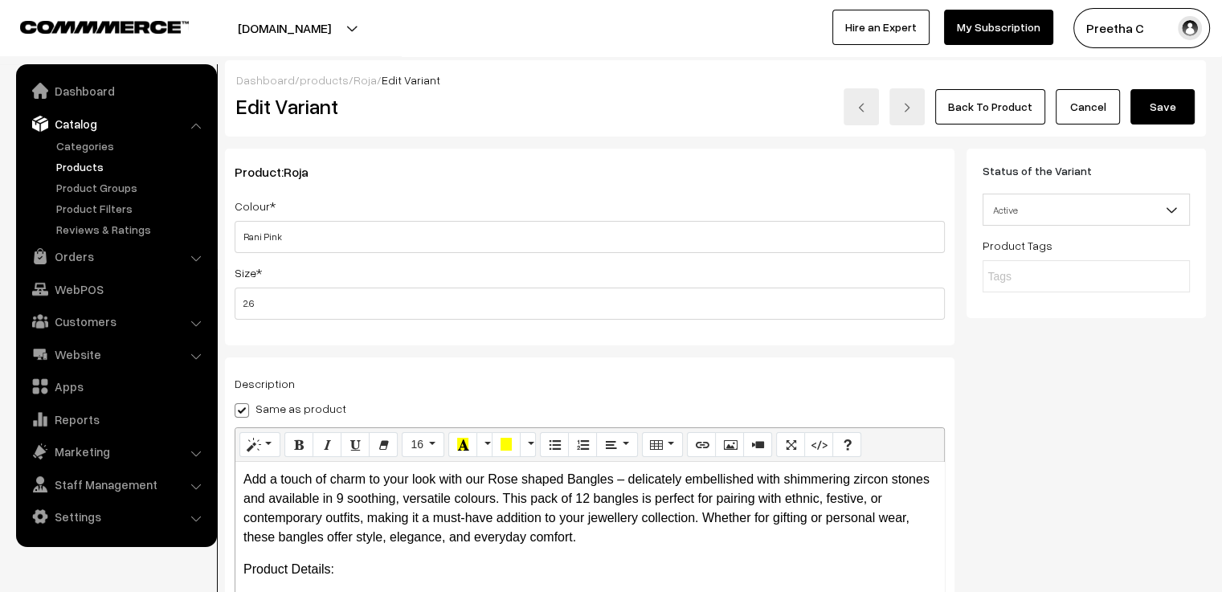
click at [1171, 122] on button "Save" at bounding box center [1162, 106] width 64 height 35
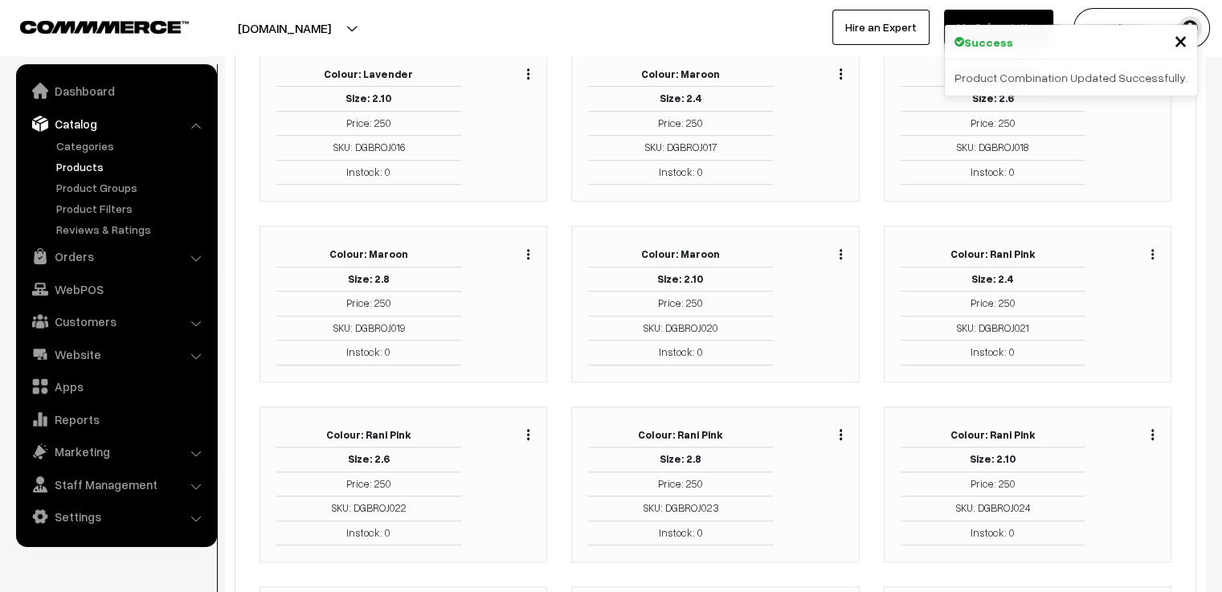
scroll to position [1125, 0]
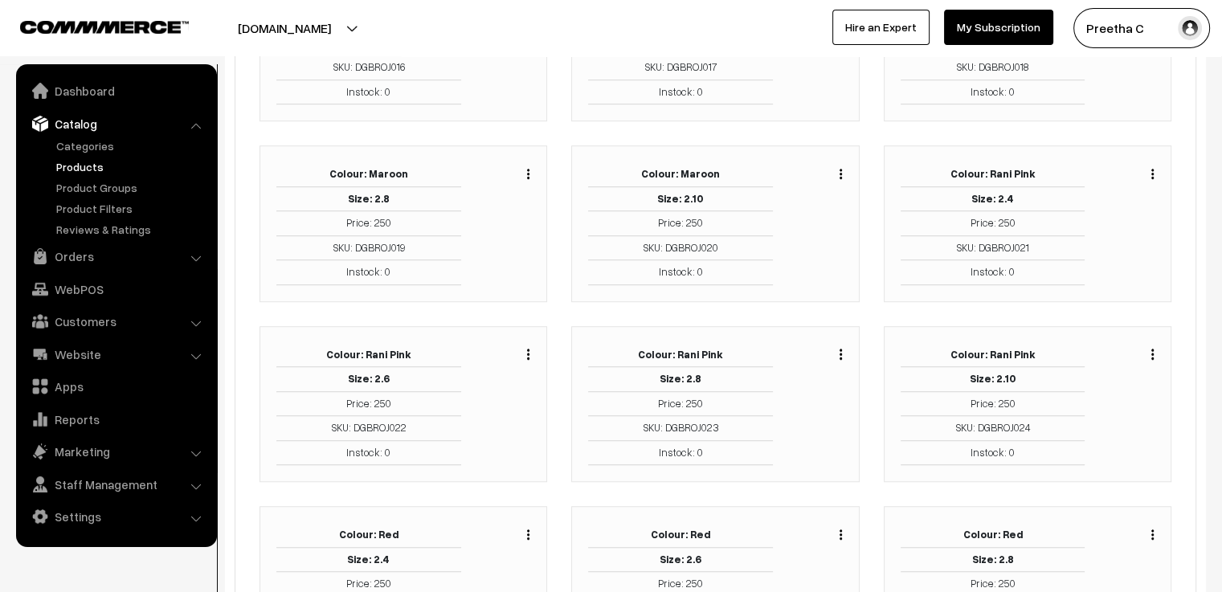
click at [530, 343] on div "Duplicate Edit Delete" at bounding box center [508, 404] width 70 height 123
click at [527, 349] on img "button" at bounding box center [528, 354] width 2 height 10
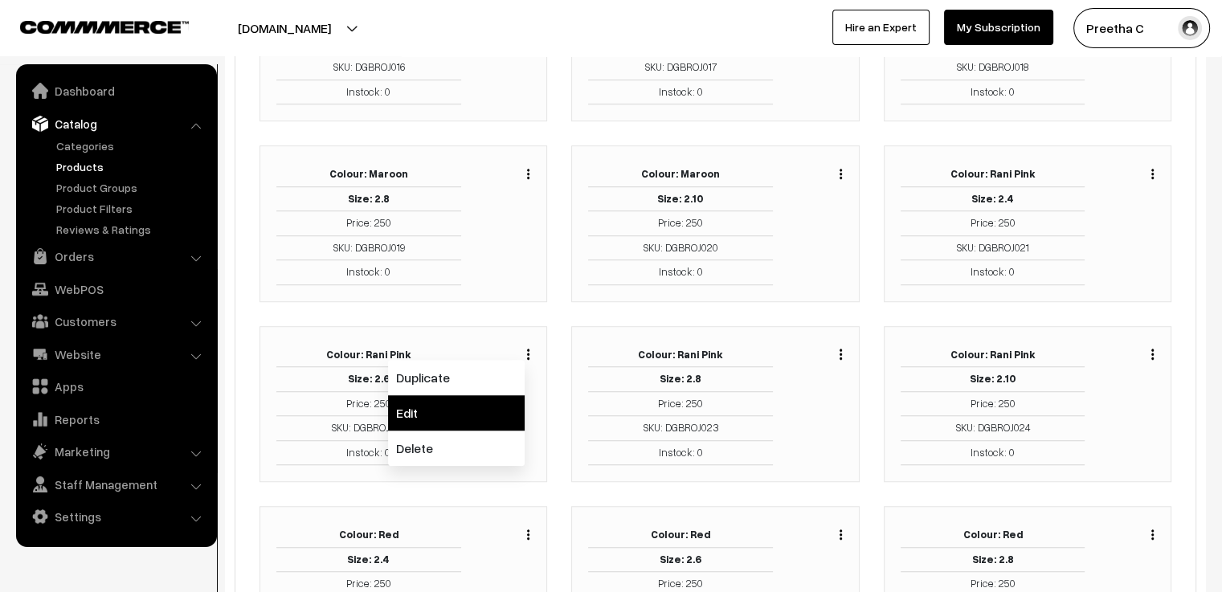
click at [493, 399] on link "Edit" at bounding box center [456, 412] width 137 height 35
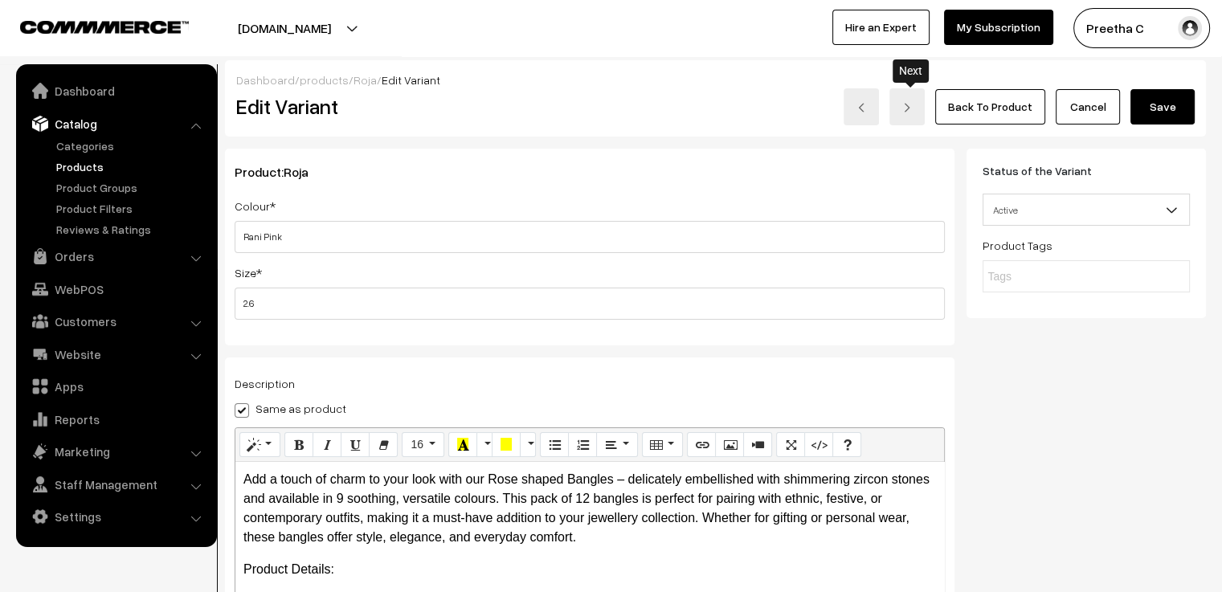
click at [910, 117] on link at bounding box center [906, 106] width 35 height 37
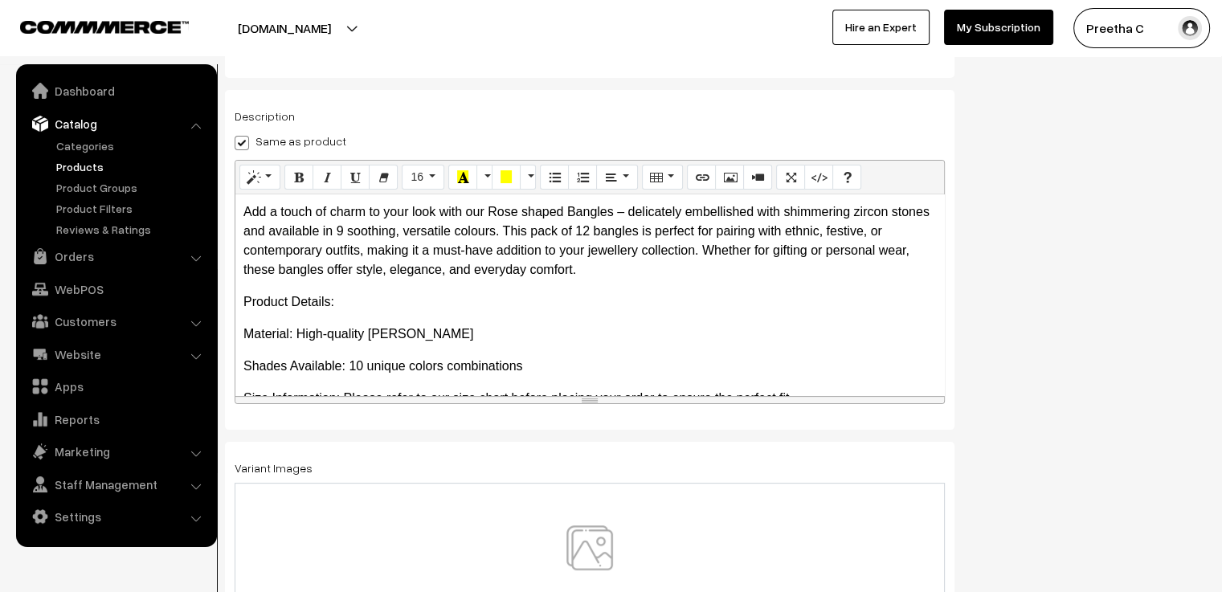
scroll to position [281, 0]
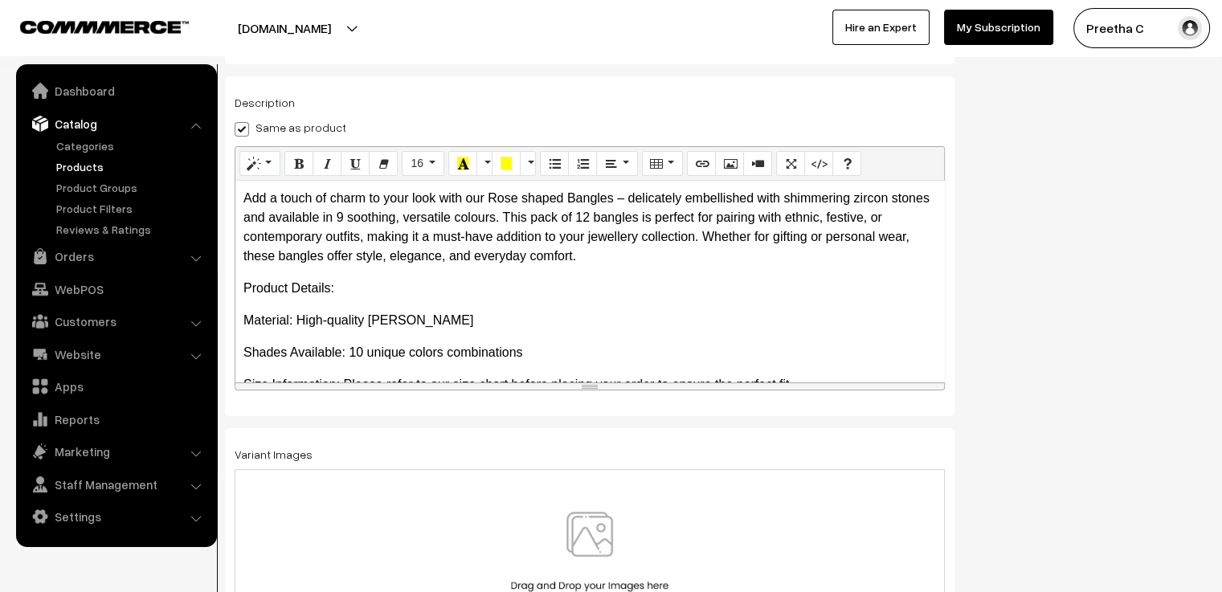
click at [599, 509] on div at bounding box center [590, 558] width 710 height 179
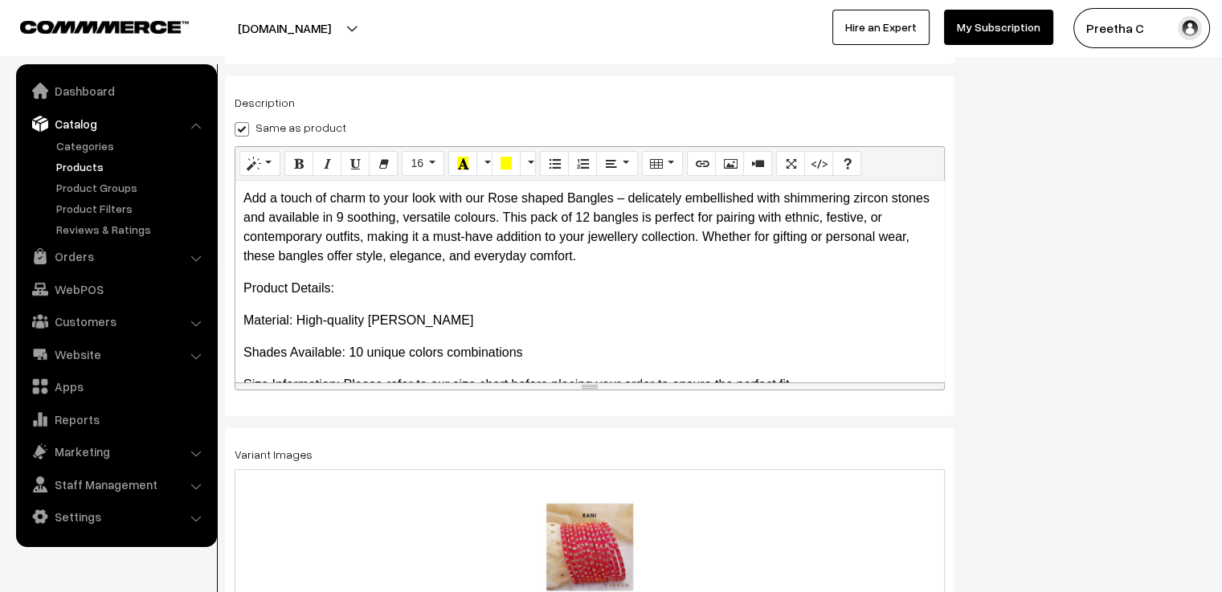
scroll to position [0, 0]
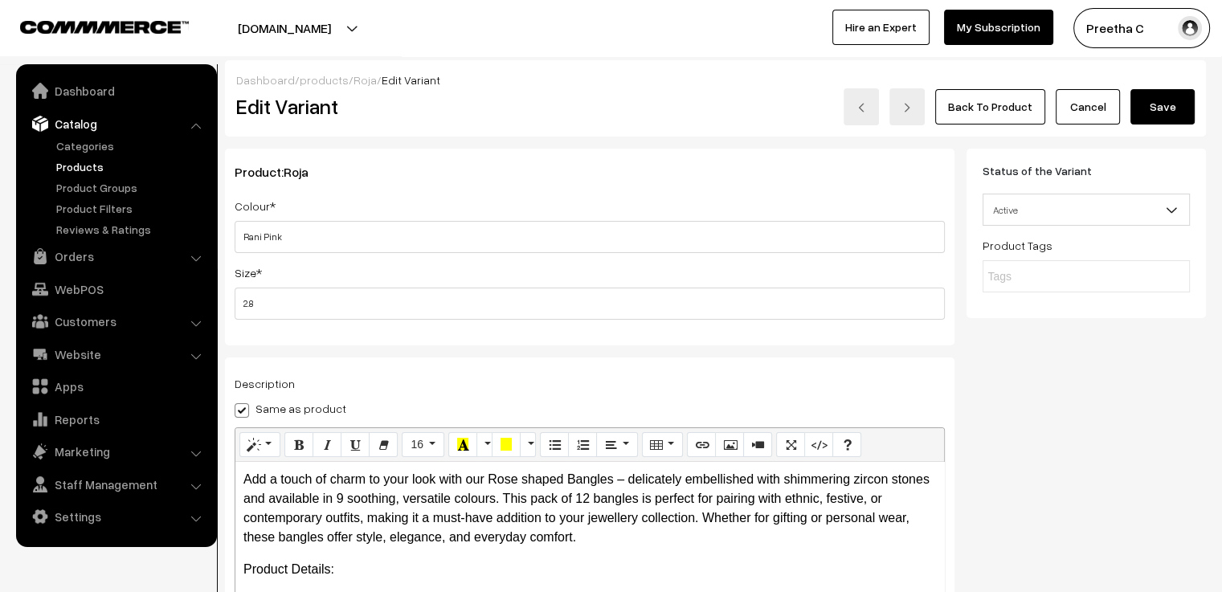
click at [1167, 99] on button "Save" at bounding box center [1162, 106] width 64 height 35
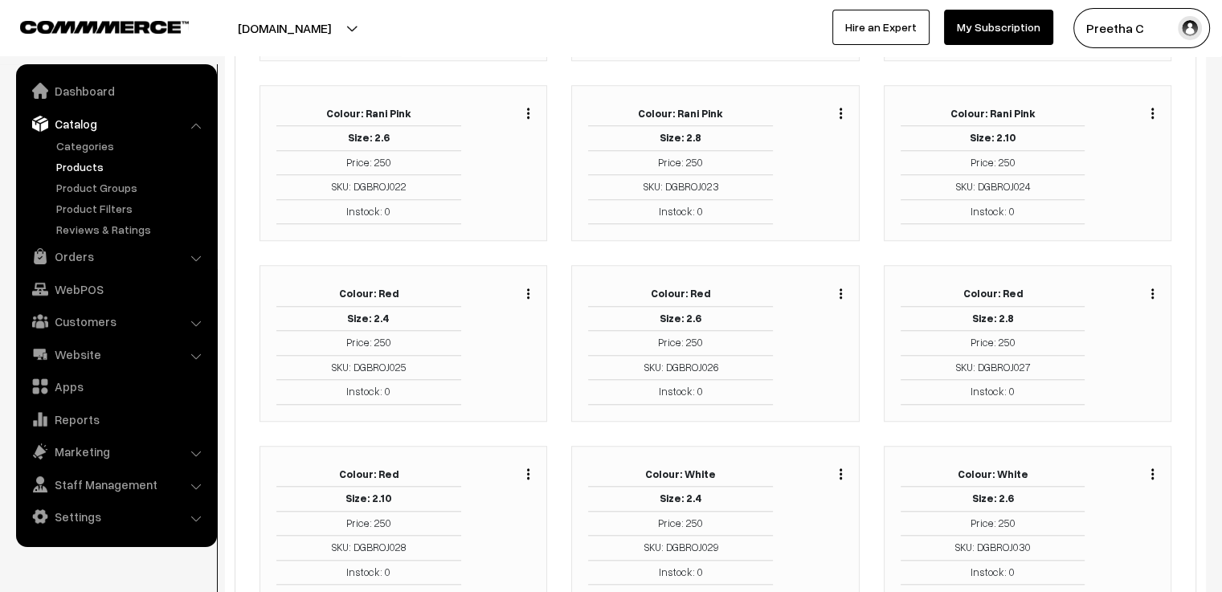
scroll to position [1286, 0]
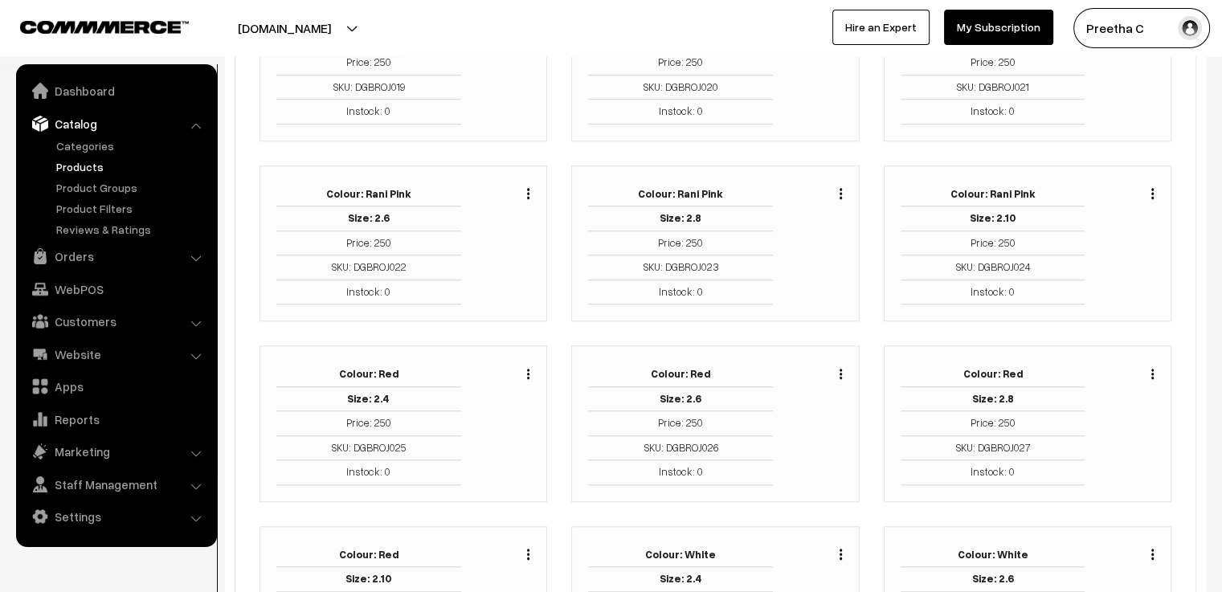
click at [843, 184] on div "Duplicate Edit Delete" at bounding box center [820, 243] width 70 height 123
click at [840, 188] on img "button" at bounding box center [841, 193] width 2 height 10
click at [788, 252] on link "Edit" at bounding box center [769, 252] width 137 height 35
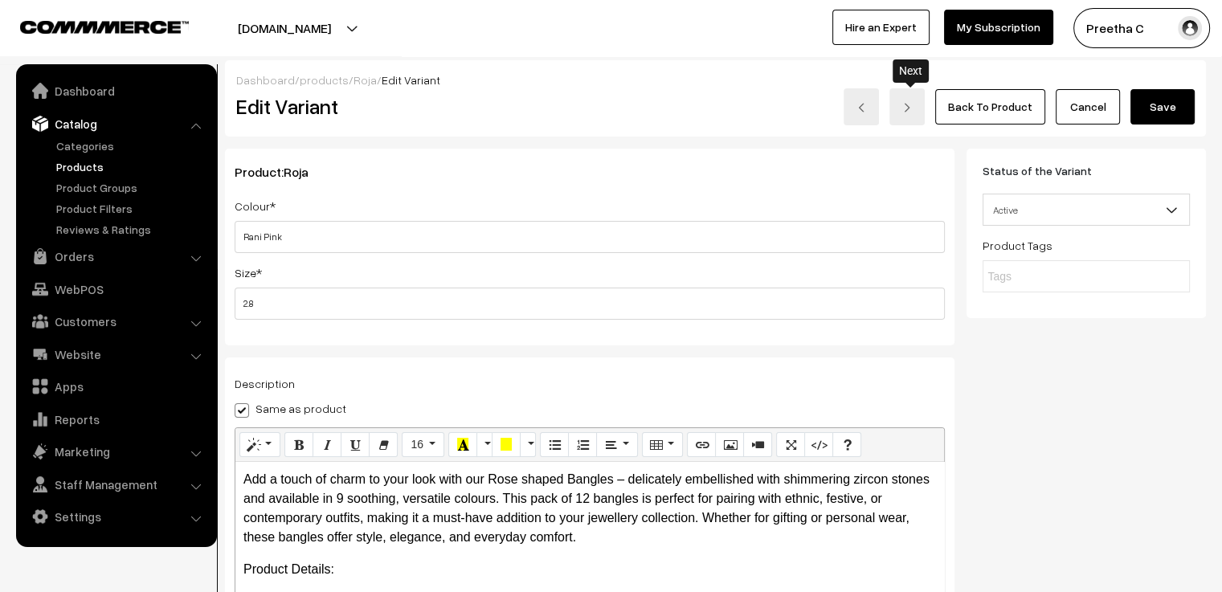
click at [905, 121] on link at bounding box center [906, 106] width 35 height 37
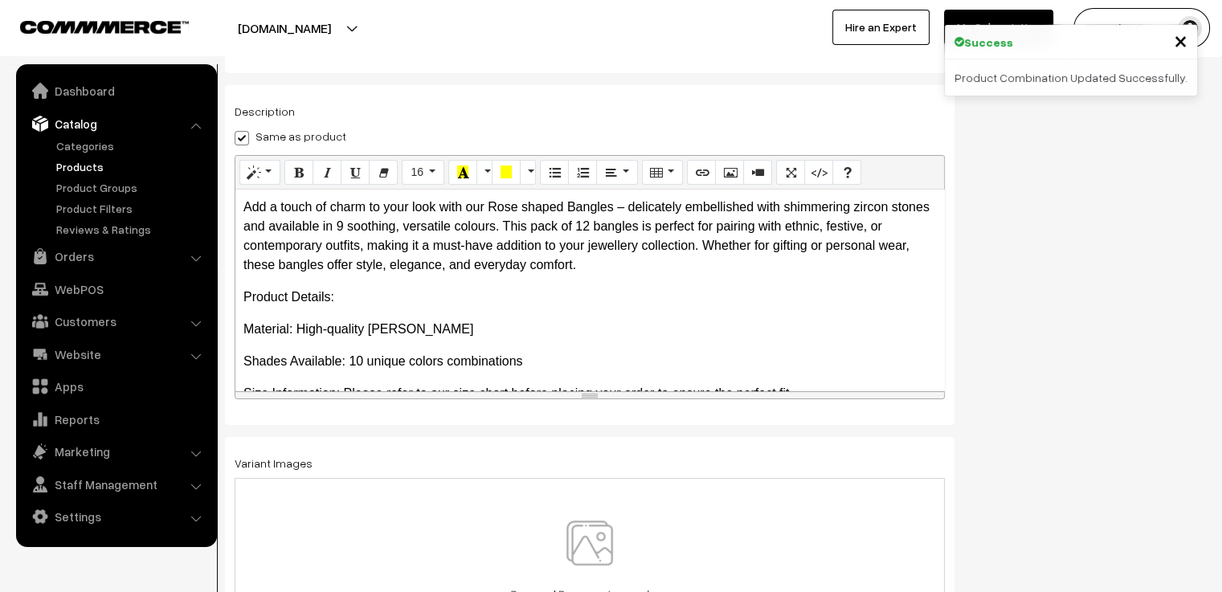
scroll to position [281, 0]
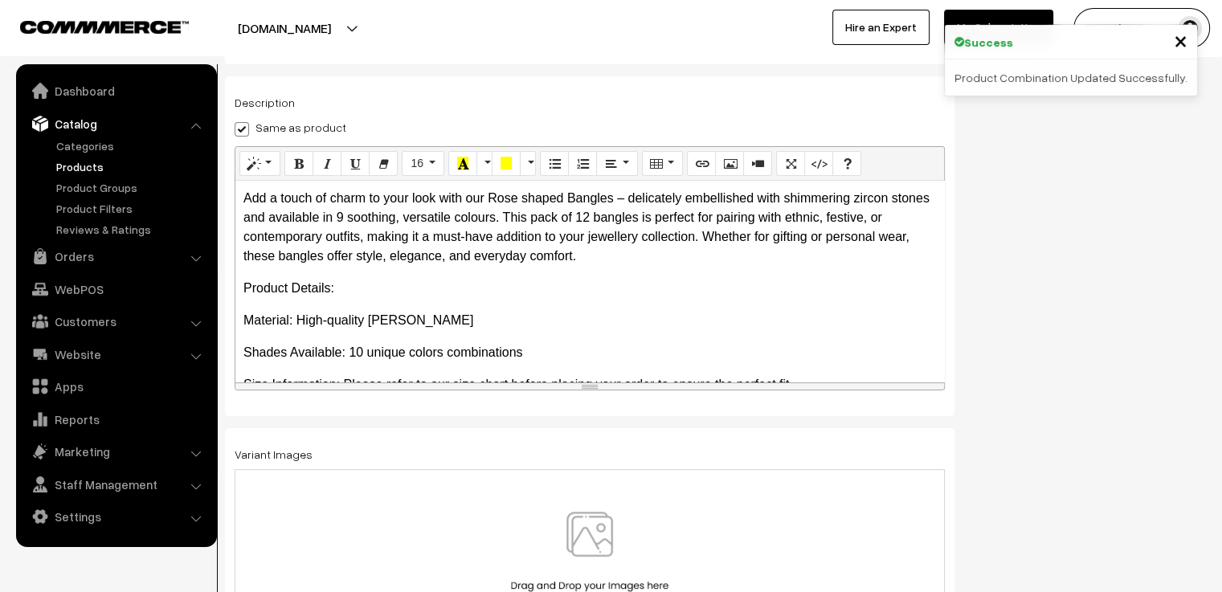
click at [588, 529] on img at bounding box center [590, 559] width 166 height 94
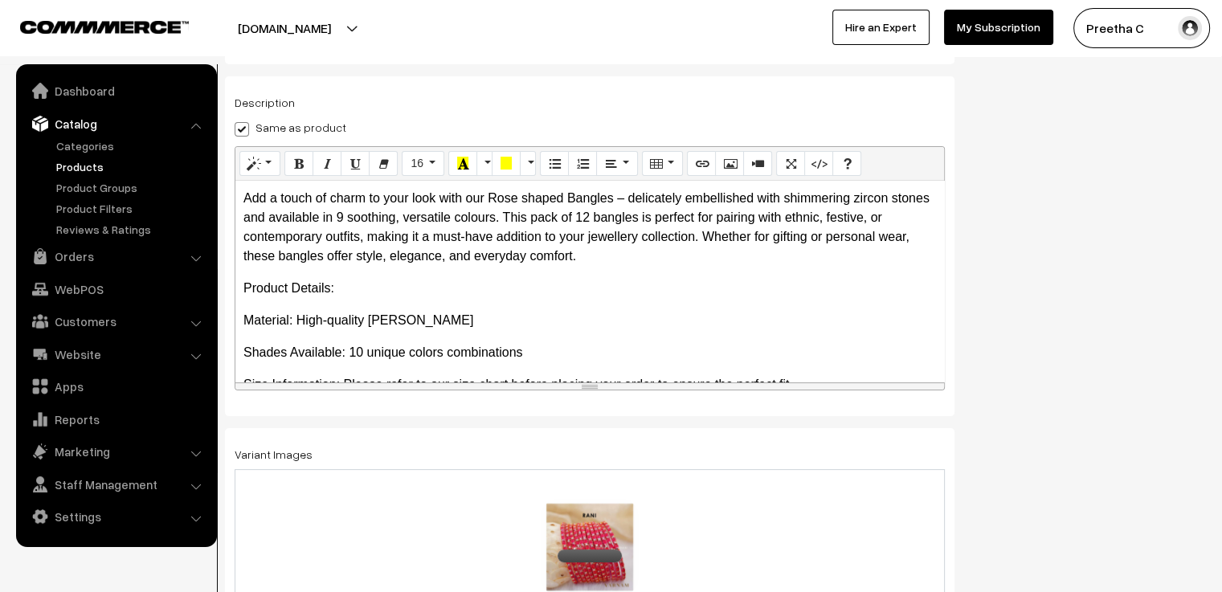
scroll to position [0, 0]
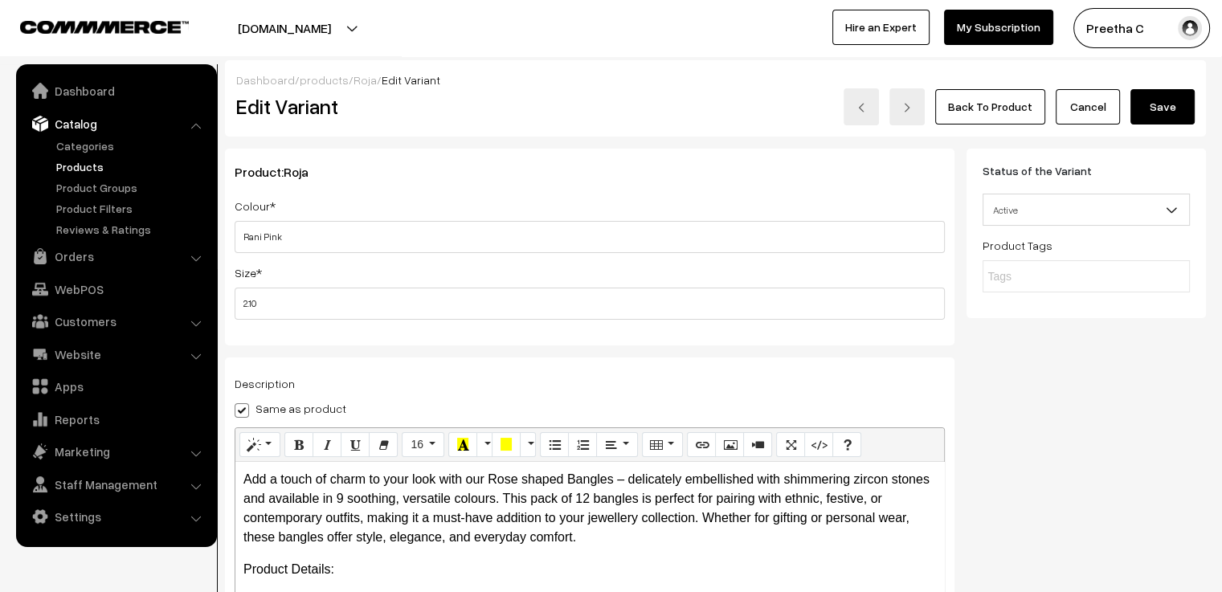
click at [1165, 117] on button "Save" at bounding box center [1162, 106] width 64 height 35
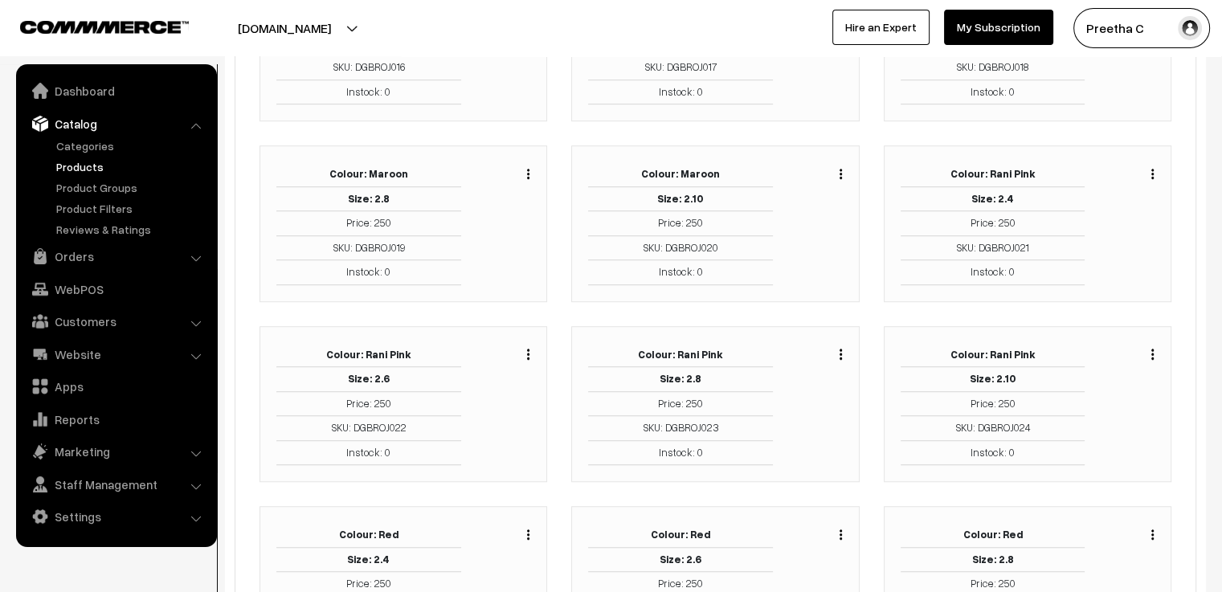
scroll to position [1205, 0]
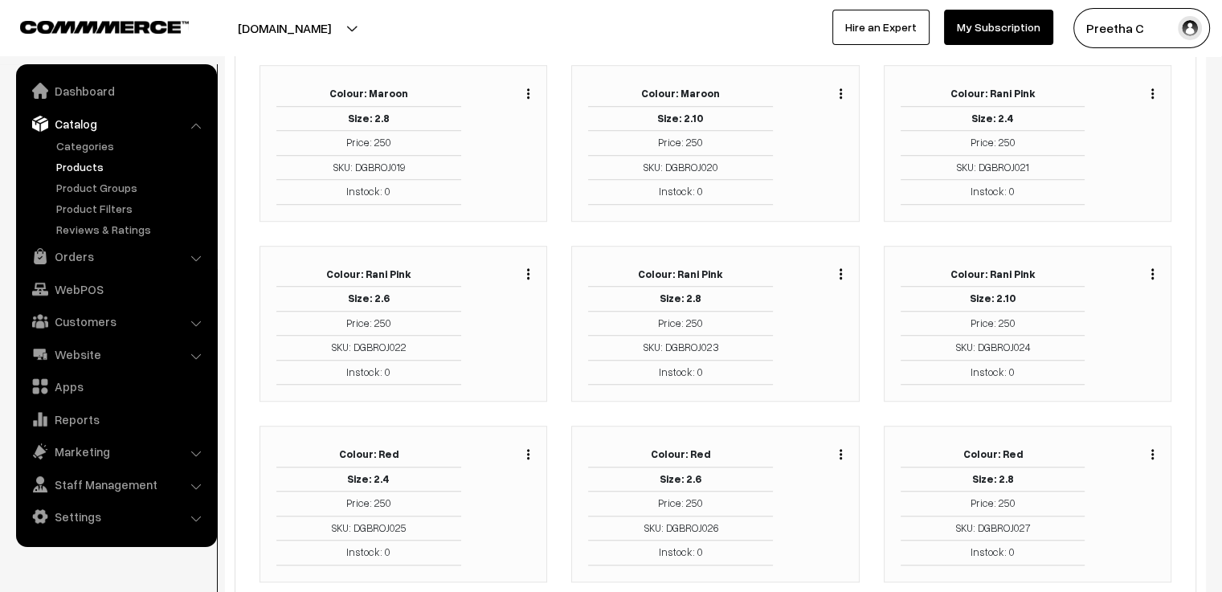
click at [529, 449] on img "button" at bounding box center [528, 454] width 2 height 10
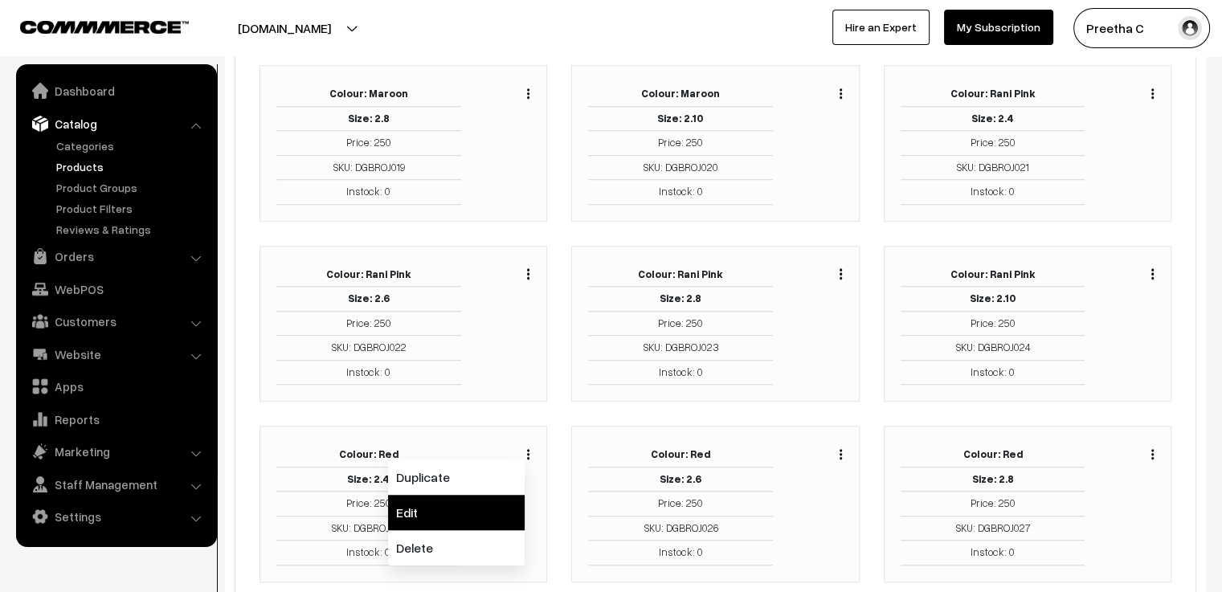
click at [489, 495] on link "Edit" at bounding box center [456, 512] width 137 height 35
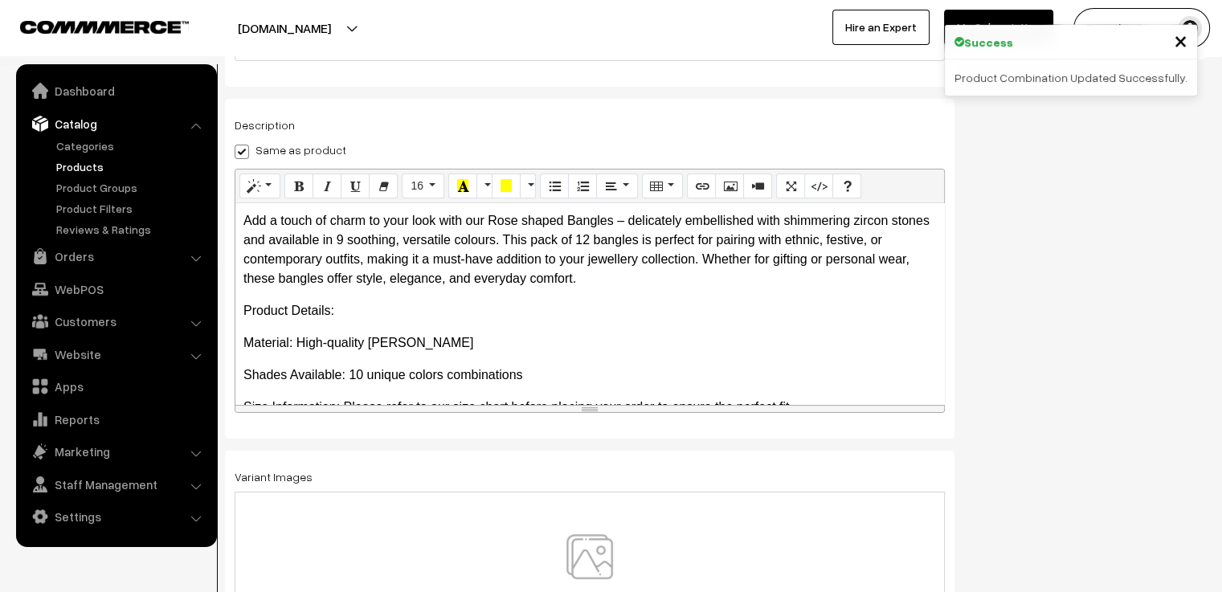
scroll to position [281, 0]
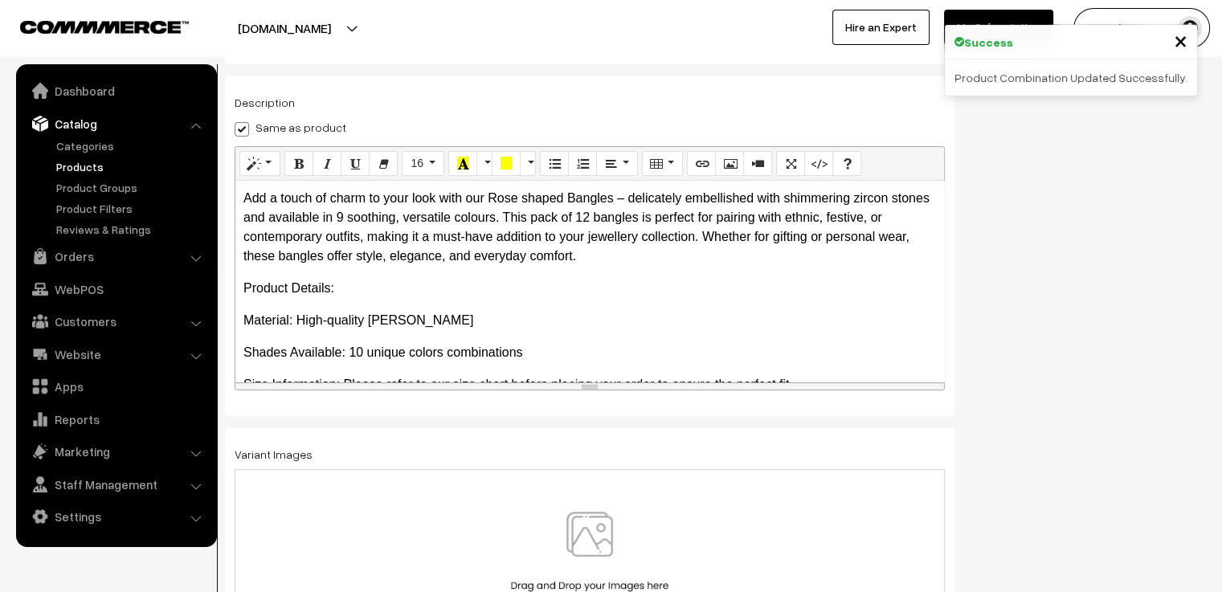
click at [583, 557] on img at bounding box center [590, 559] width 166 height 94
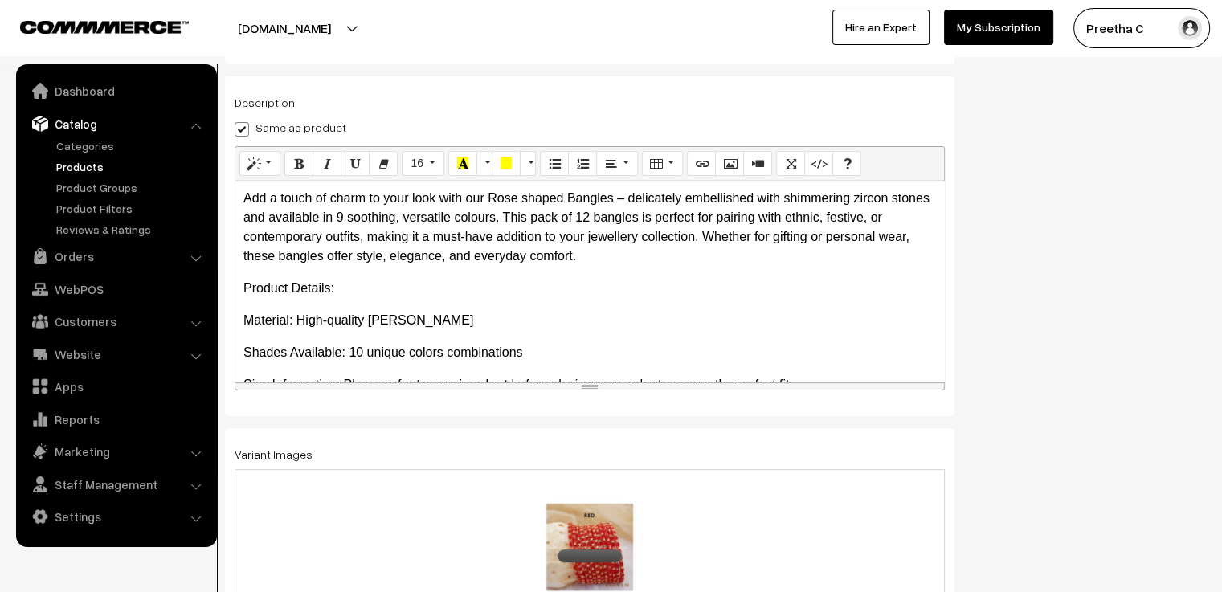
scroll to position [0, 0]
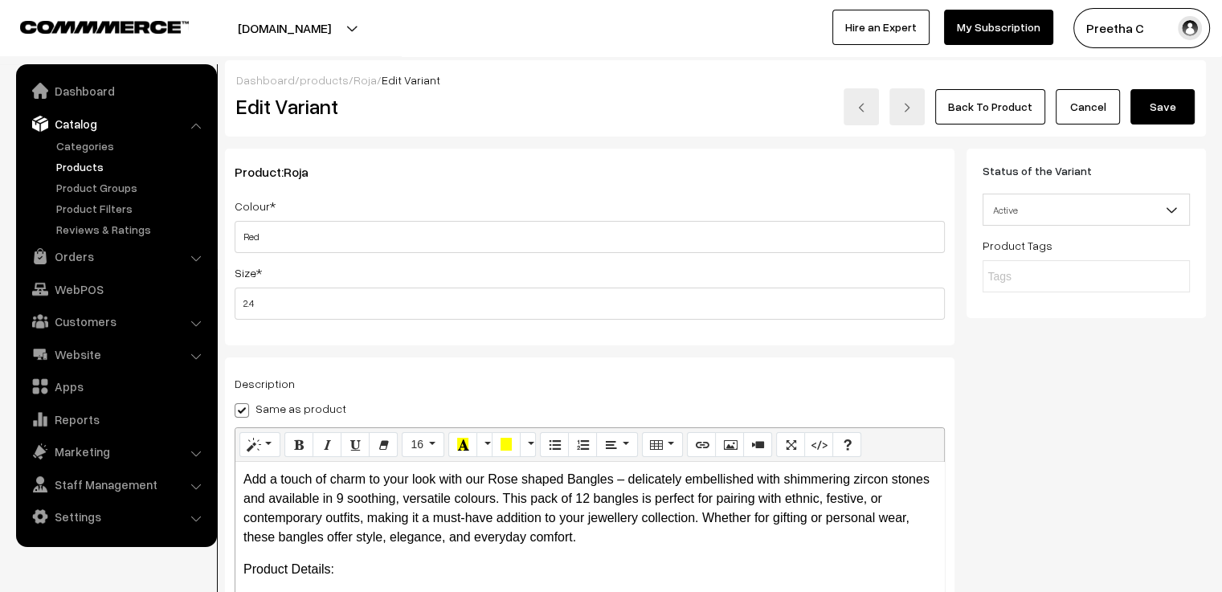
click at [1160, 117] on button "Save" at bounding box center [1162, 106] width 64 height 35
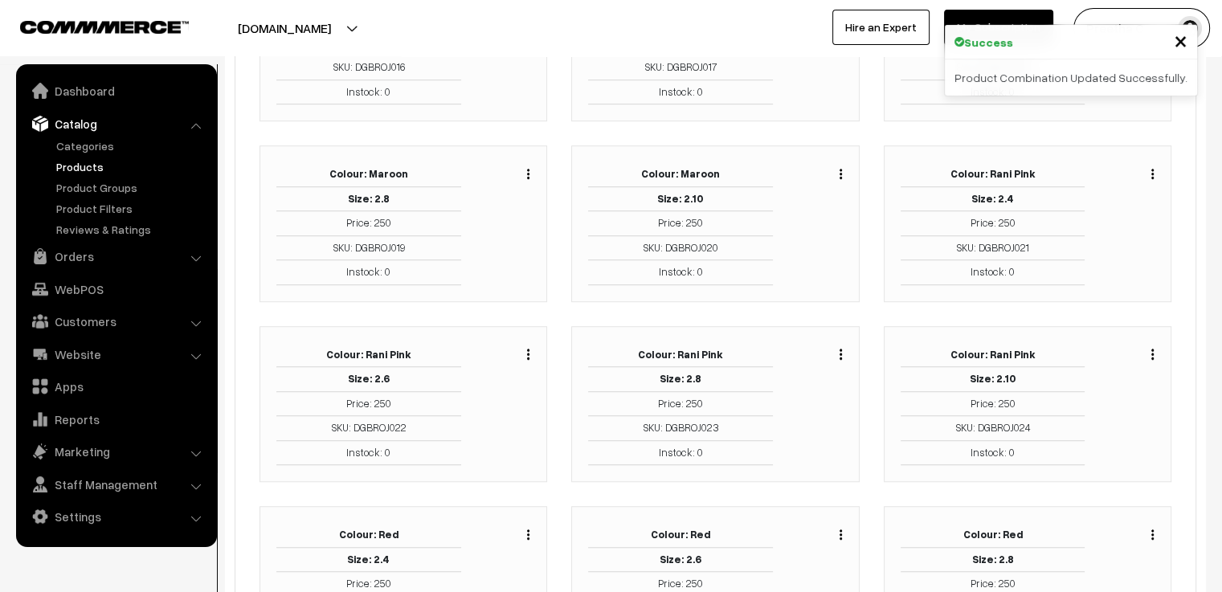
scroll to position [1205, 0]
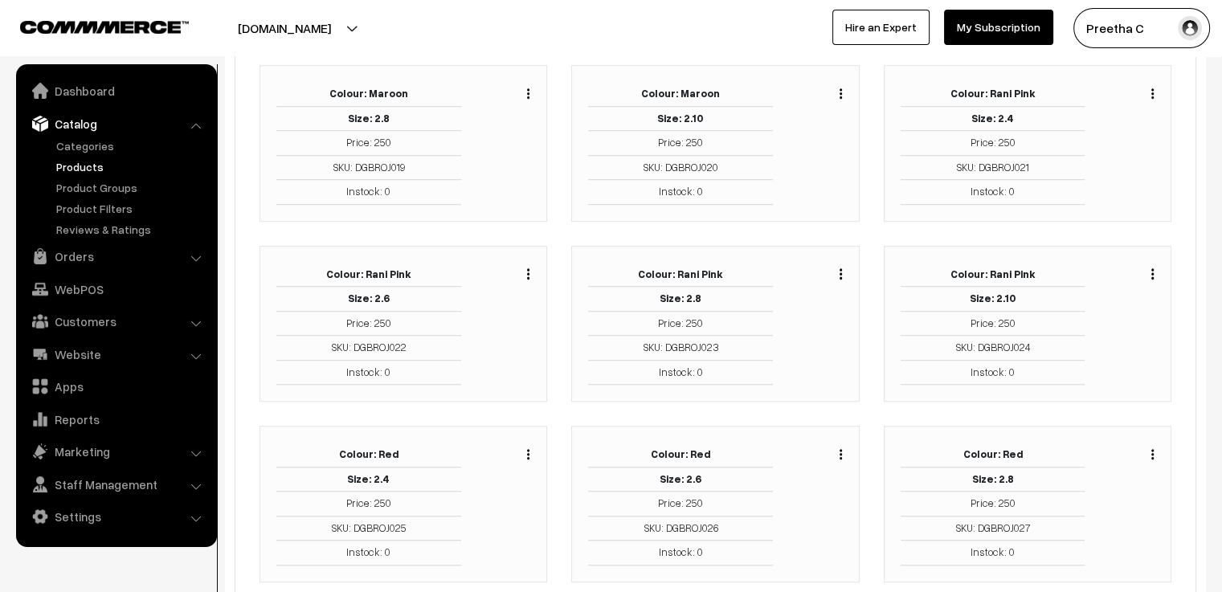
click at [841, 449] on img "button" at bounding box center [841, 454] width 2 height 10
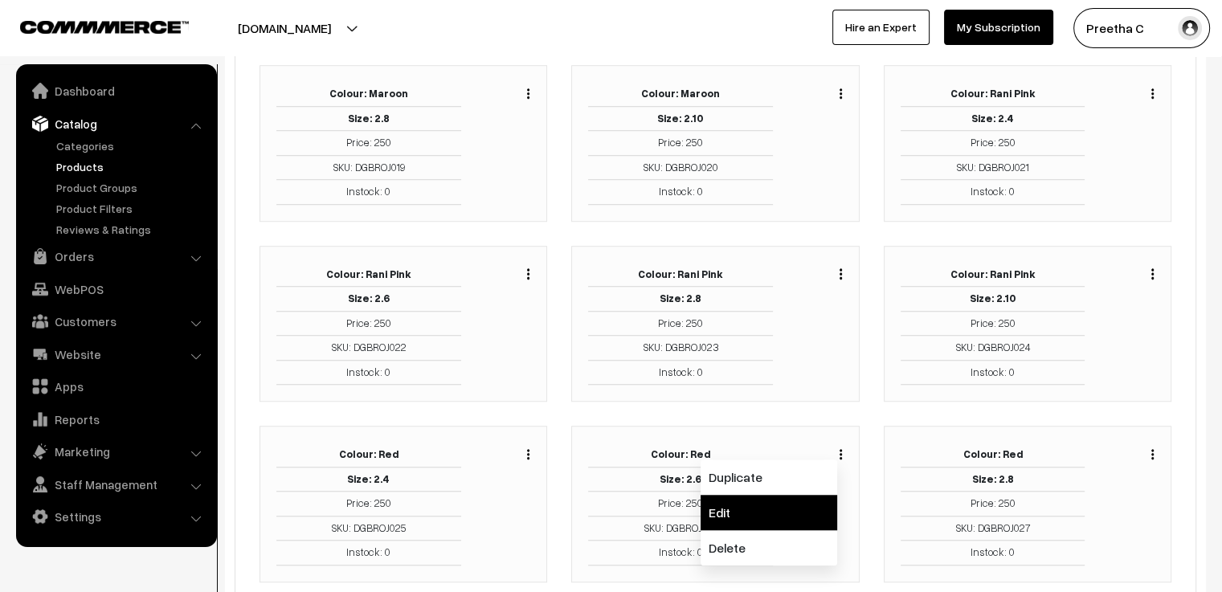
click at [807, 496] on link "Edit" at bounding box center [769, 512] width 137 height 35
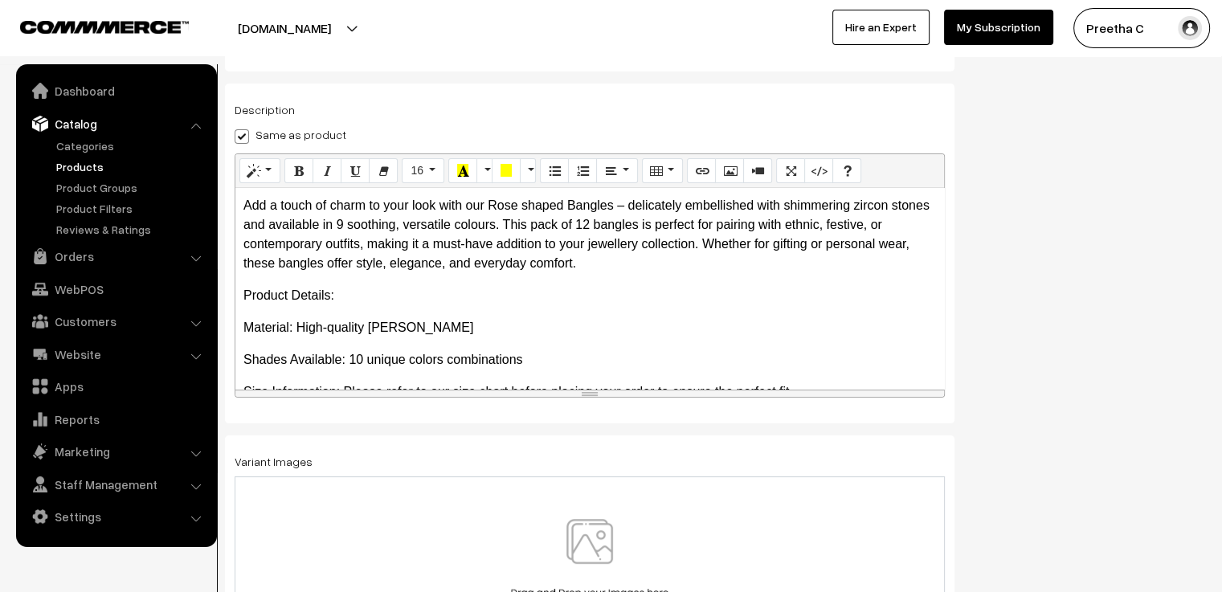
scroll to position [281, 0]
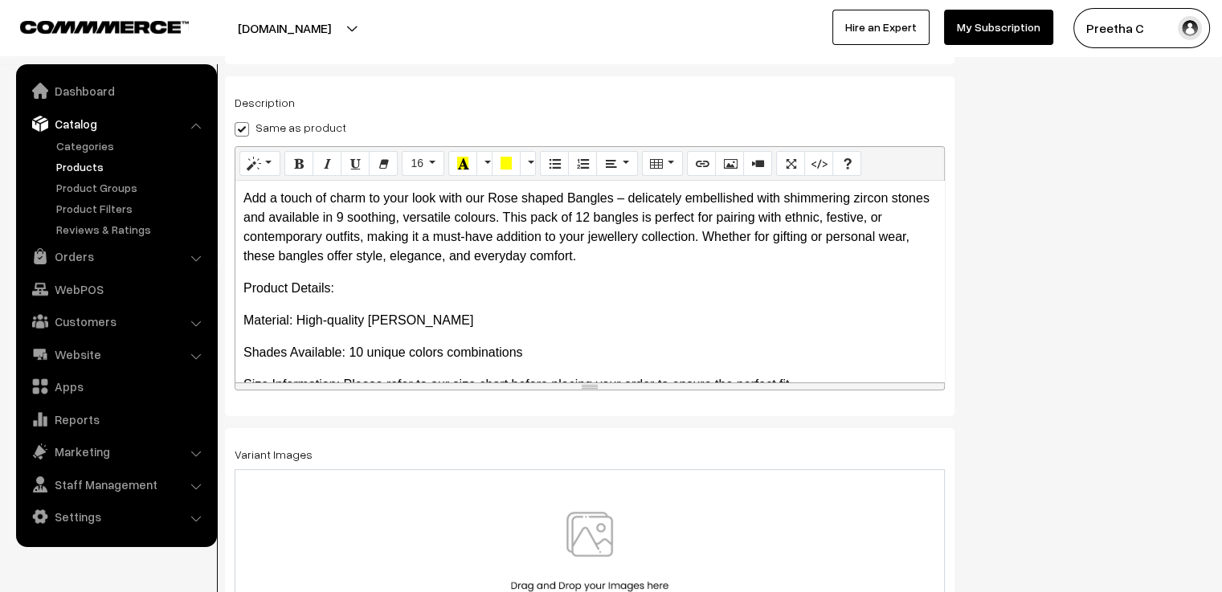
click at [593, 542] on img at bounding box center [590, 559] width 166 height 94
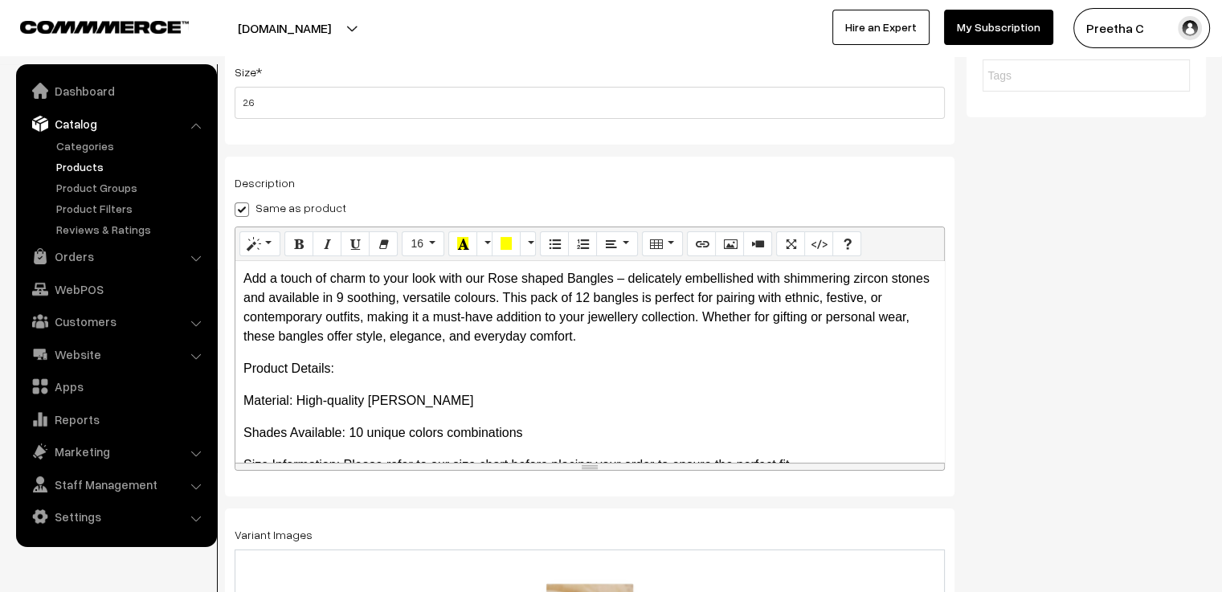
scroll to position [0, 0]
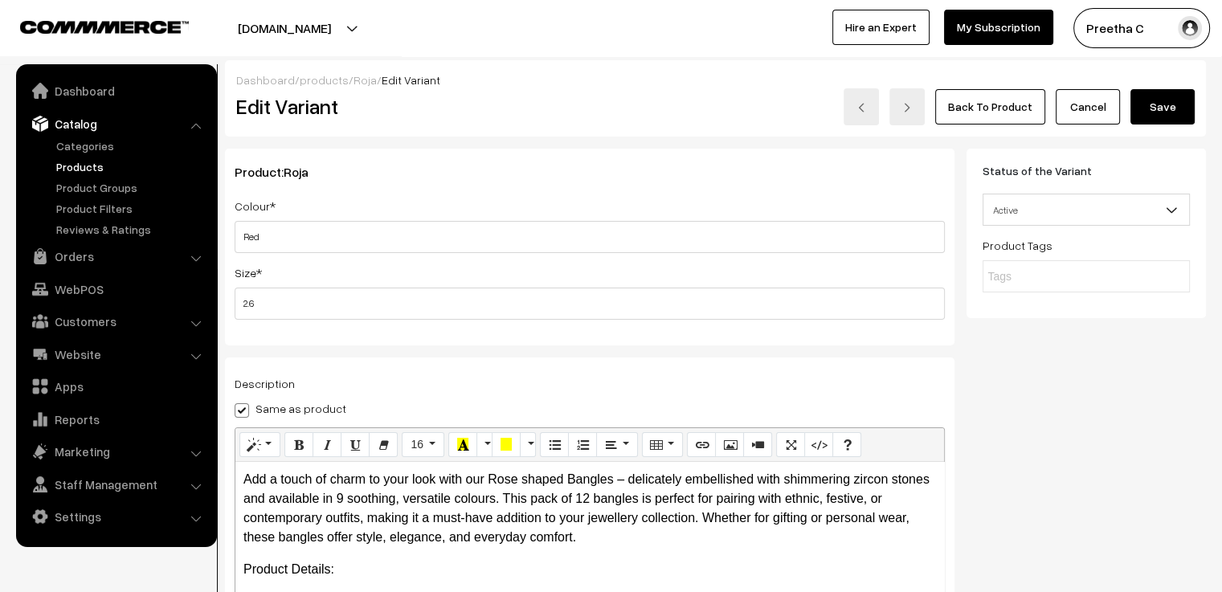
click at [1171, 110] on button "Save" at bounding box center [1162, 106] width 64 height 35
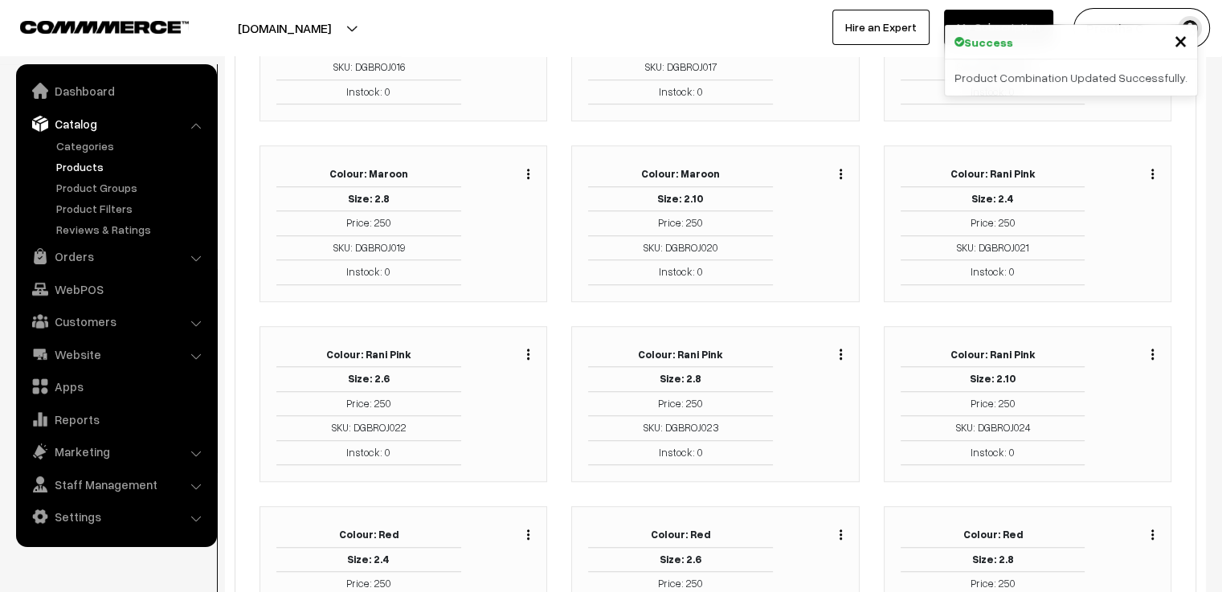
scroll to position [1205, 0]
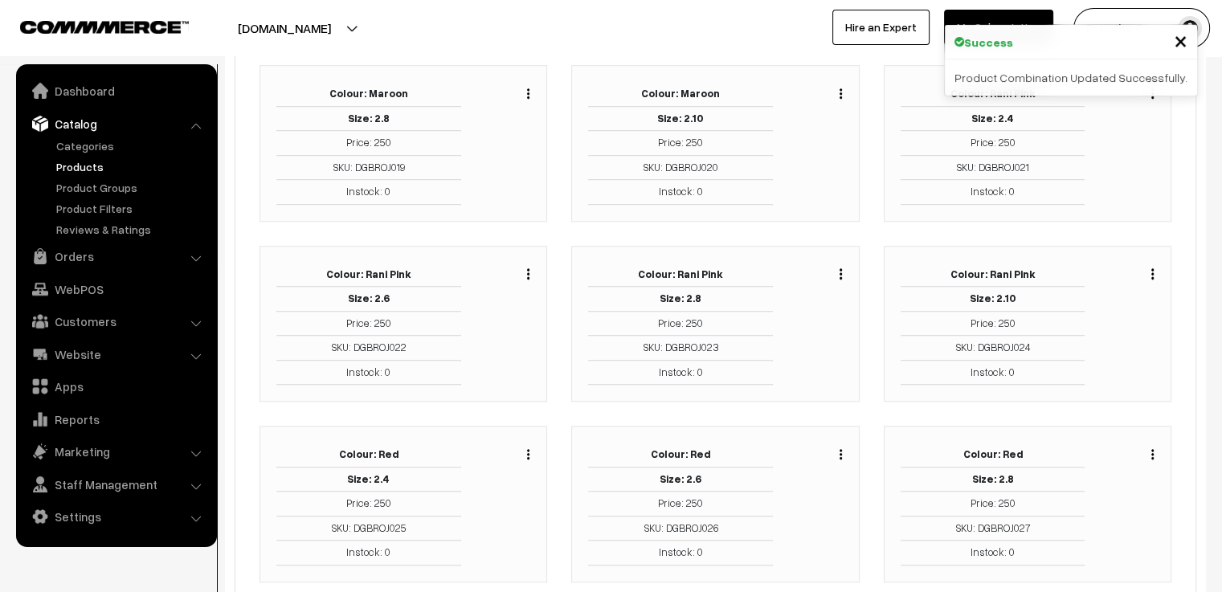
click at [840, 449] on img "button" at bounding box center [841, 454] width 2 height 10
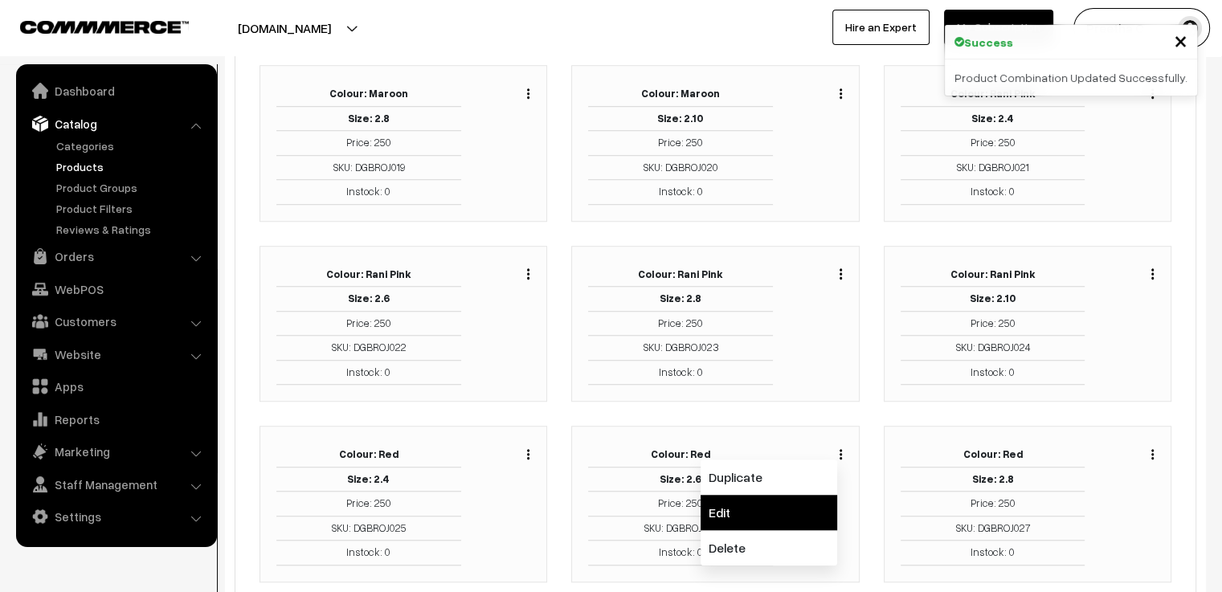
click at [790, 497] on link "Edit" at bounding box center [769, 512] width 137 height 35
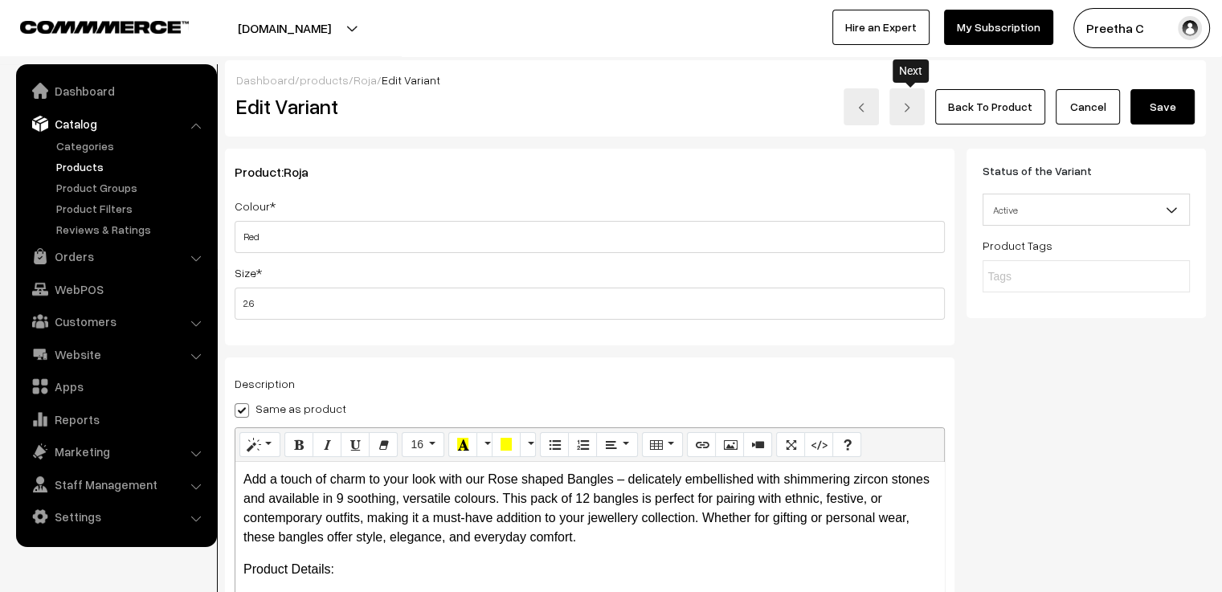
click at [915, 120] on link at bounding box center [906, 106] width 35 height 37
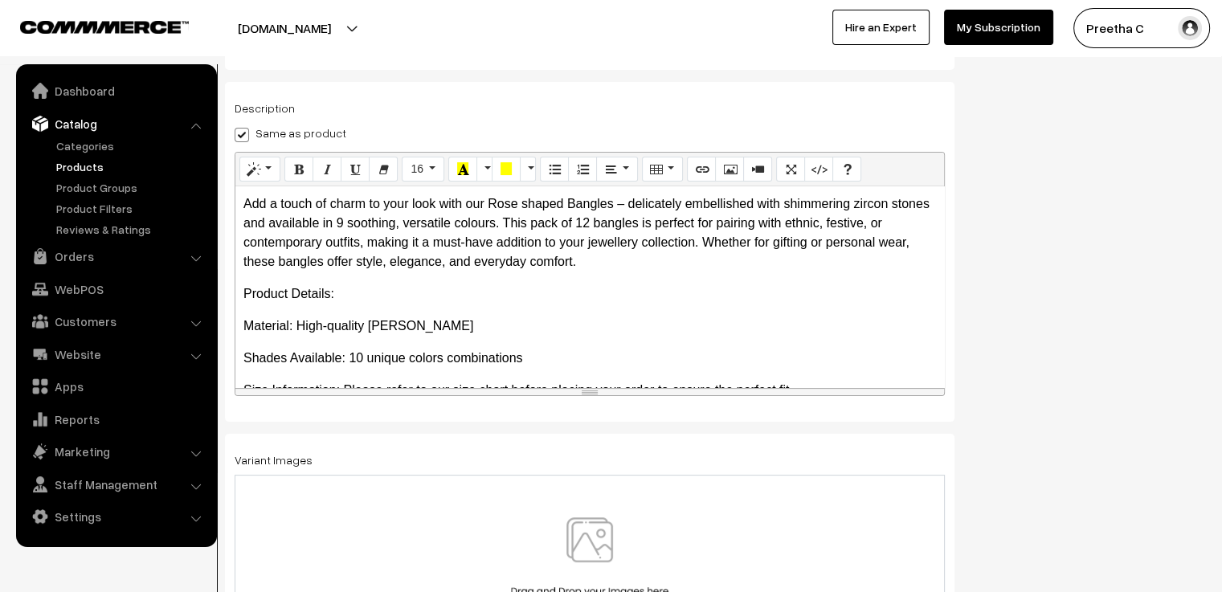
scroll to position [281, 0]
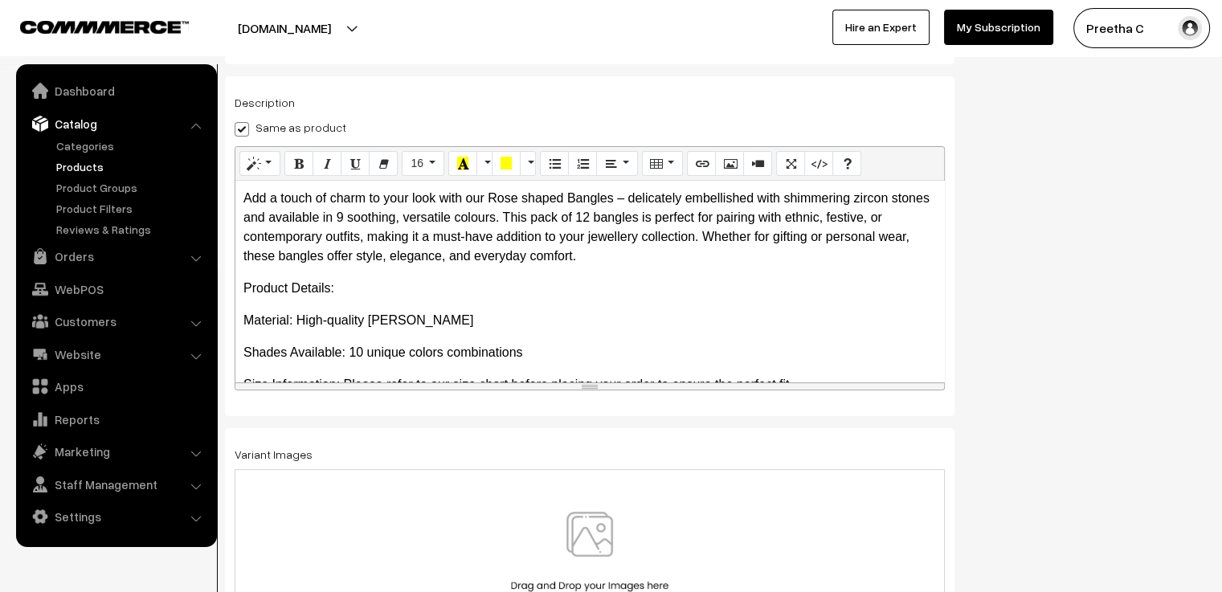
click at [550, 541] on img at bounding box center [590, 559] width 166 height 94
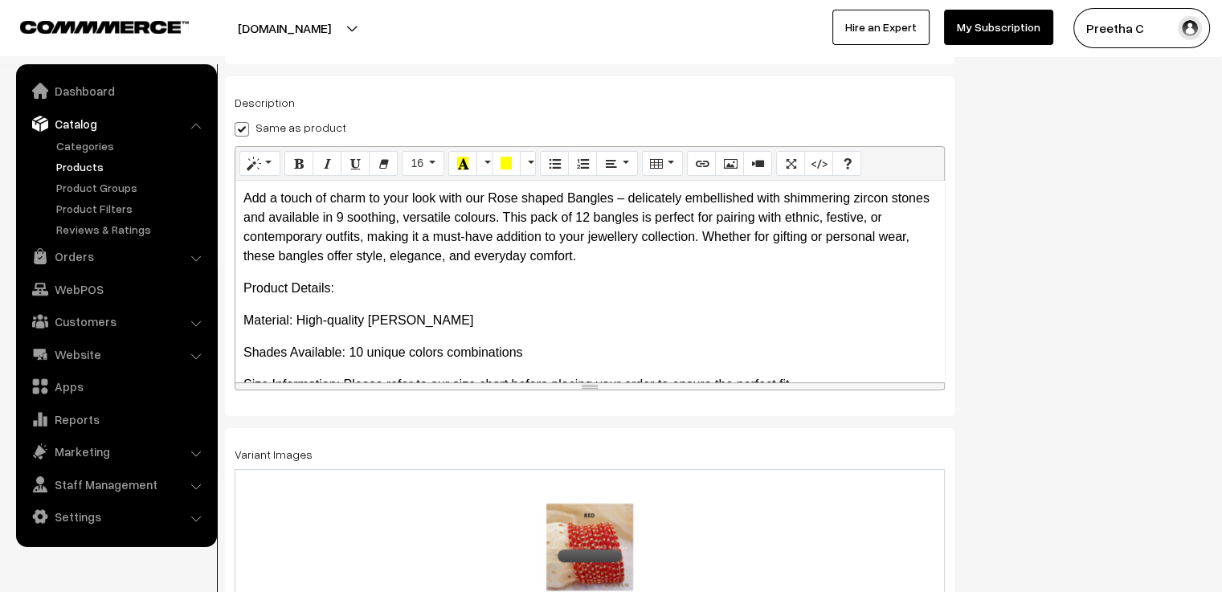
scroll to position [0, 0]
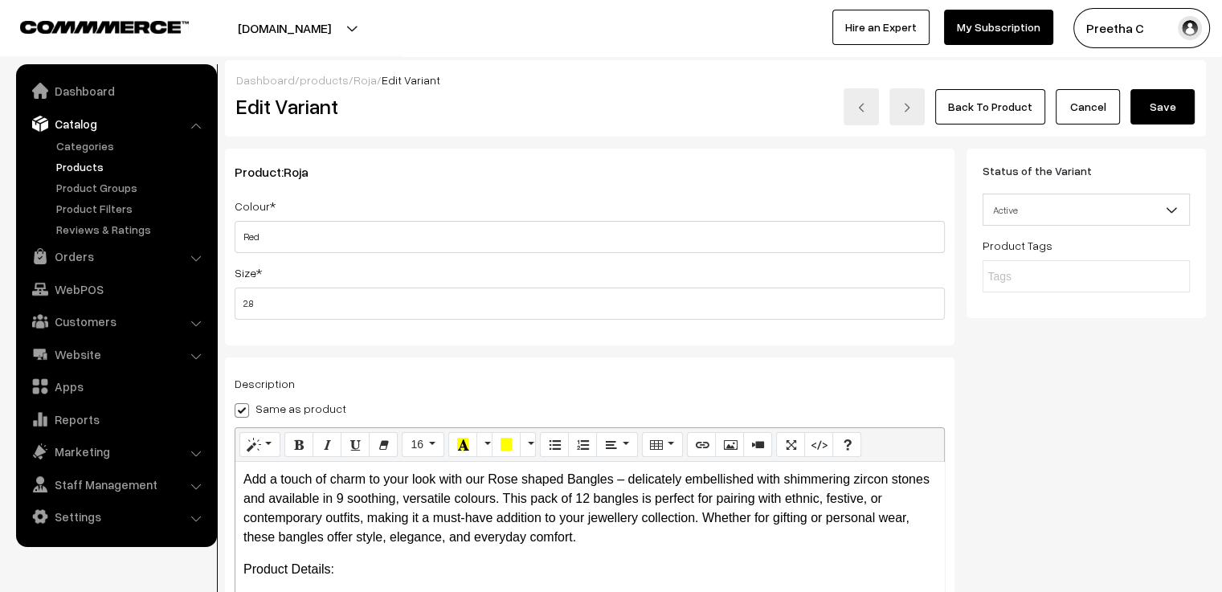
click at [1164, 110] on button "Save" at bounding box center [1162, 106] width 64 height 35
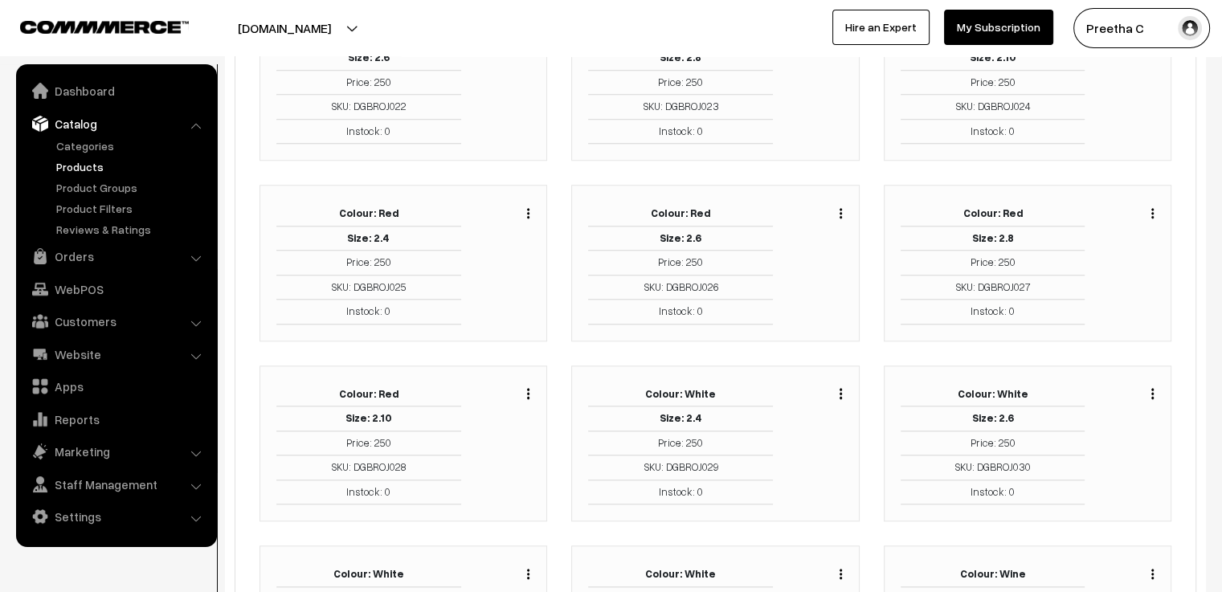
scroll to position [1366, 0]
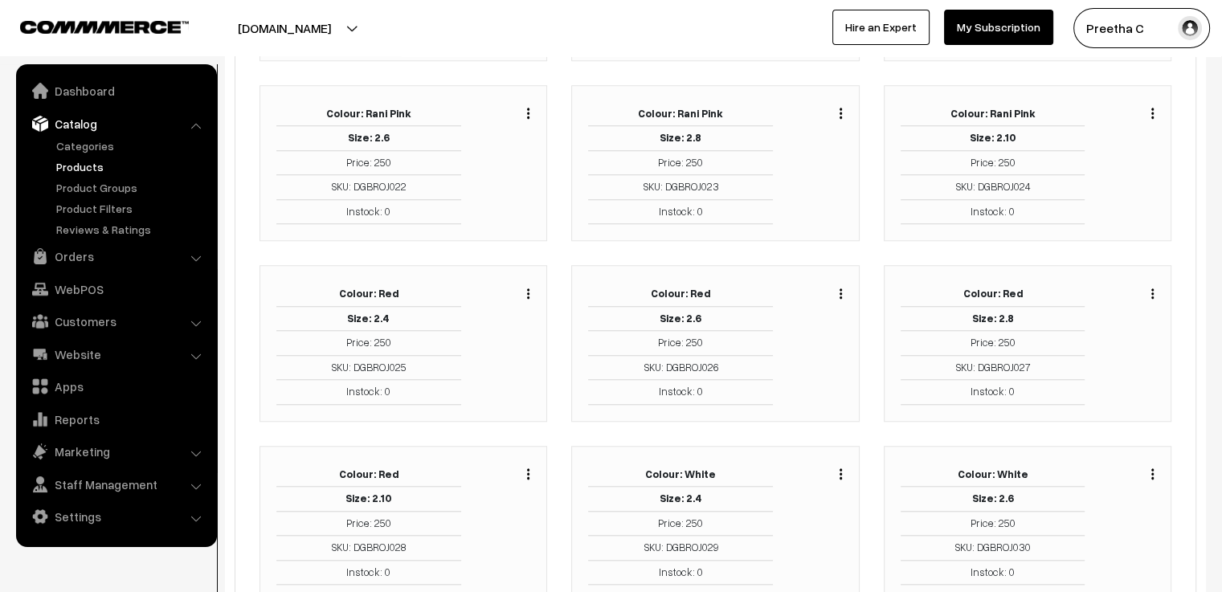
click at [1152, 288] on img "button" at bounding box center [1152, 293] width 2 height 10
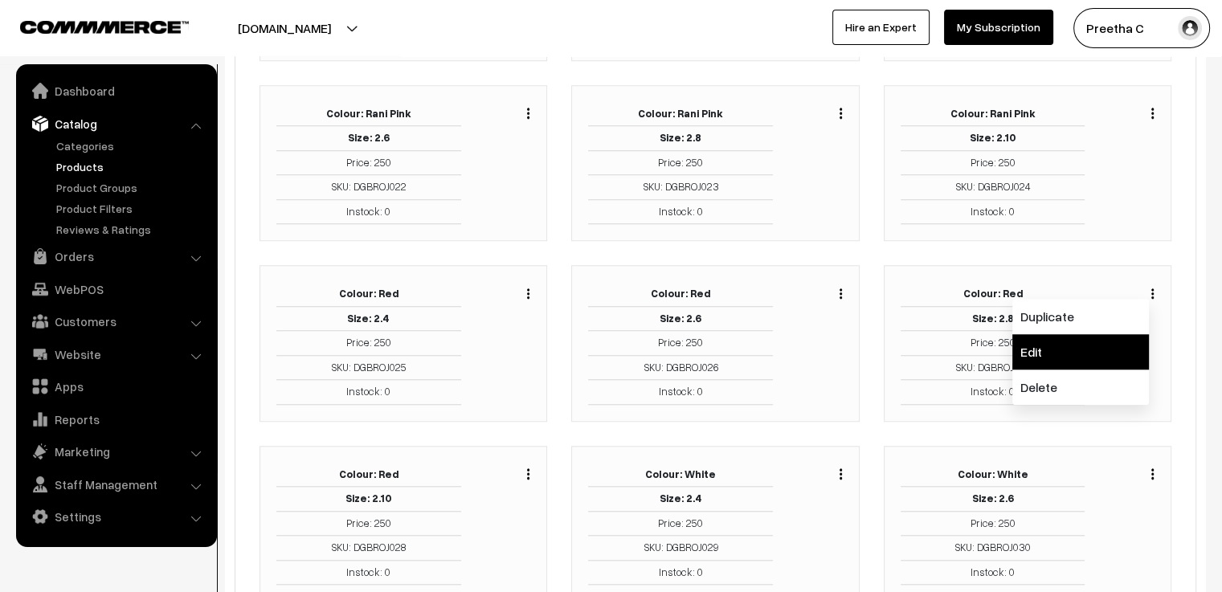
click at [1075, 340] on link "Edit" at bounding box center [1080, 351] width 137 height 35
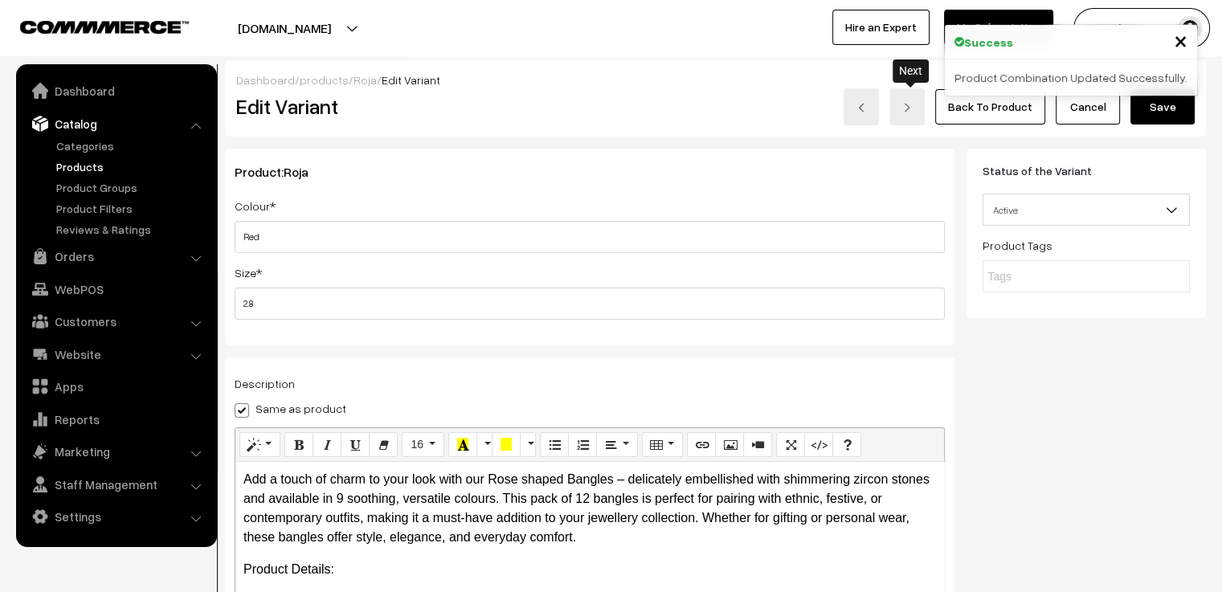
click at [917, 121] on link at bounding box center [906, 106] width 35 height 37
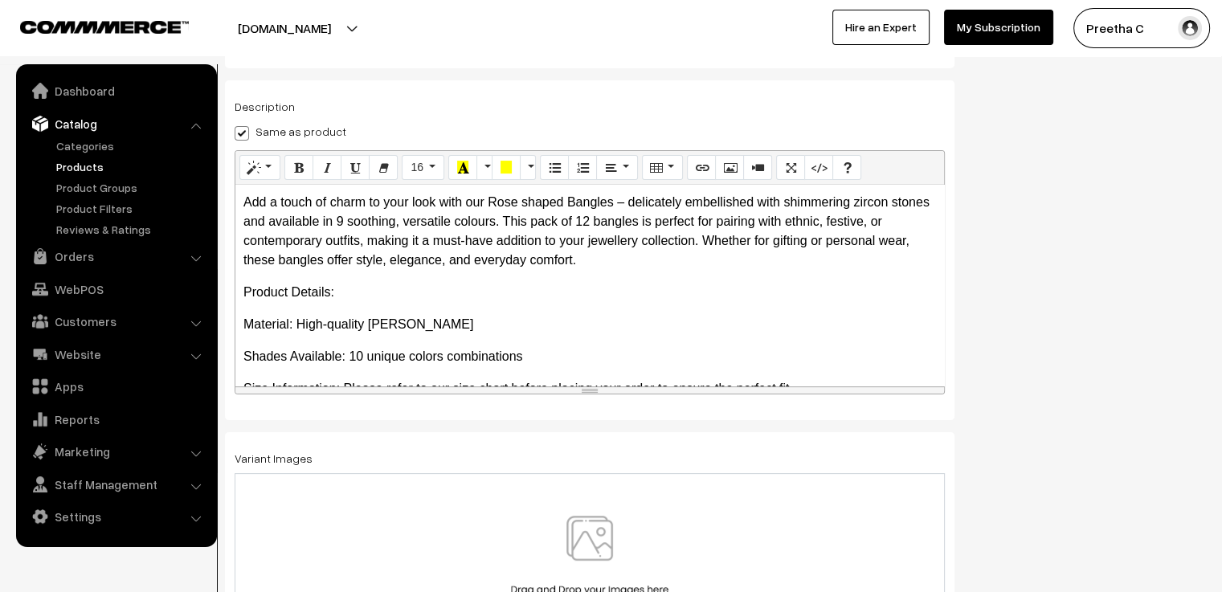
scroll to position [281, 0]
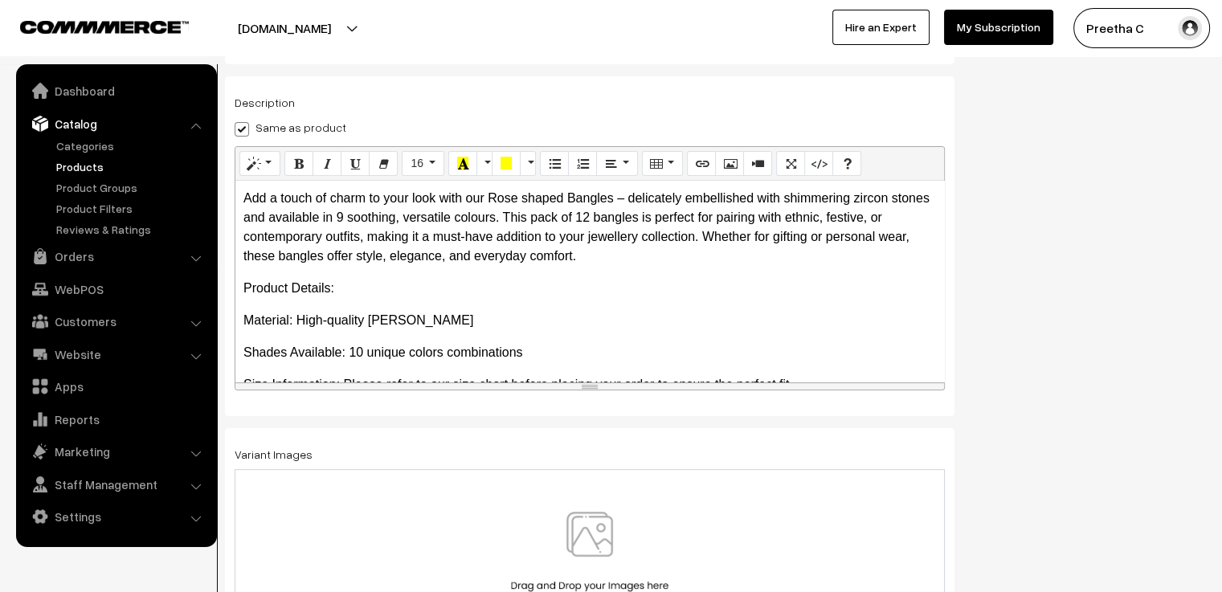
click at [616, 525] on img at bounding box center [590, 559] width 166 height 94
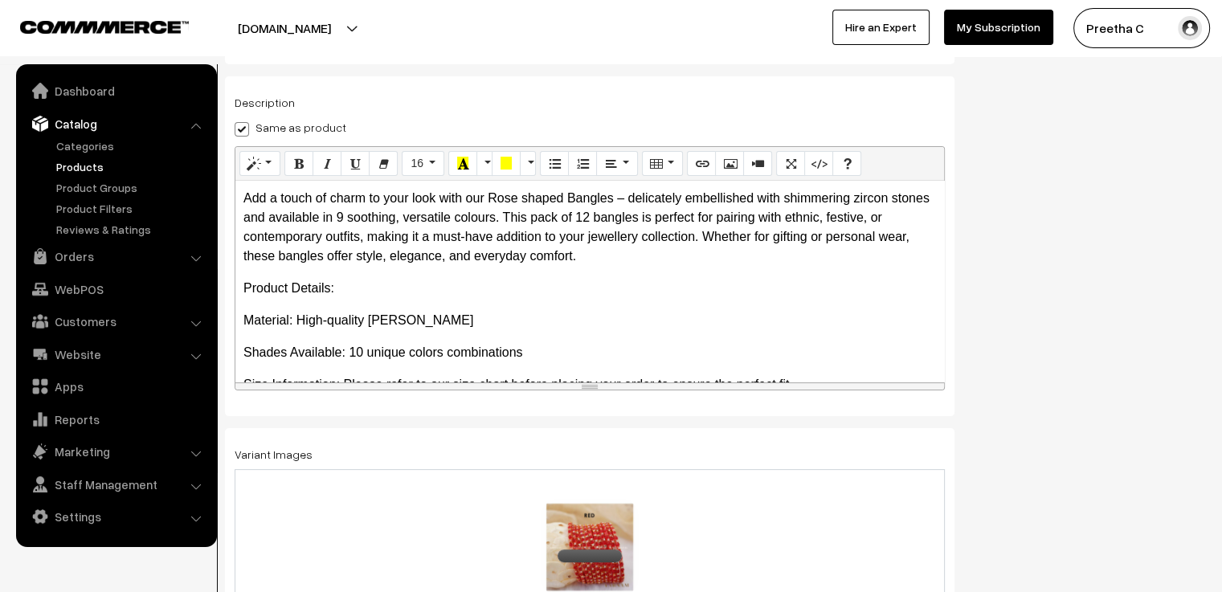
scroll to position [0, 0]
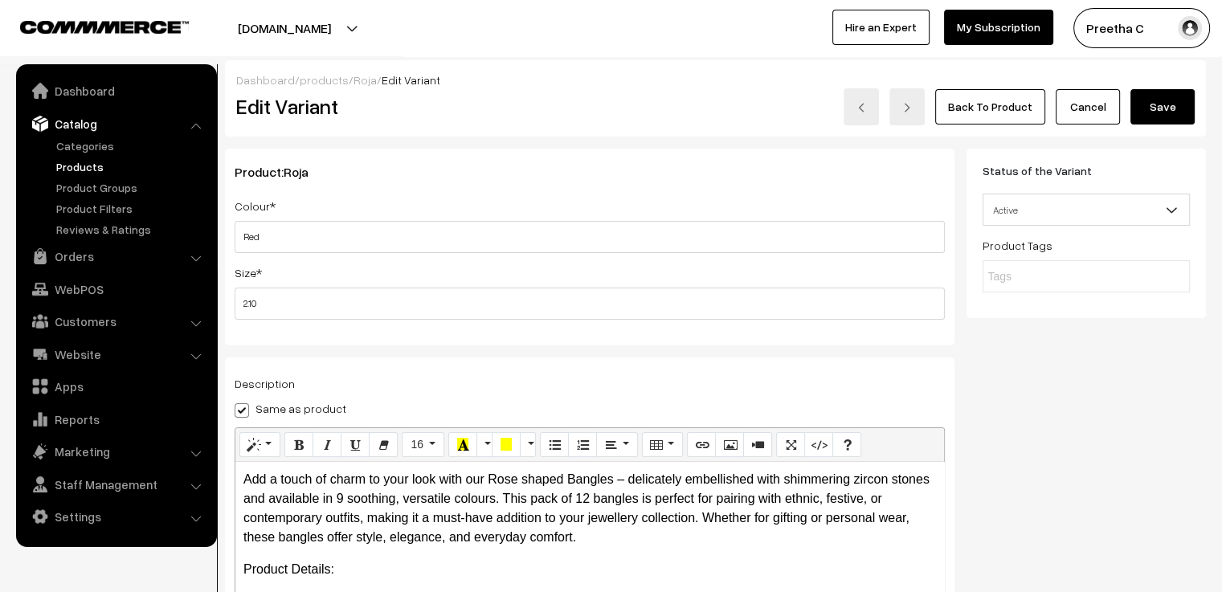
click at [1162, 110] on button "Save" at bounding box center [1162, 106] width 64 height 35
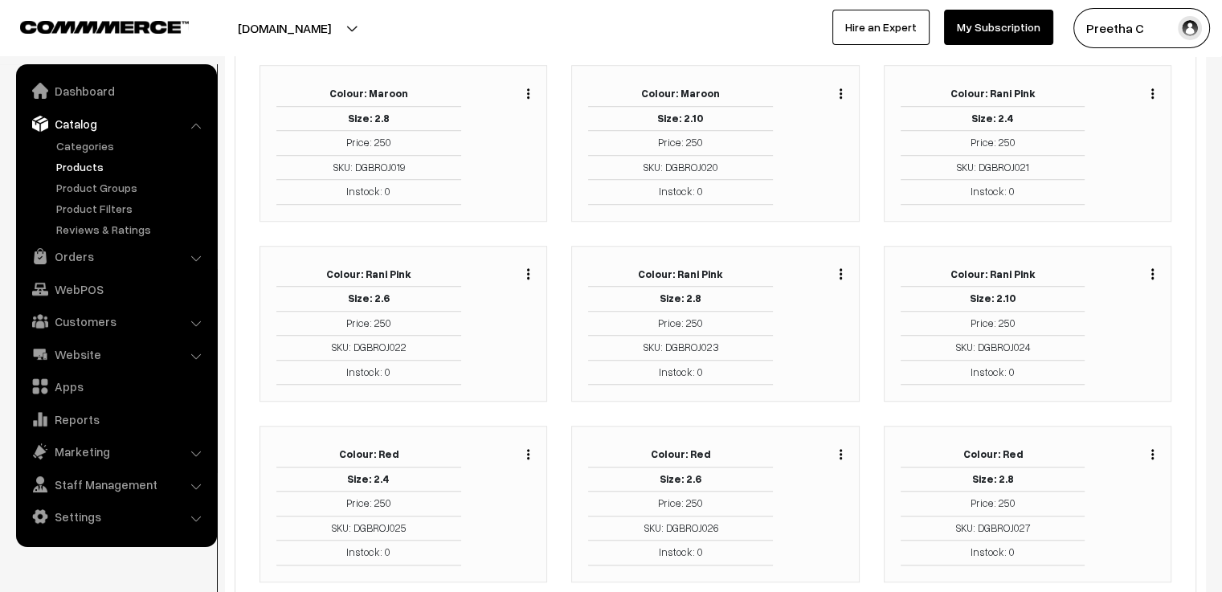
scroll to position [1366, 0]
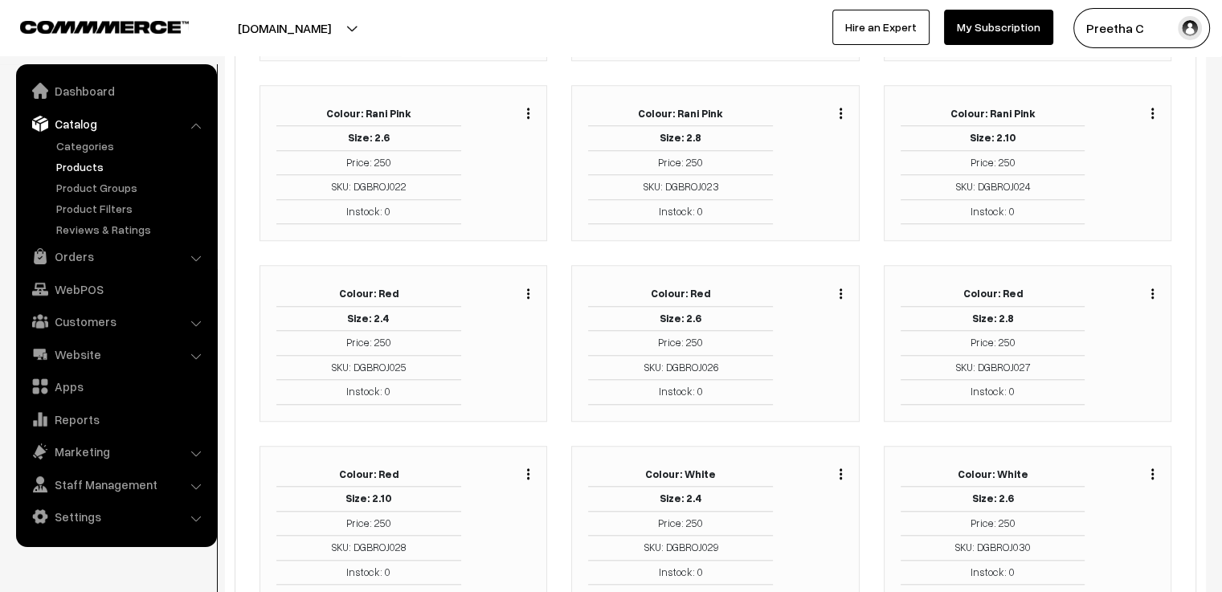
click at [842, 467] on button "button" at bounding box center [841, 473] width 4 height 13
click at [808, 519] on link "Edit" at bounding box center [769, 532] width 137 height 35
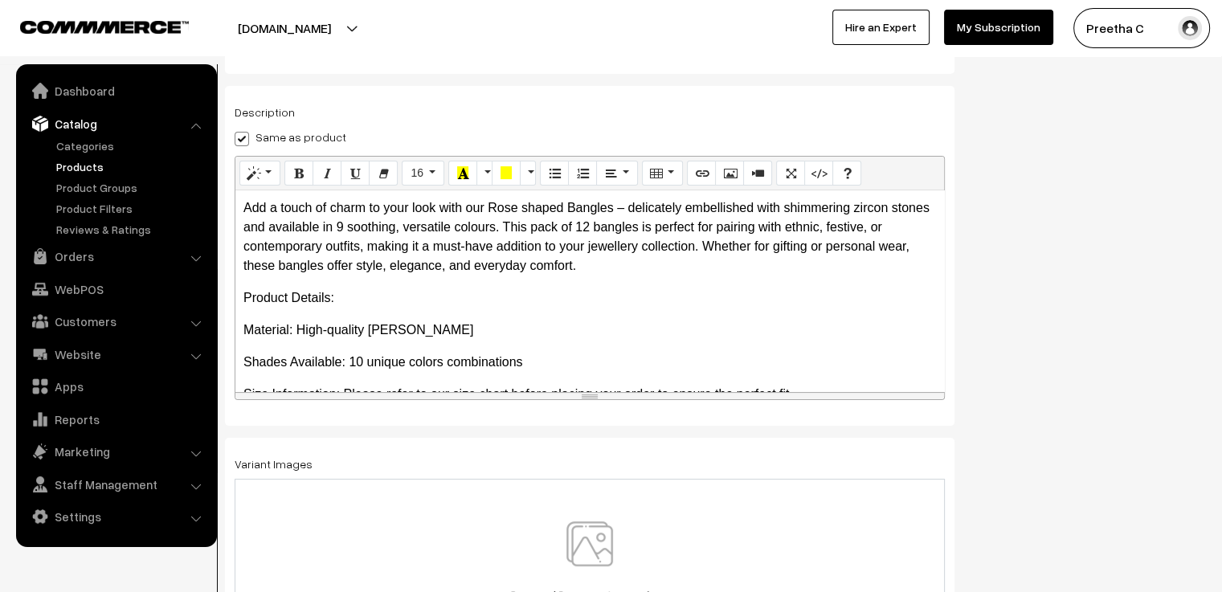
scroll to position [281, 0]
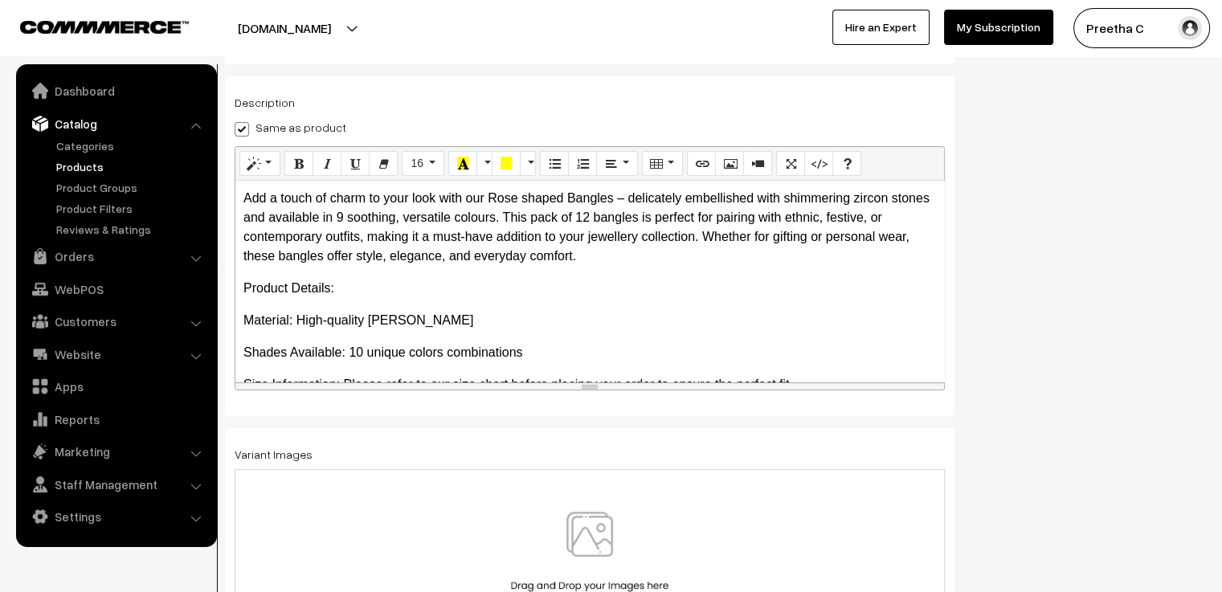
click at [589, 560] on img at bounding box center [590, 559] width 166 height 94
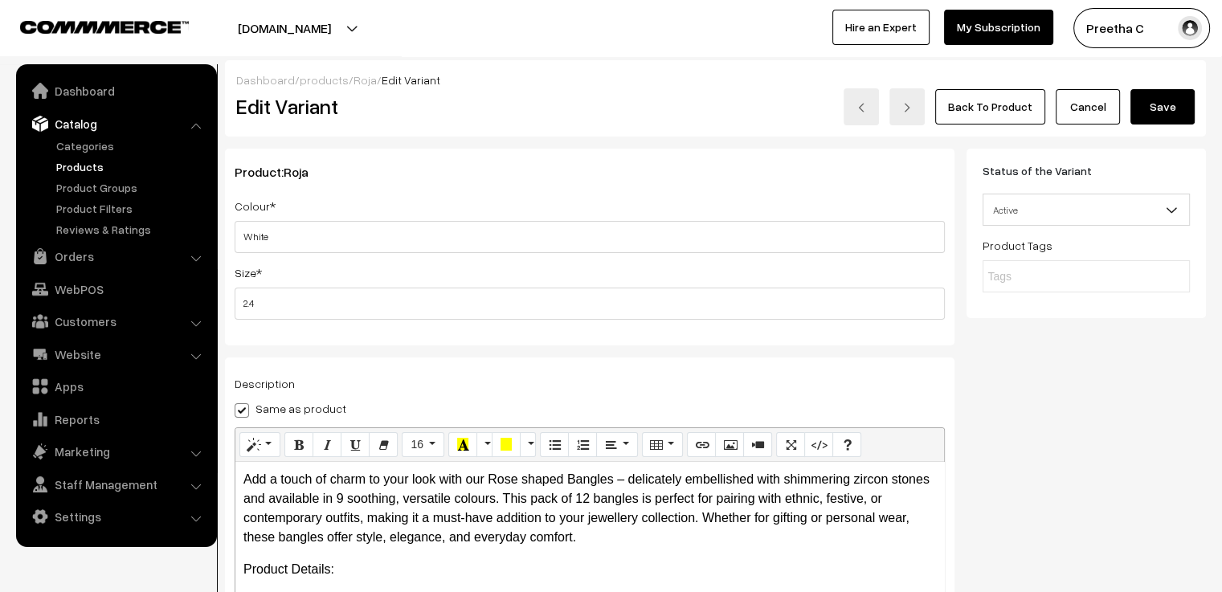
click at [1170, 99] on button "Save" at bounding box center [1162, 106] width 64 height 35
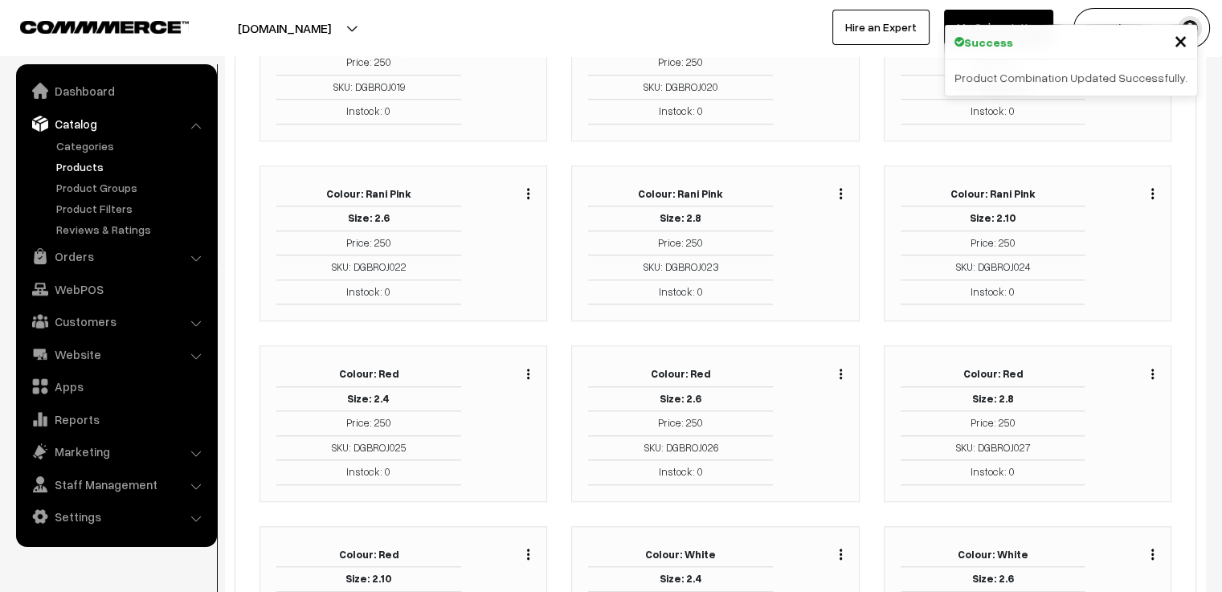
scroll to position [1366, 0]
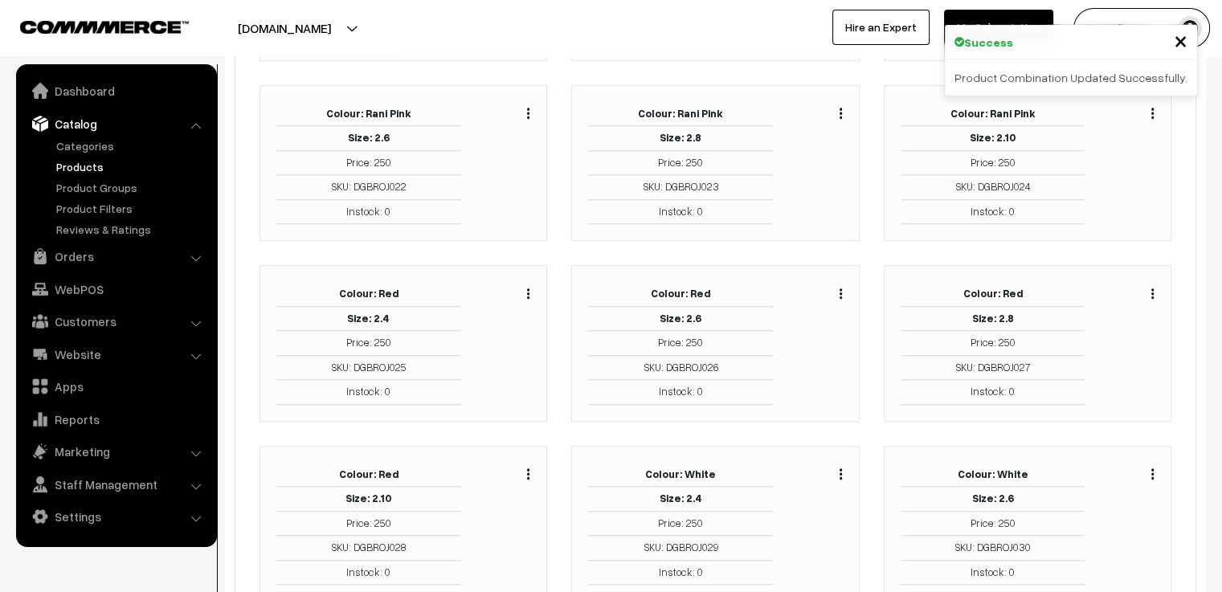
click at [1152, 468] on img "button" at bounding box center [1152, 473] width 2 height 10
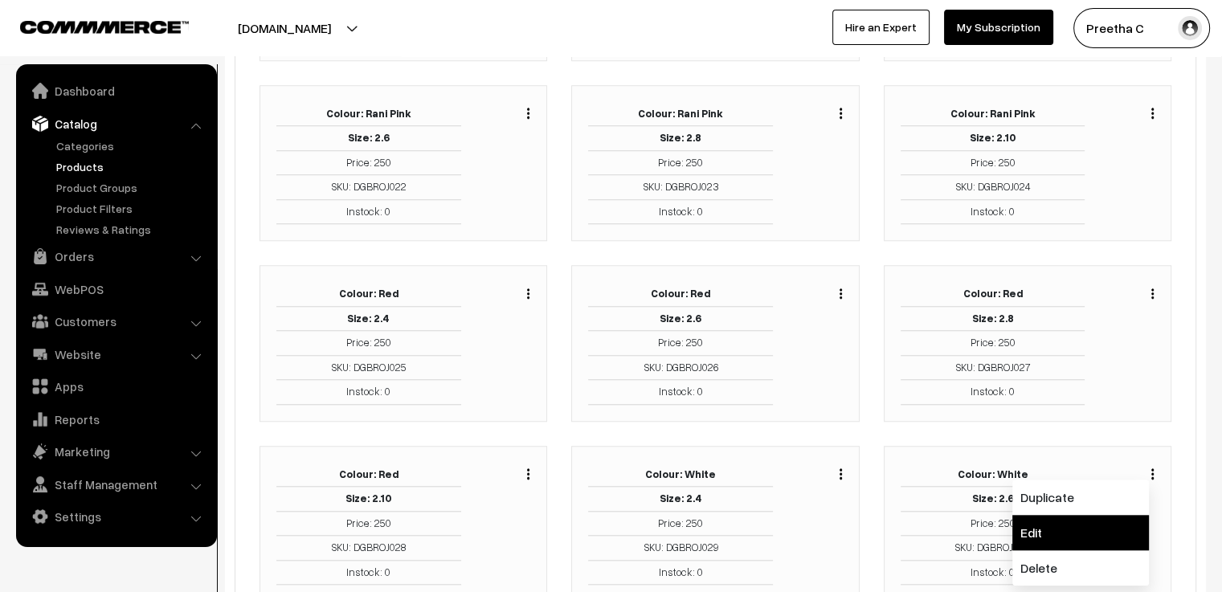
click at [1107, 515] on link "Edit" at bounding box center [1080, 532] width 137 height 35
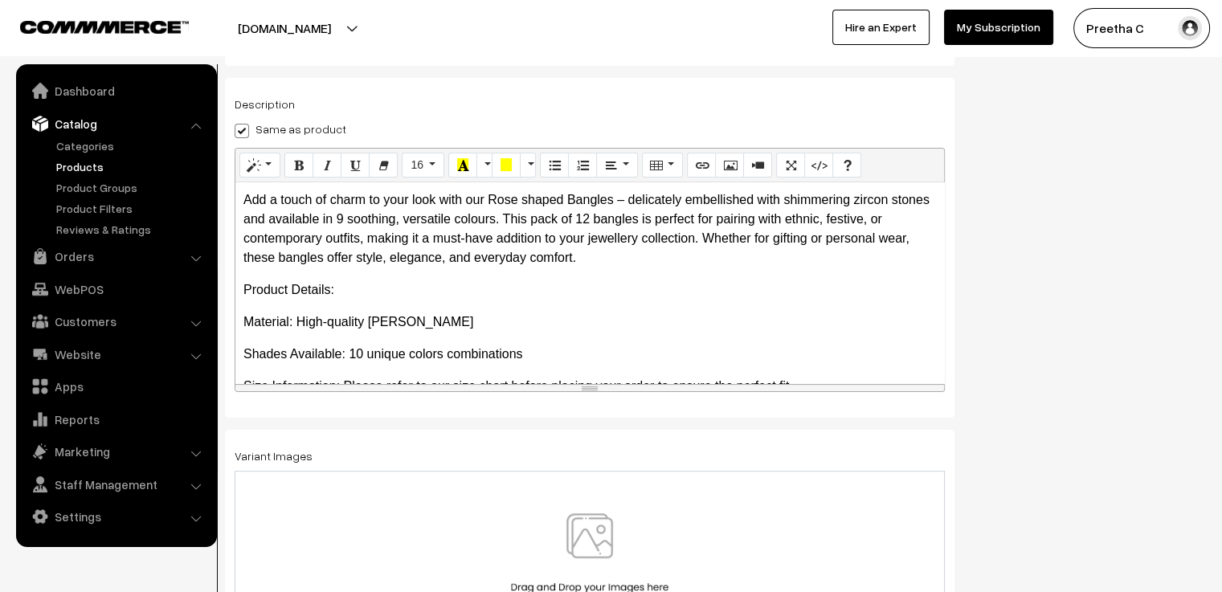
scroll to position [281, 0]
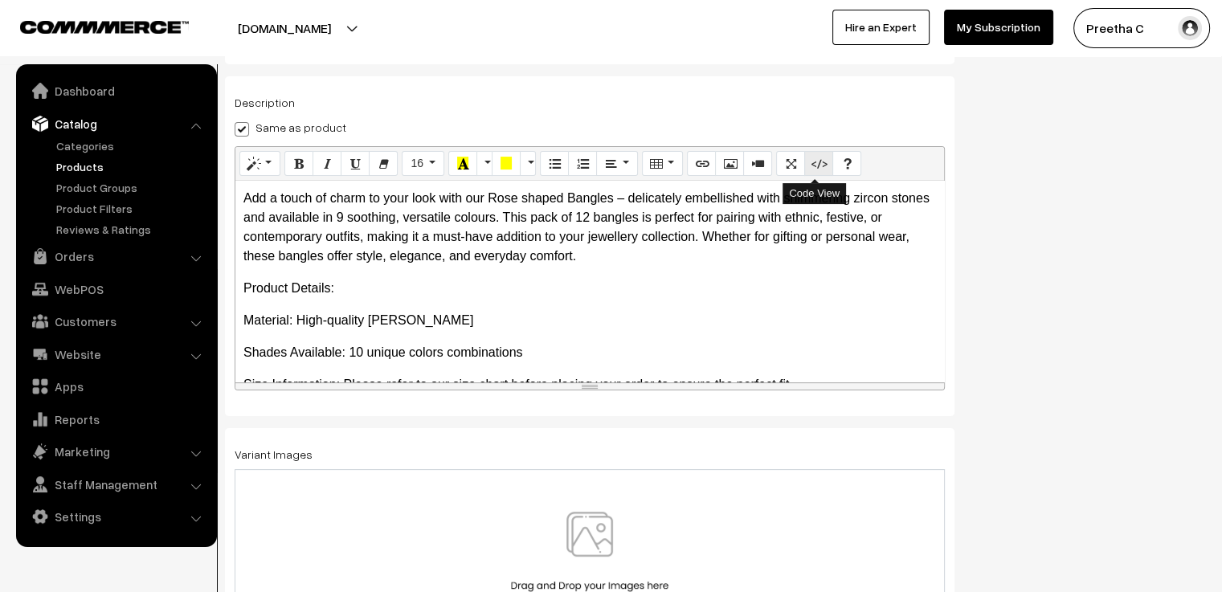
click at [807, 170] on button "Code View" at bounding box center [818, 164] width 29 height 26
type textarea "<p>Add a touch of charm to your look with our Rose shaped Bangles – delicately …"
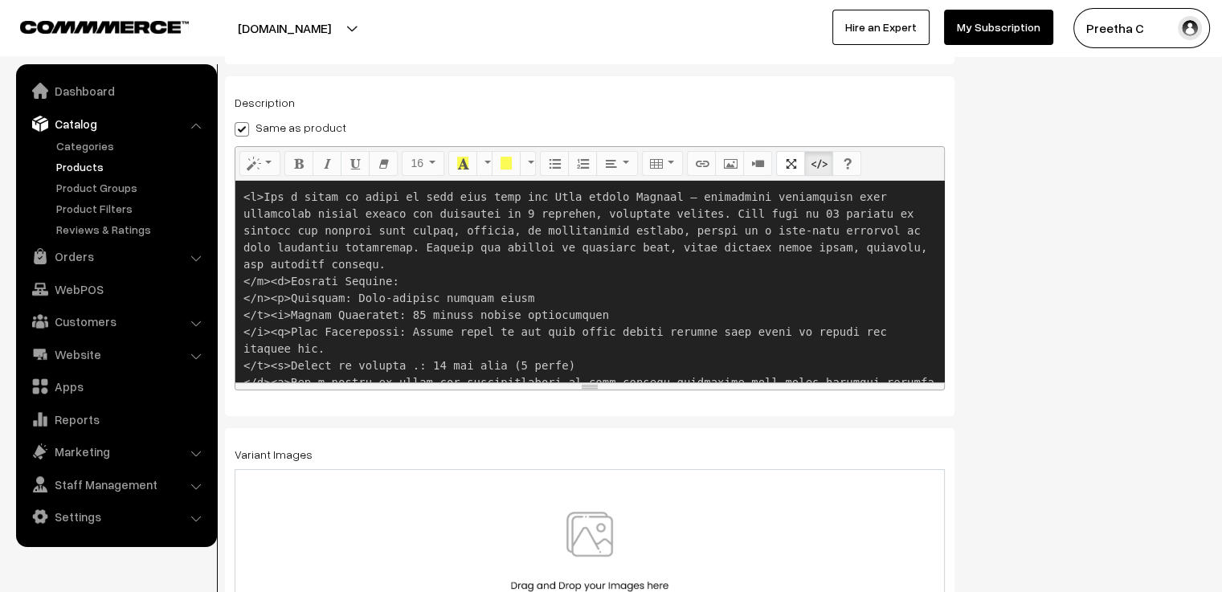
scroll to position [201, 0]
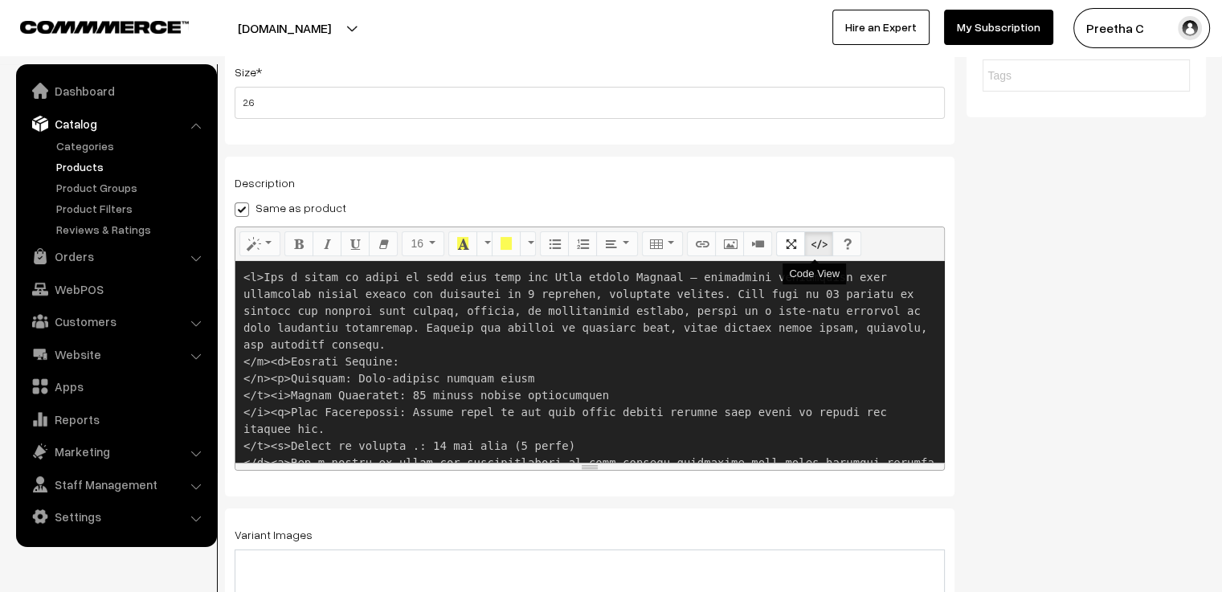
click at [818, 238] on icon "Code View" at bounding box center [818, 243] width 11 height 13
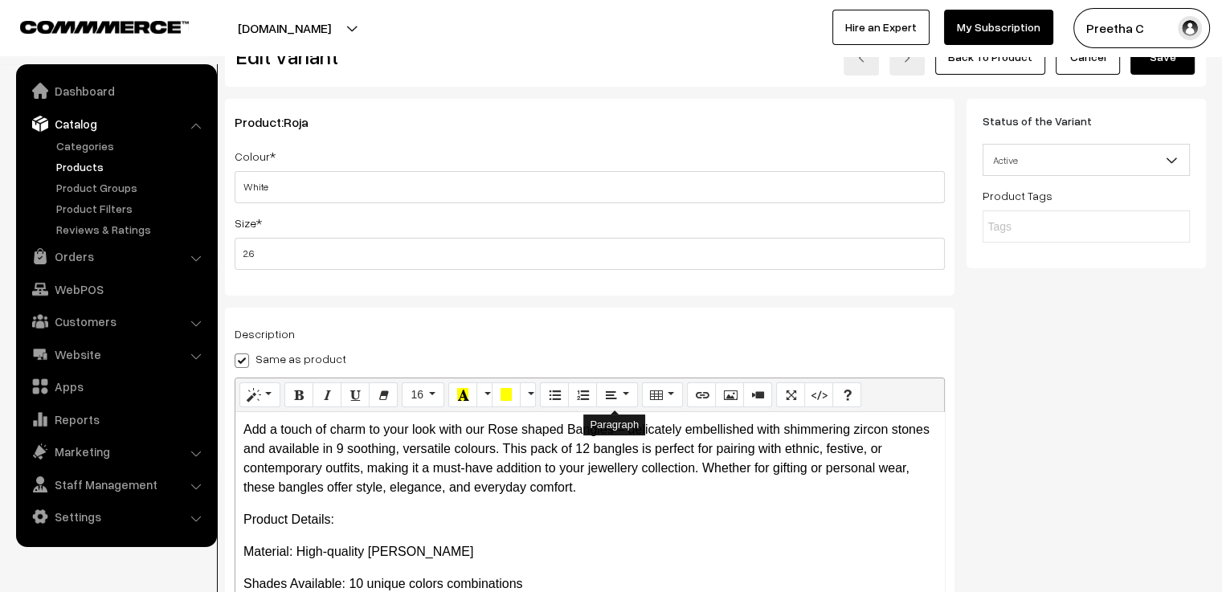
scroll to position [452, 0]
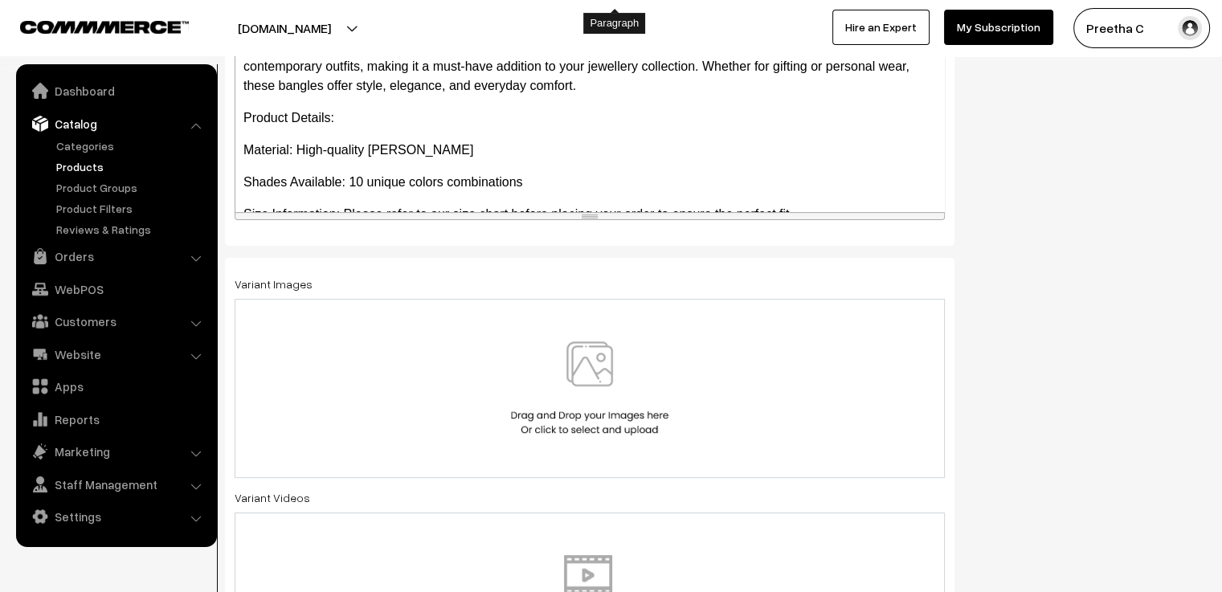
click at [598, 382] on img at bounding box center [590, 388] width 166 height 94
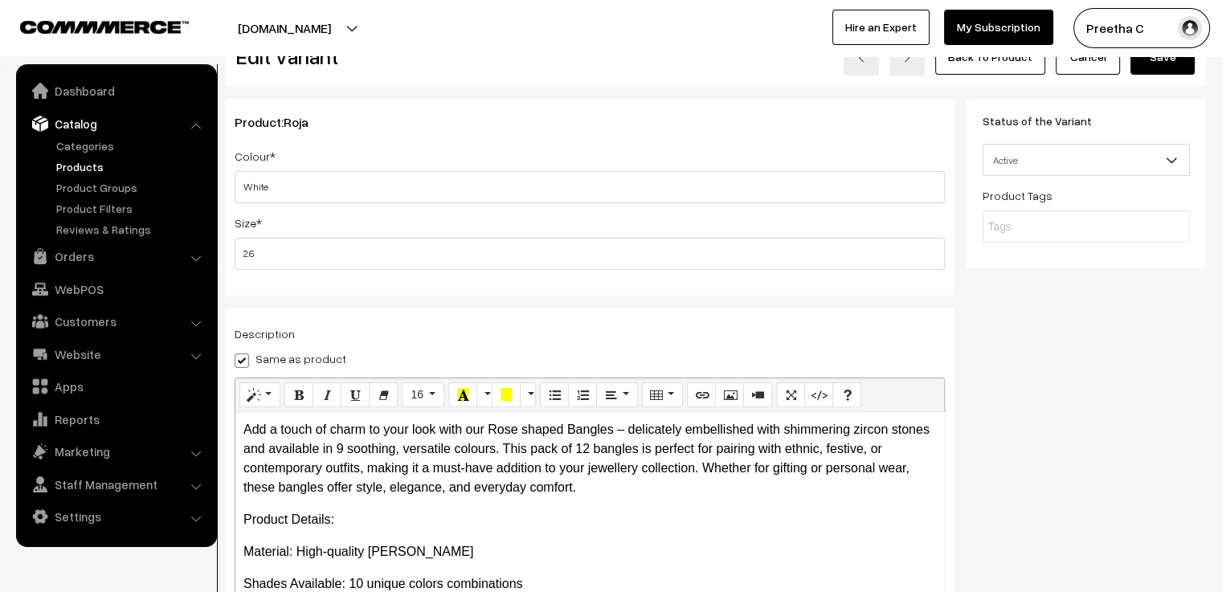
scroll to position [0, 0]
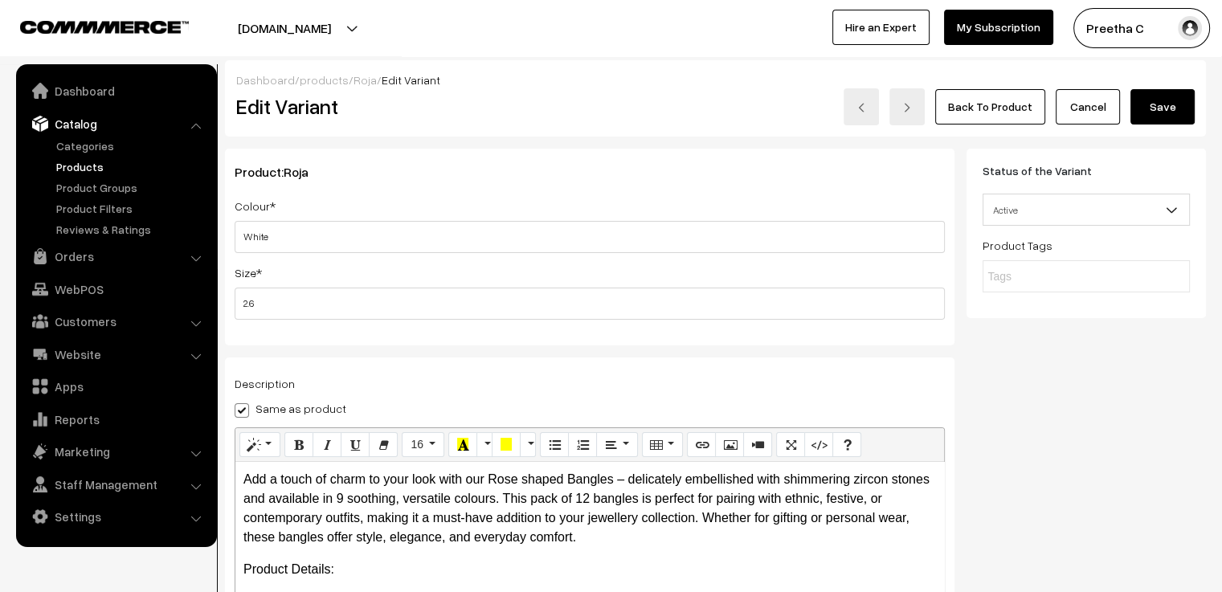
click at [1156, 108] on button "Save" at bounding box center [1162, 106] width 64 height 35
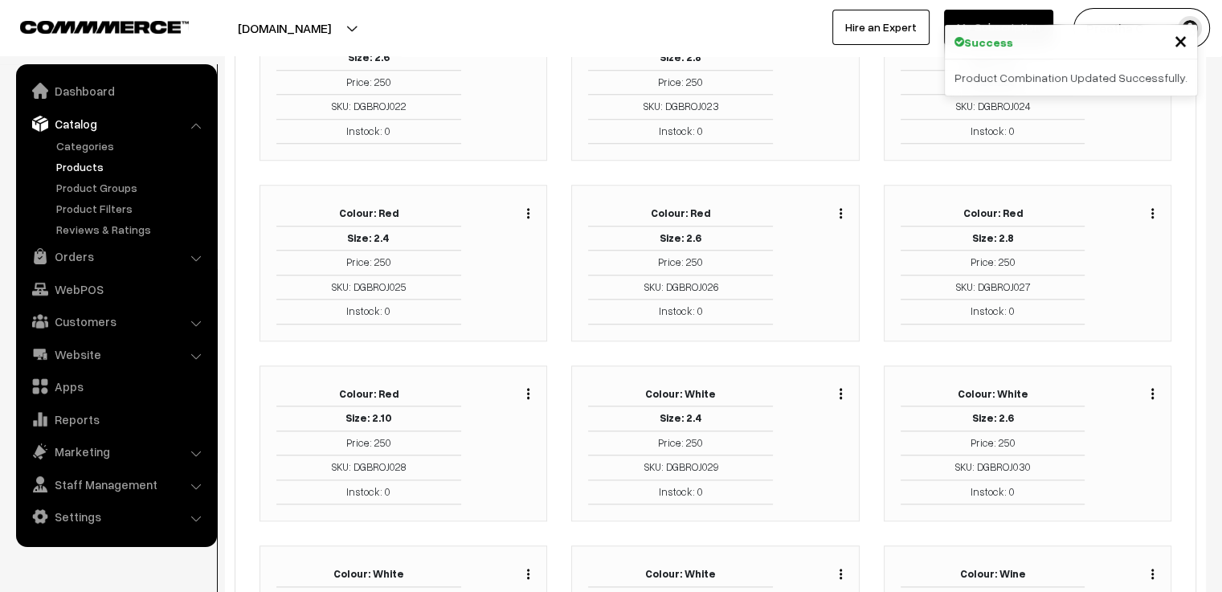
scroll to position [1527, 0]
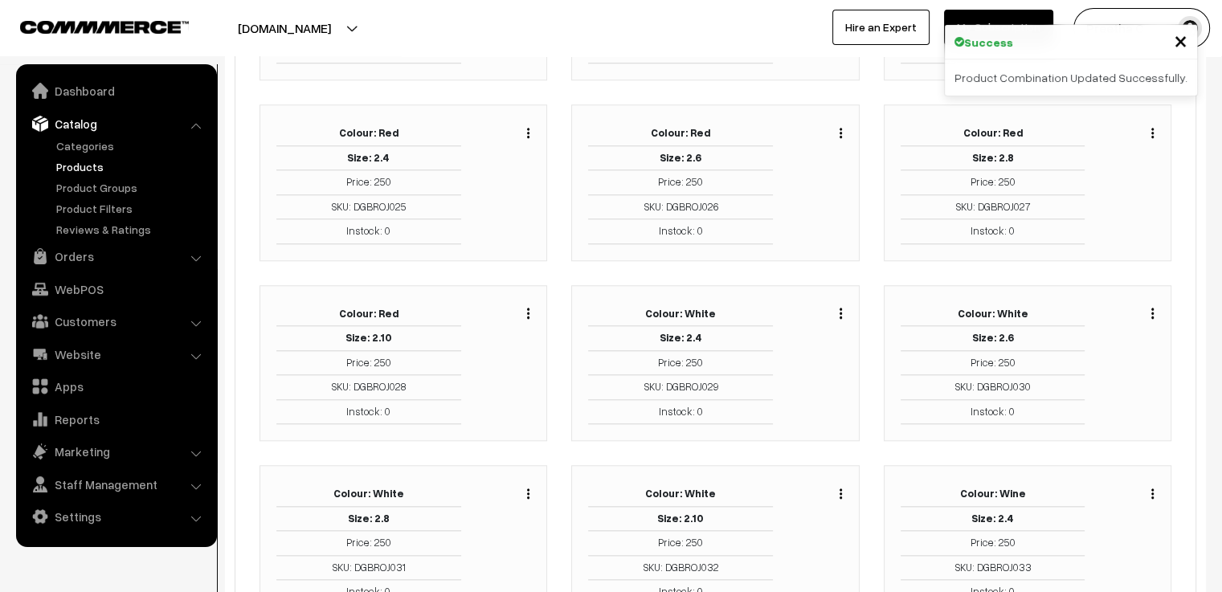
click at [529, 489] on img "button" at bounding box center [528, 494] width 2 height 10
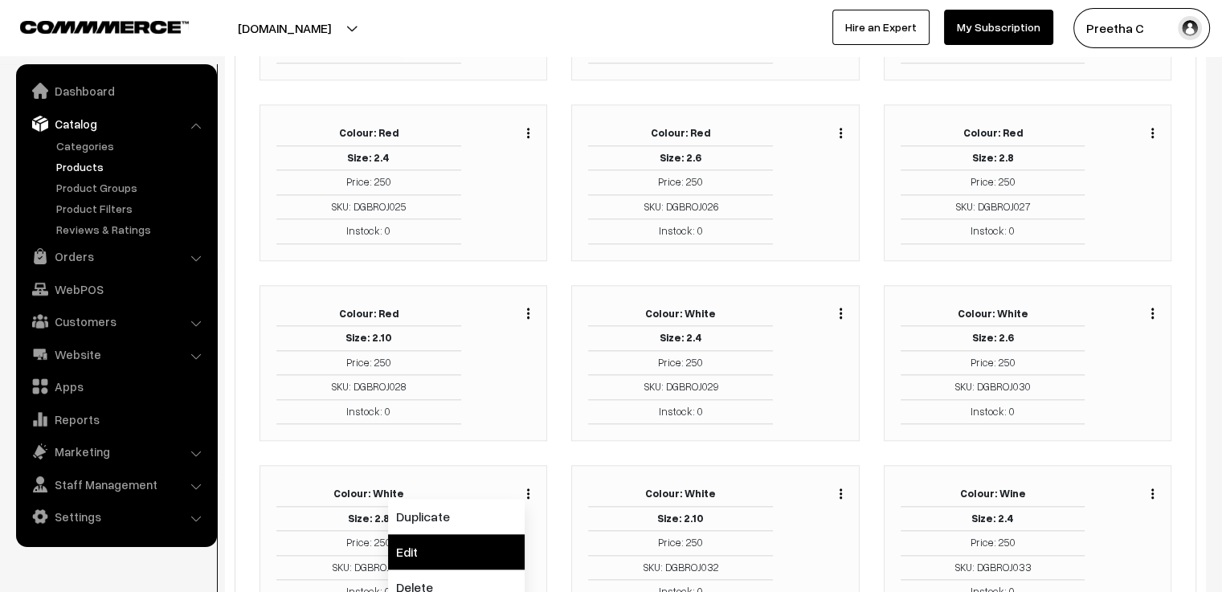
click at [461, 536] on link "Edit" at bounding box center [456, 551] width 137 height 35
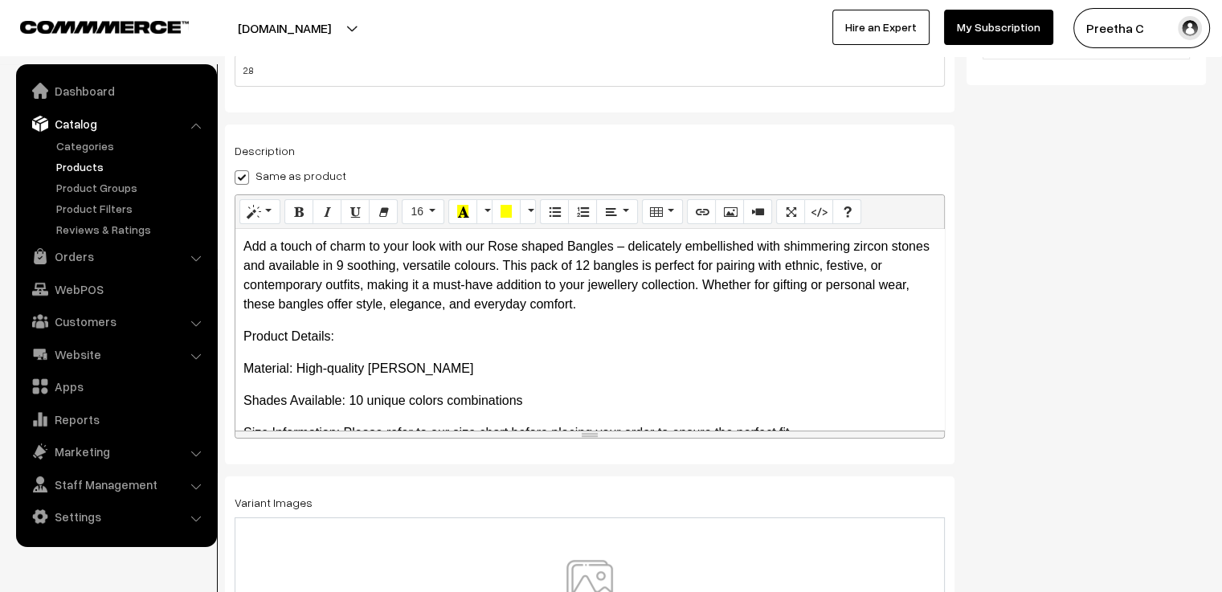
scroll to position [281, 0]
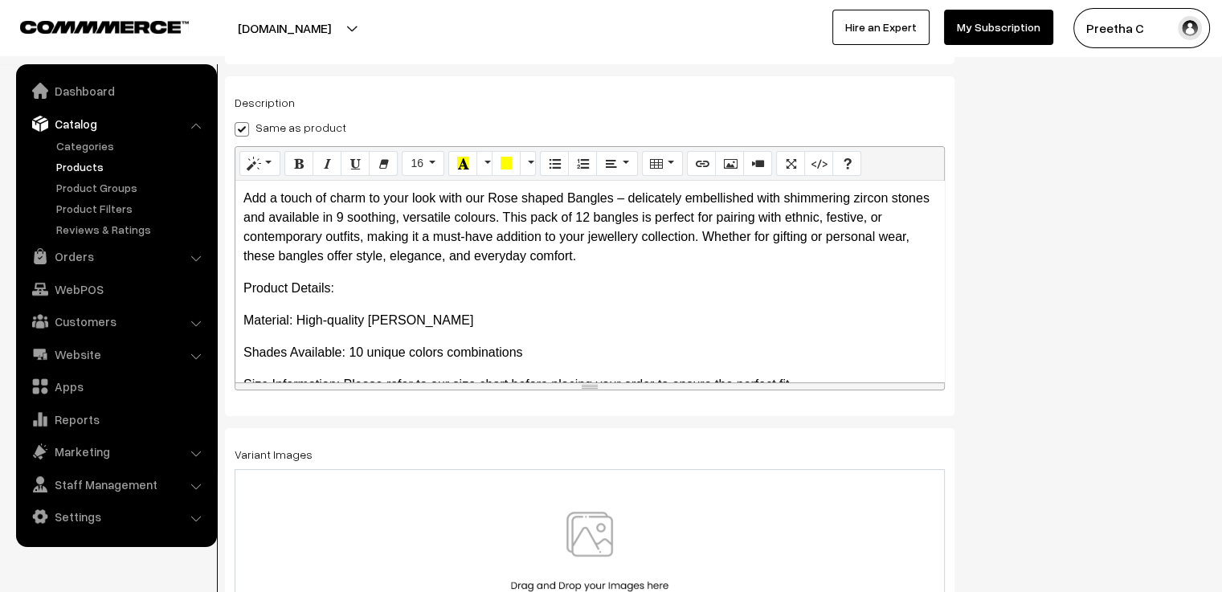
click at [583, 540] on img at bounding box center [590, 559] width 166 height 94
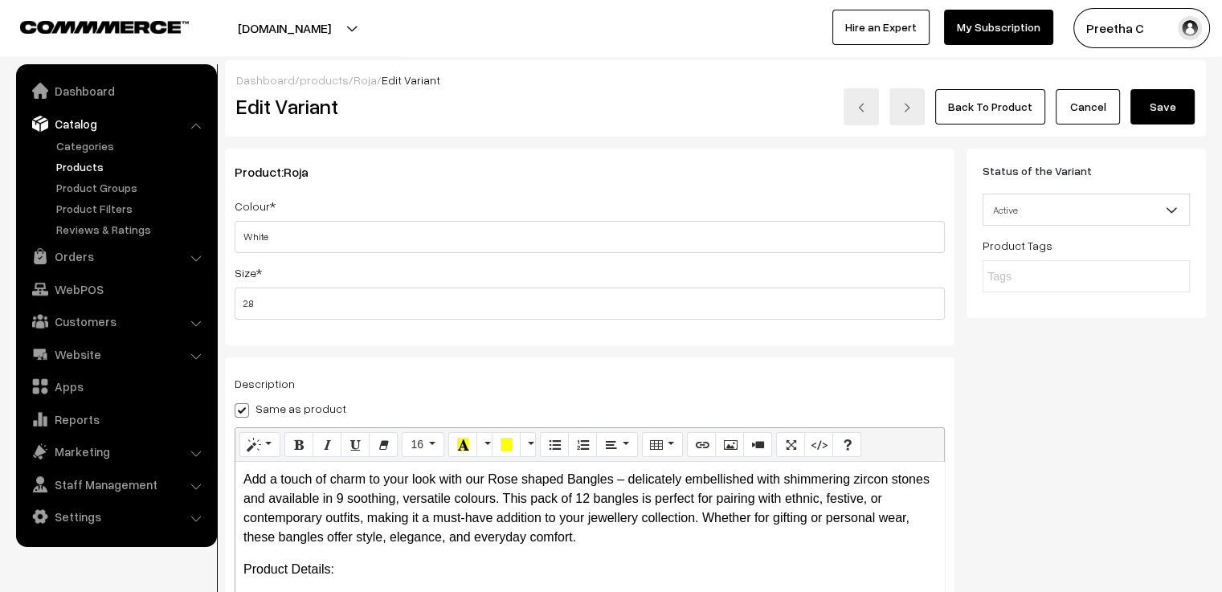
click at [1170, 114] on button "Save" at bounding box center [1162, 106] width 64 height 35
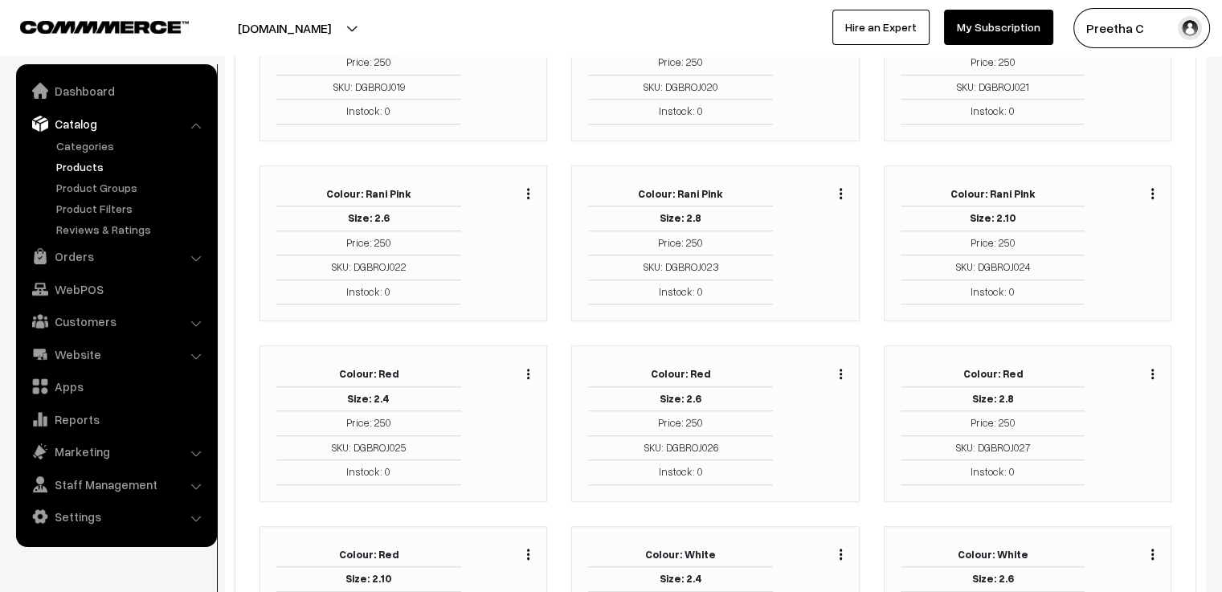
scroll to position [1527, 0]
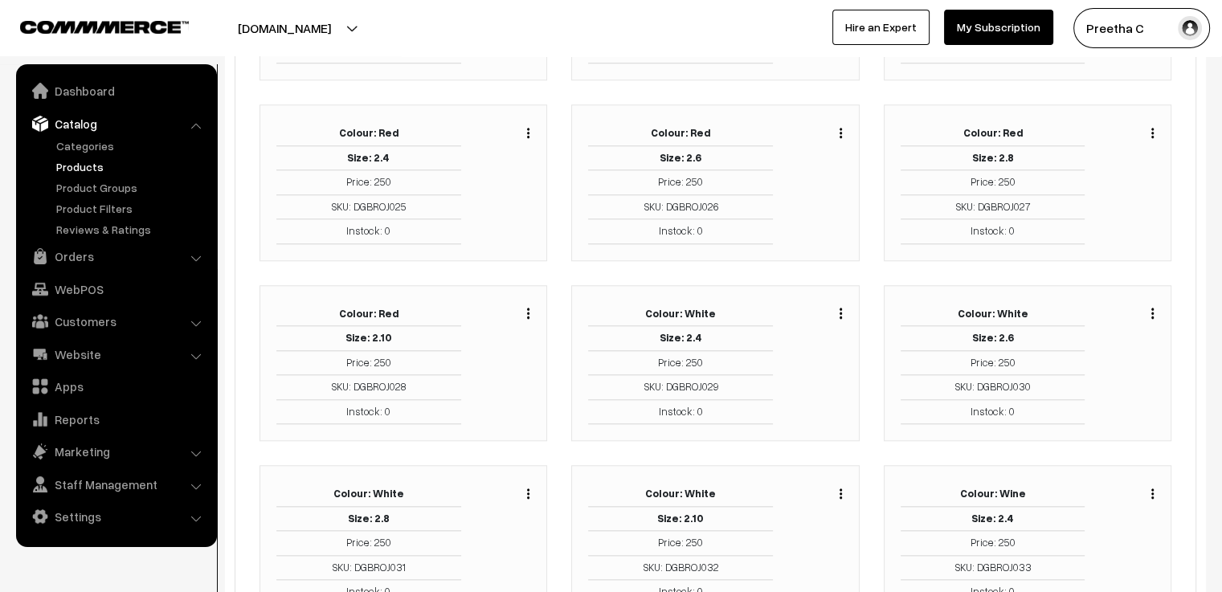
click at [840, 489] on img "button" at bounding box center [841, 494] width 2 height 10
click at [775, 534] on link "Edit" at bounding box center [769, 551] width 137 height 35
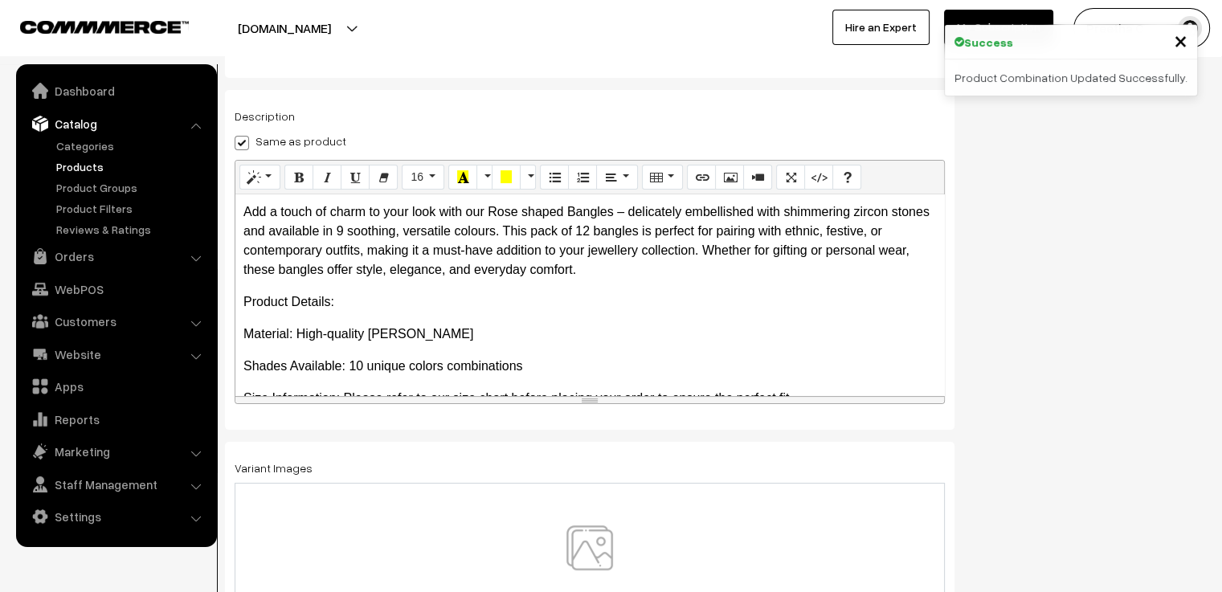
scroll to position [281, 0]
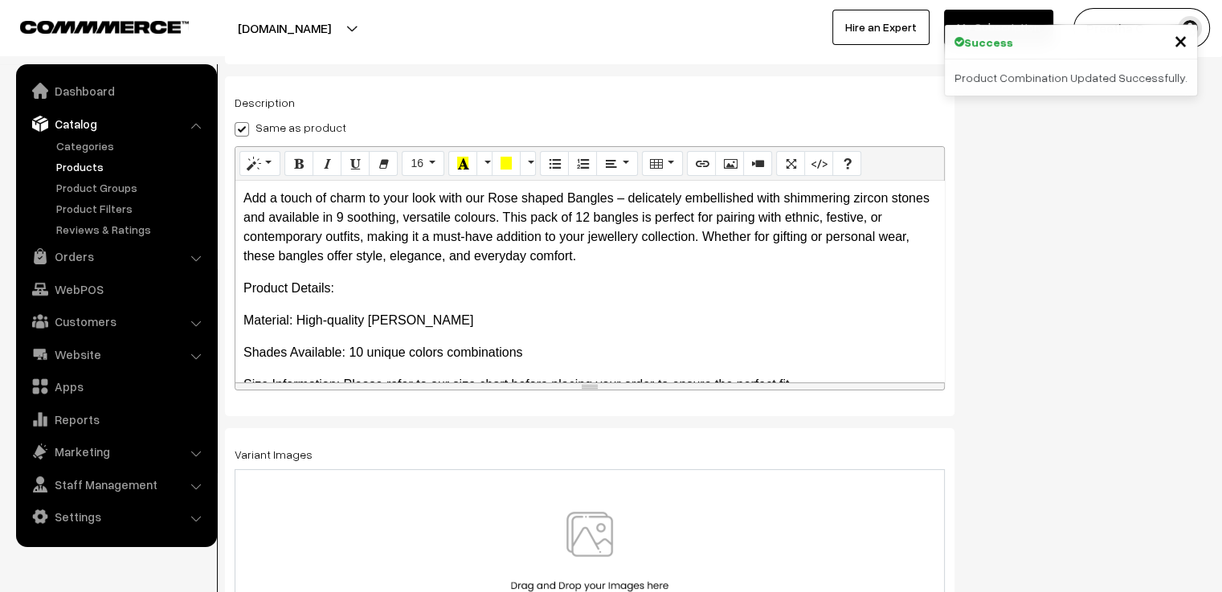
click at [579, 554] on img at bounding box center [590, 559] width 166 height 94
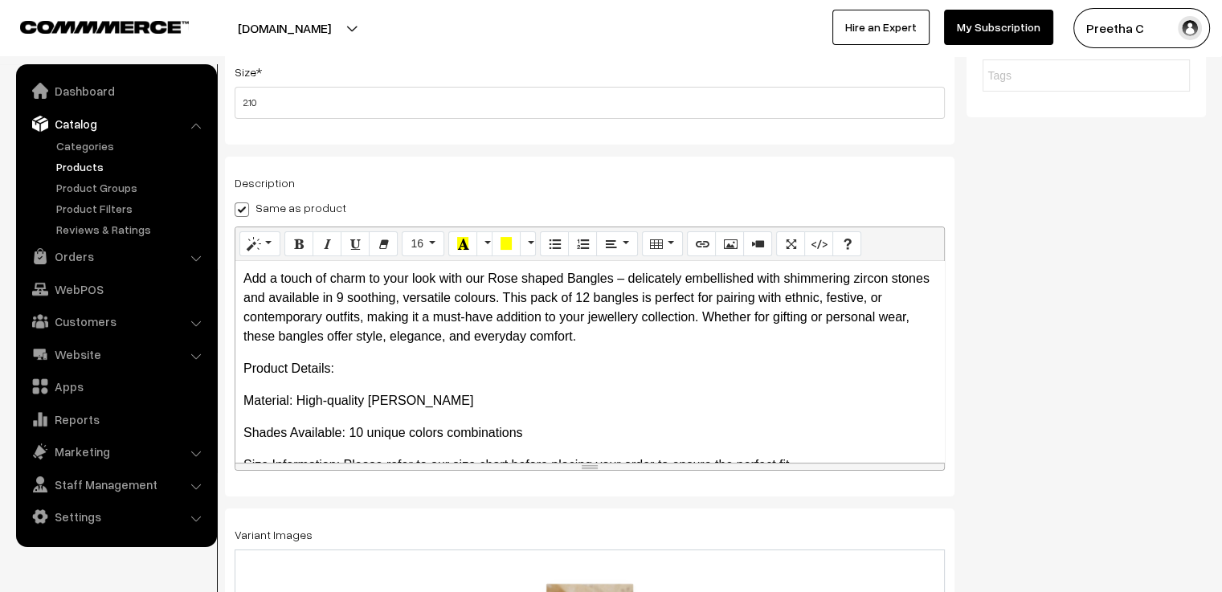
scroll to position [0, 0]
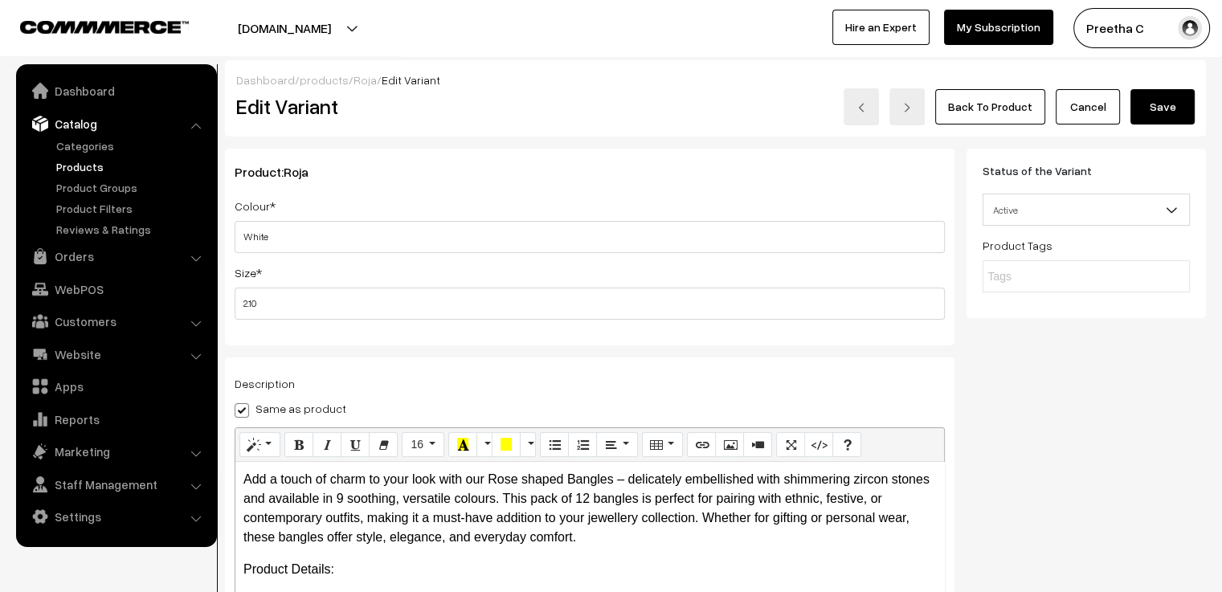
click at [1169, 115] on button "Save" at bounding box center [1162, 106] width 64 height 35
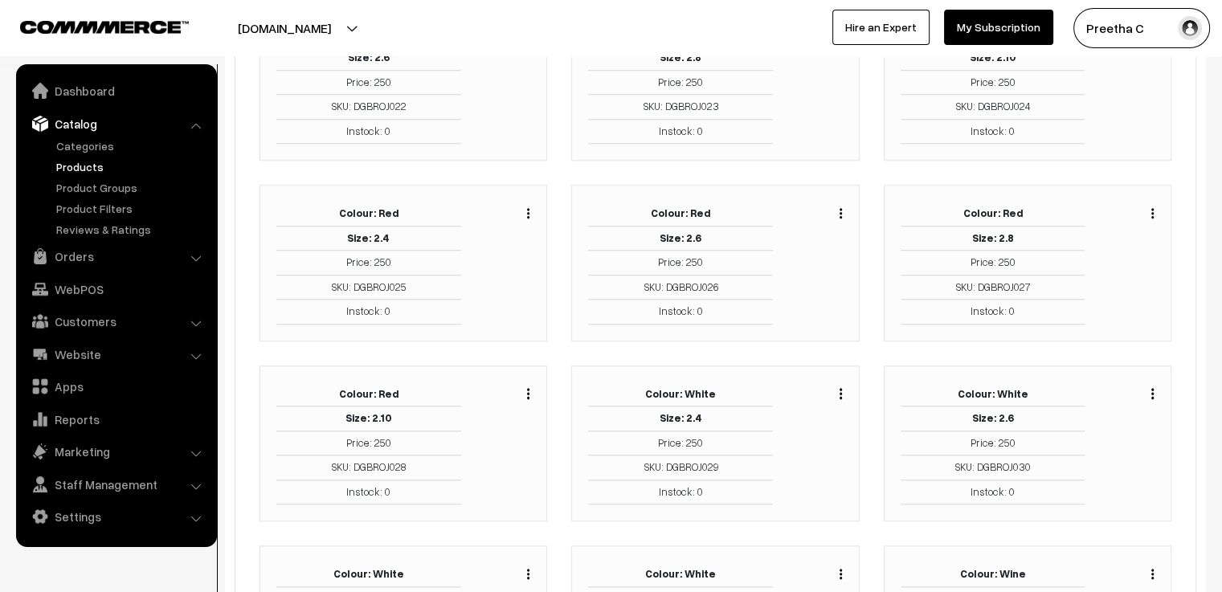
scroll to position [1607, 0]
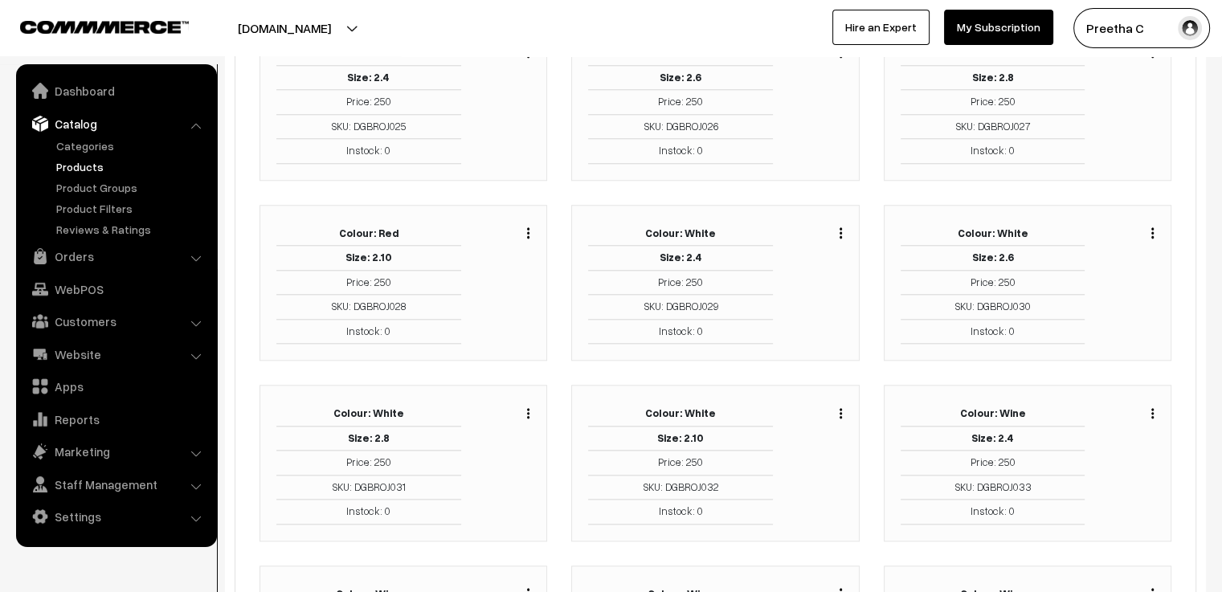
click at [1153, 408] on img "button" at bounding box center [1152, 413] width 2 height 10
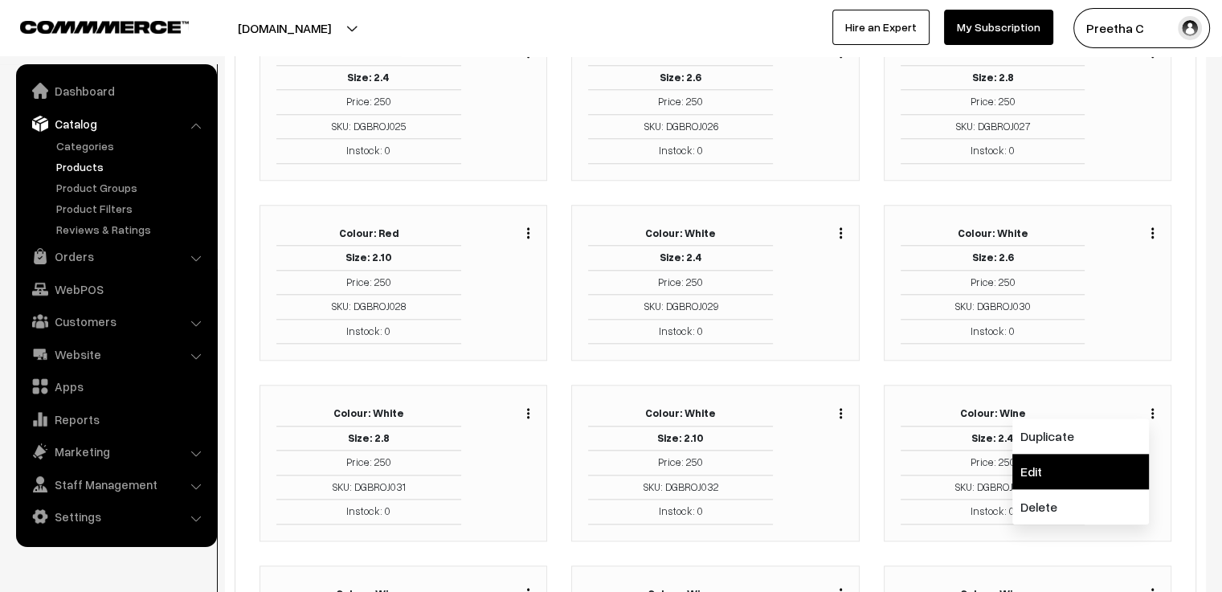
click at [1108, 454] on link "Edit" at bounding box center [1080, 471] width 137 height 35
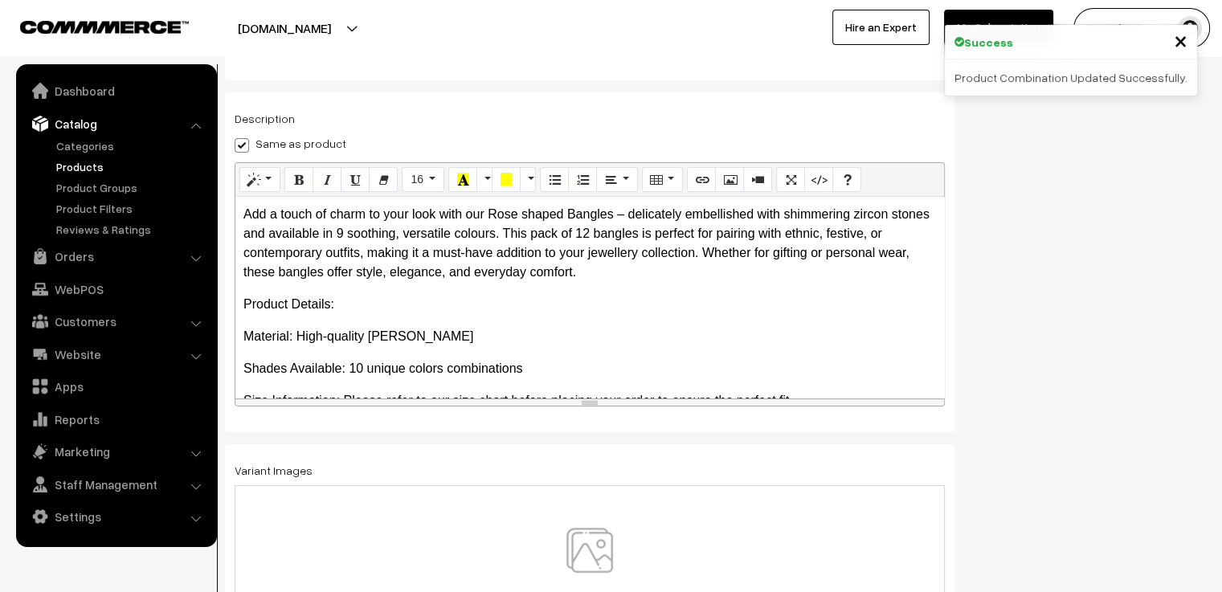
scroll to position [281, 0]
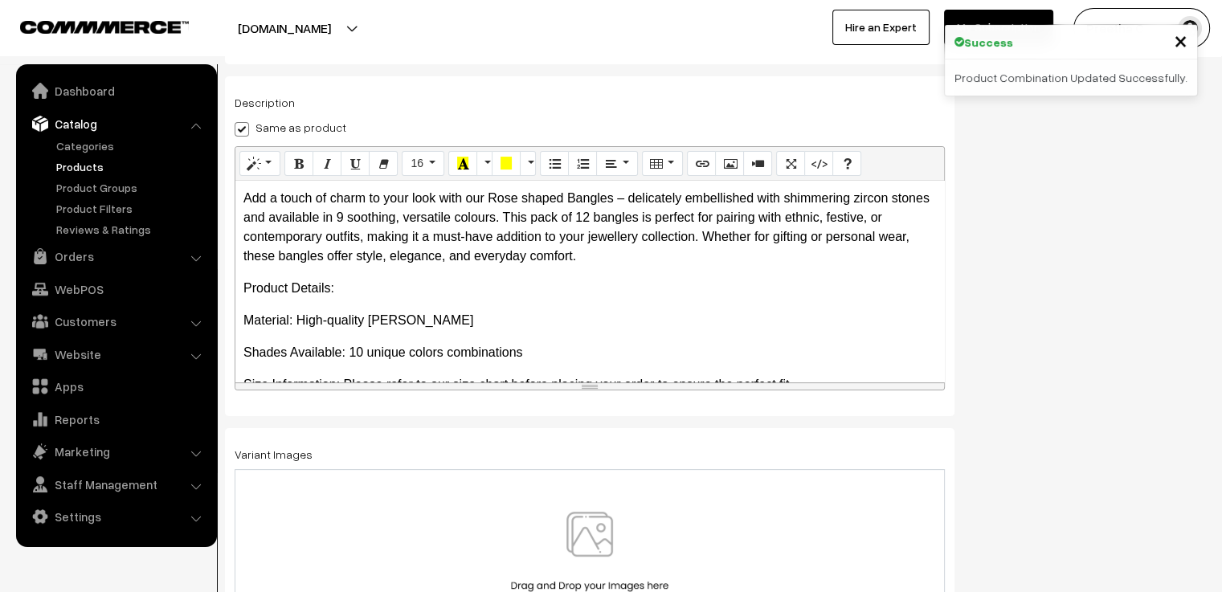
click at [603, 542] on img at bounding box center [590, 559] width 166 height 94
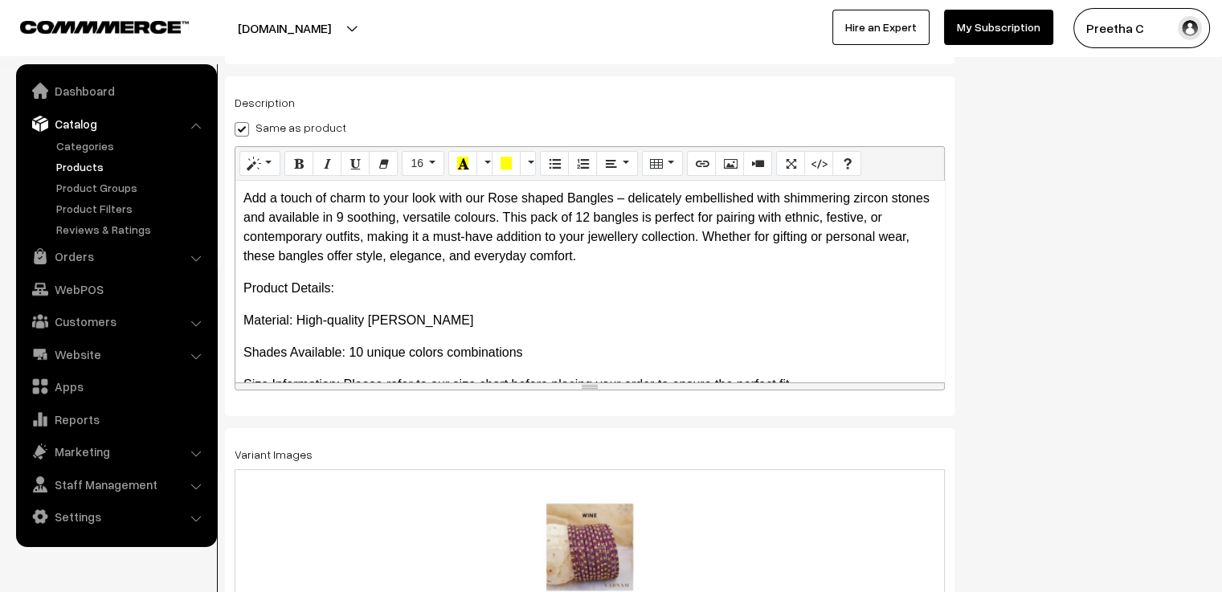
scroll to position [0, 0]
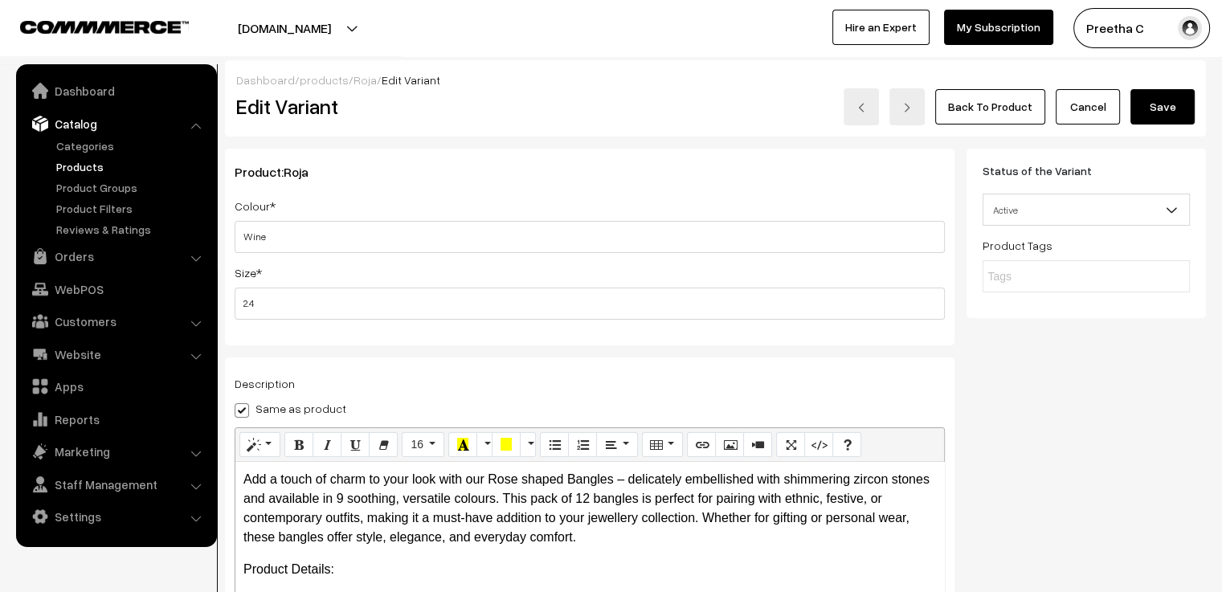
click at [1167, 118] on button "Save" at bounding box center [1162, 106] width 64 height 35
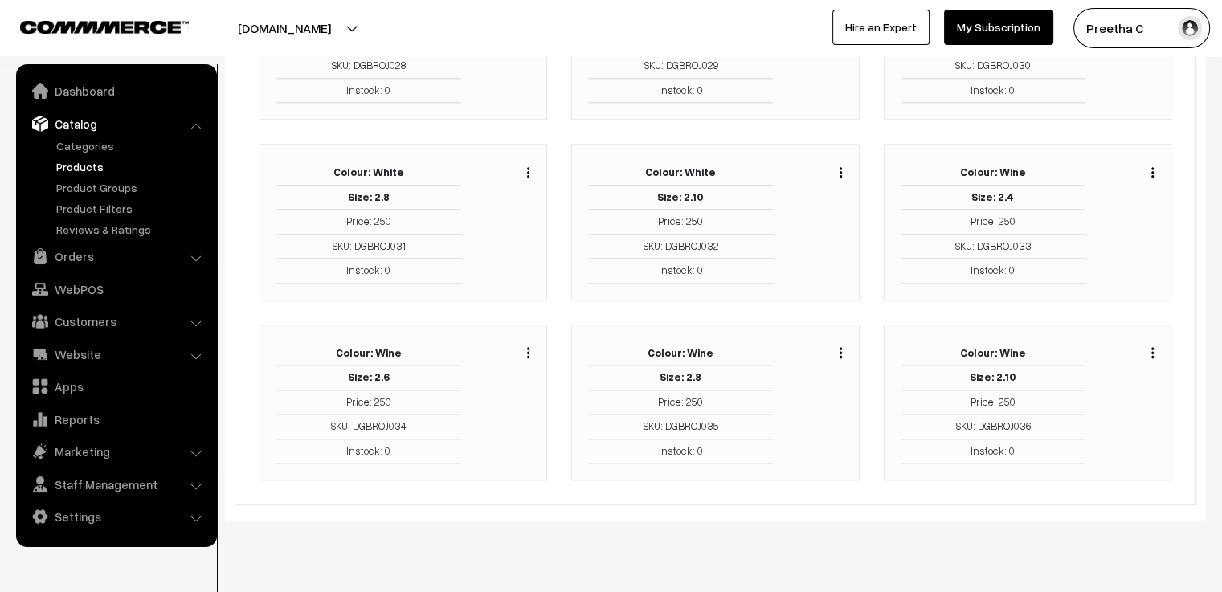
scroll to position [1867, 0]
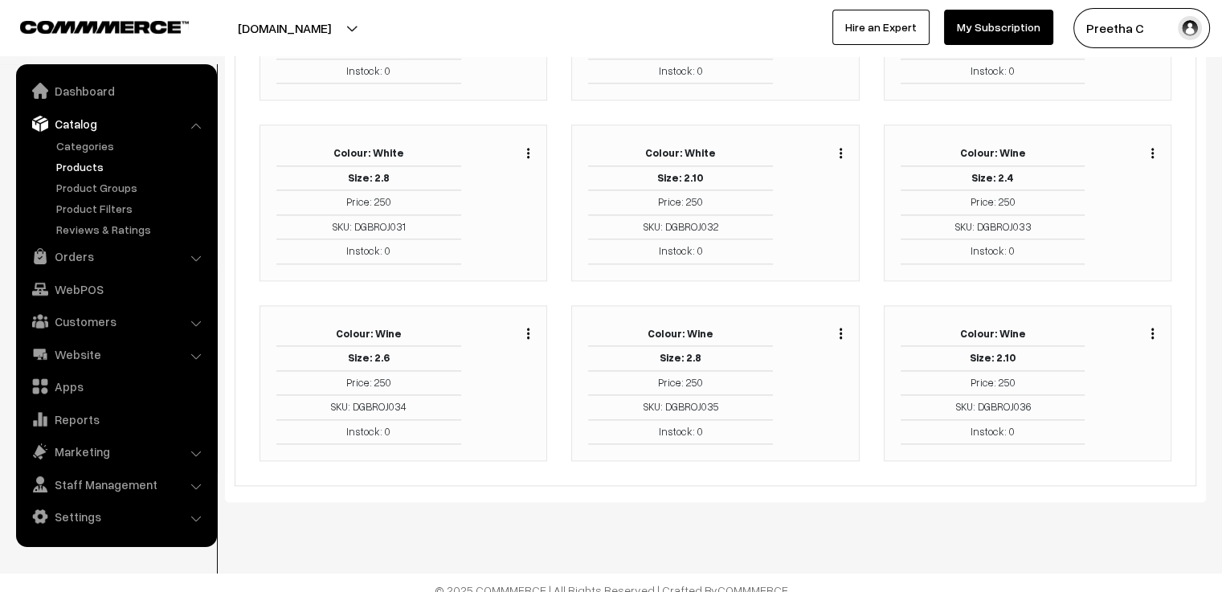
click at [527, 328] on img "button" at bounding box center [528, 333] width 2 height 10
click at [504, 374] on link "Edit" at bounding box center [456, 391] width 137 height 35
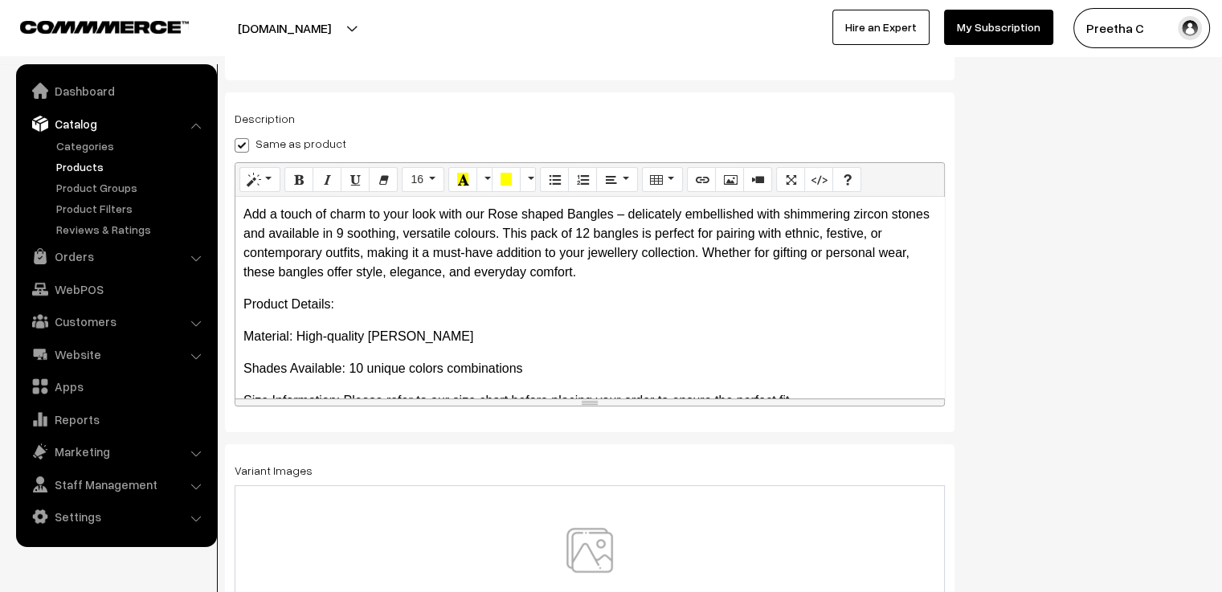
scroll to position [281, 0]
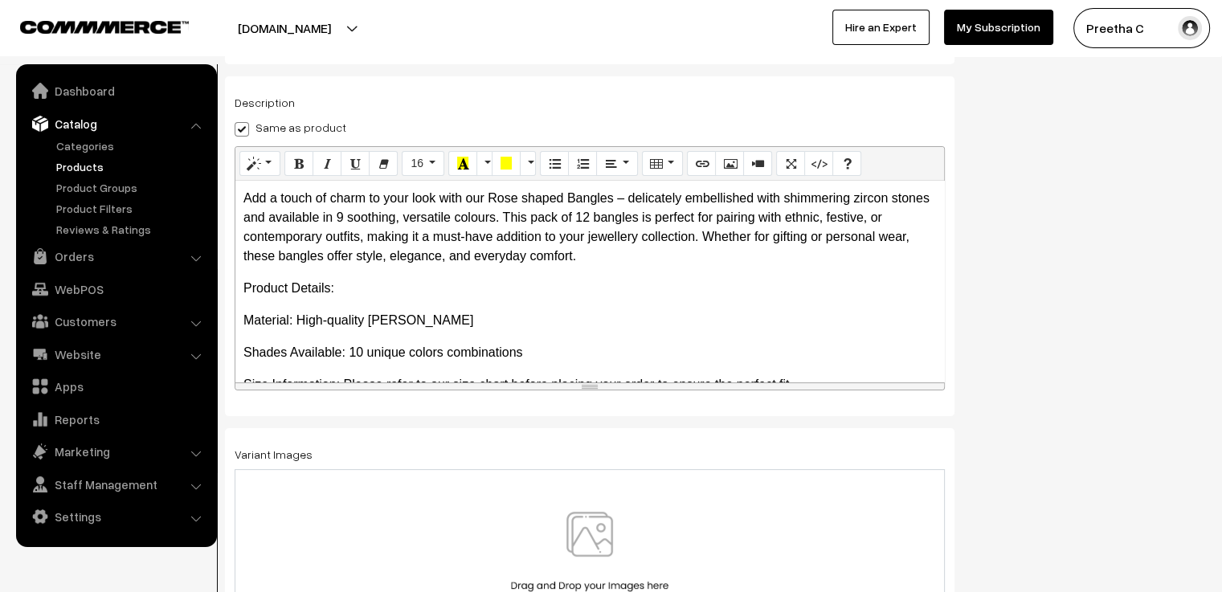
click at [591, 505] on div at bounding box center [590, 558] width 710 height 179
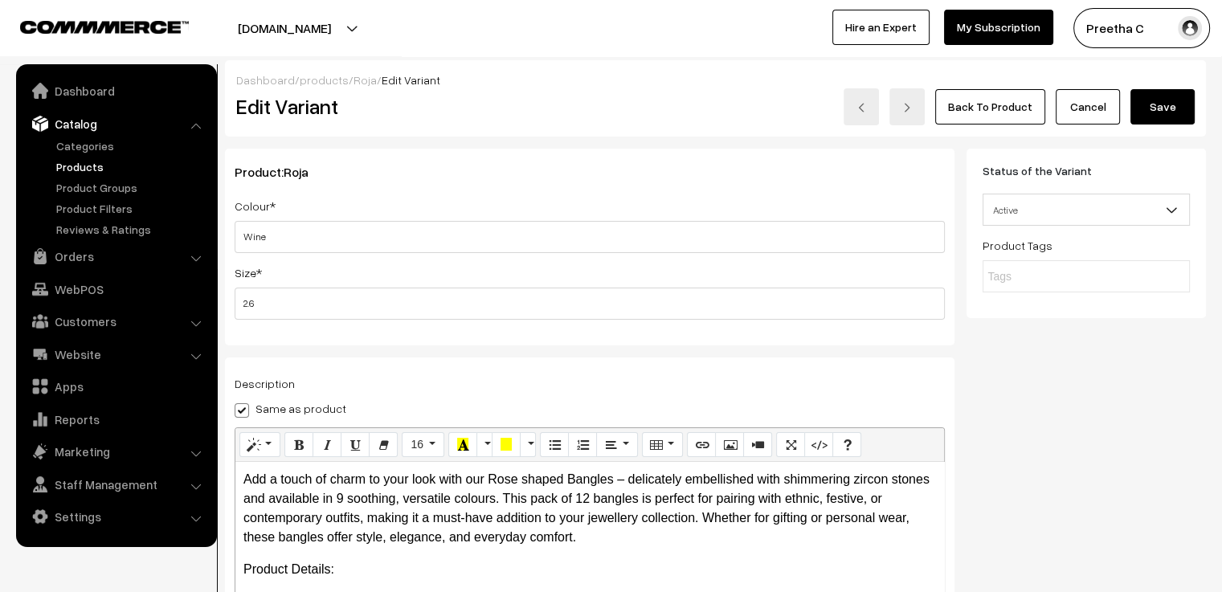
click at [1168, 114] on button "Save" at bounding box center [1162, 106] width 64 height 35
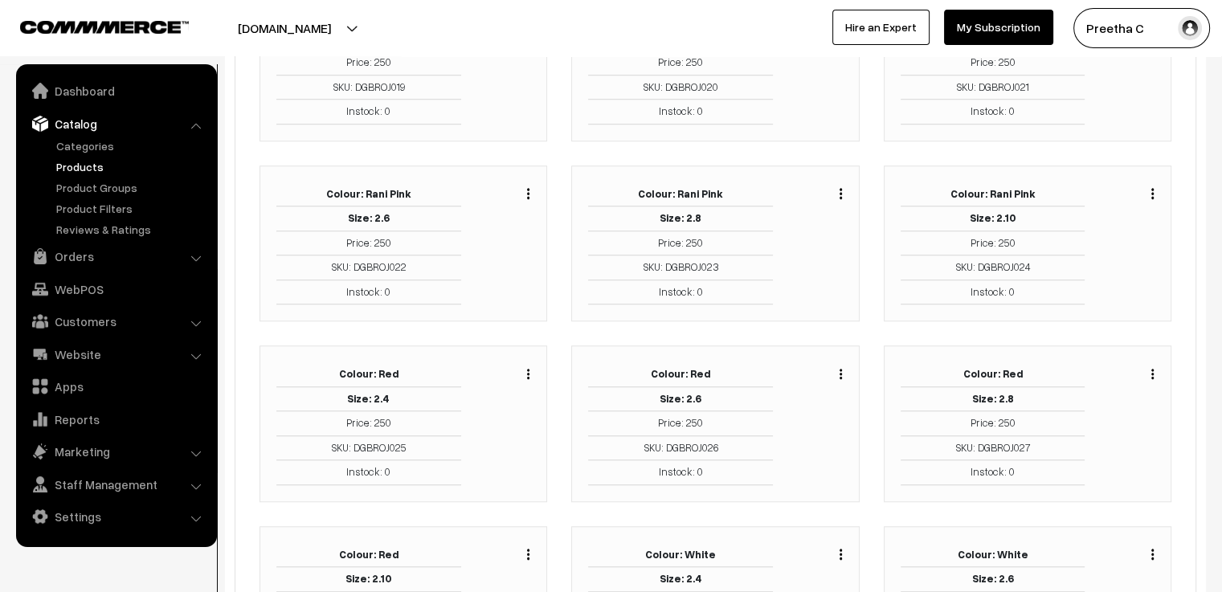
scroll to position [1768, 0]
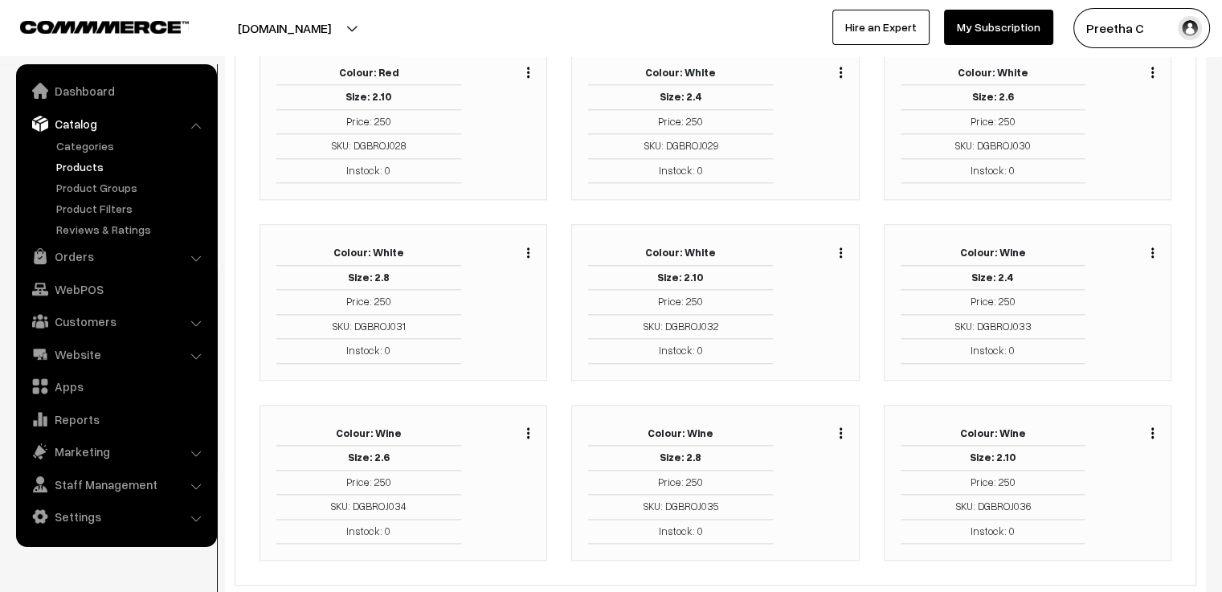
click at [529, 427] on img "button" at bounding box center [528, 432] width 2 height 10
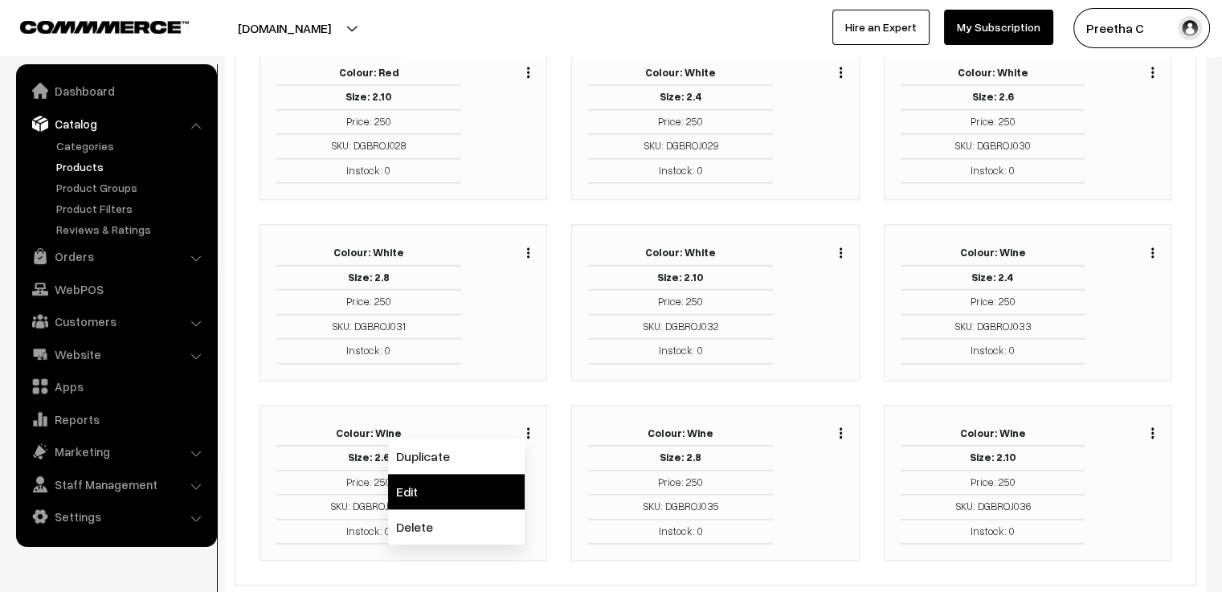
click at [500, 474] on link "Edit" at bounding box center [456, 491] width 137 height 35
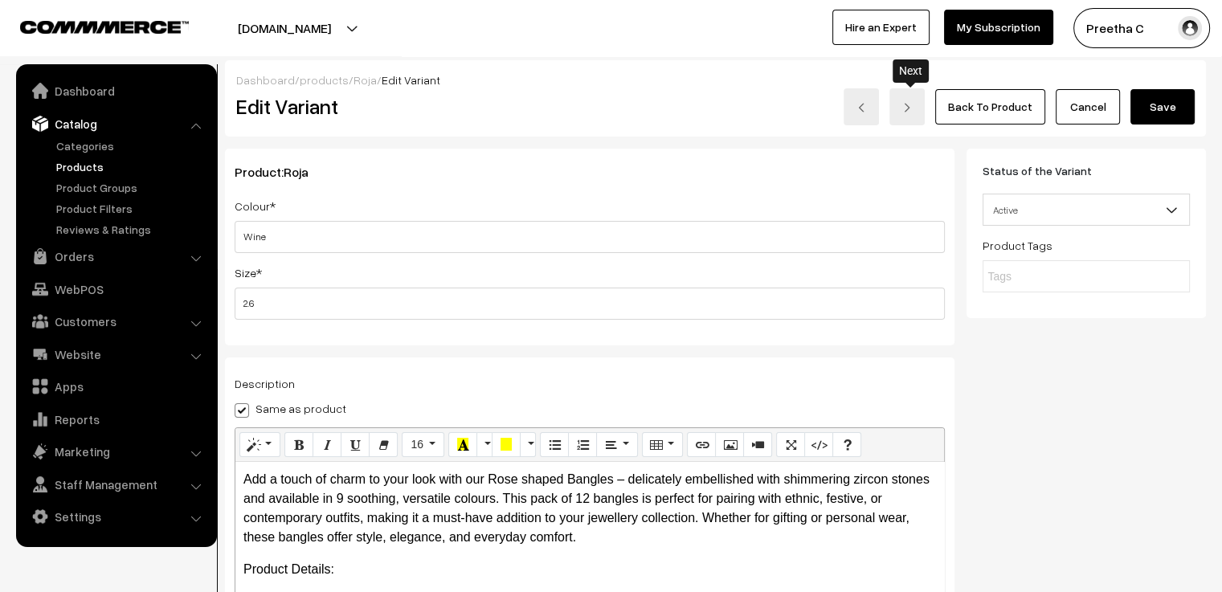
click at [909, 109] on img at bounding box center [907, 108] width 10 height 10
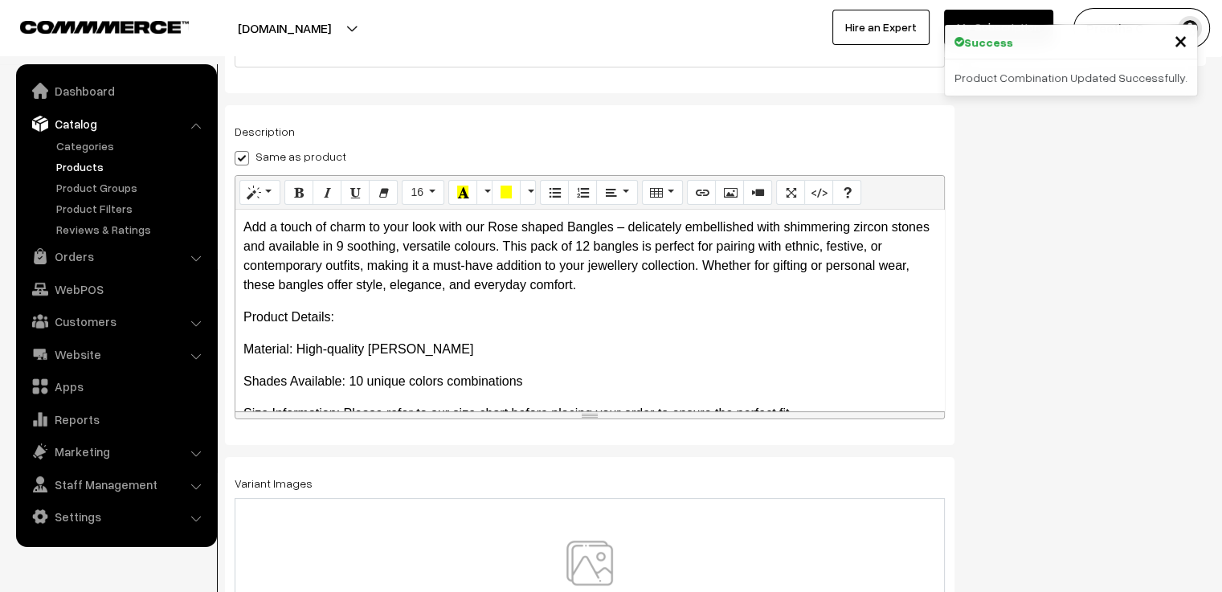
scroll to position [281, 0]
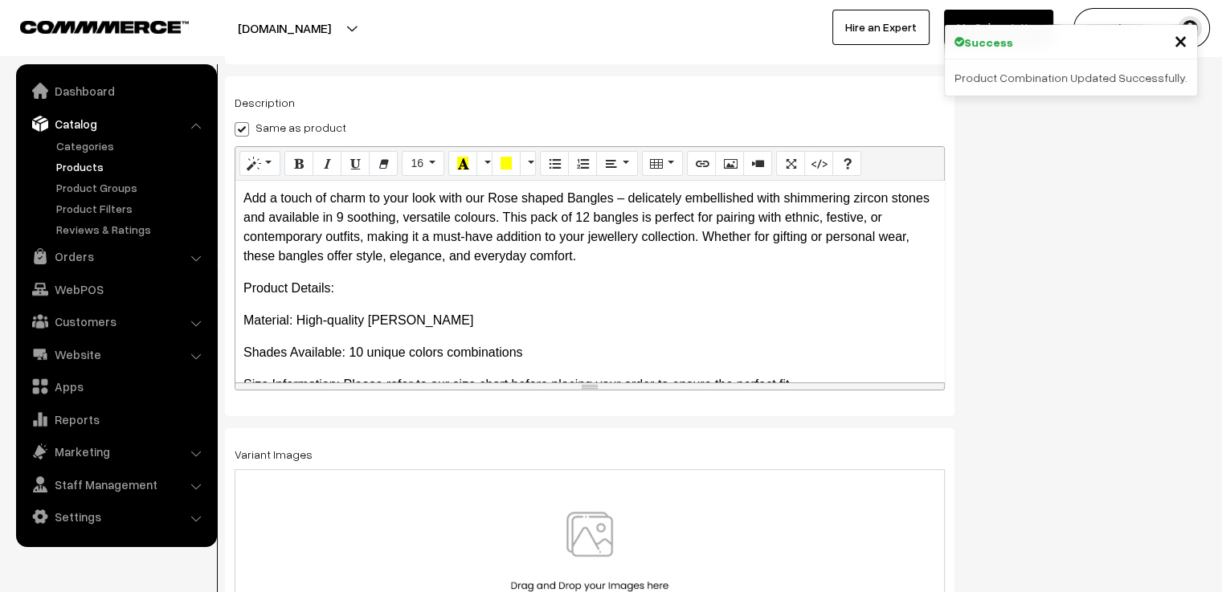
click at [602, 536] on img at bounding box center [590, 559] width 166 height 94
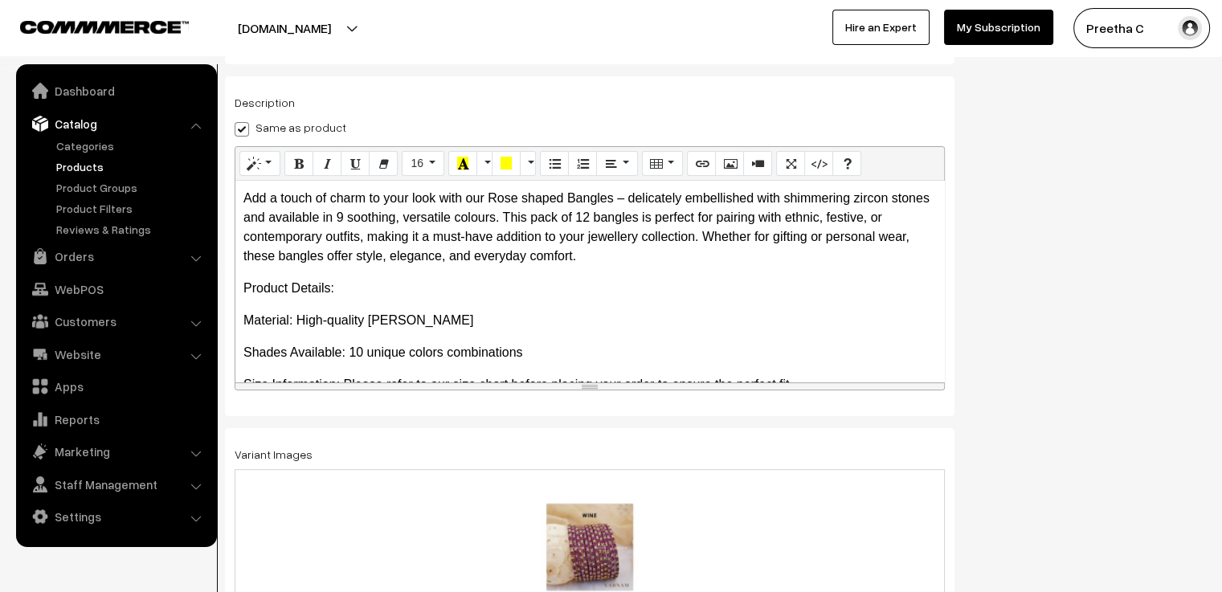
scroll to position [0, 0]
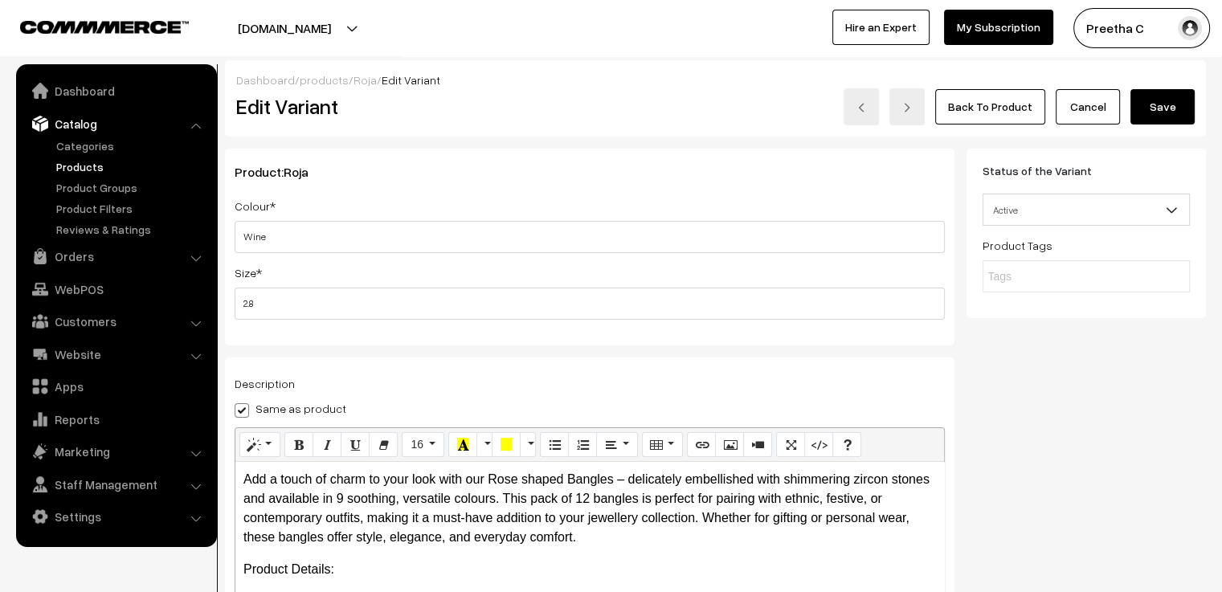
click at [1170, 110] on button "Save" at bounding box center [1162, 106] width 64 height 35
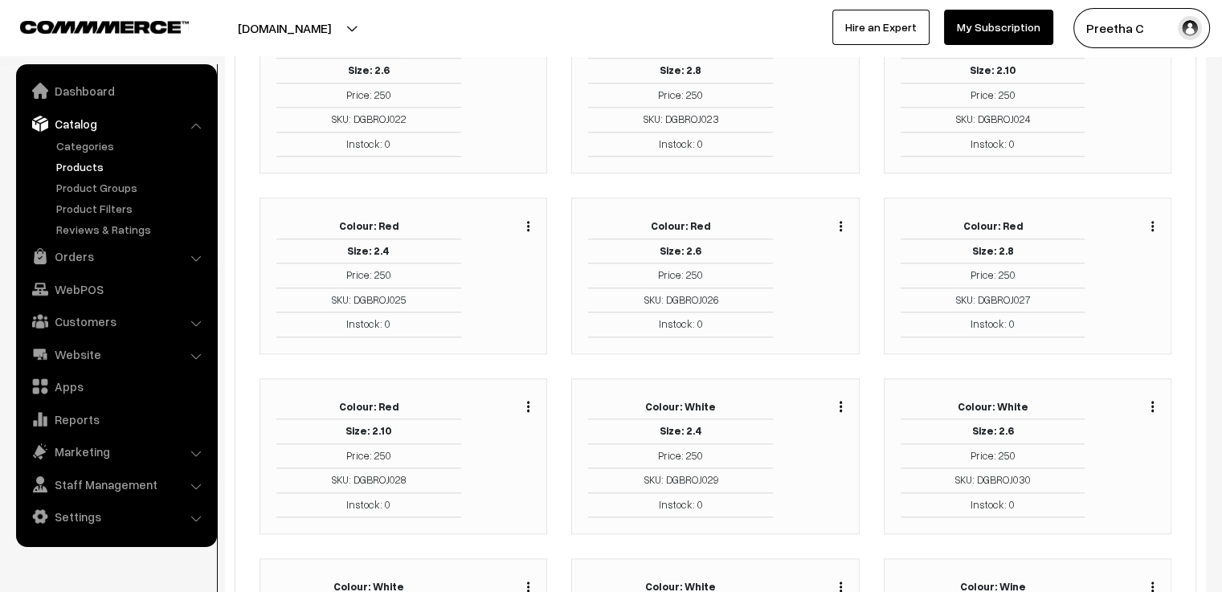
scroll to position [1867, 0]
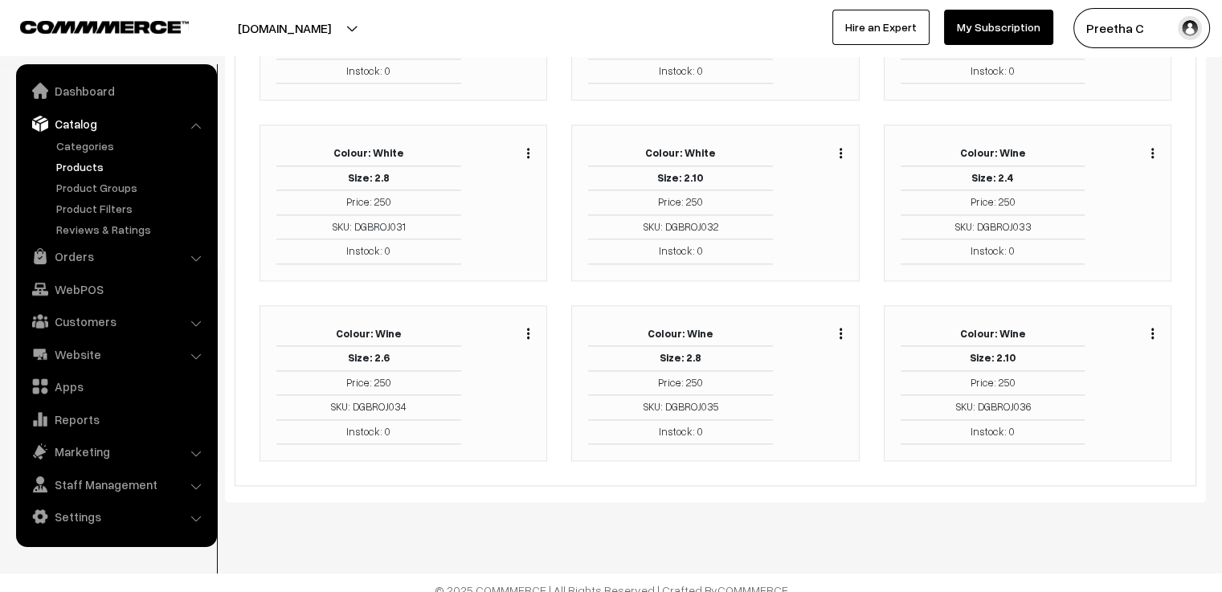
click at [1153, 327] on div "Duplicate Edit Delete" at bounding box center [1149, 331] width 12 height 19
click at [1152, 328] on img "button" at bounding box center [1152, 333] width 2 height 10
click at [1118, 376] on link "Edit" at bounding box center [1080, 391] width 137 height 35
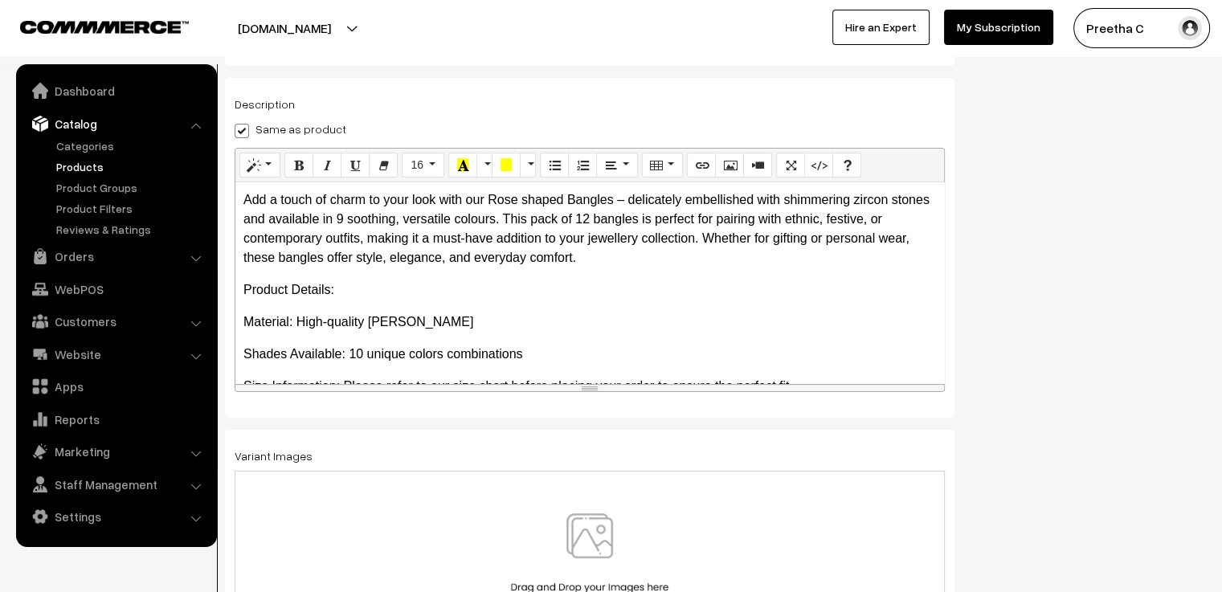
scroll to position [281, 0]
click at [599, 515] on img at bounding box center [590, 559] width 166 height 94
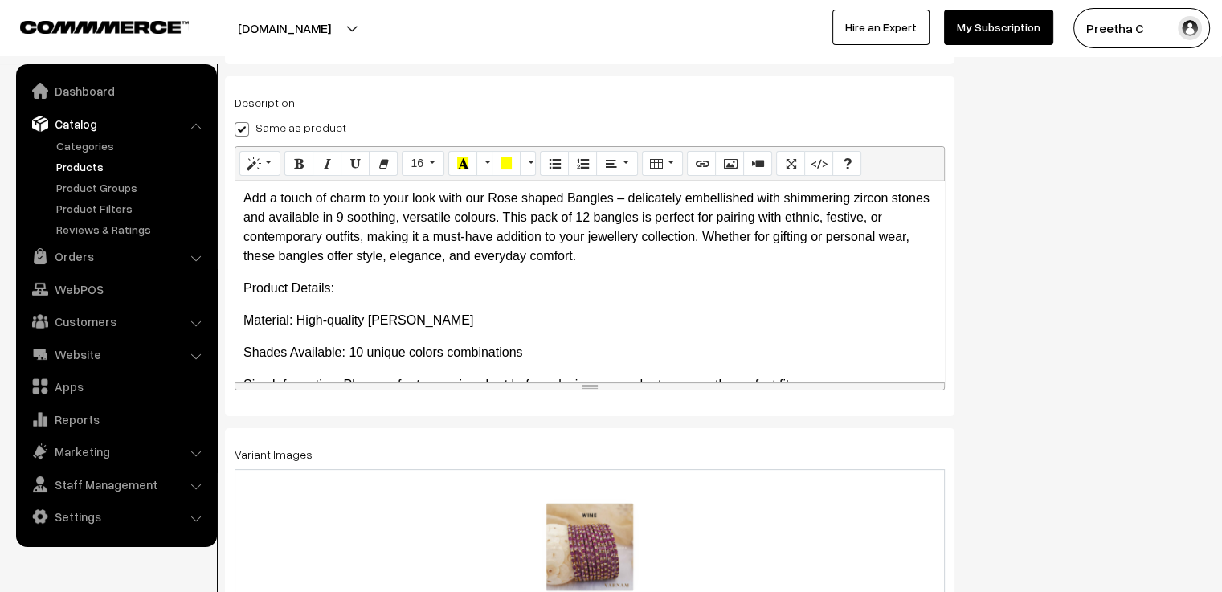
scroll to position [0, 0]
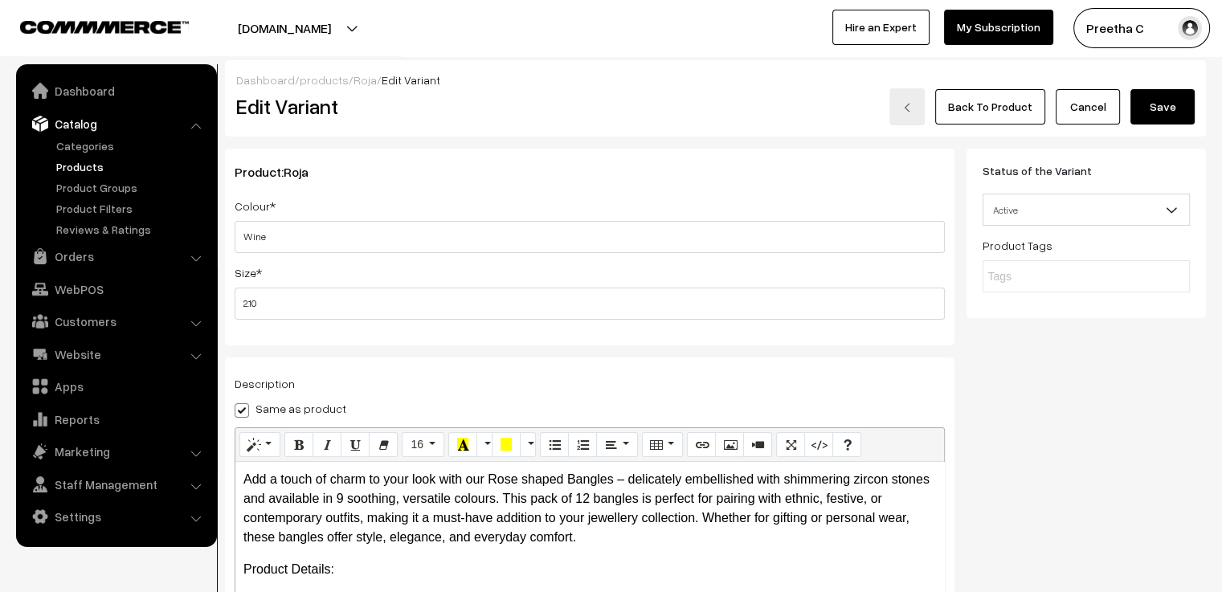
click at [1163, 111] on button "Save" at bounding box center [1162, 106] width 64 height 35
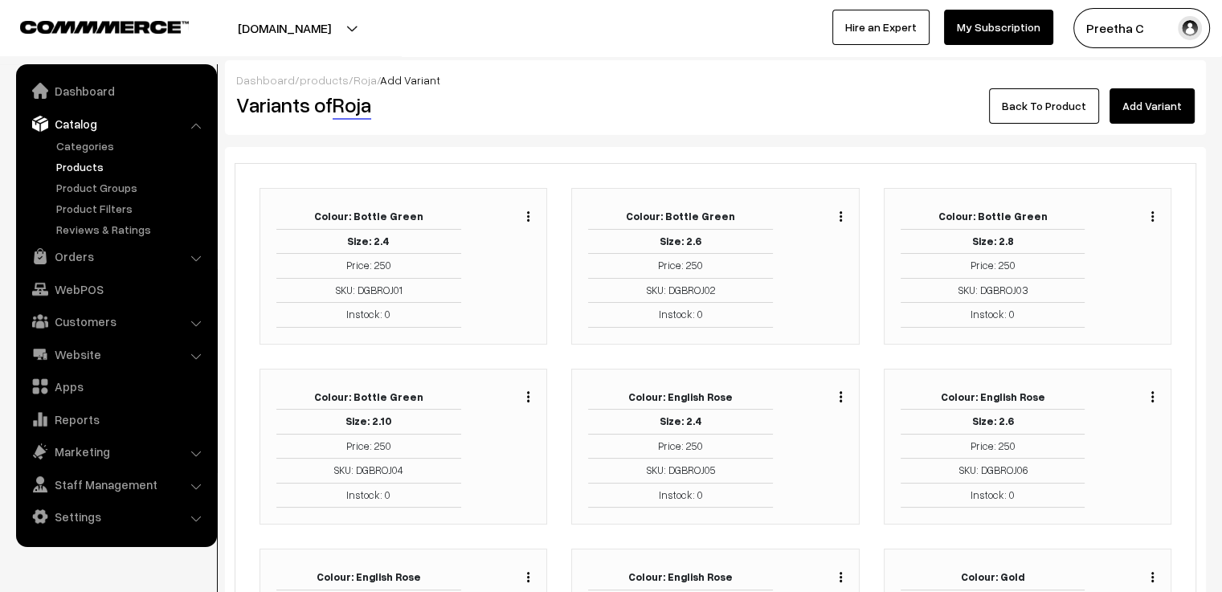
click at [1153, 216] on img "button" at bounding box center [1152, 216] width 2 height 10
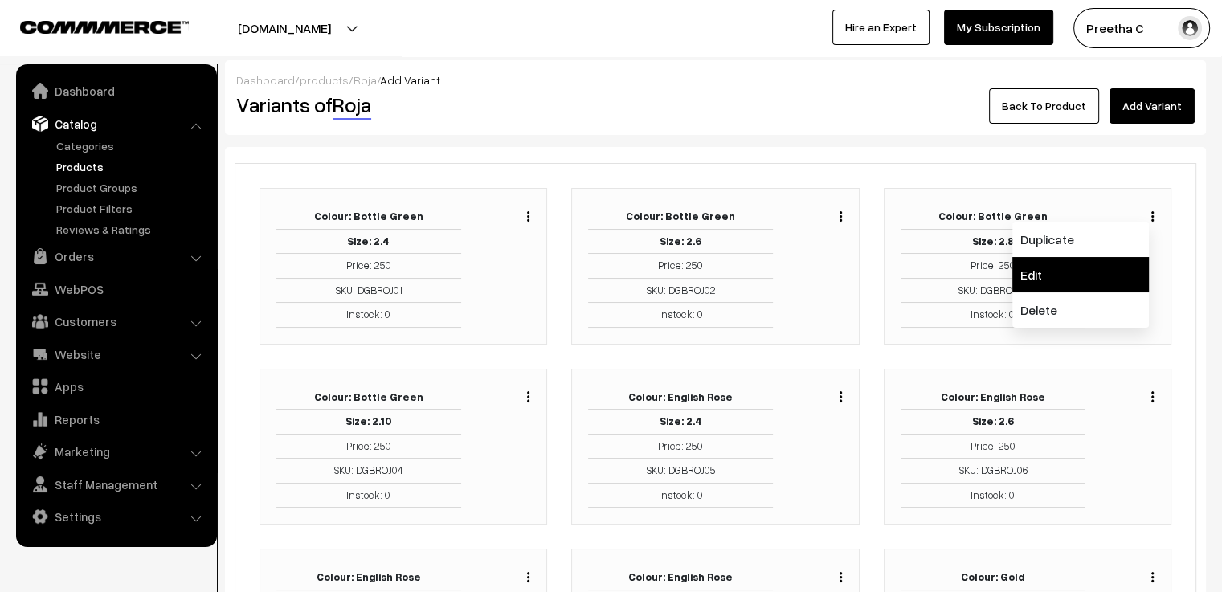
click at [1122, 268] on link "Edit" at bounding box center [1080, 274] width 137 height 35
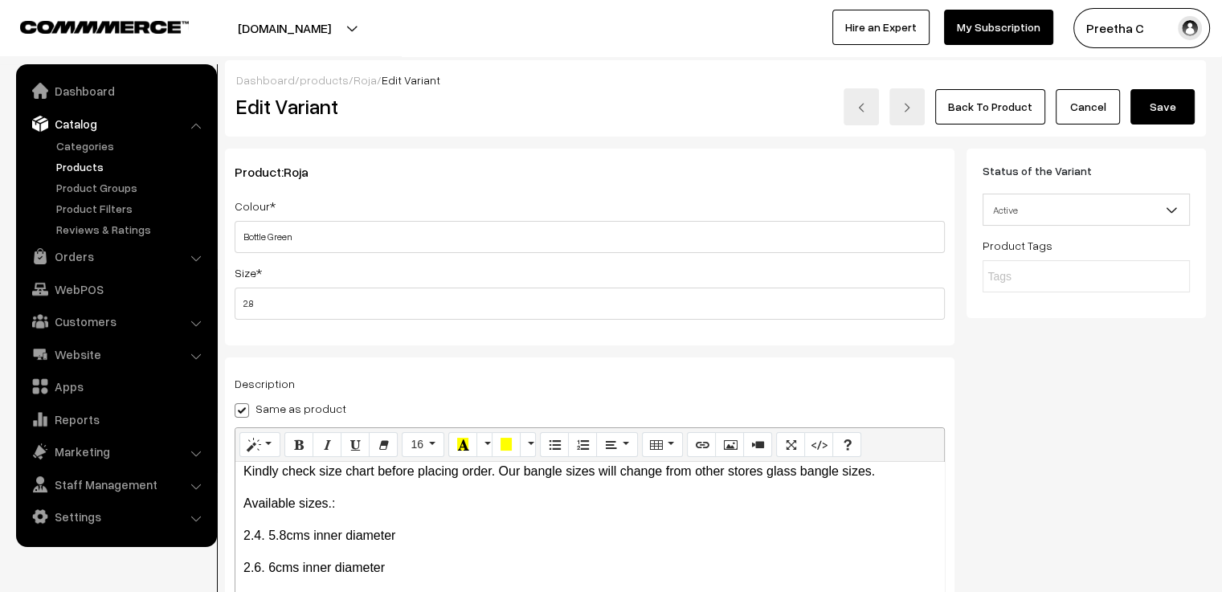
click at [1004, 109] on link "Back To Product" at bounding box center [990, 106] width 110 height 35
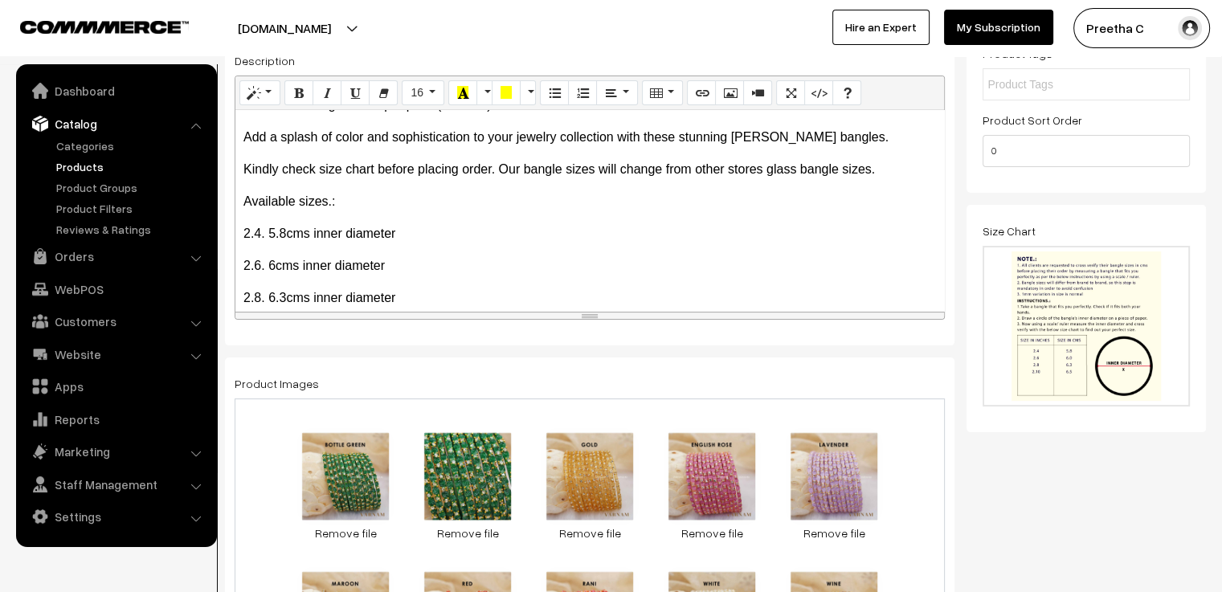
scroll to position [291, 0]
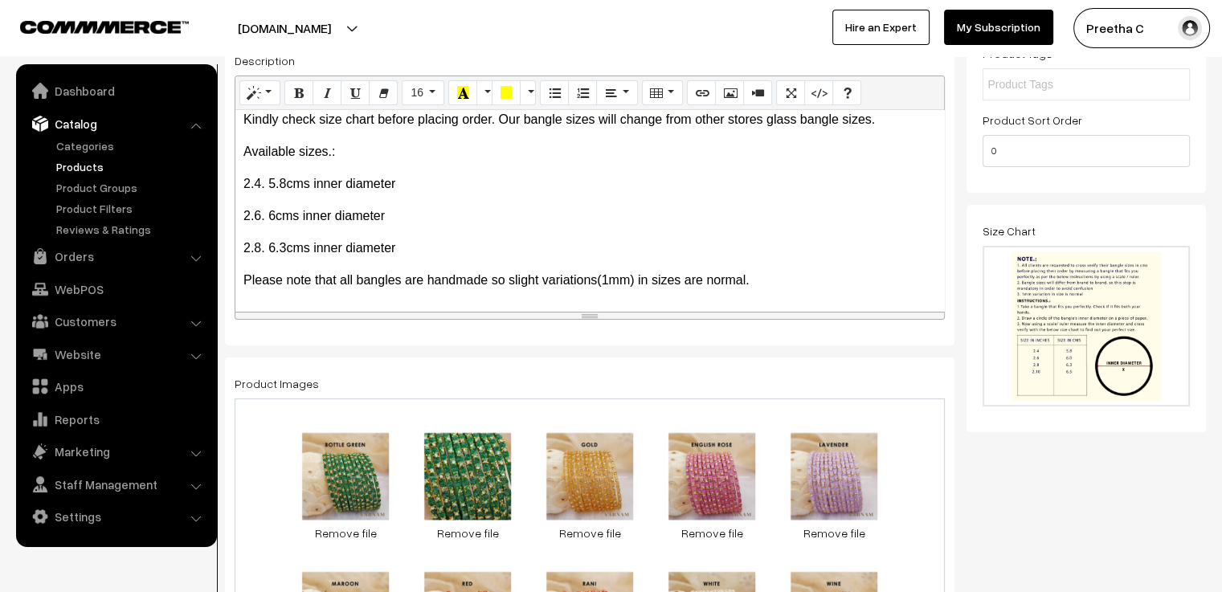
click at [460, 261] on div "Add a touch of charm to your look with our Rose shaped Bangles – delicately emb…" at bounding box center [589, 210] width 709 height 201
click at [402, 250] on p "2.8. 6.3cms inner diameter" at bounding box center [589, 248] width 693 height 19
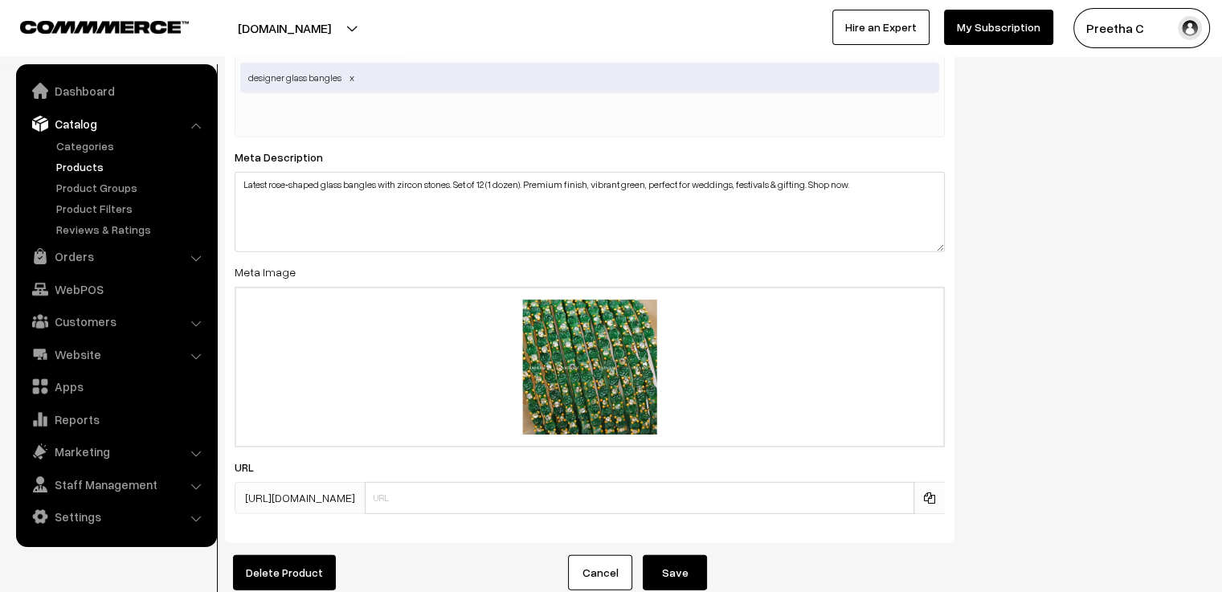
scroll to position [4594, 0]
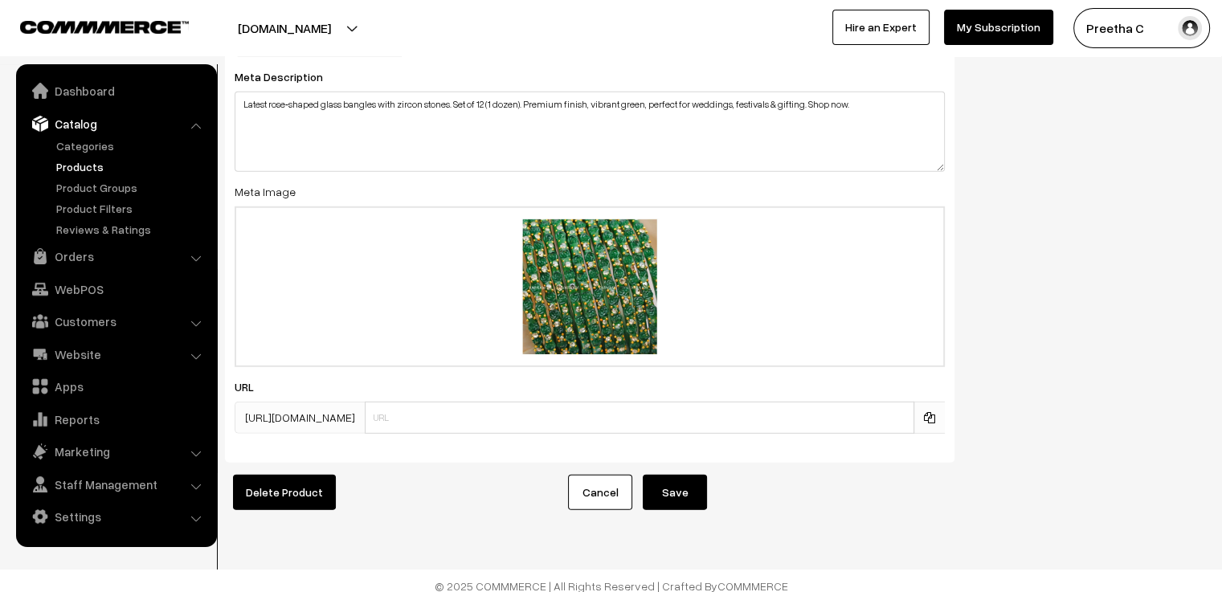
click at [689, 475] on button "Save" at bounding box center [675, 492] width 64 height 35
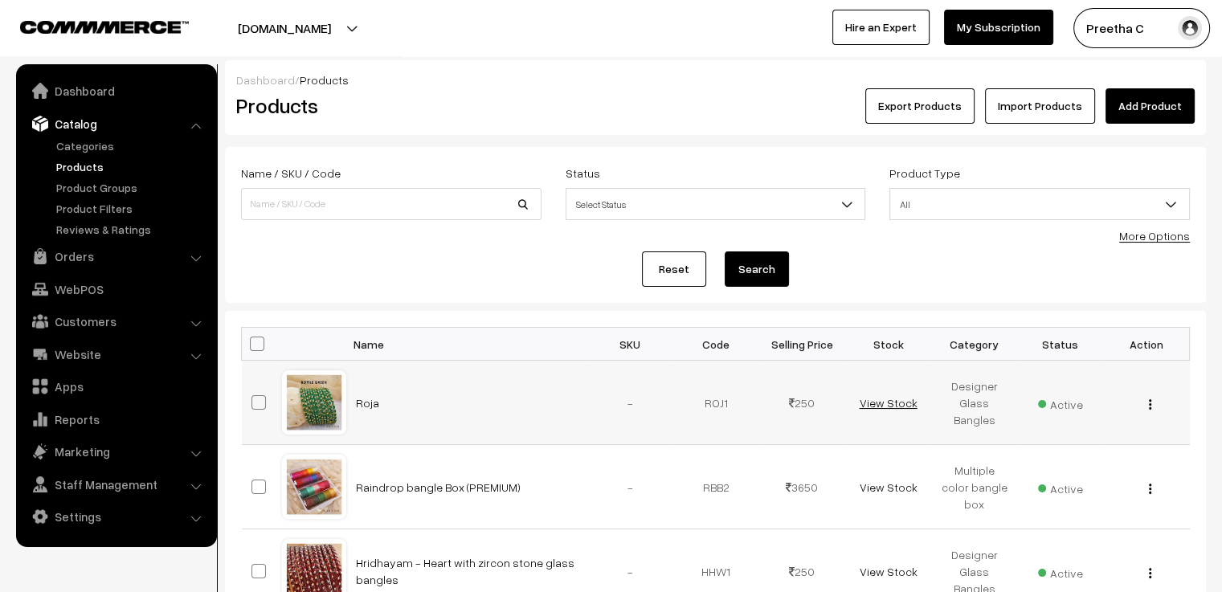
click at [869, 404] on link "View Stock" at bounding box center [888, 403] width 58 height 14
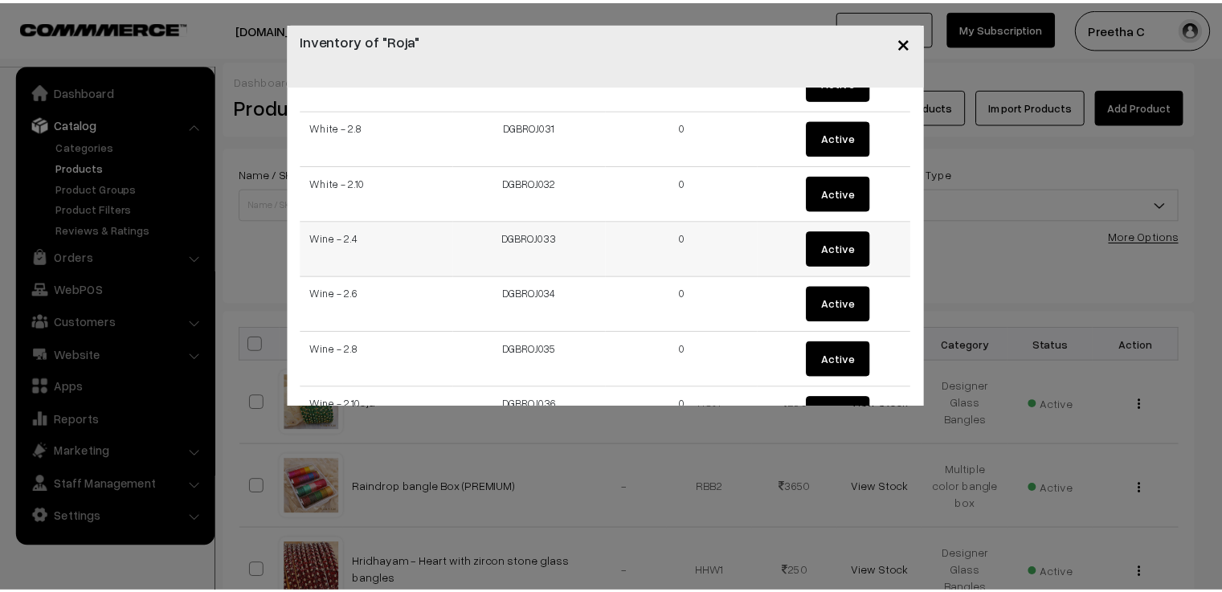
scroll to position [1731, 0]
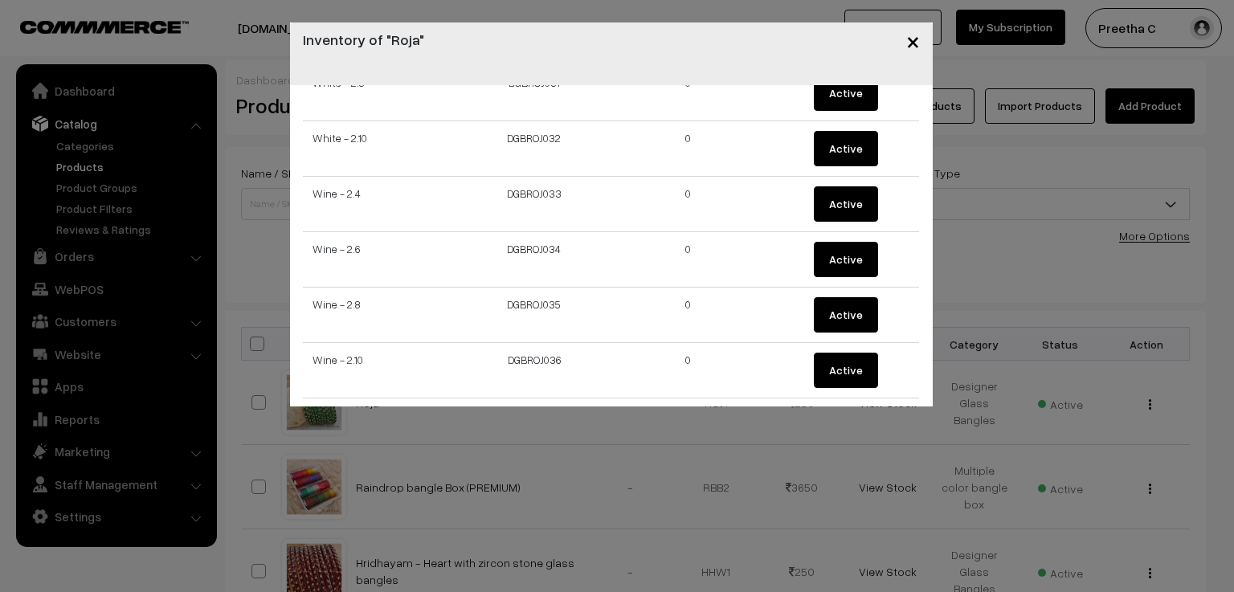
click at [914, 43] on span "×" at bounding box center [913, 41] width 14 height 30
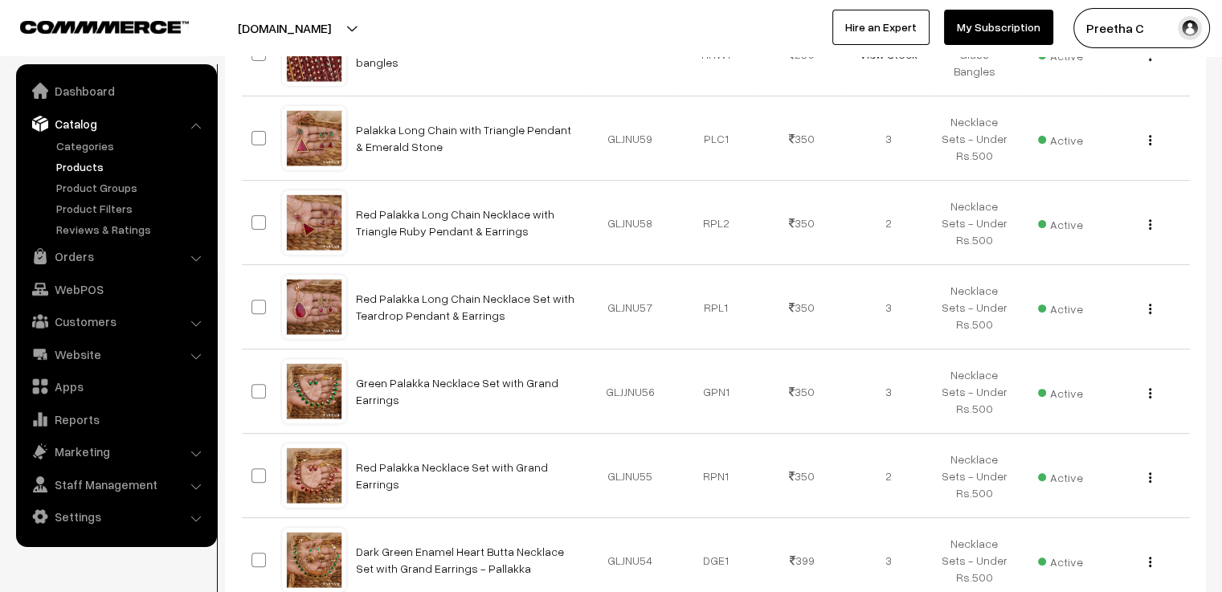
scroll to position [0, 0]
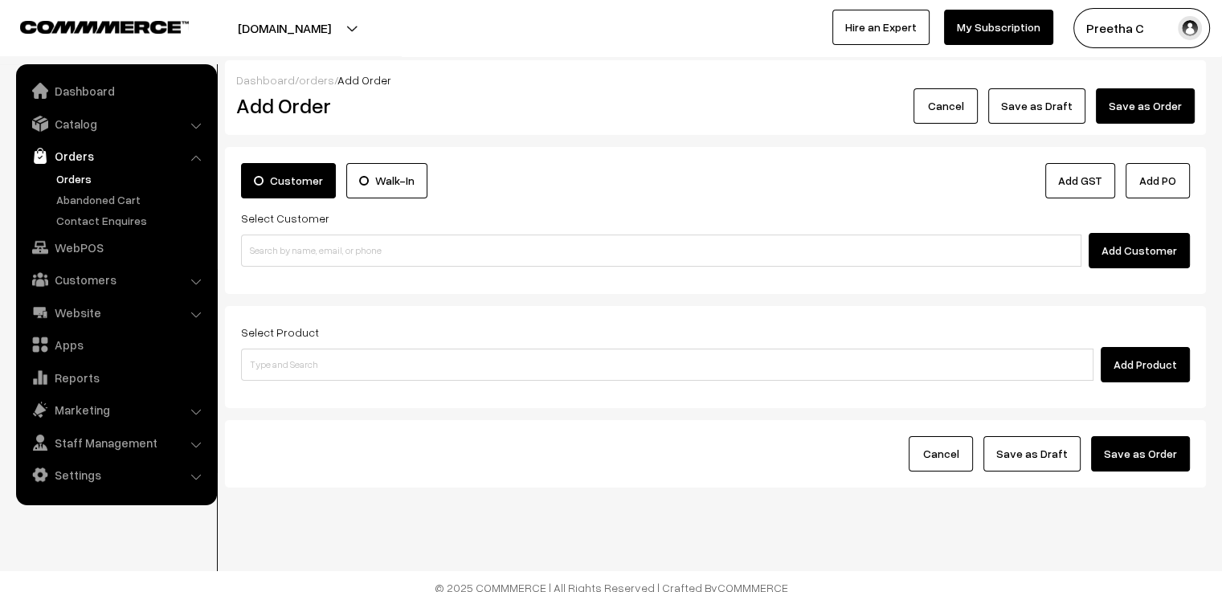
click at [954, 113] on button "Cancel" at bounding box center [946, 105] width 64 height 35
